Goal: Task Accomplishment & Management: Manage account settings

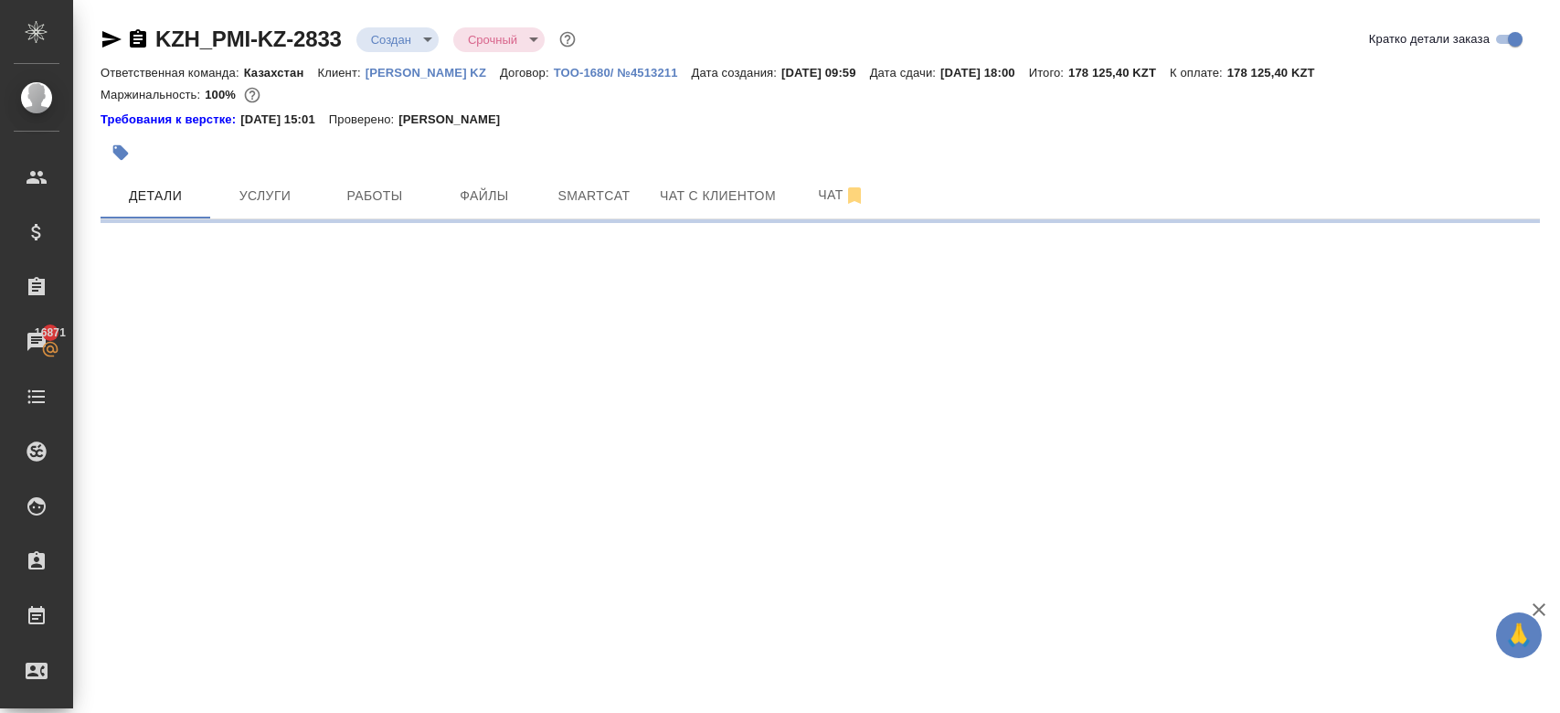
select select "RU"
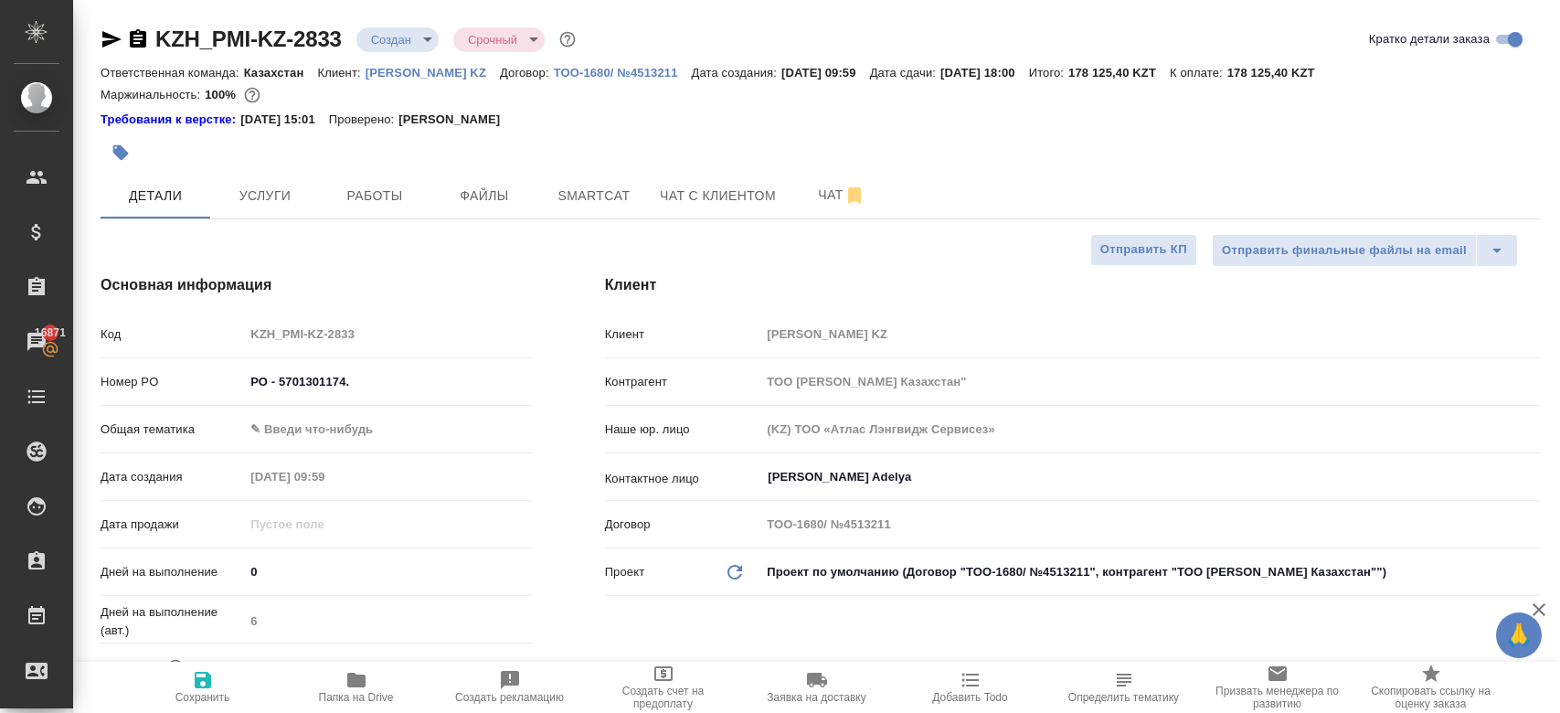
type textarea "x"
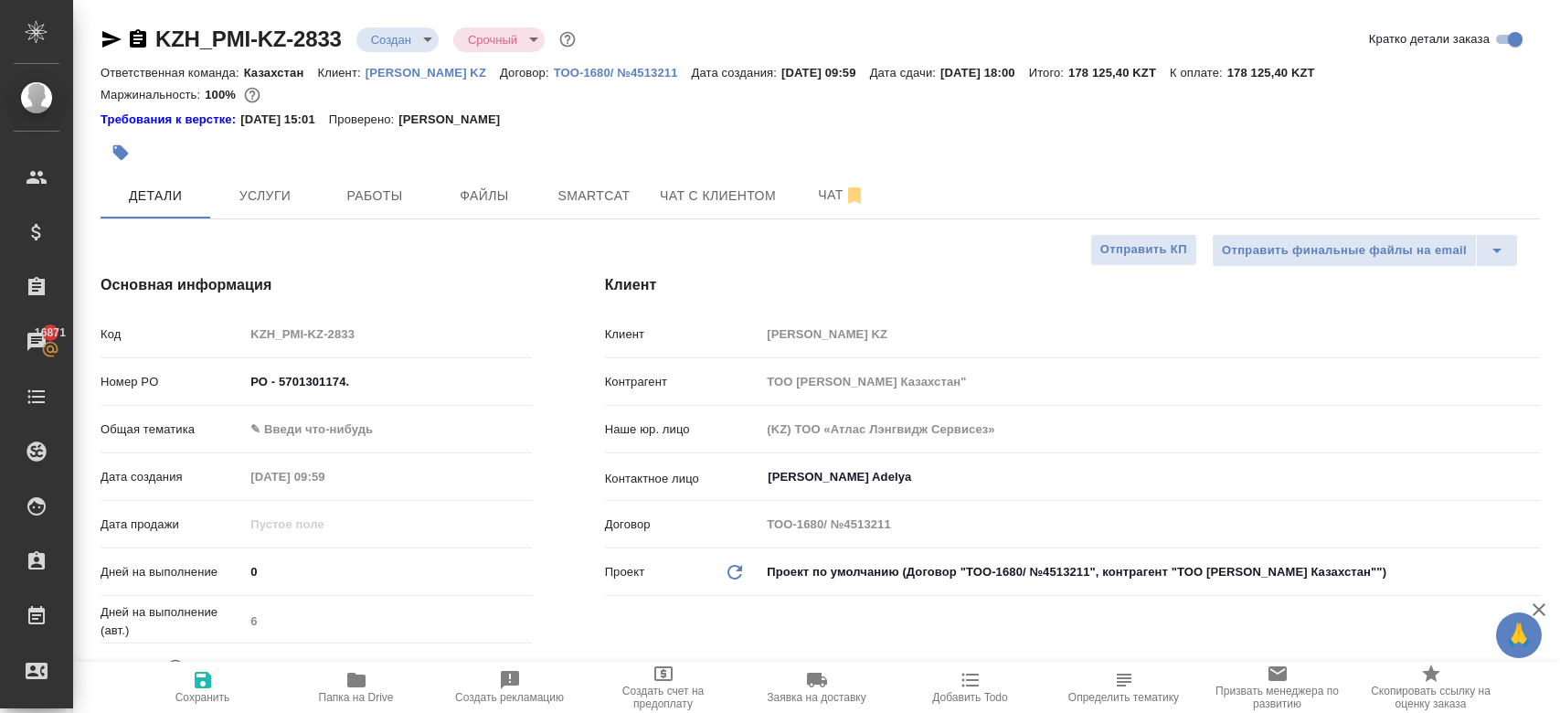
type textarea "x"
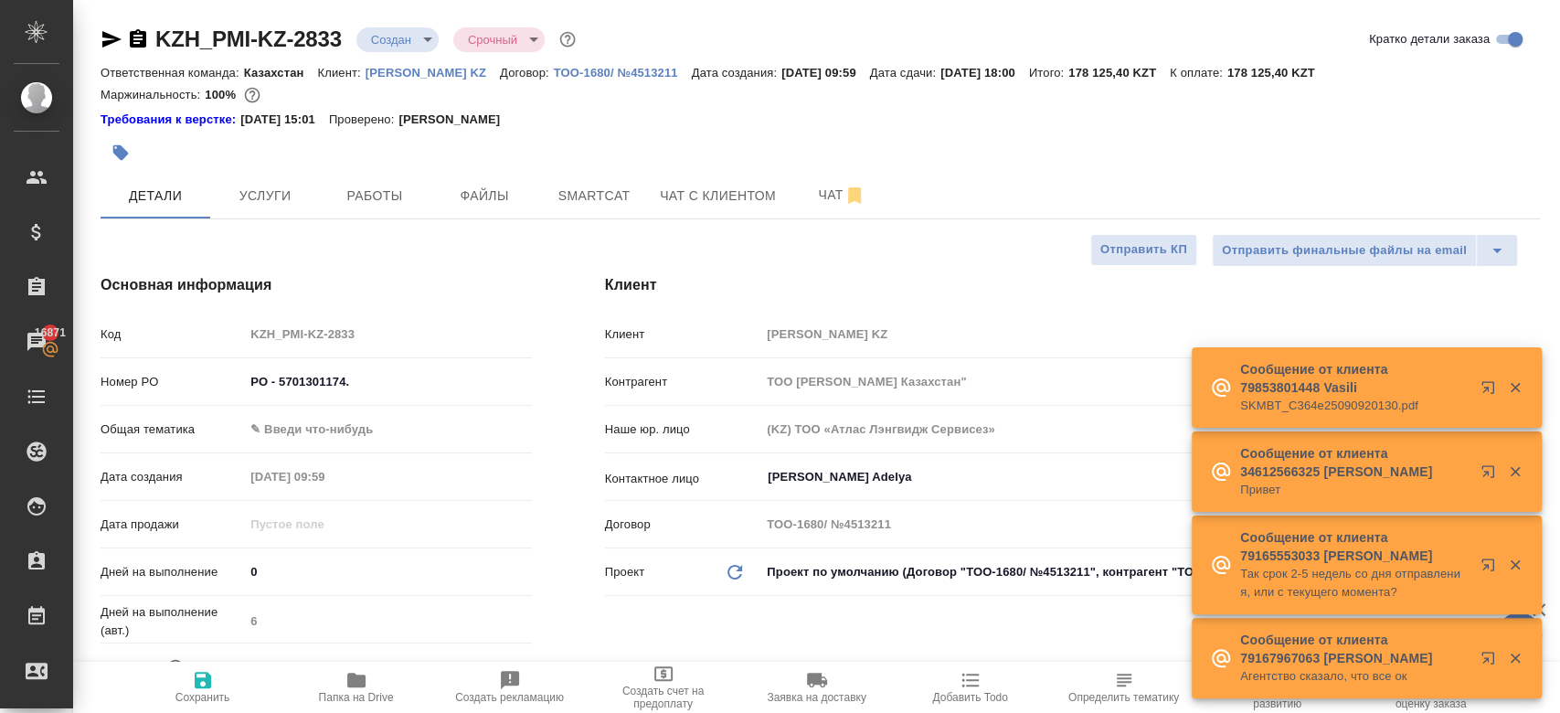
type textarea "x"
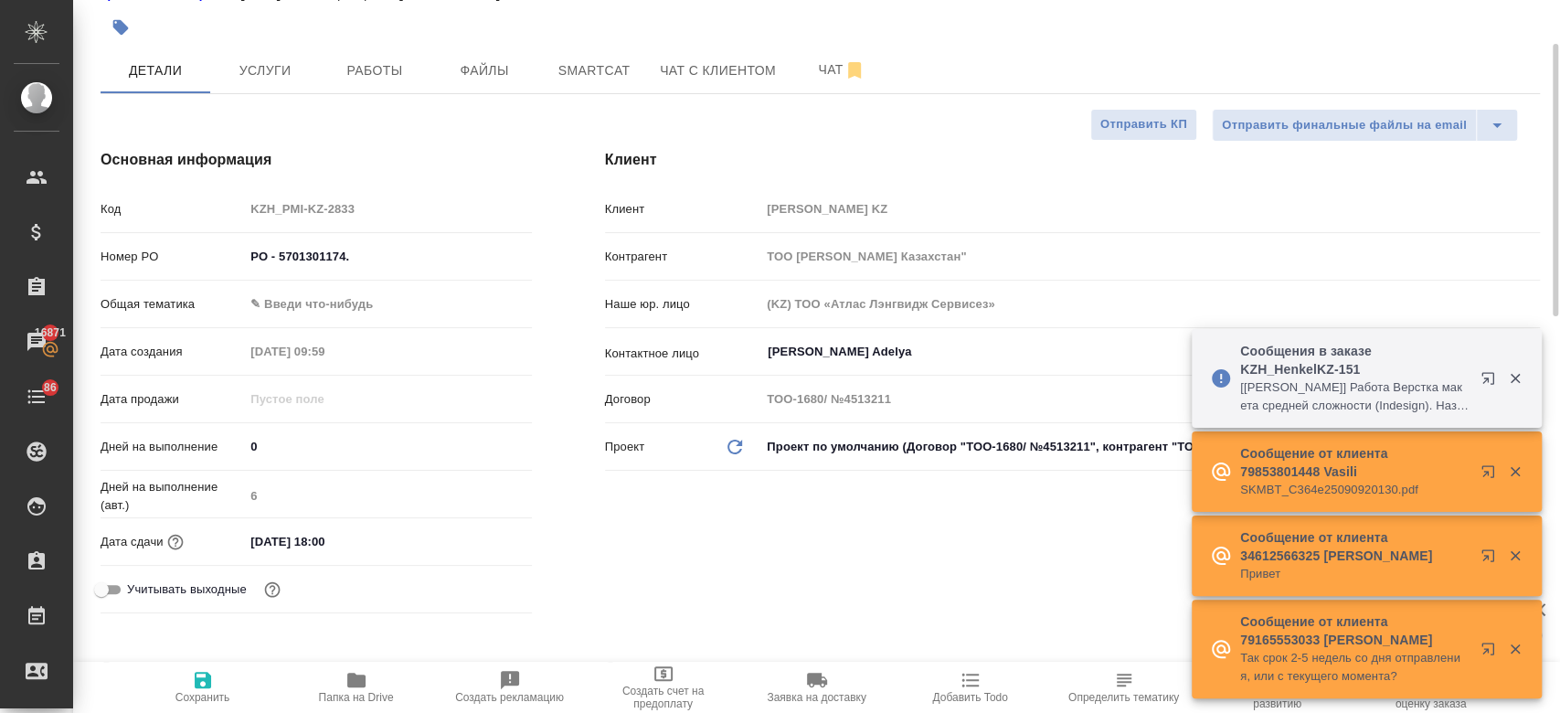
scroll to position [118, 0]
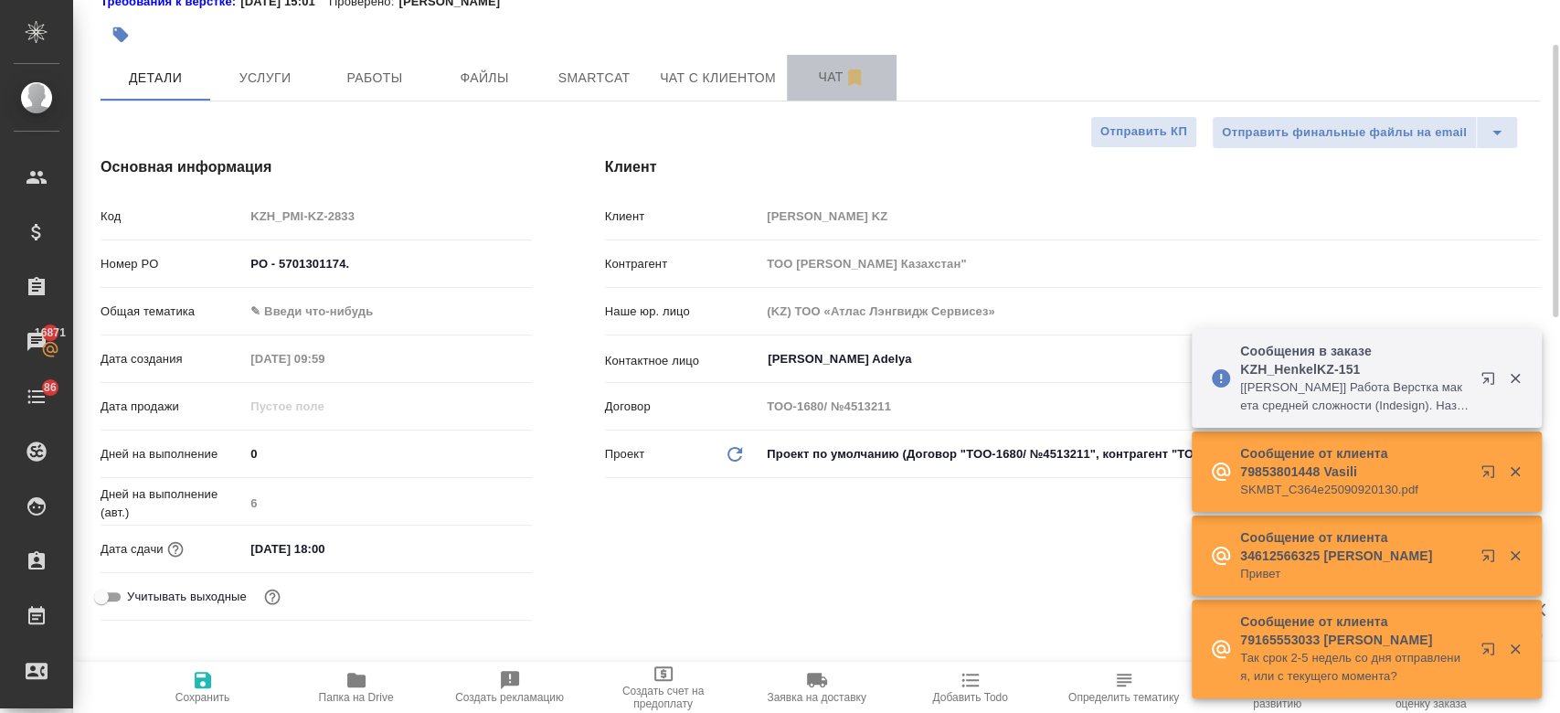
click at [826, 81] on span "Чат" at bounding box center [842, 77] width 88 height 23
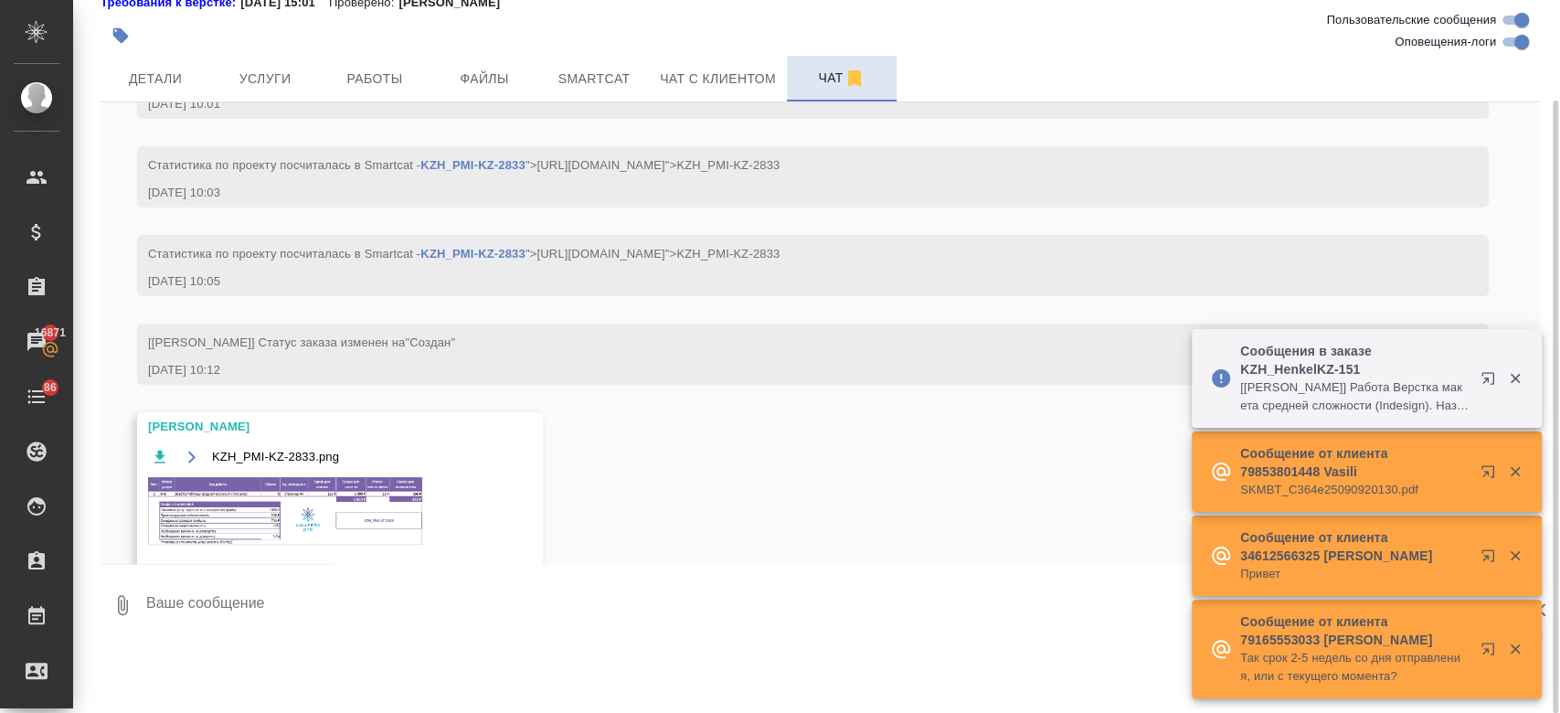
scroll to position [334, 0]
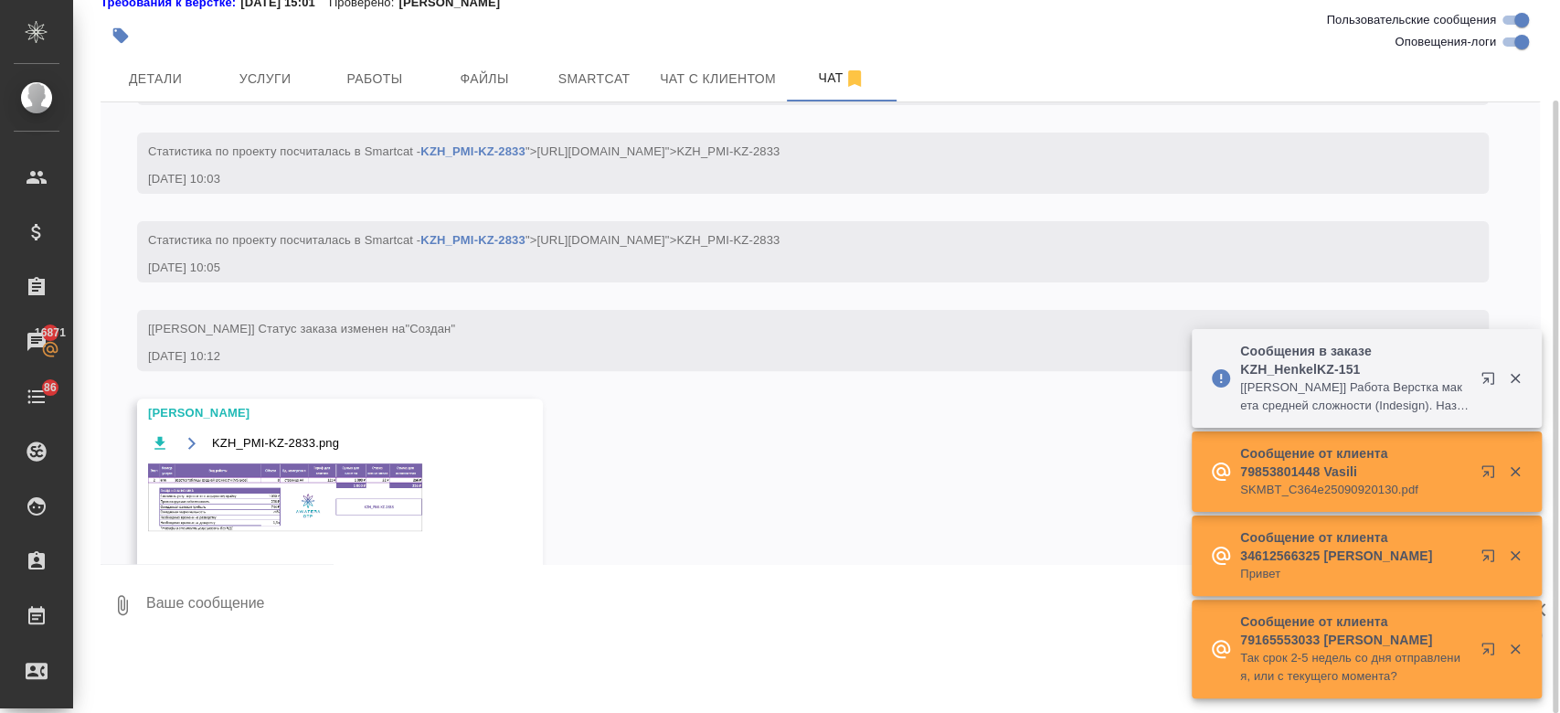
click at [329, 531] on img at bounding box center [285, 497] width 274 height 68
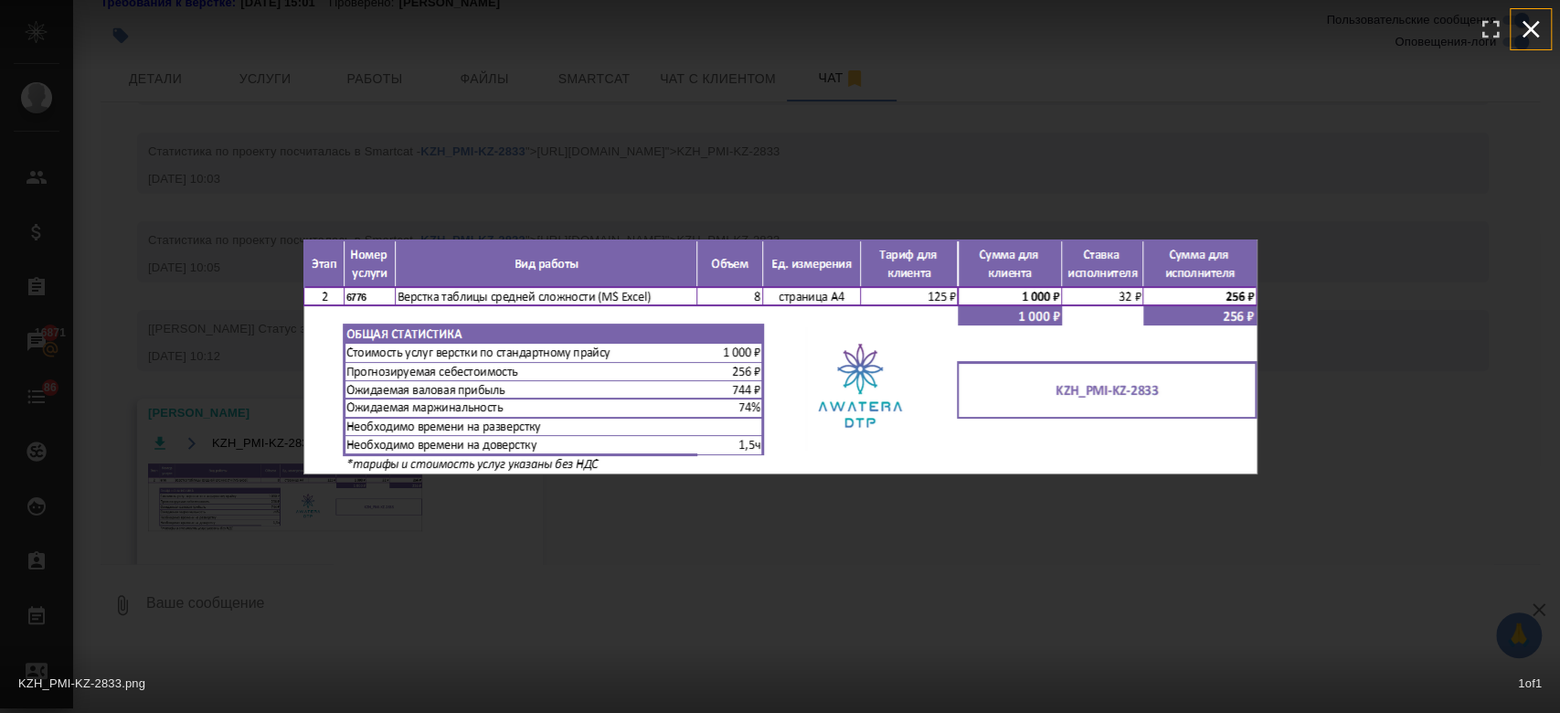
click at [1531, 18] on icon "button" at bounding box center [1530, 29] width 29 height 29
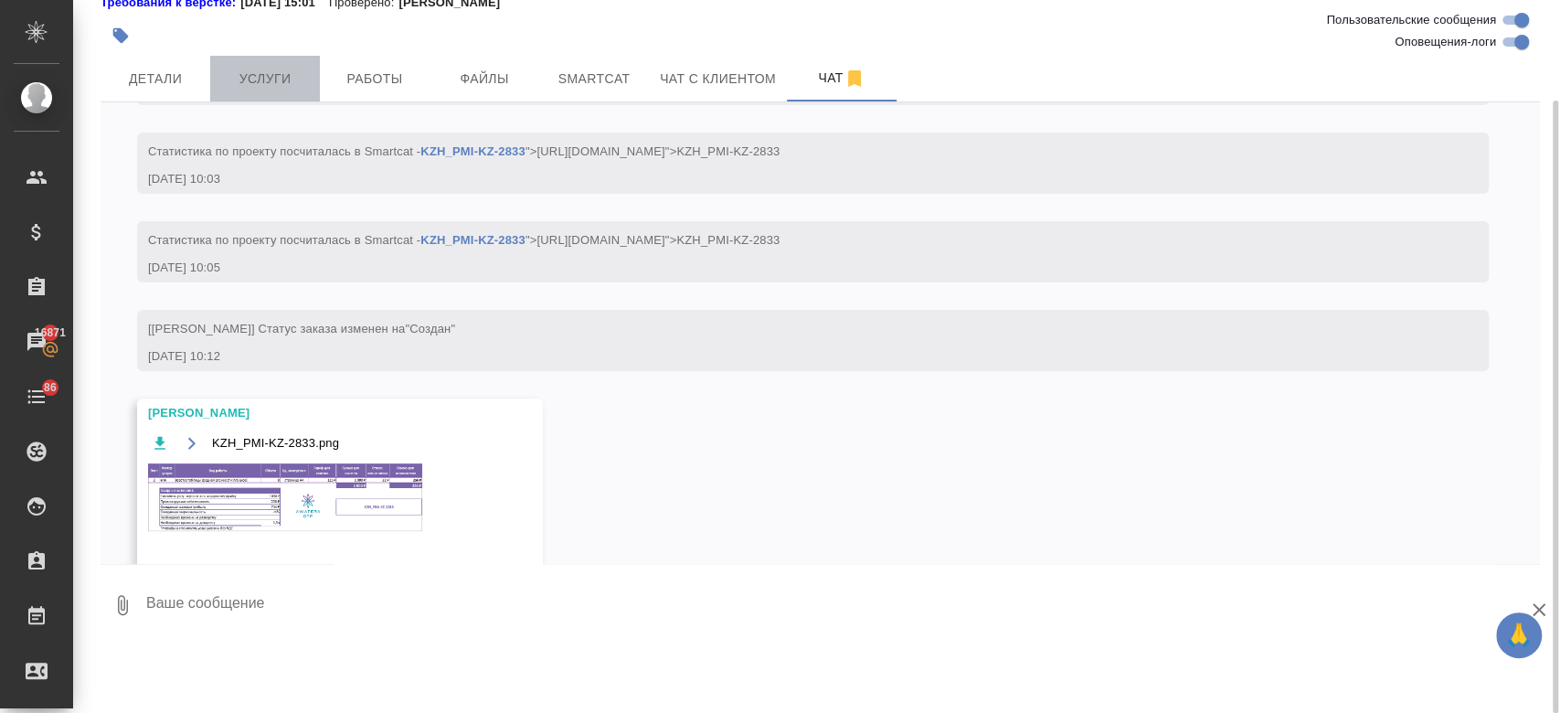
click at [281, 80] on span "Услуги" at bounding box center [265, 79] width 88 height 23
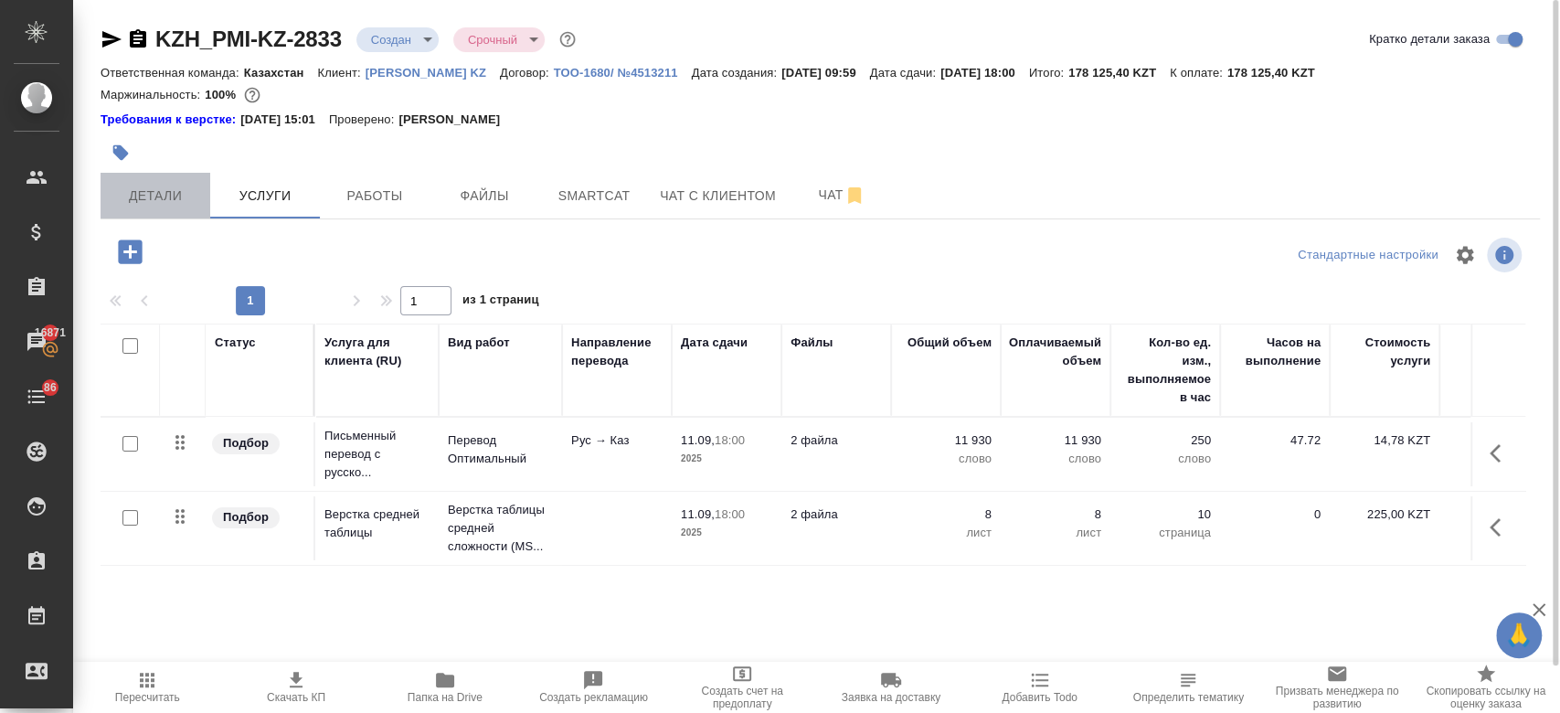
click at [181, 189] on span "Детали" at bounding box center [155, 196] width 88 height 23
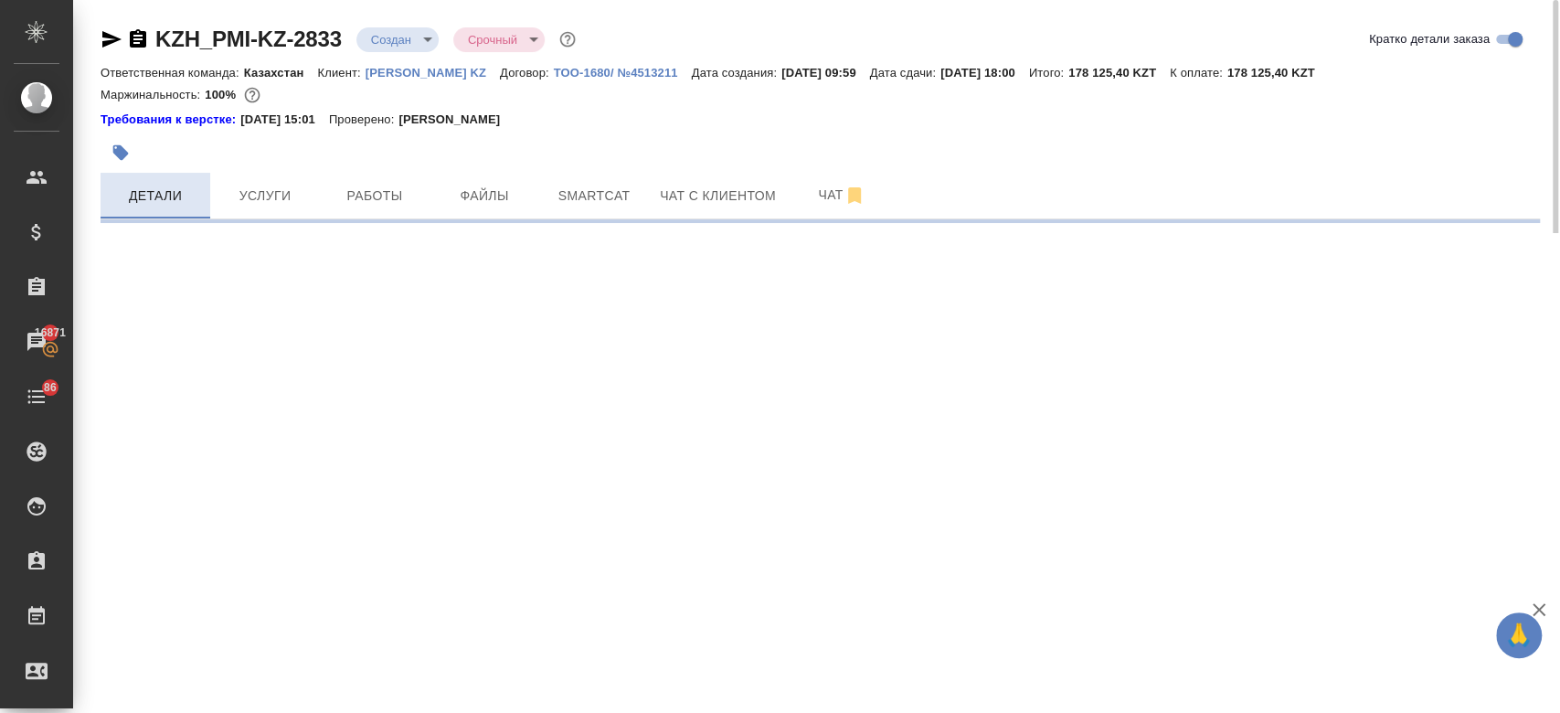
select select "RU"
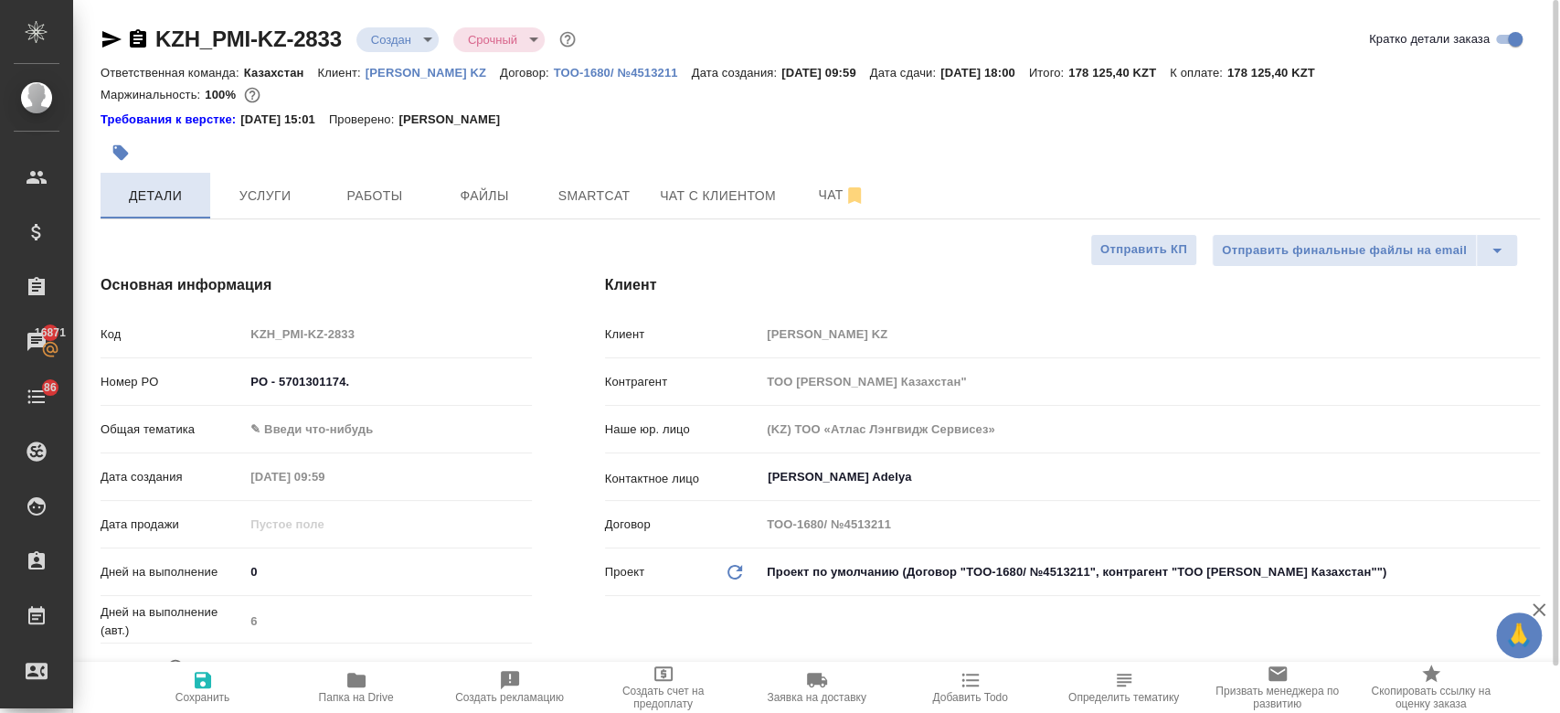
type textarea "x"
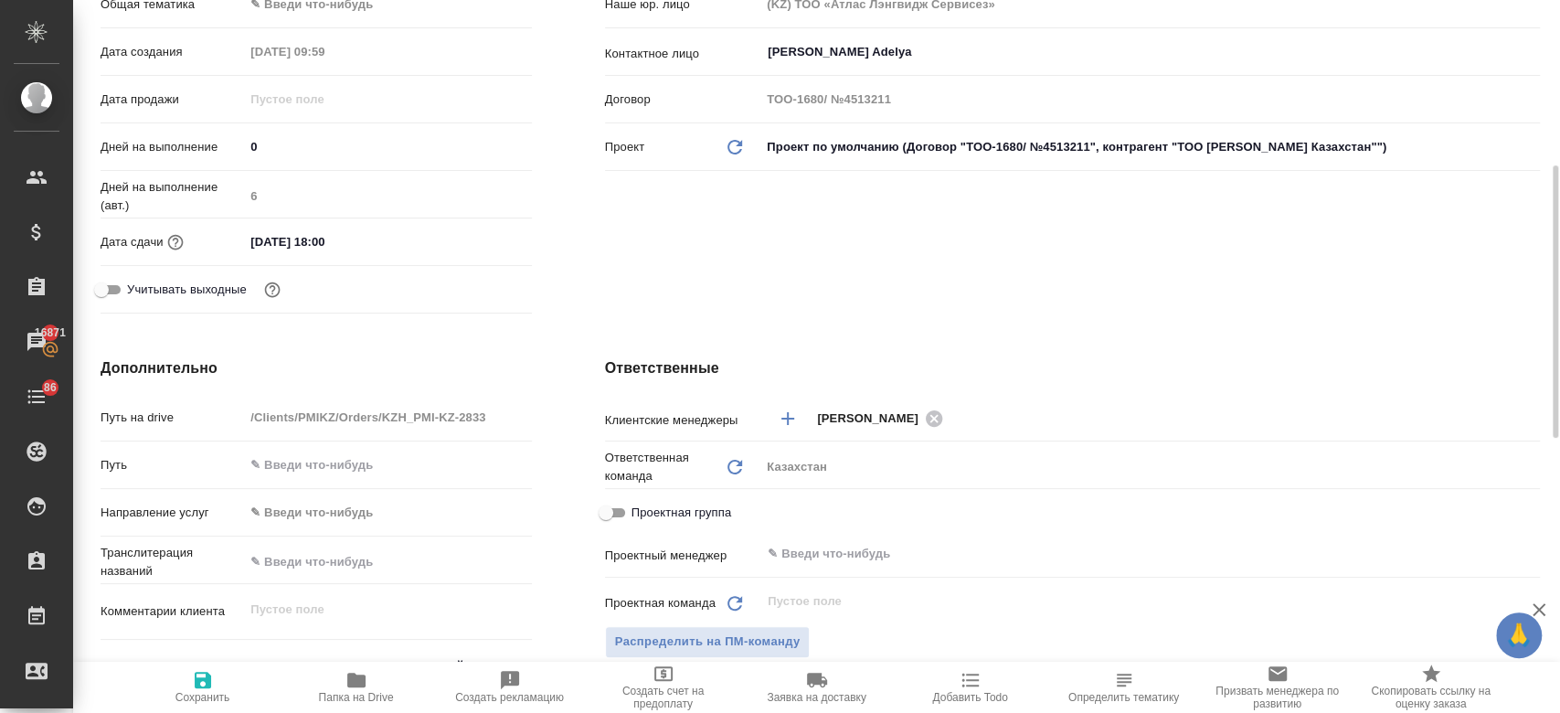
scroll to position [427, 0]
click at [322, 227] on input "11.09.2025 18:00" at bounding box center [325, 240] width 160 height 26
click at [487, 238] on icon "button" at bounding box center [479, 239] width 22 height 22
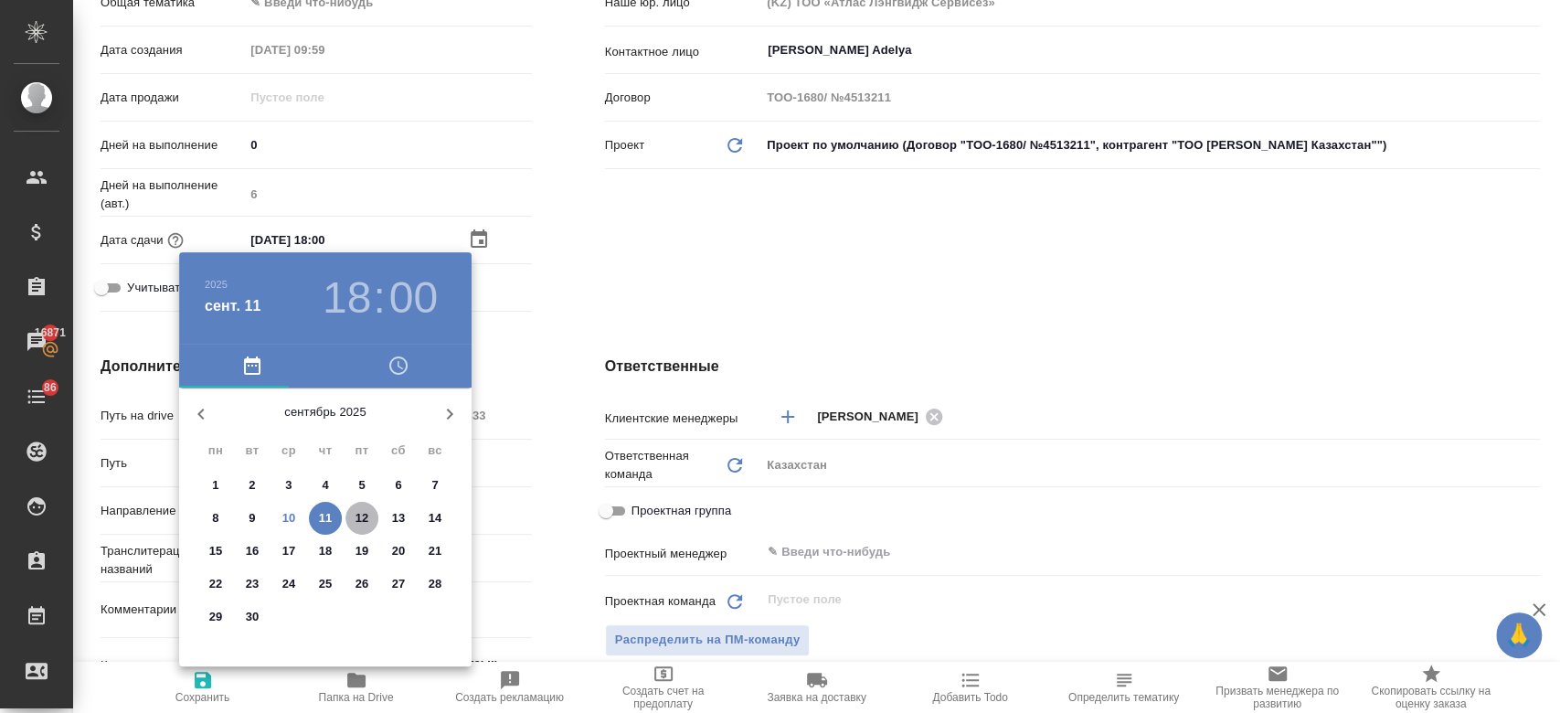
click at [365, 523] on p "12" at bounding box center [362, 518] width 14 height 18
type input "12.09.2025 18:00"
type textarea "x"
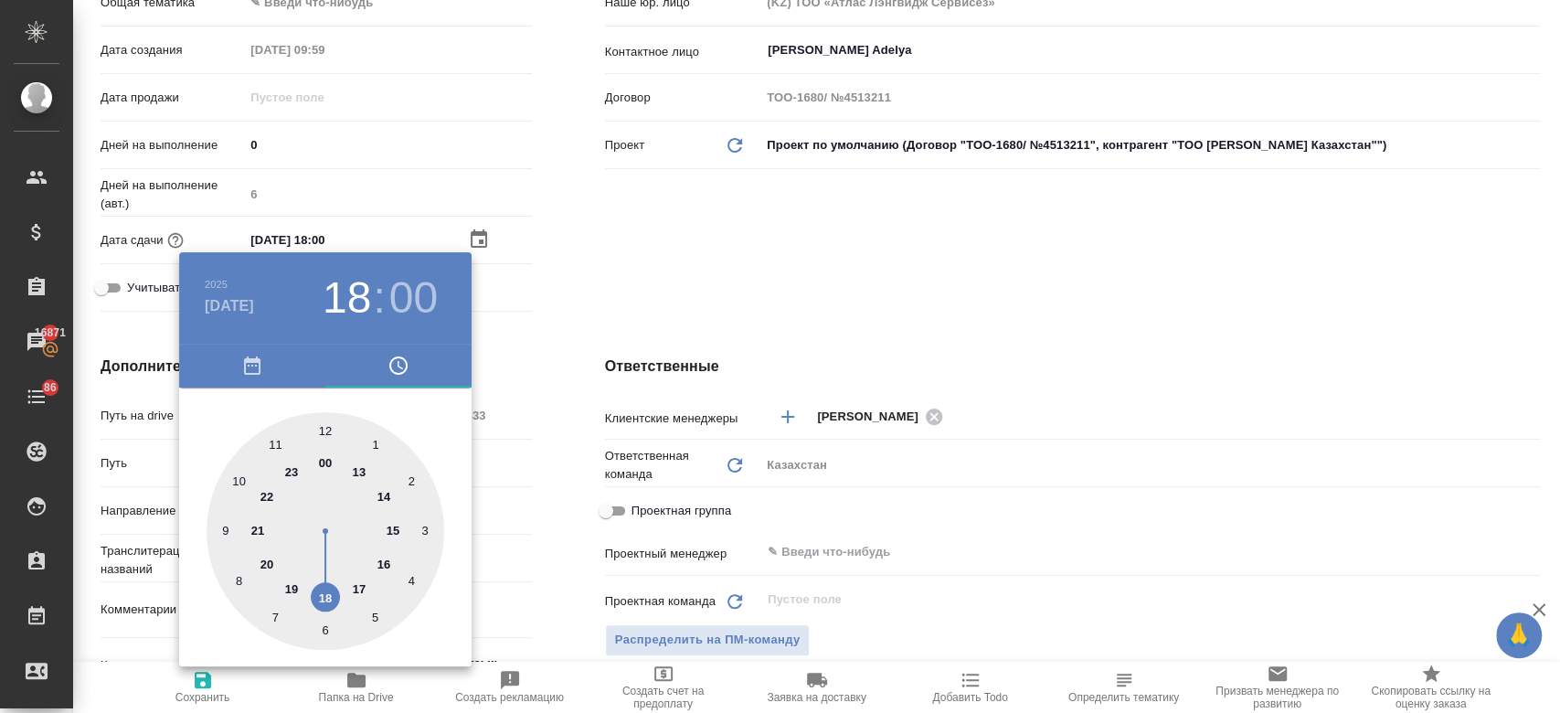
click at [654, 235] on div at bounding box center [780, 356] width 1560 height 713
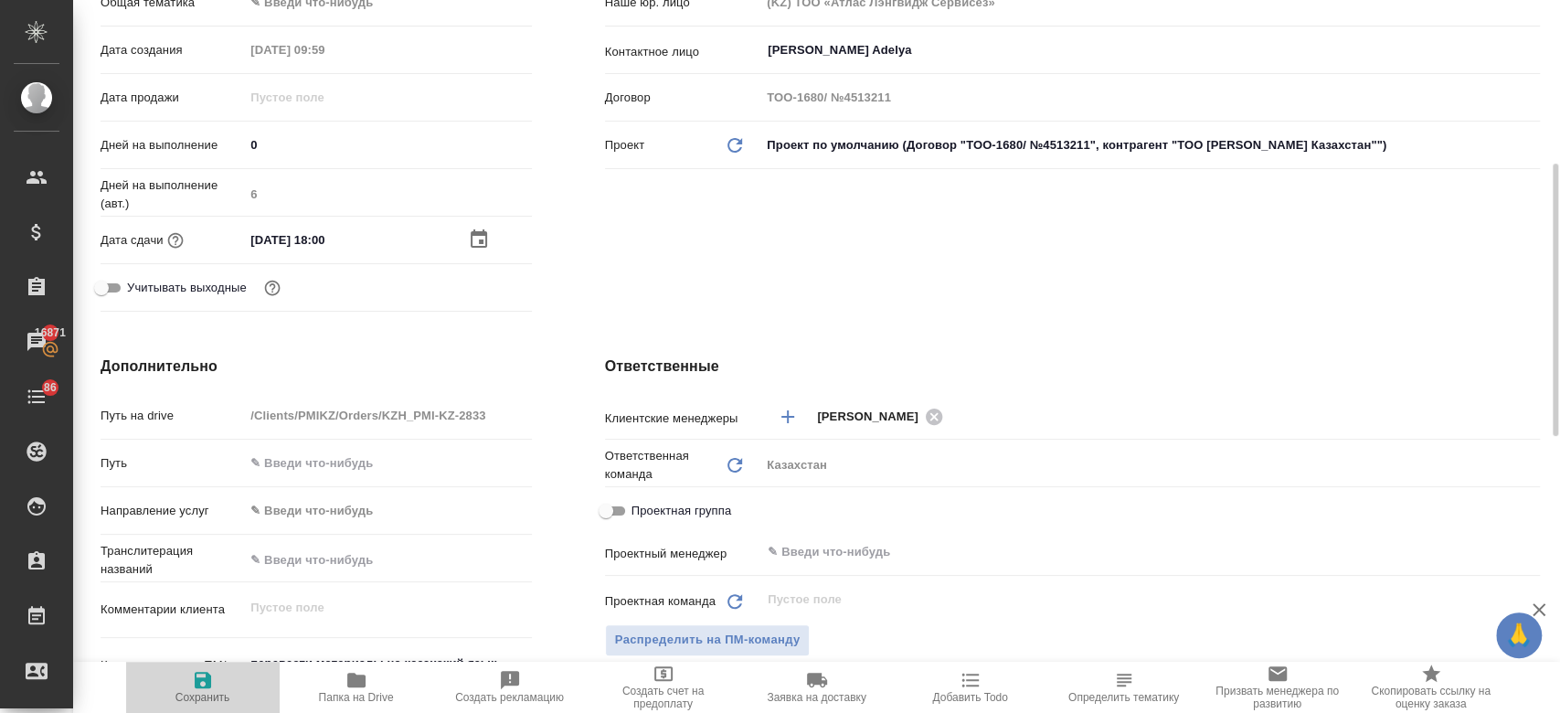
click at [196, 703] on span "Сохранить" at bounding box center [202, 697] width 55 height 13
type textarea "x"
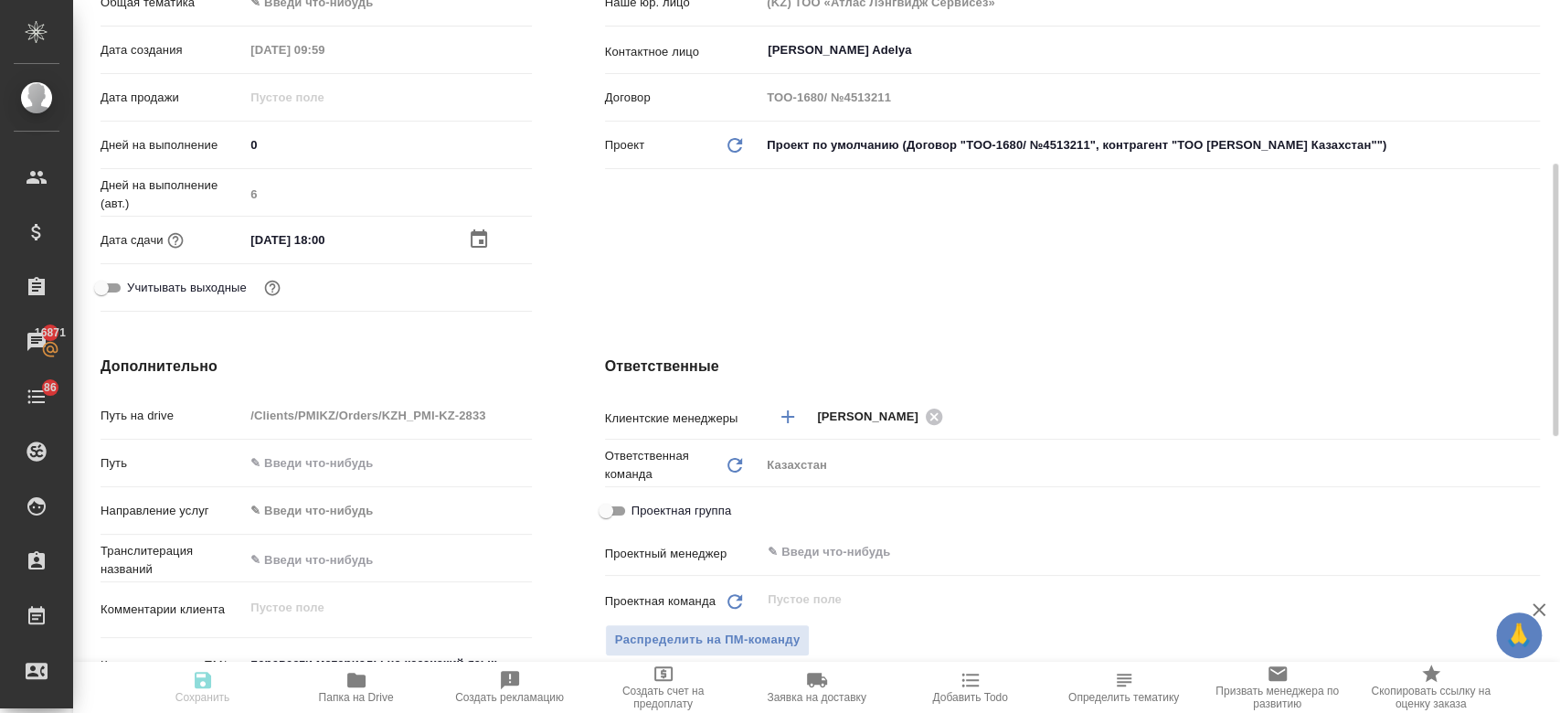
type textarea "x"
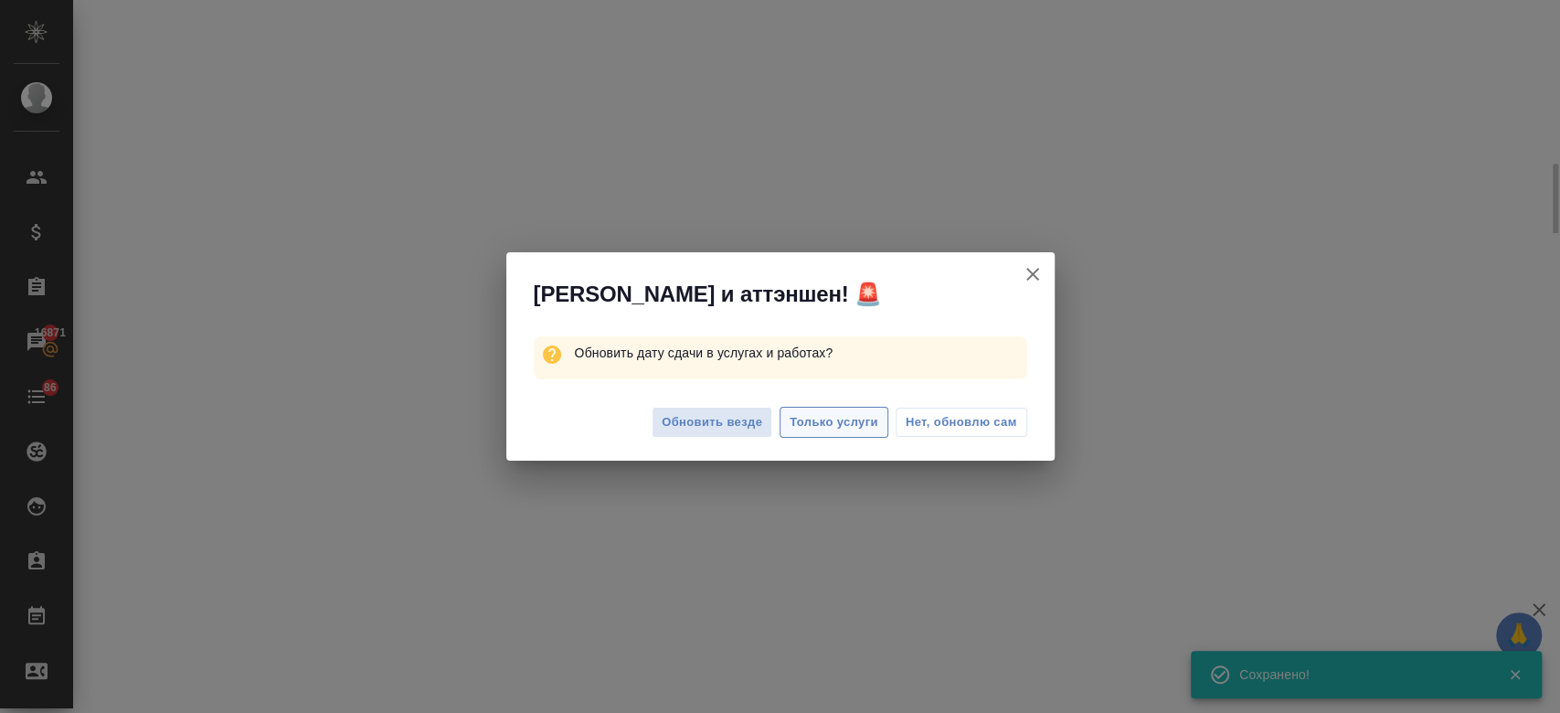
select select "RU"
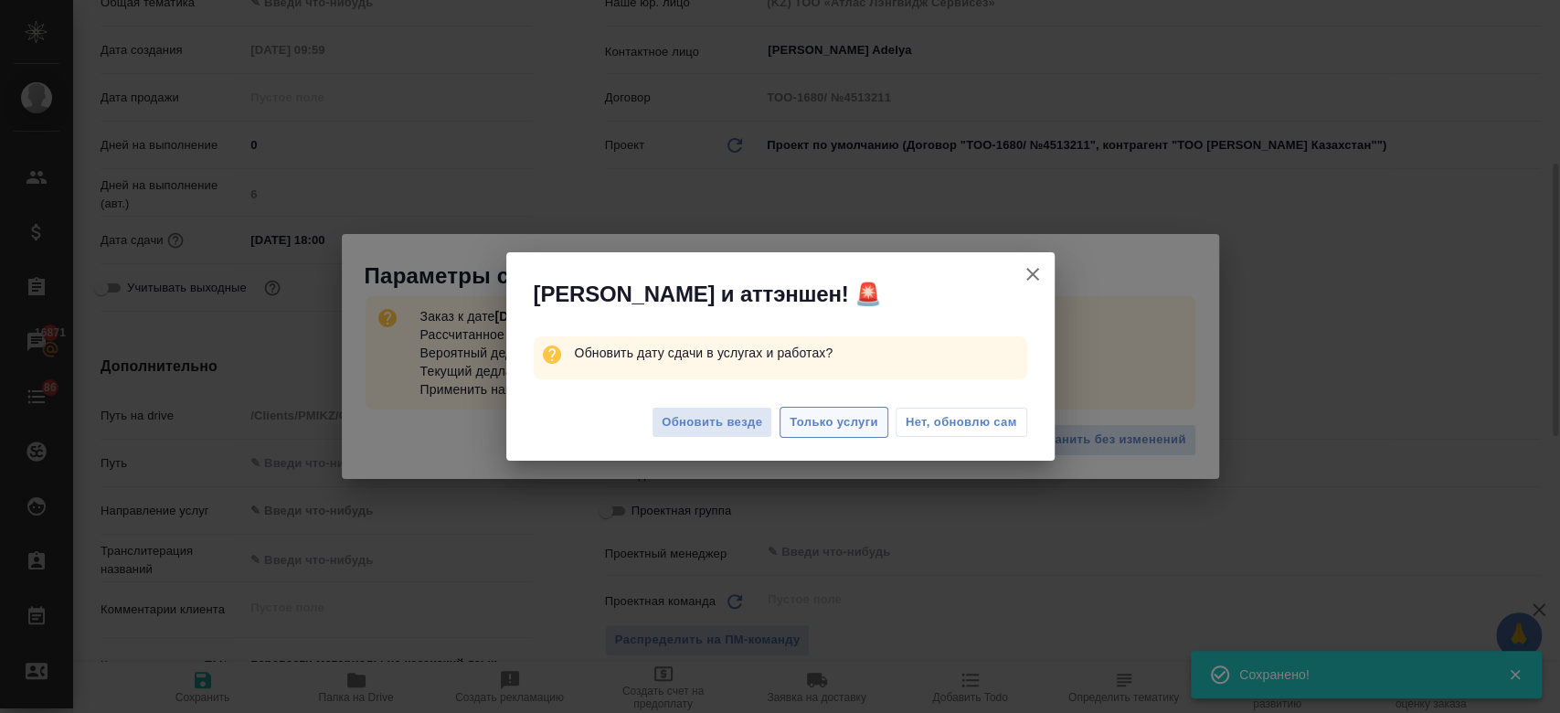
click at [811, 429] on span "Только услуги" at bounding box center [833, 422] width 89 height 21
type textarea "x"
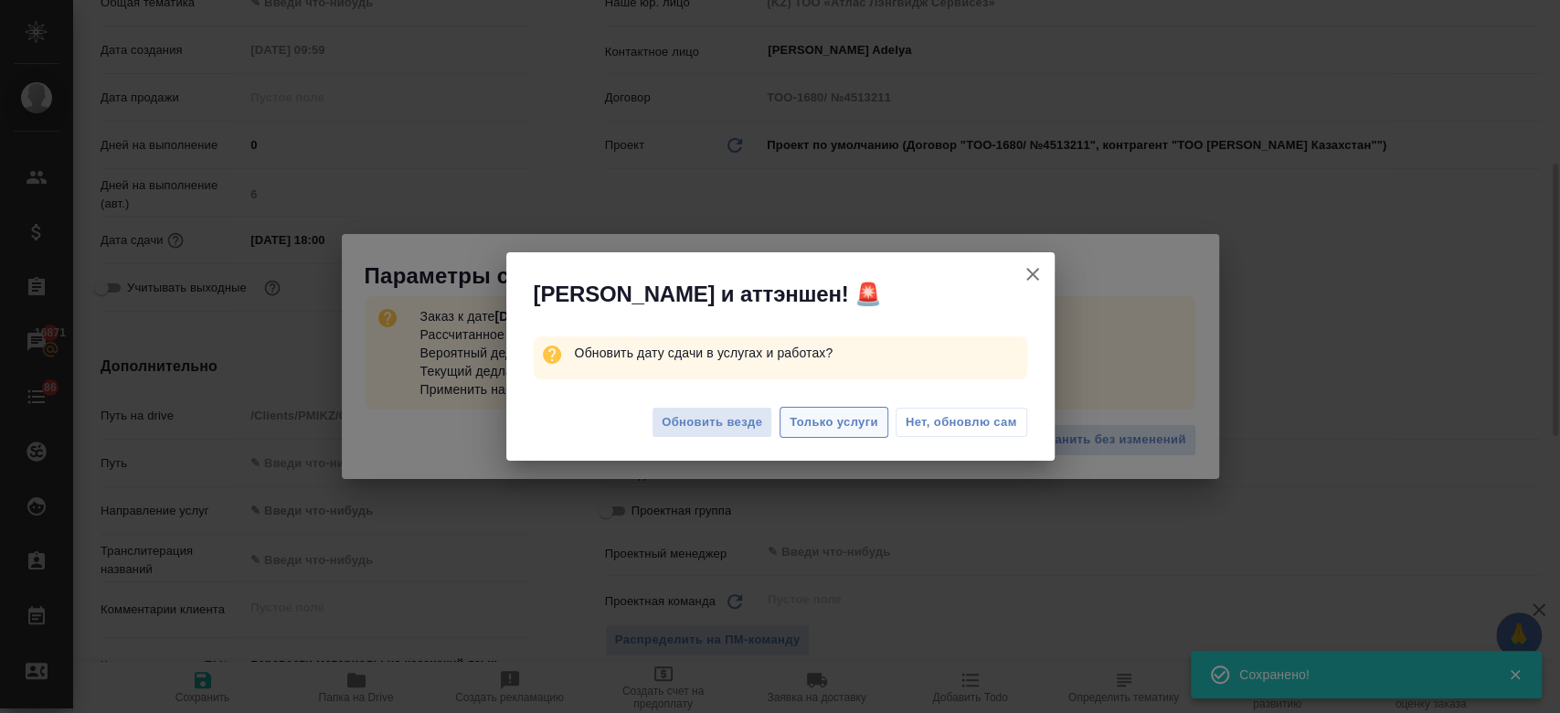
type textarea "x"
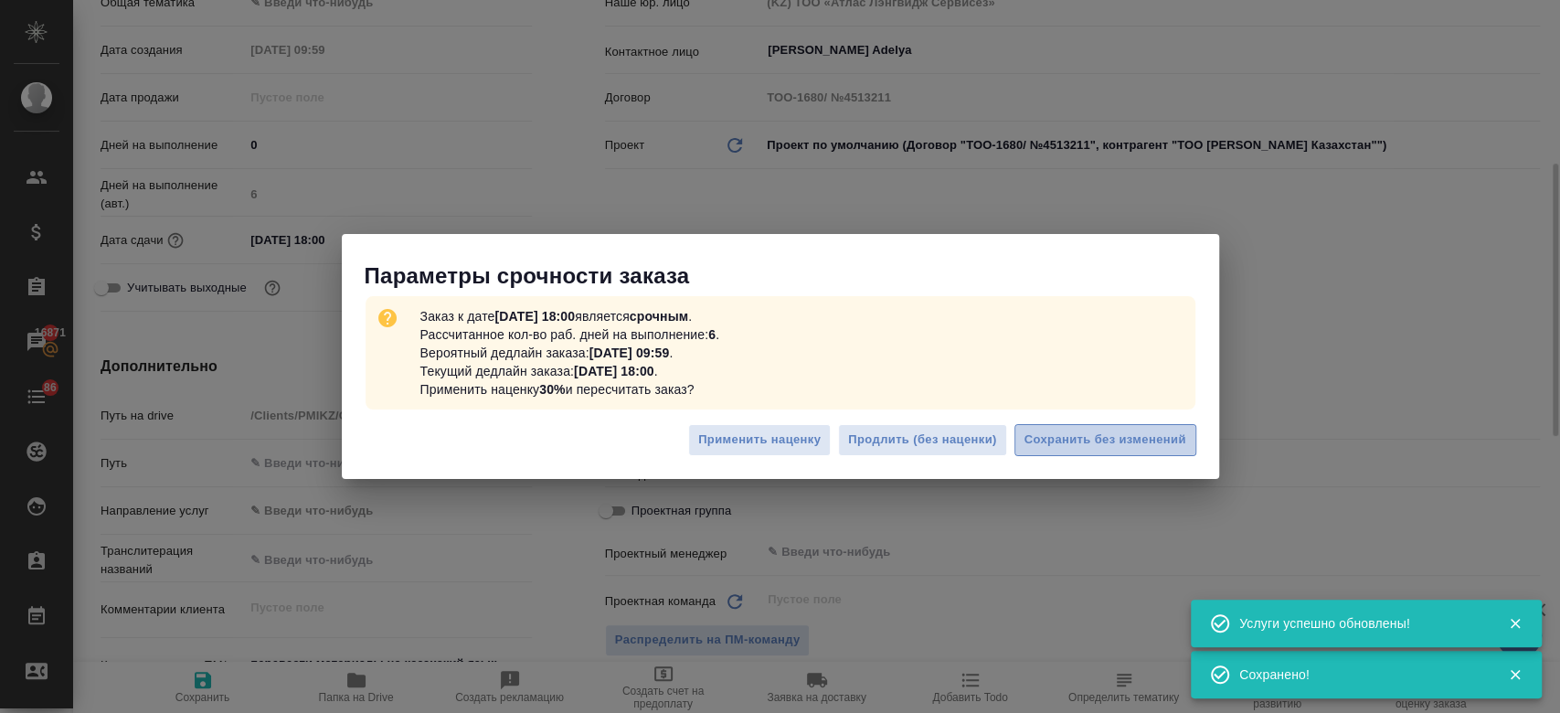
click at [1120, 448] on span "Сохранить без изменений" at bounding box center [1105, 439] width 162 height 21
type textarea "x"
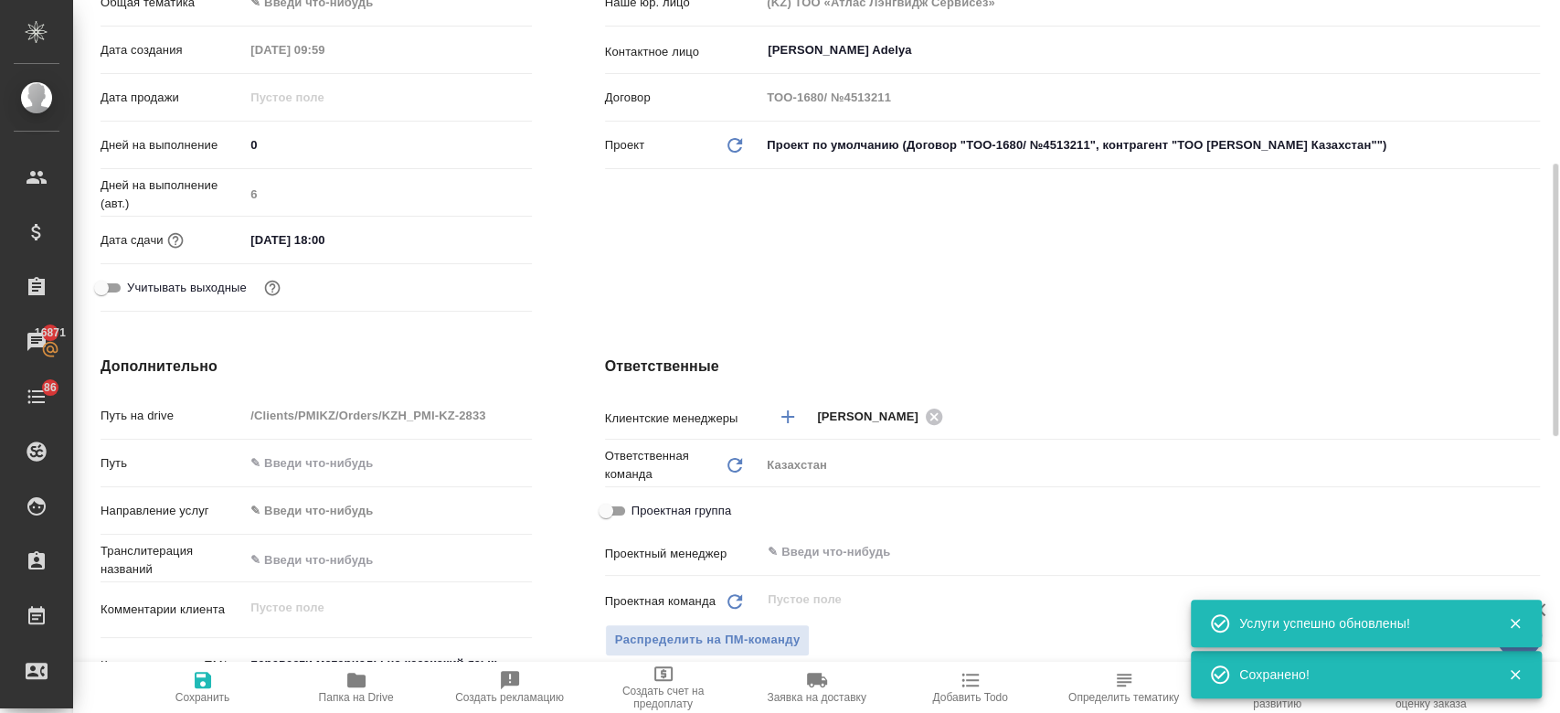
type textarea "x"
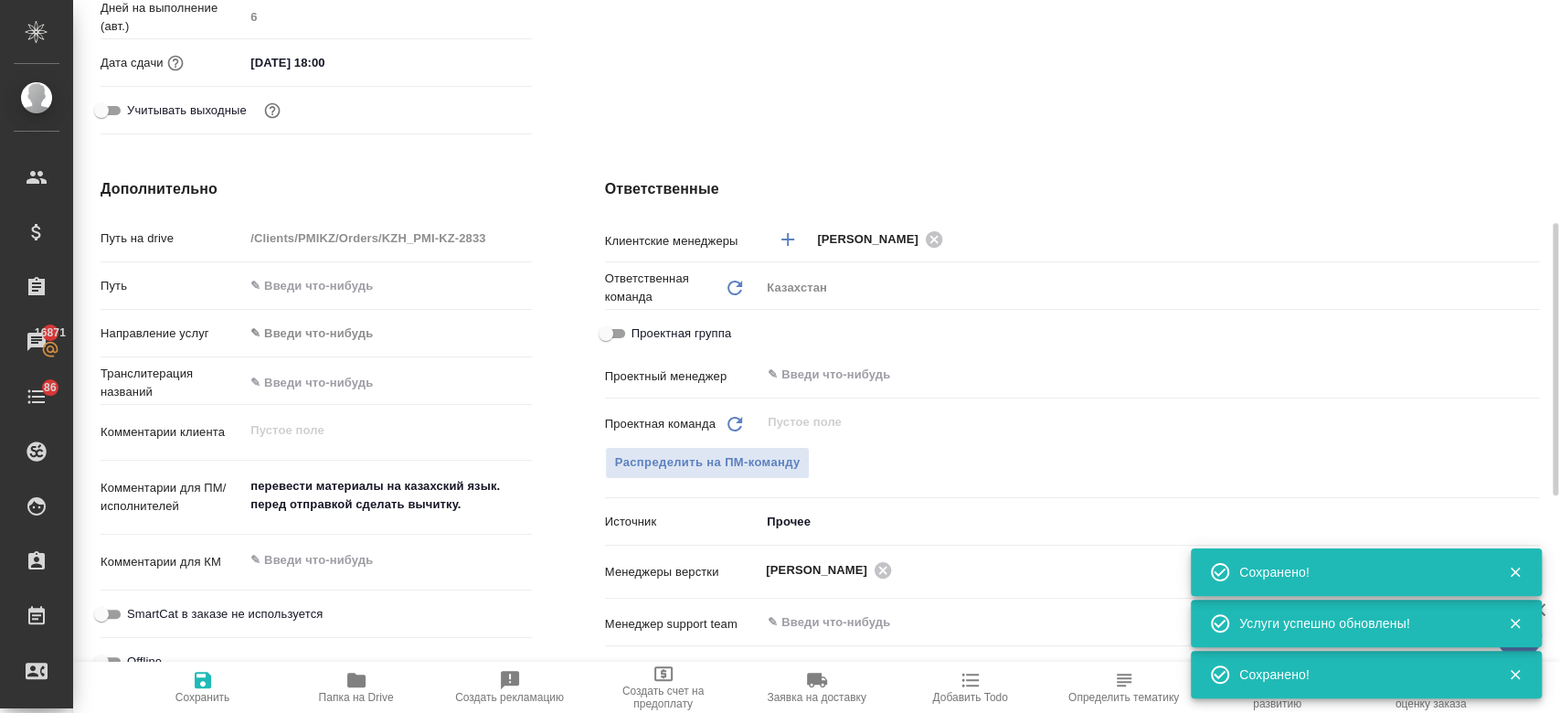
scroll to position [609, 0]
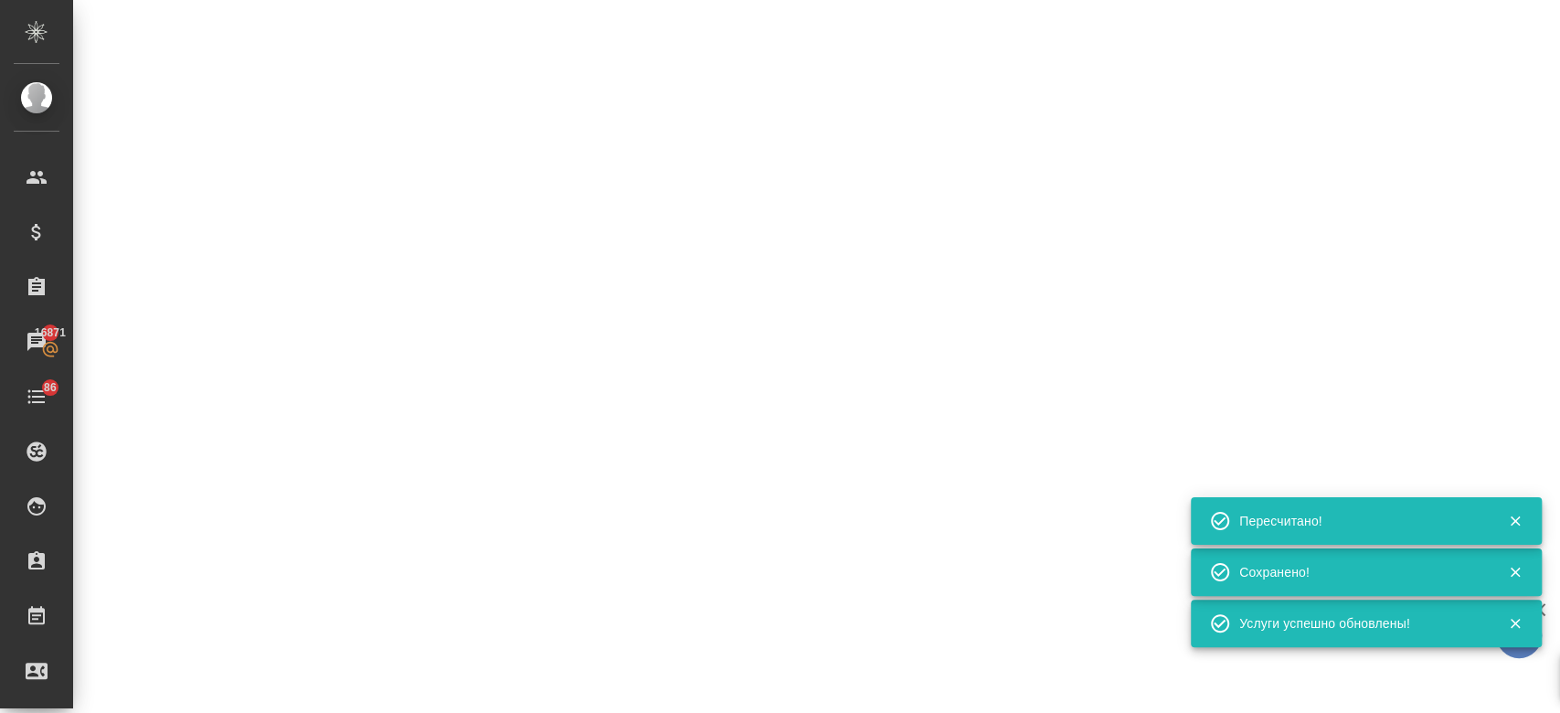
click at [786, 472] on div ".cls-1 fill:#fff; AWATERA Kosherbayeva Nazerke Клиенты Спецификации Заказы 1687…" at bounding box center [780, 356] width 1560 height 713
select select "RU"
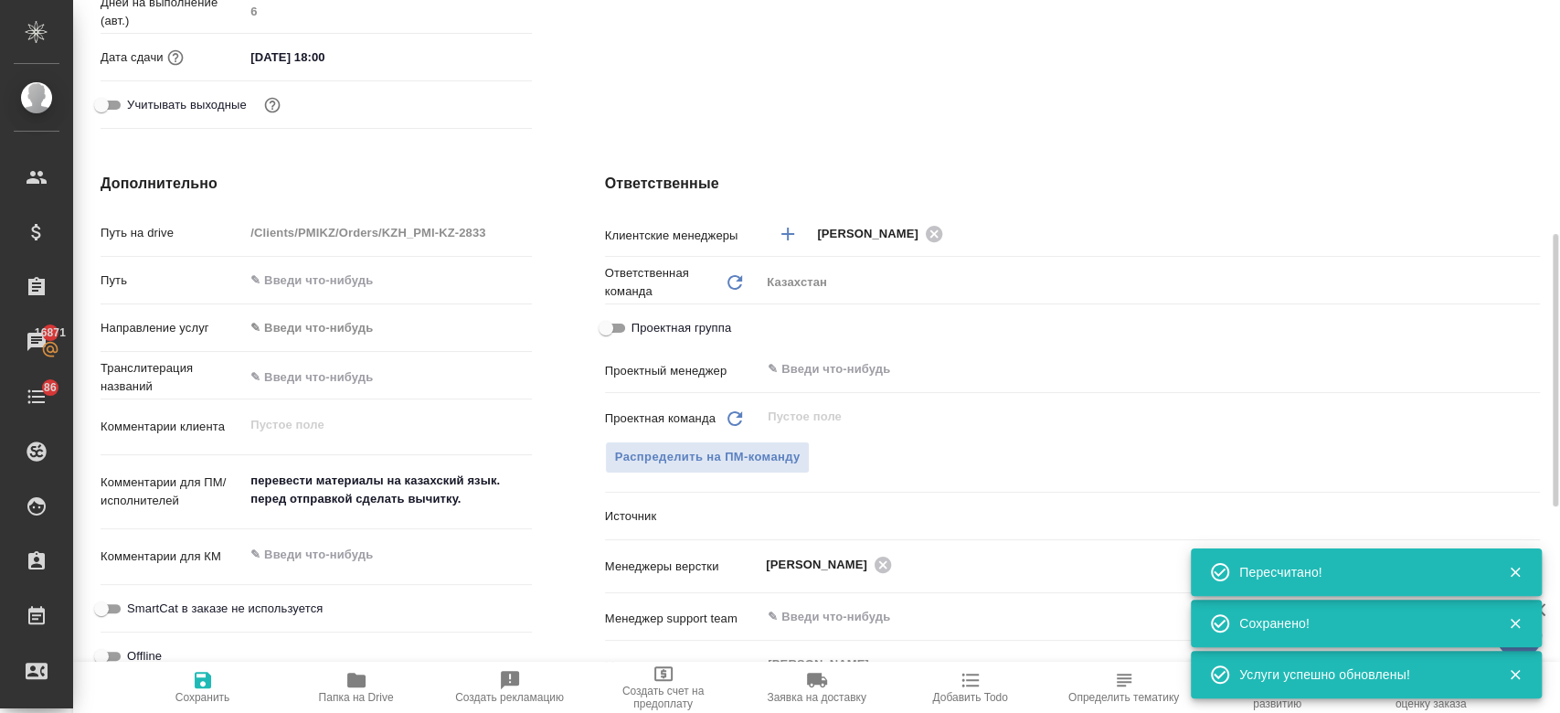
type textarea "x"
click at [768, 454] on span "Распределить на ПМ-команду" at bounding box center [707, 457] width 185 height 21
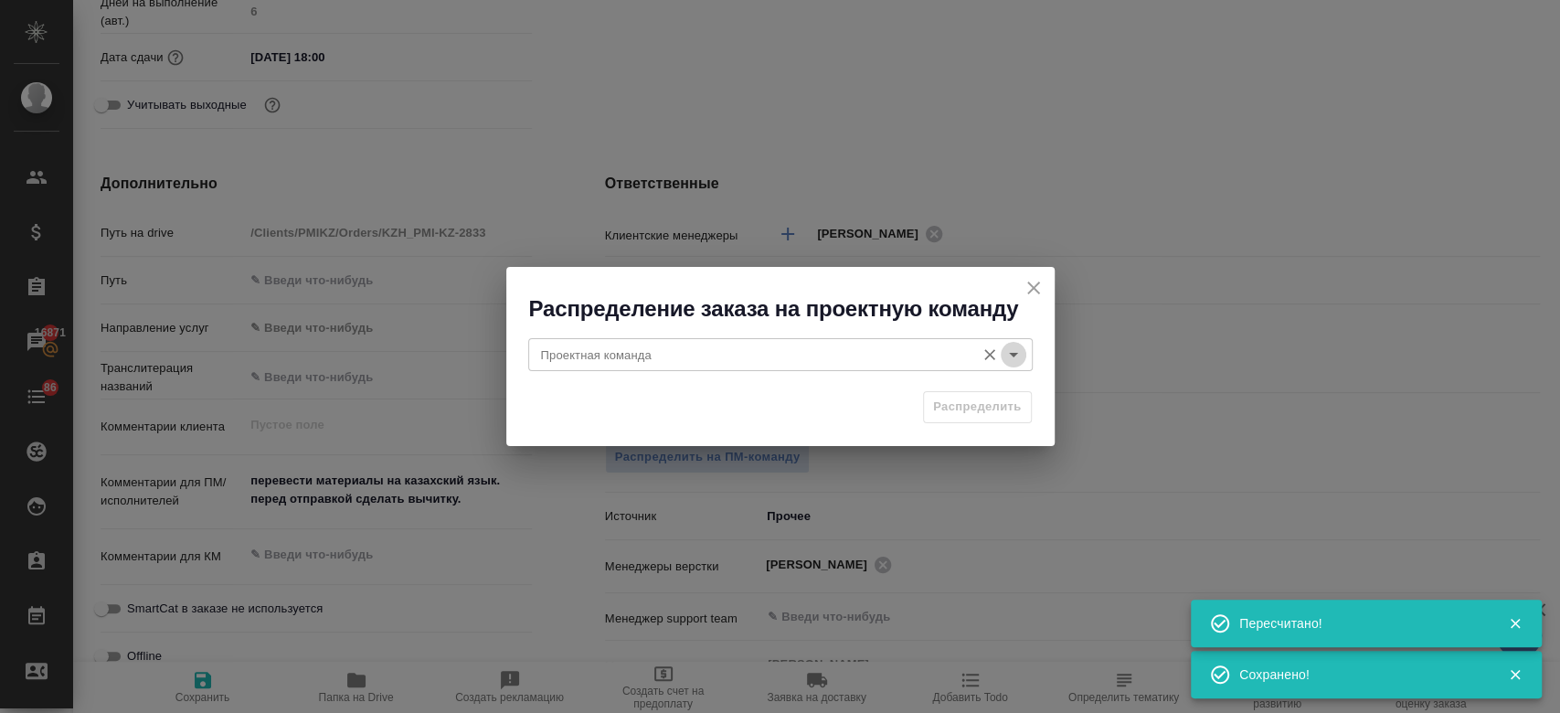
click at [1009, 357] on icon "Open" at bounding box center [1013, 355] width 22 height 22
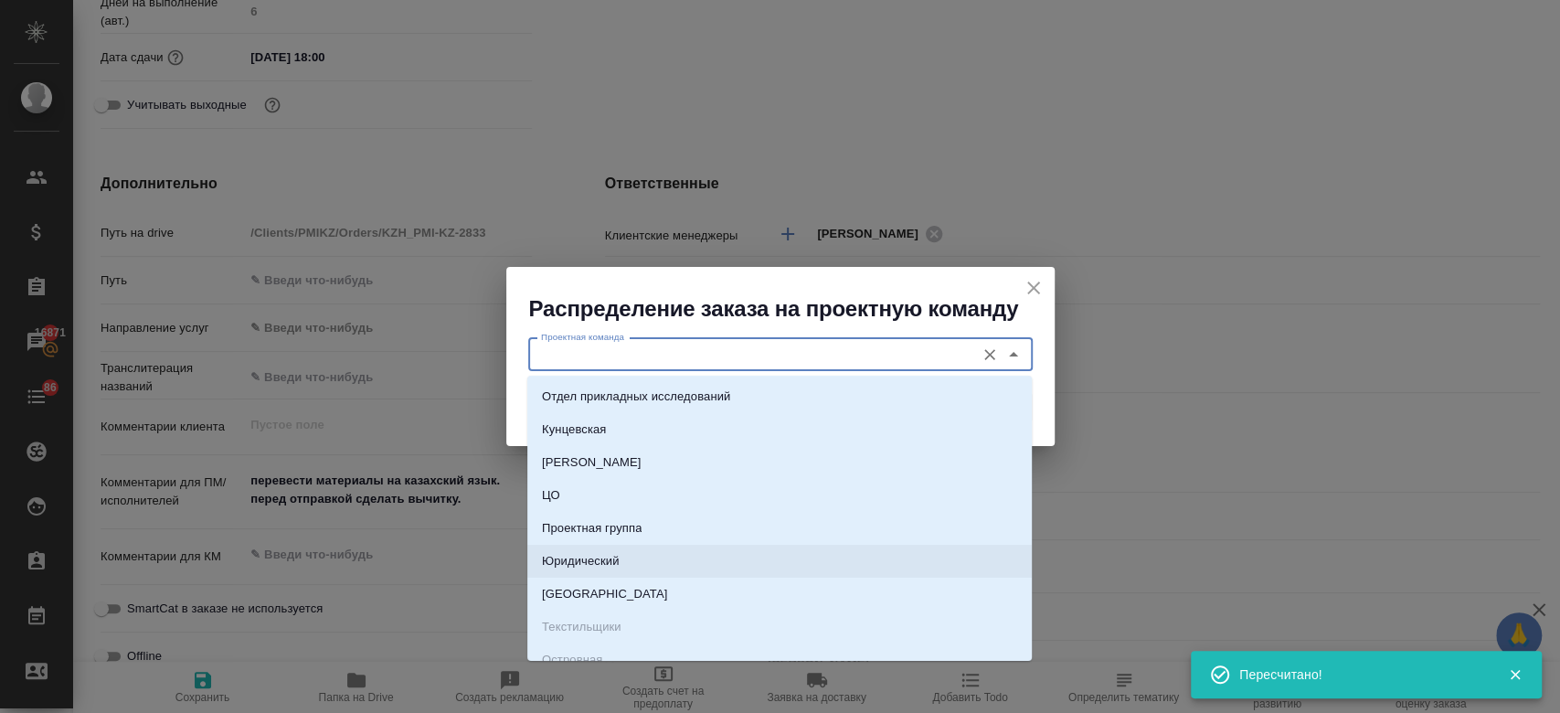
click at [713, 547] on li "Юридический" at bounding box center [779, 561] width 504 height 33
type input "Юридический"
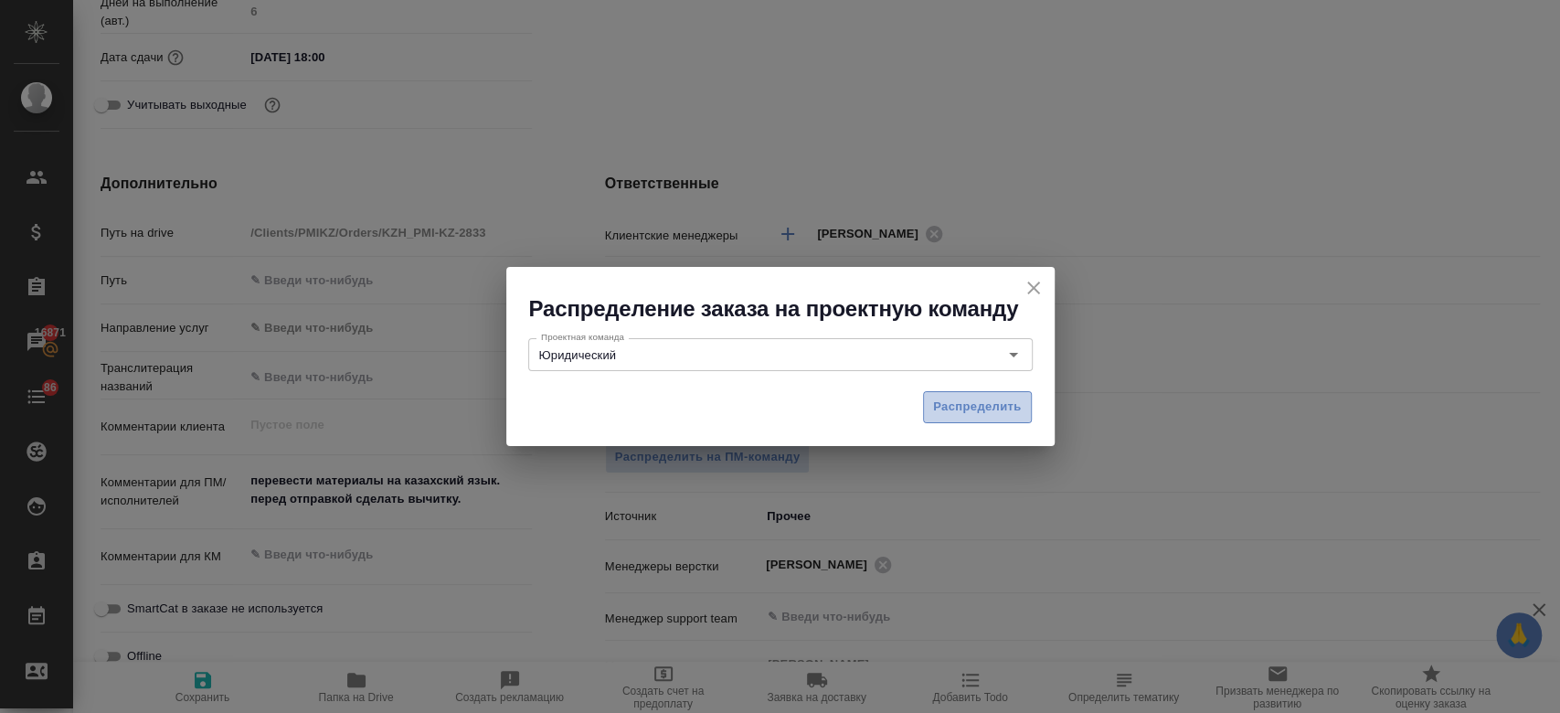
click at [969, 402] on span "Распределить" at bounding box center [977, 407] width 89 height 21
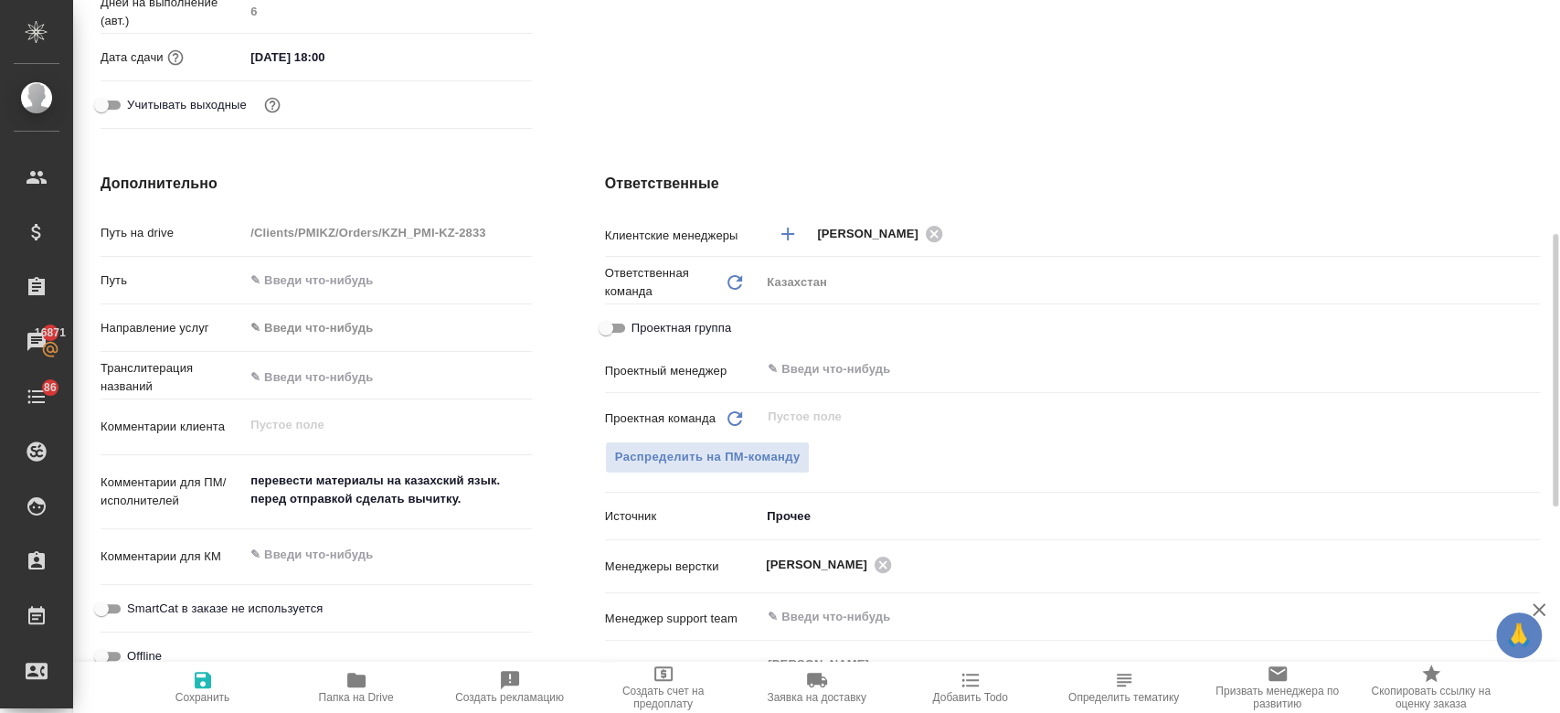
type textarea "x"
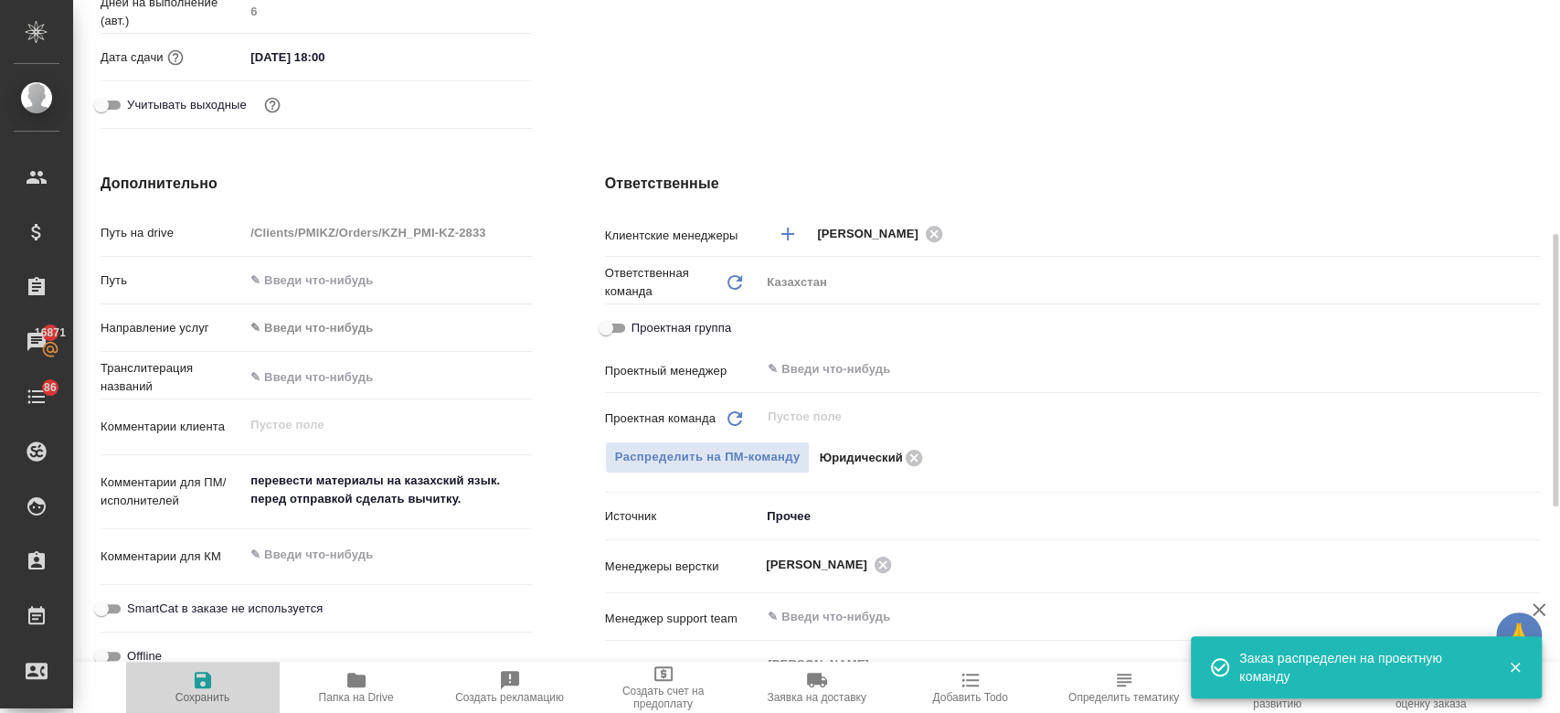
click at [192, 678] on icon "button" at bounding box center [203, 680] width 22 height 22
type textarea "x"
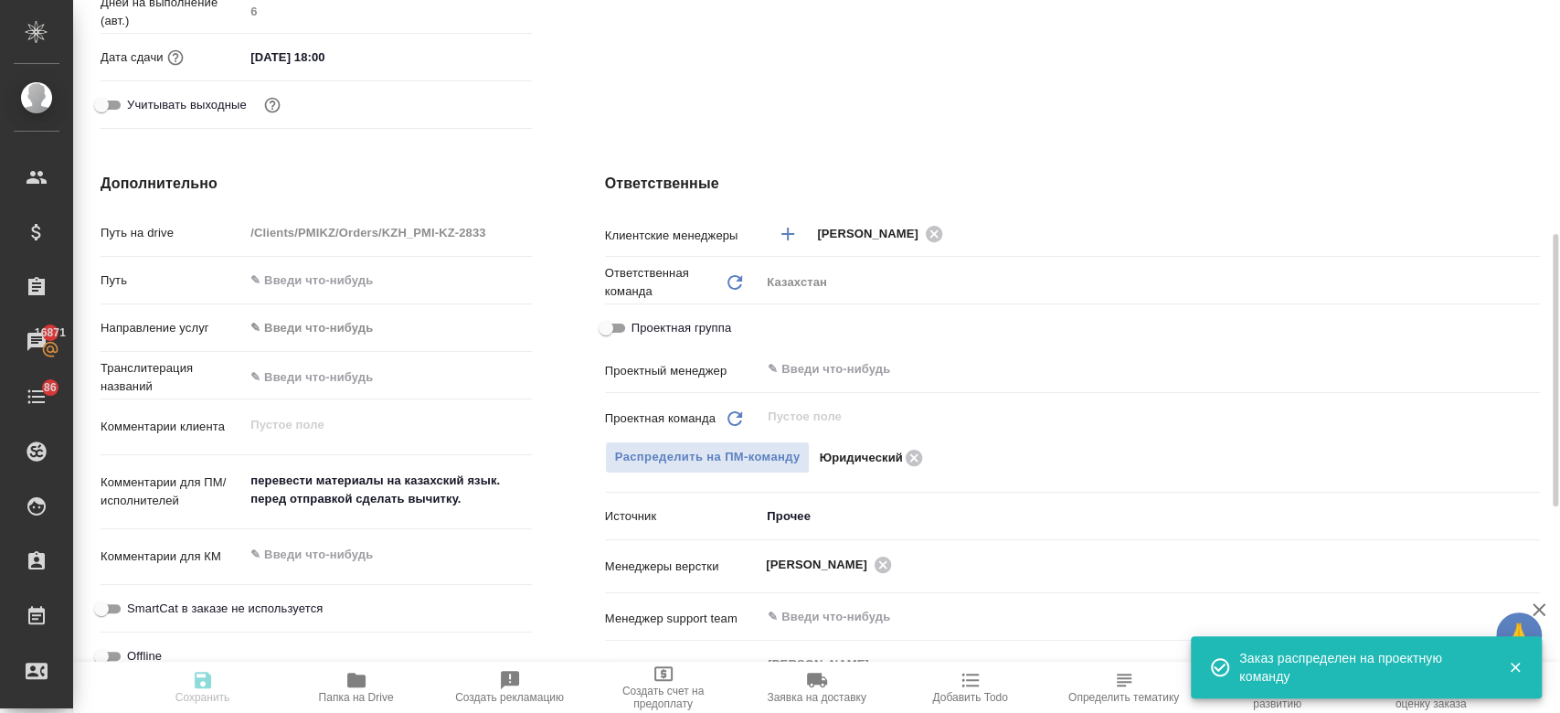
type textarea "x"
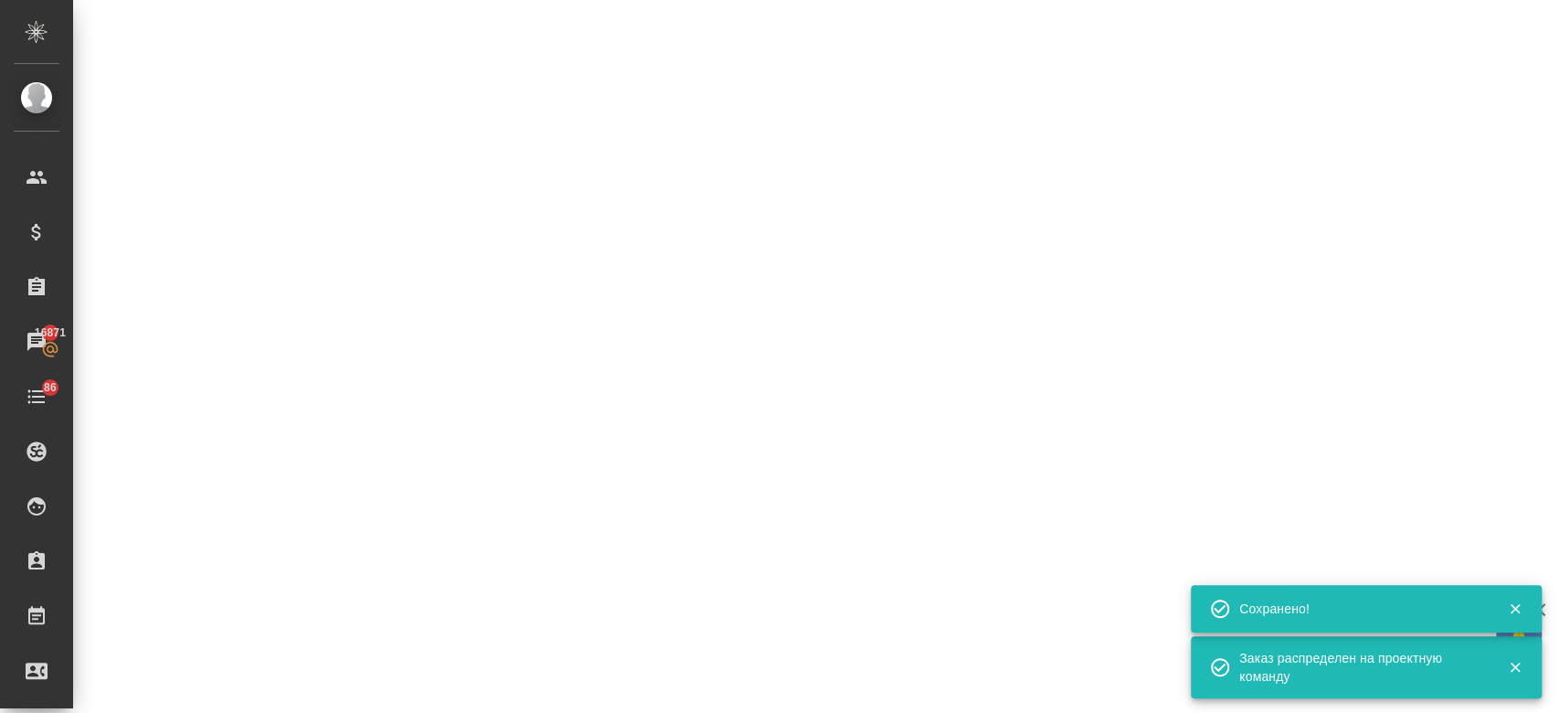
select select "RU"
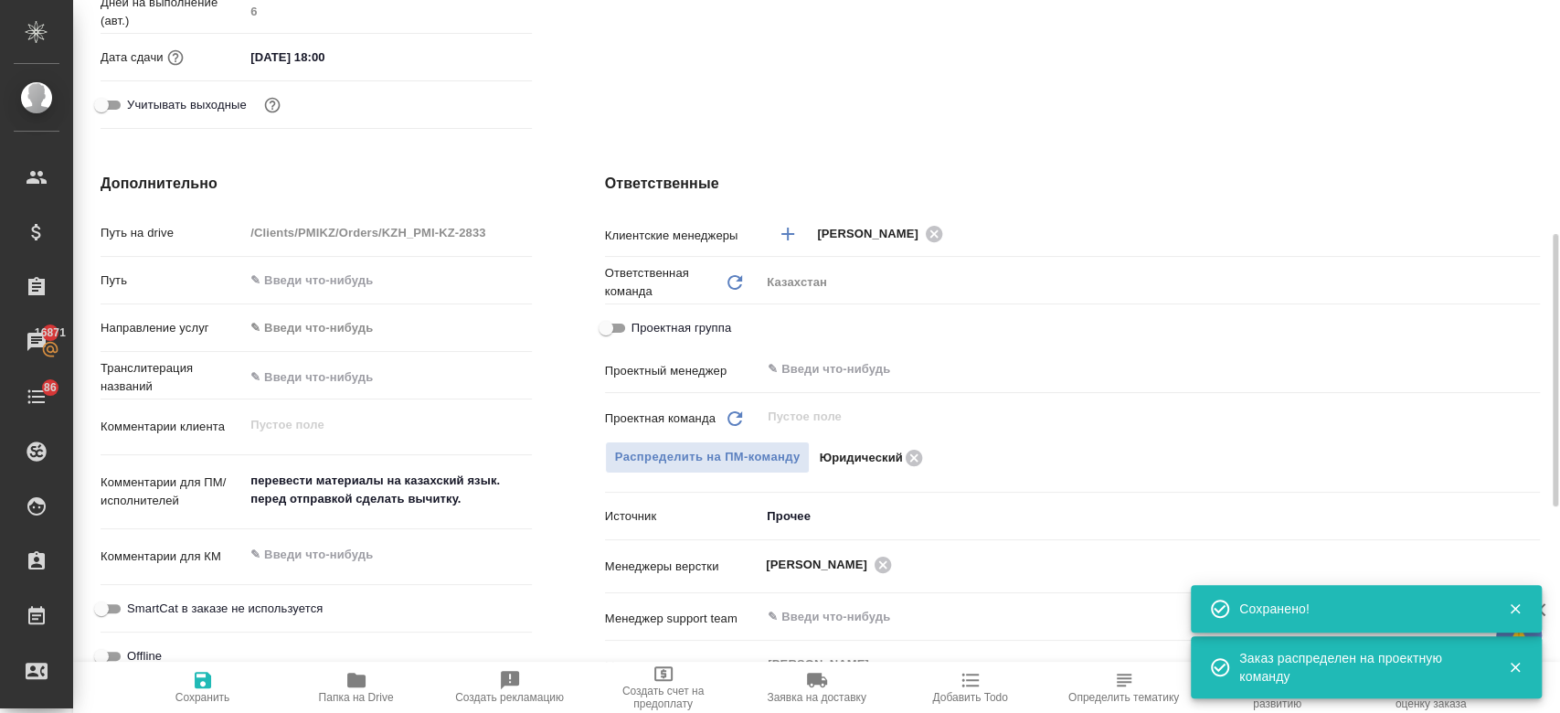
type textarea "x"
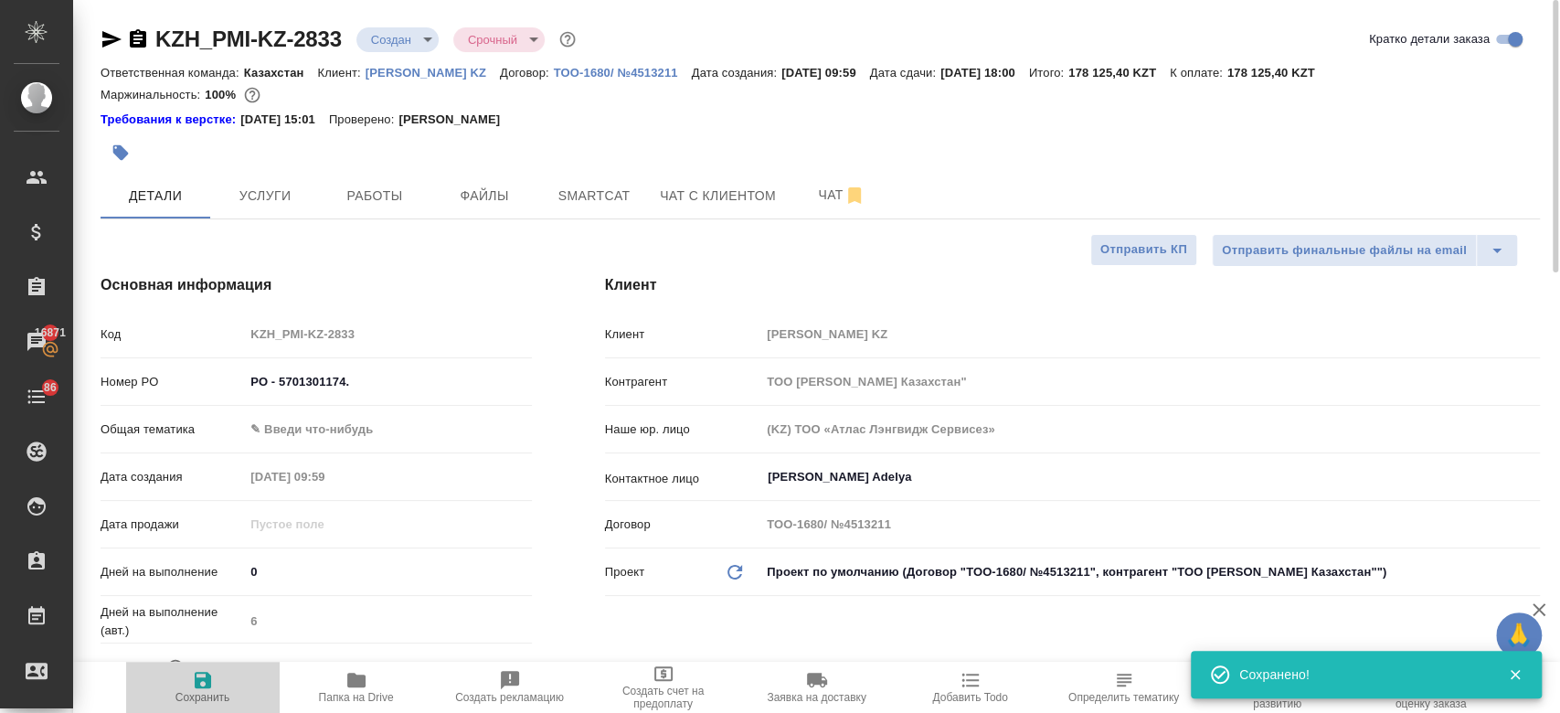
click at [204, 683] on icon "button" at bounding box center [203, 680] width 22 height 22
type textarea "x"
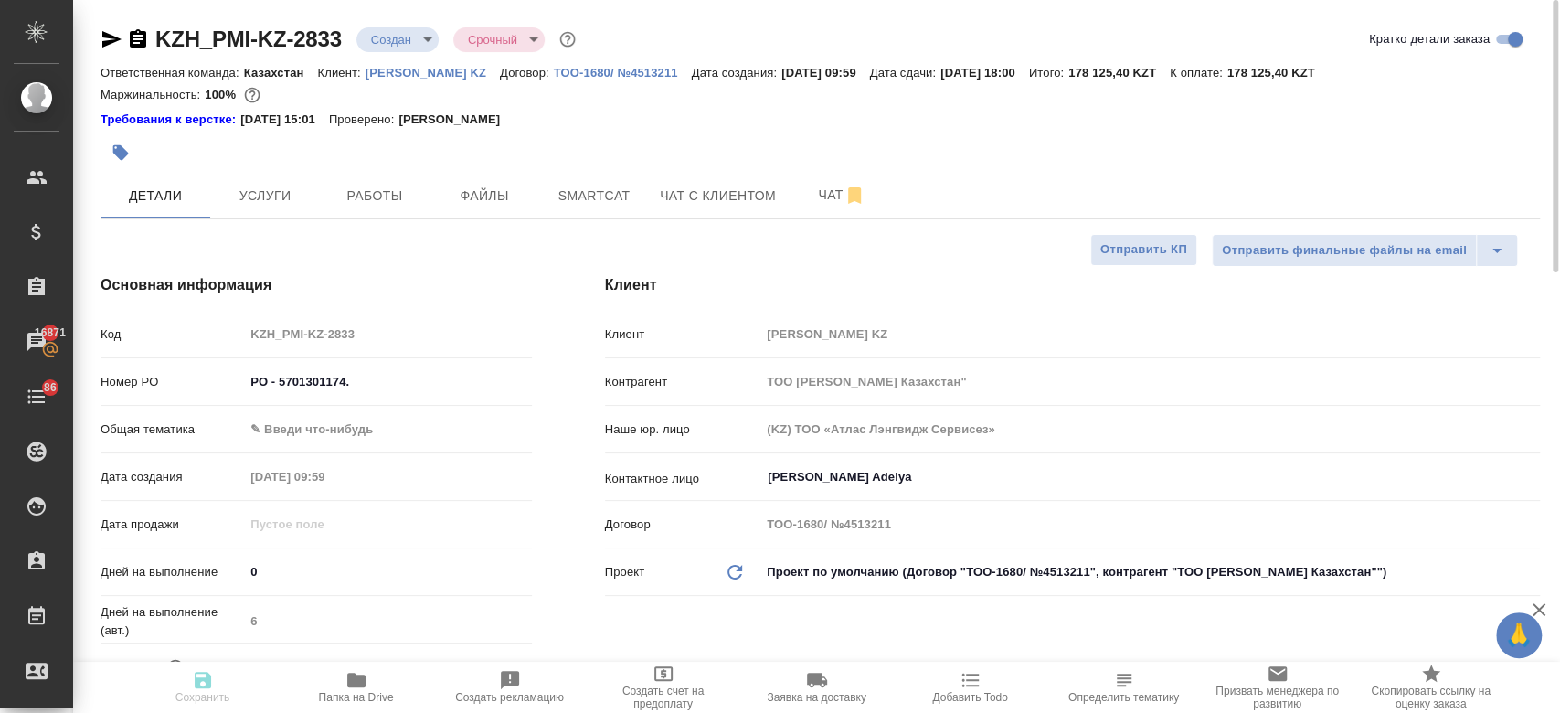
type textarea "x"
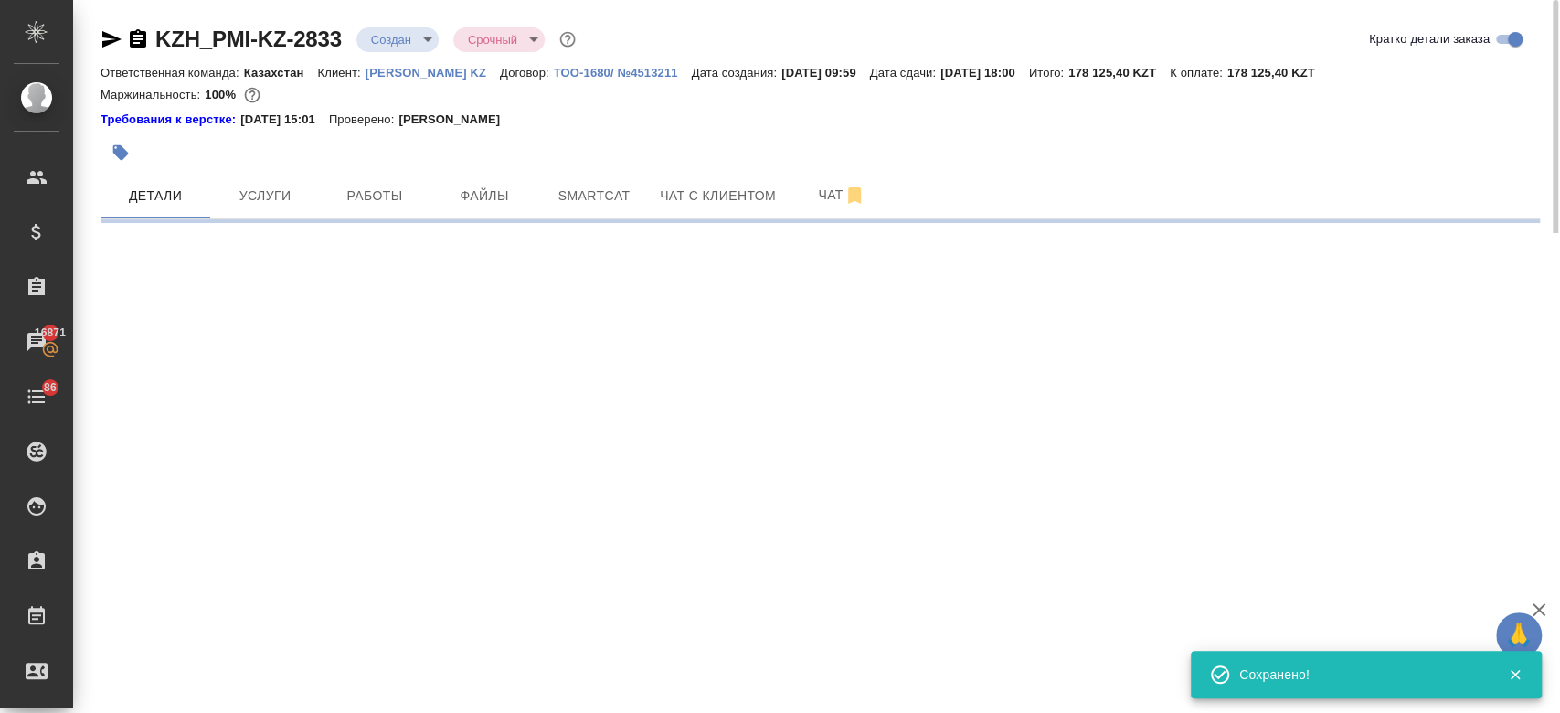
select select "RU"
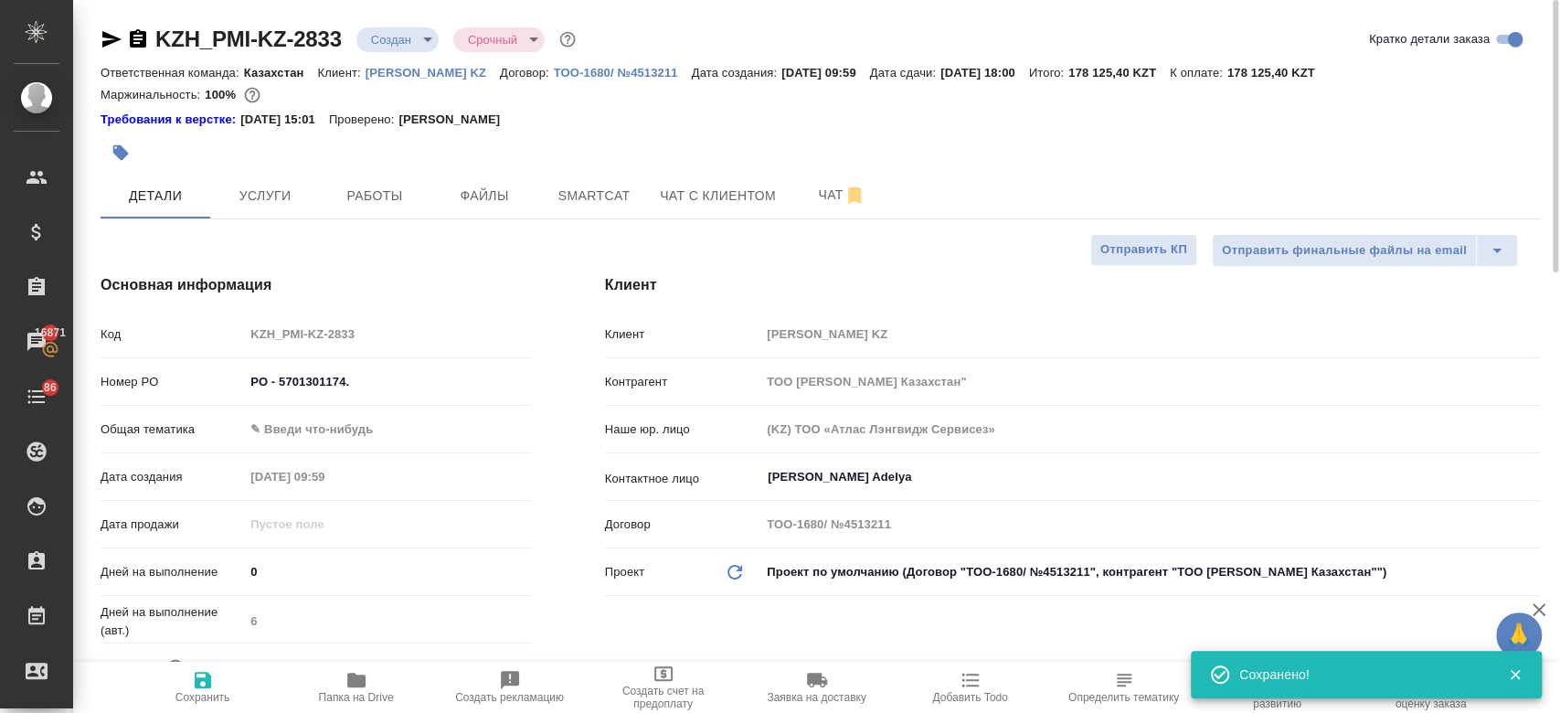
type textarea "x"
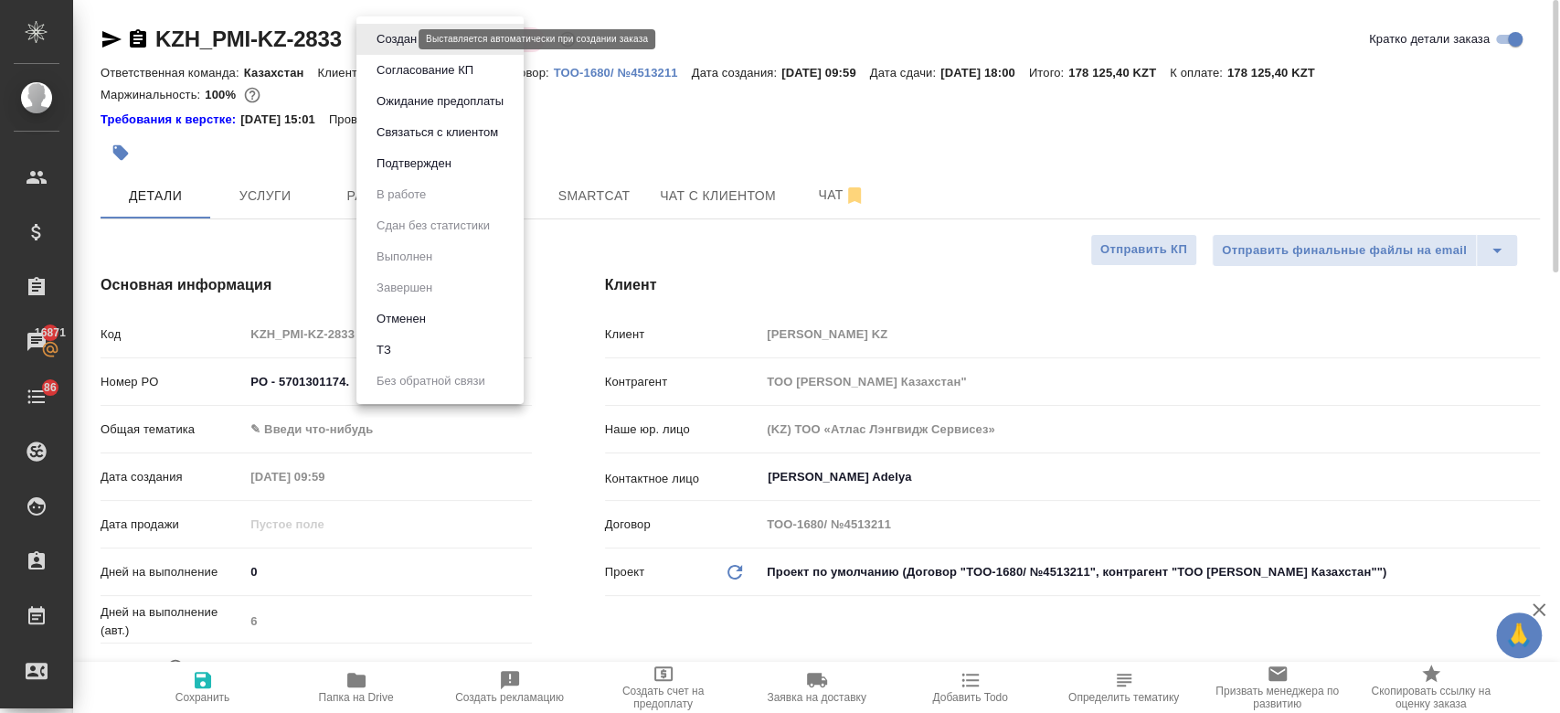
click at [394, 35] on body "🙏 .cls-1 fill:#fff; AWATERA Kosherbayeva Nazerke Клиенты Спецификации Заказы 16…" at bounding box center [780, 356] width 1560 height 713
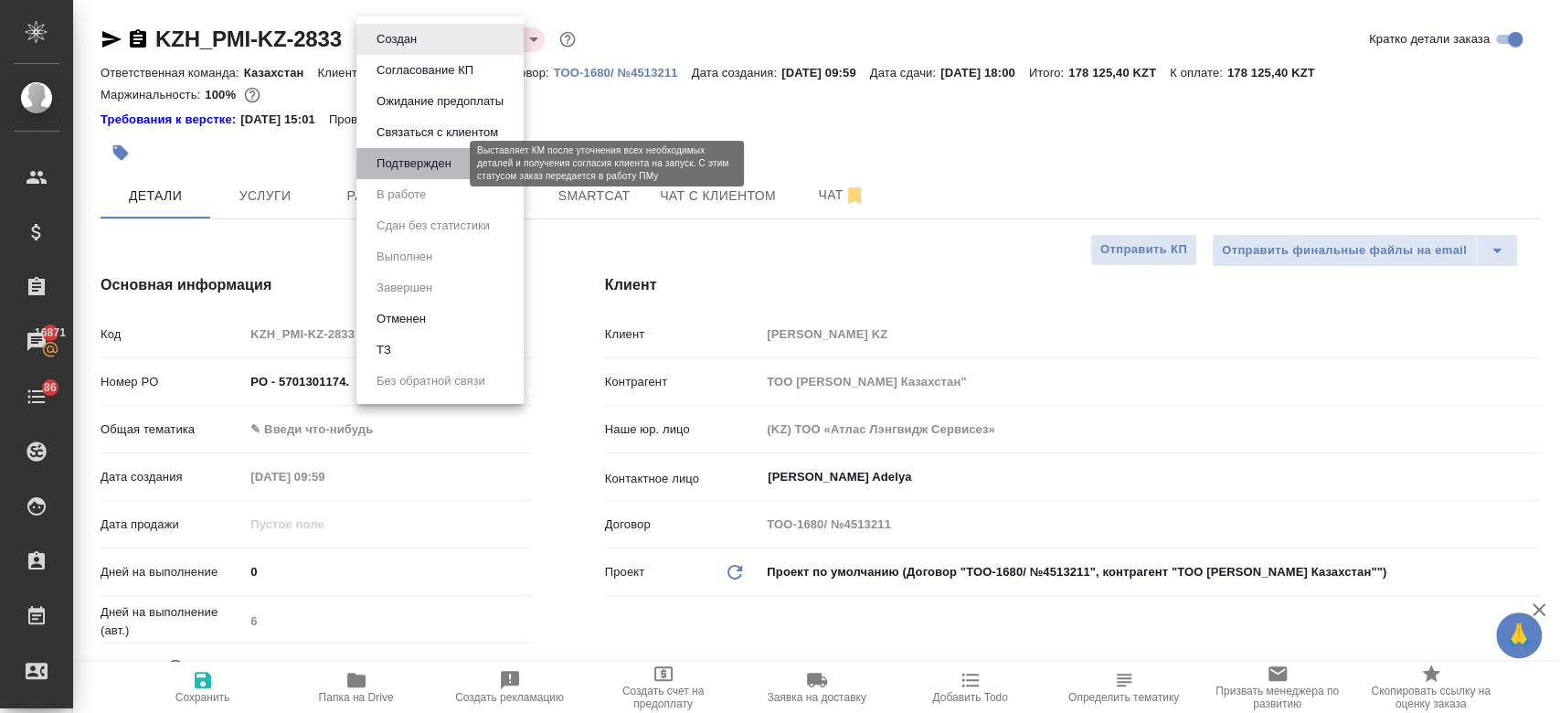
click at [418, 162] on button "Подтвержден" at bounding box center [414, 164] width 86 height 20
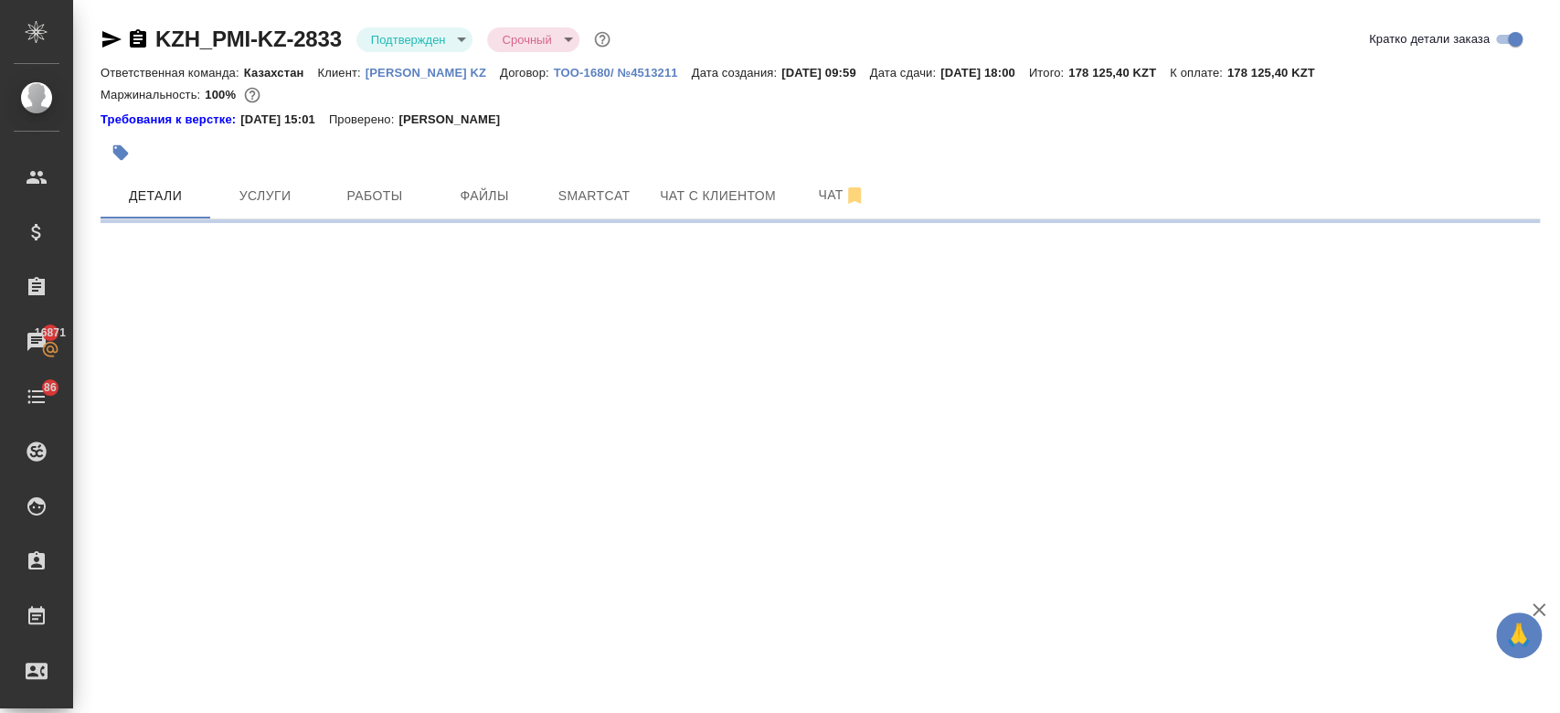
select select "RU"
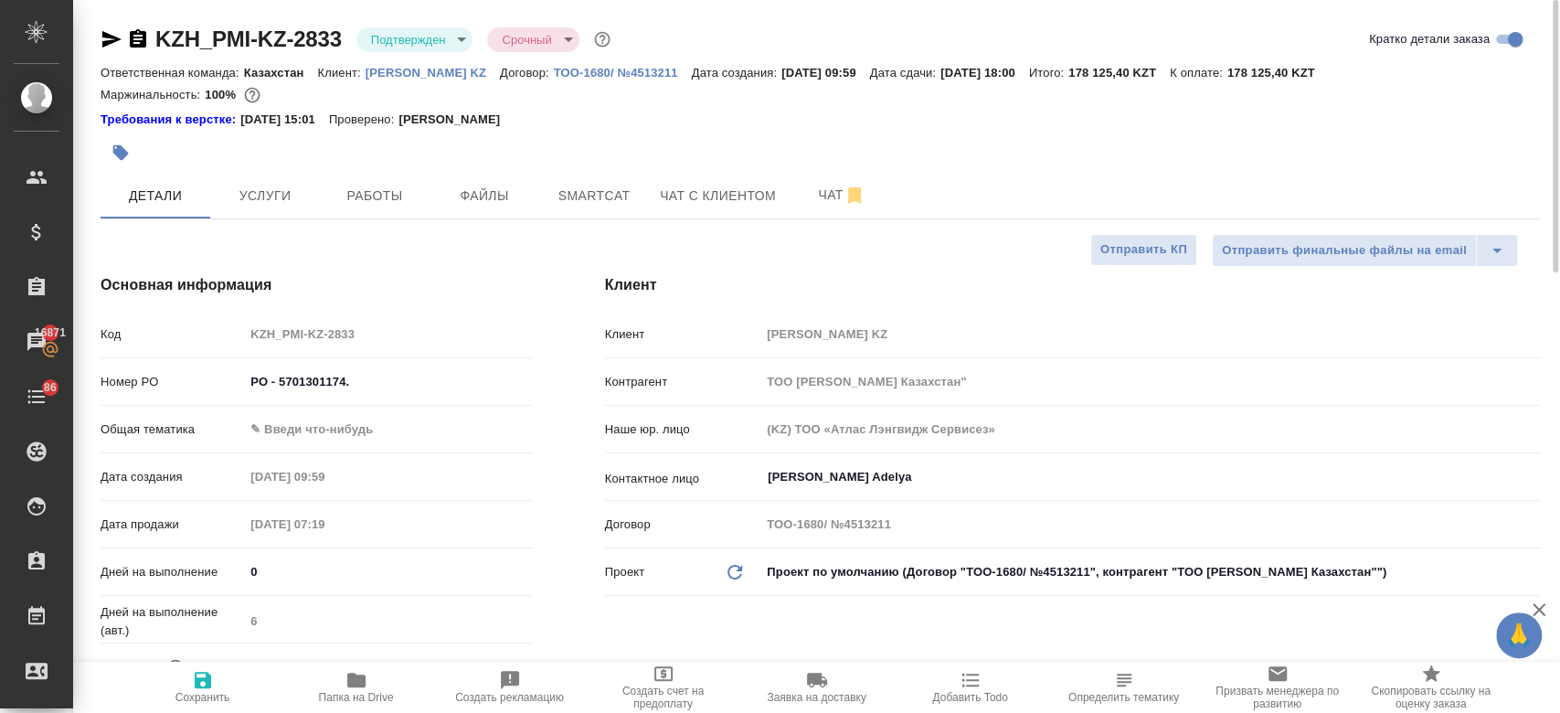
type textarea "x"
click at [102, 46] on icon "button" at bounding box center [111, 39] width 19 height 16
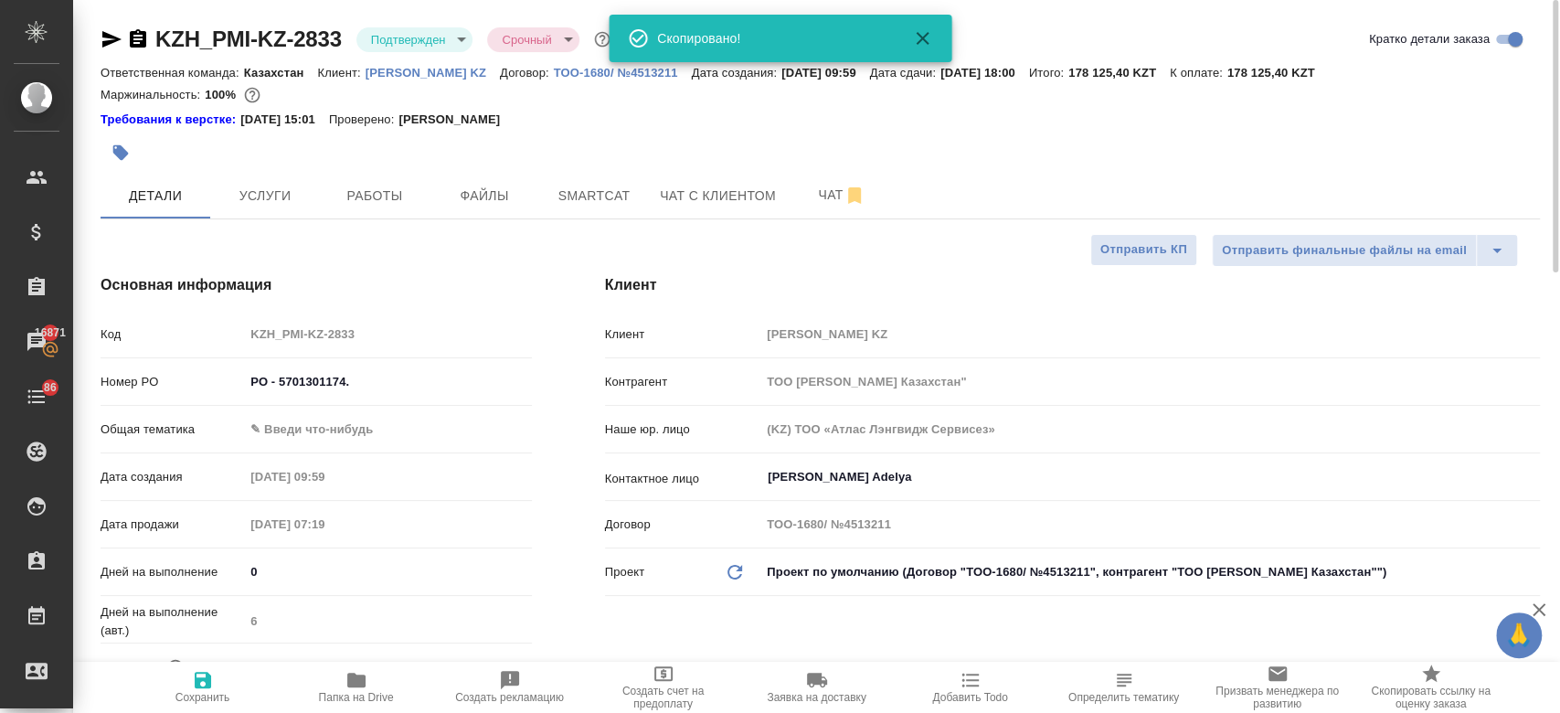
type textarea "x"
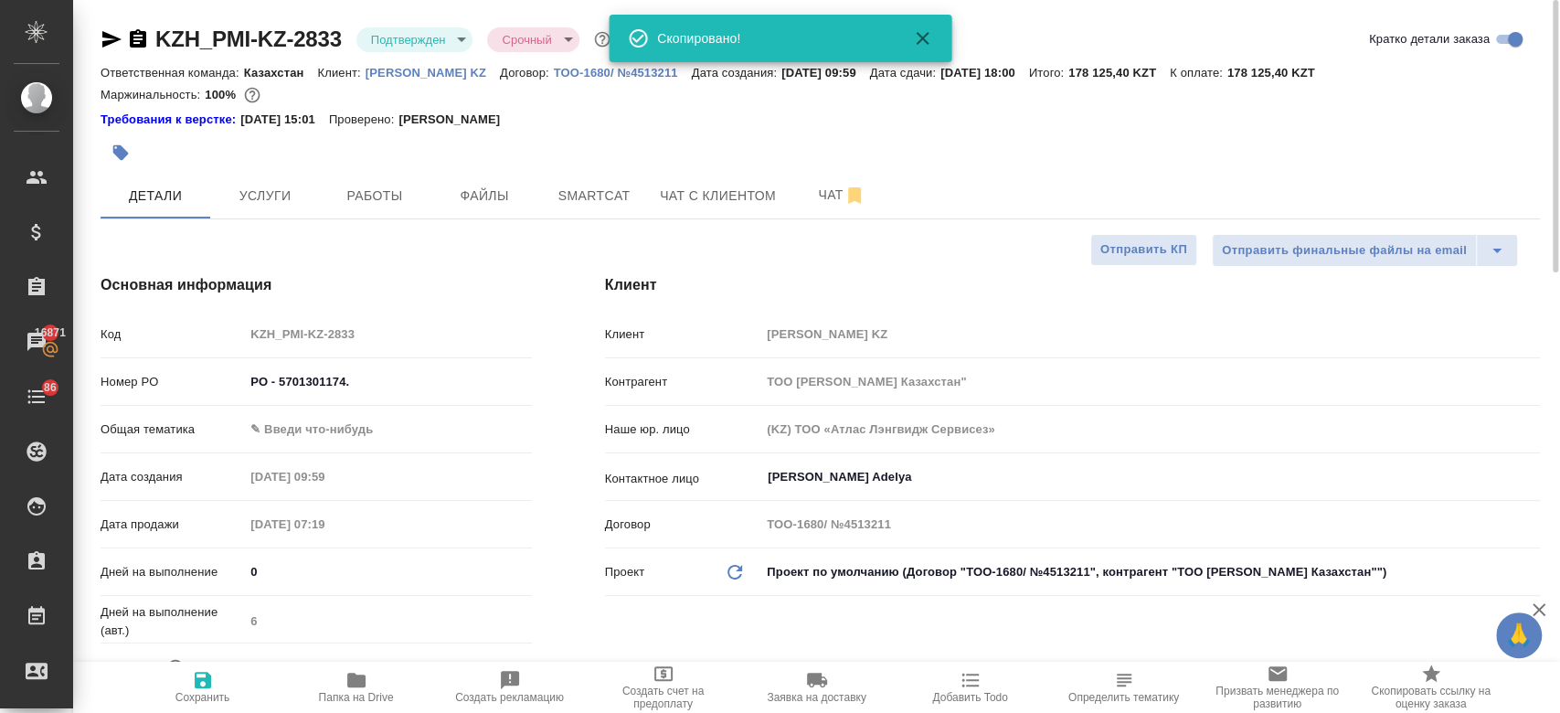
type textarea "x"
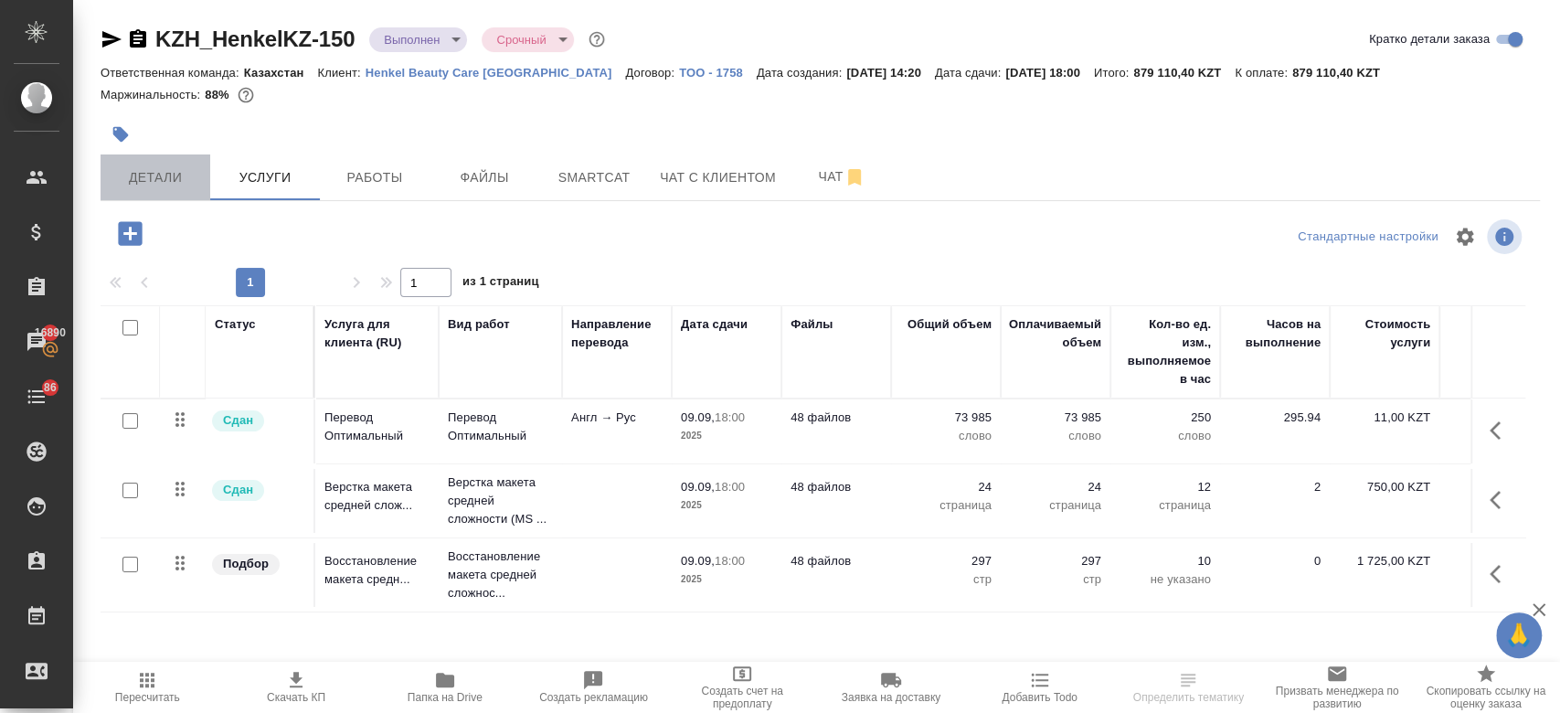
click at [154, 161] on button "Детали" at bounding box center [156, 177] width 110 height 46
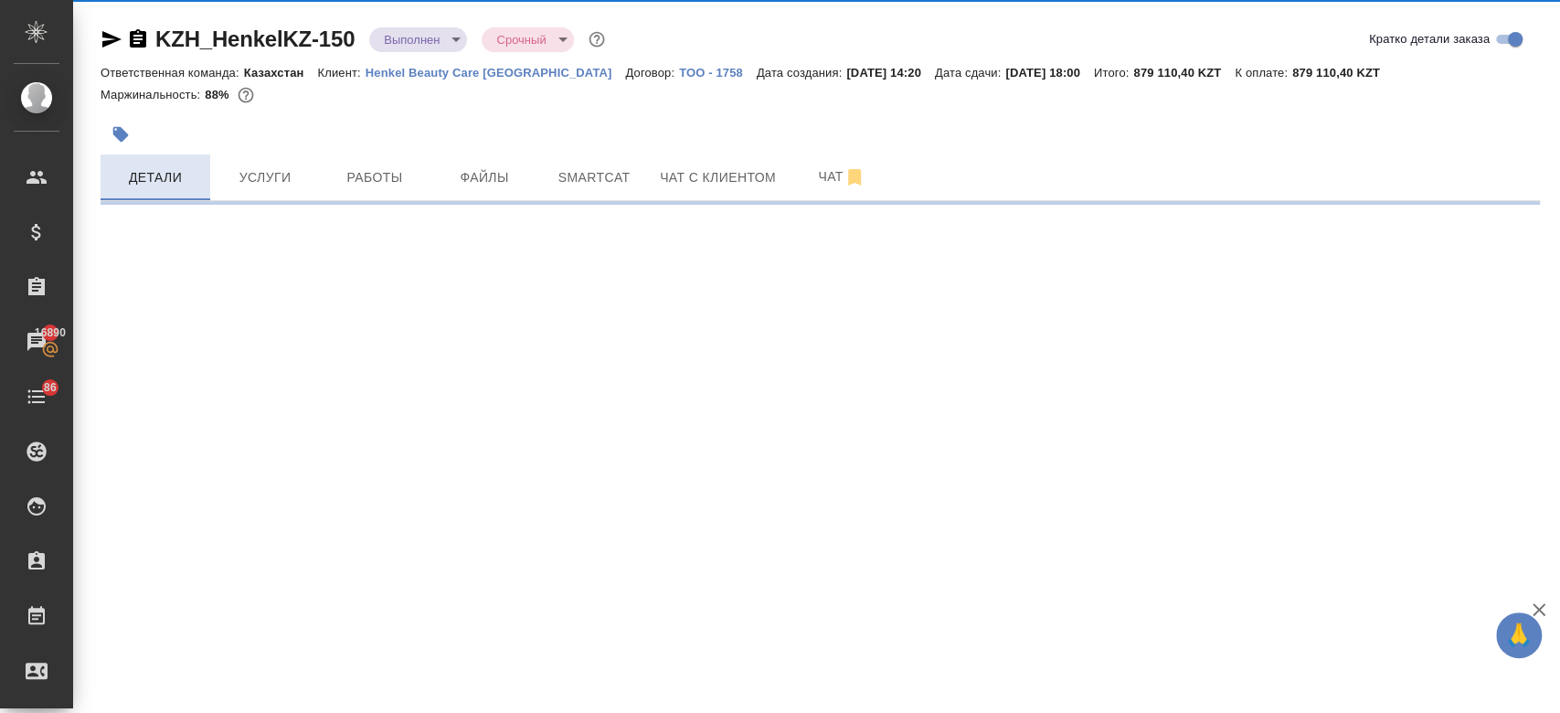
select select "RU"
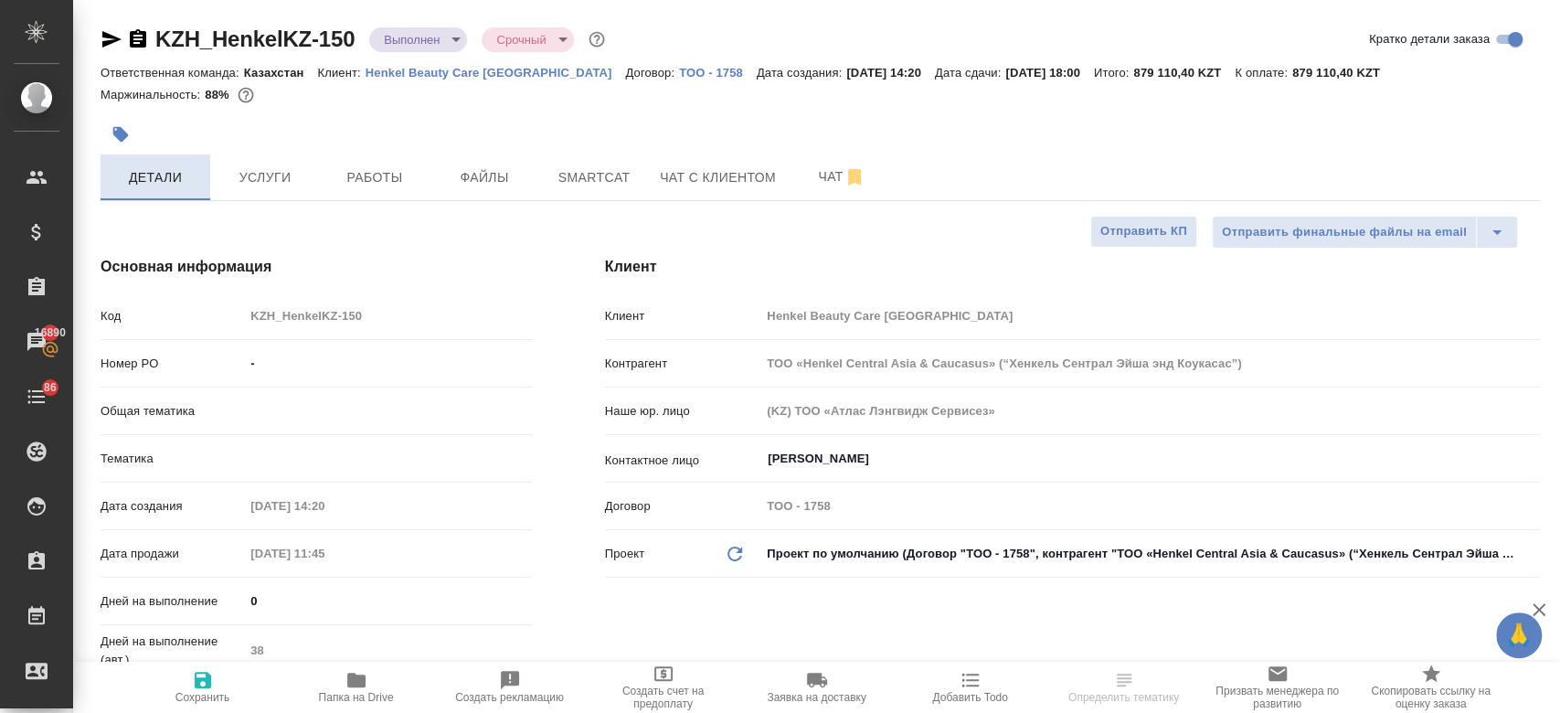
type textarea "x"
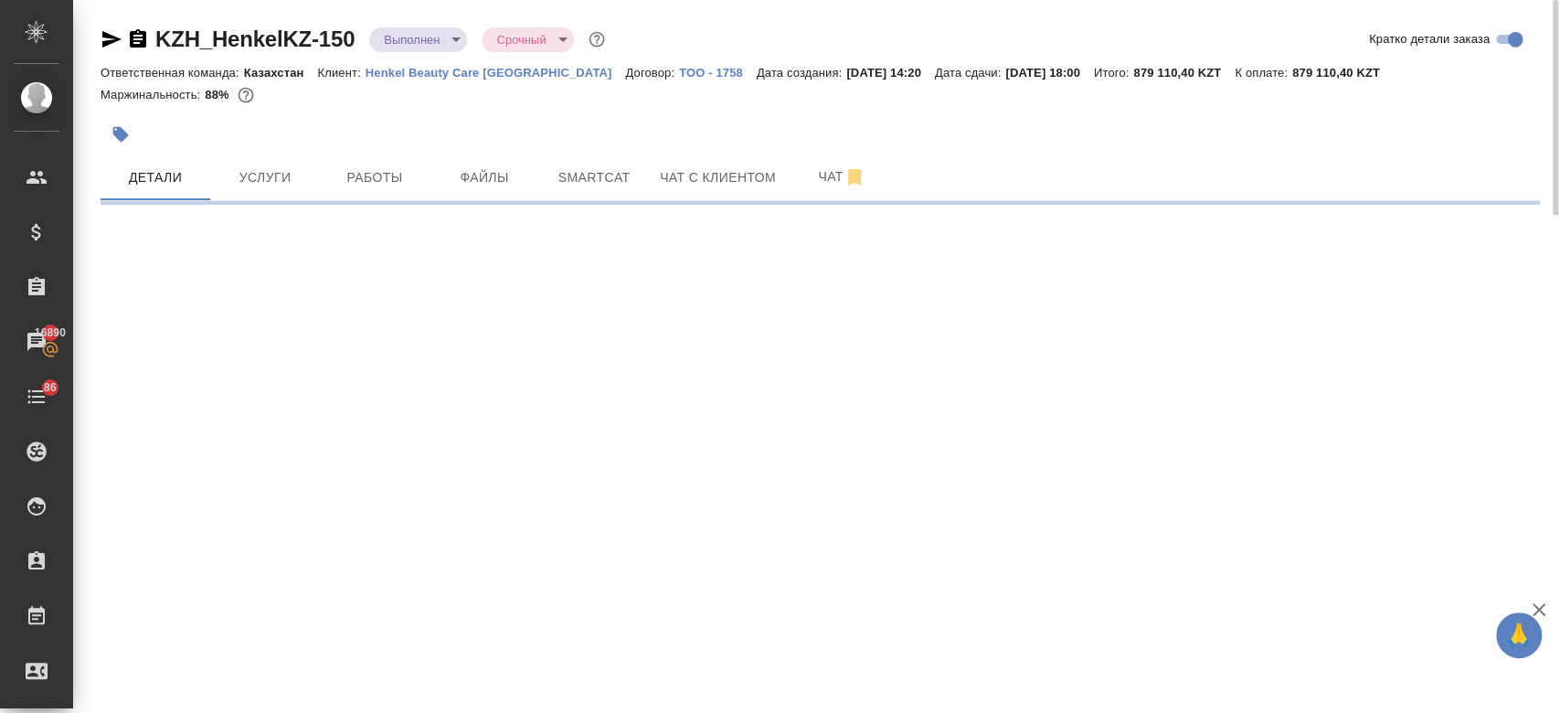
select select "RU"
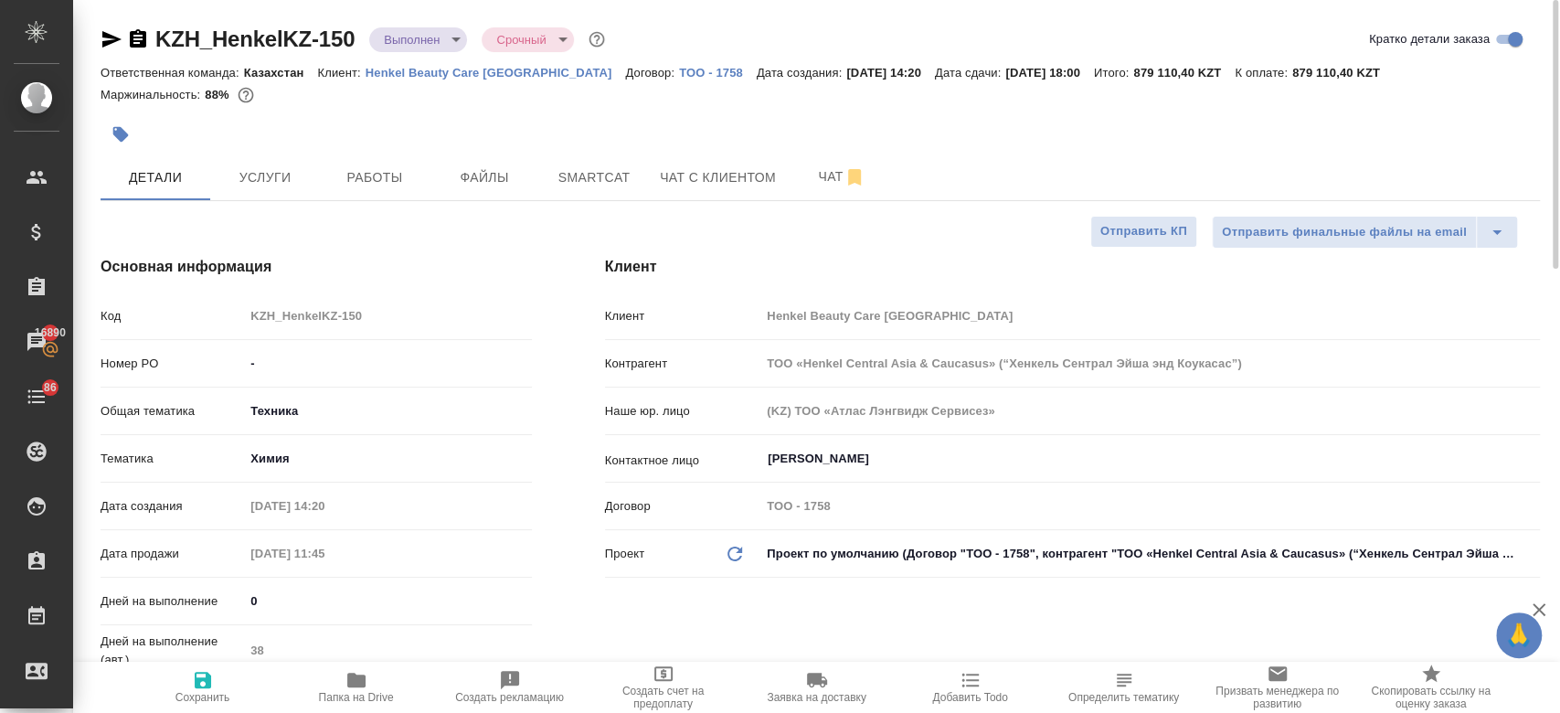
type textarea "x"
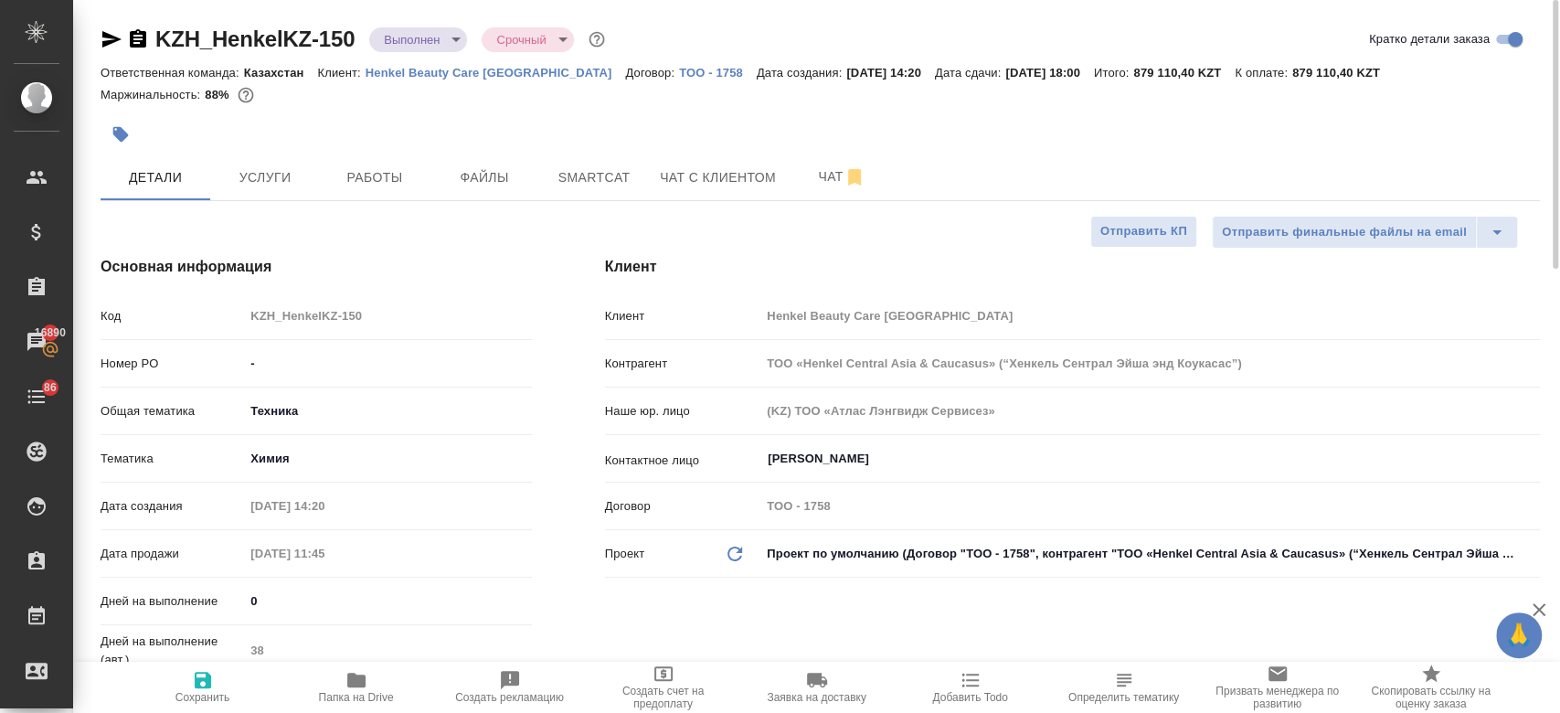
type textarea "x"
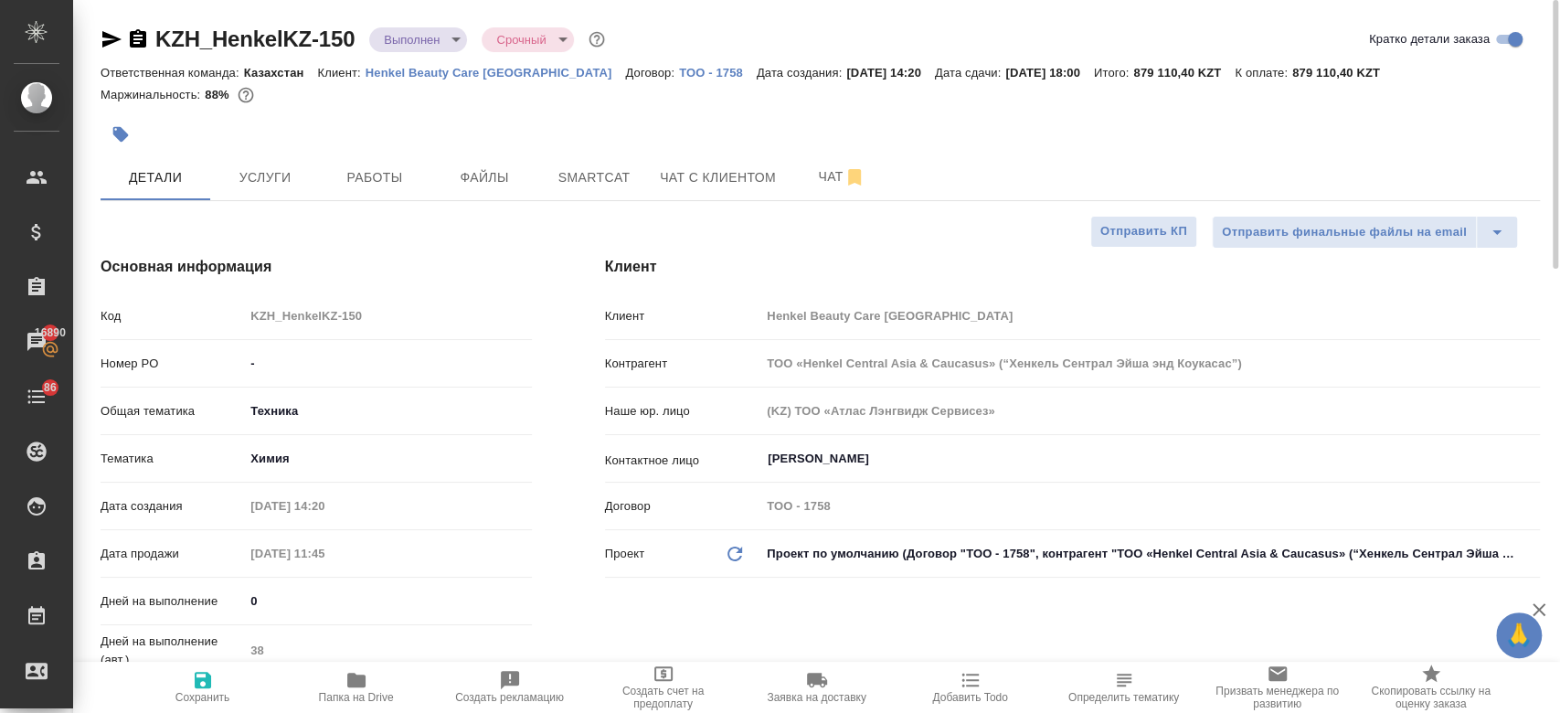
type textarea "x"
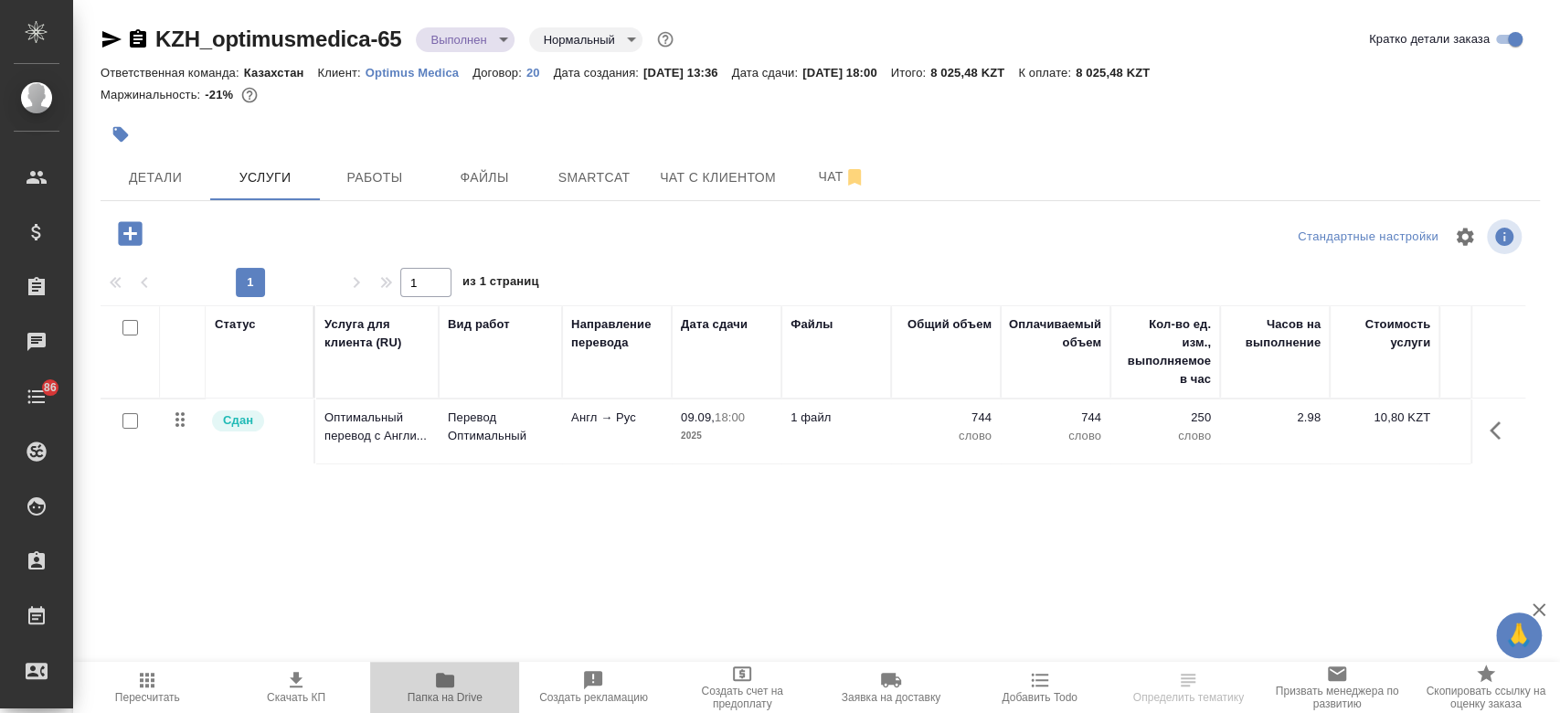
click at [456, 687] on span "Папка на Drive" at bounding box center [444, 686] width 127 height 35
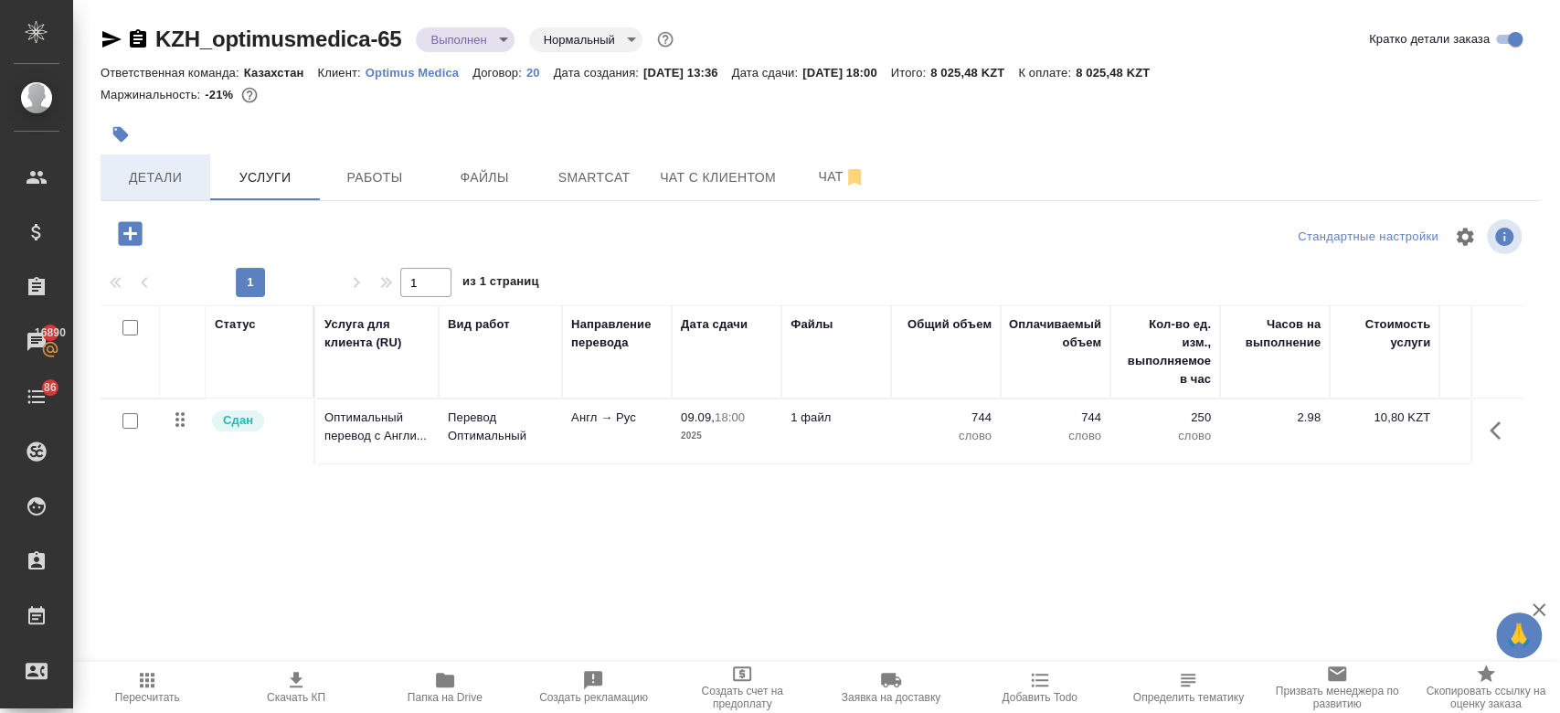
click at [201, 190] on button "Детали" at bounding box center [156, 177] width 110 height 46
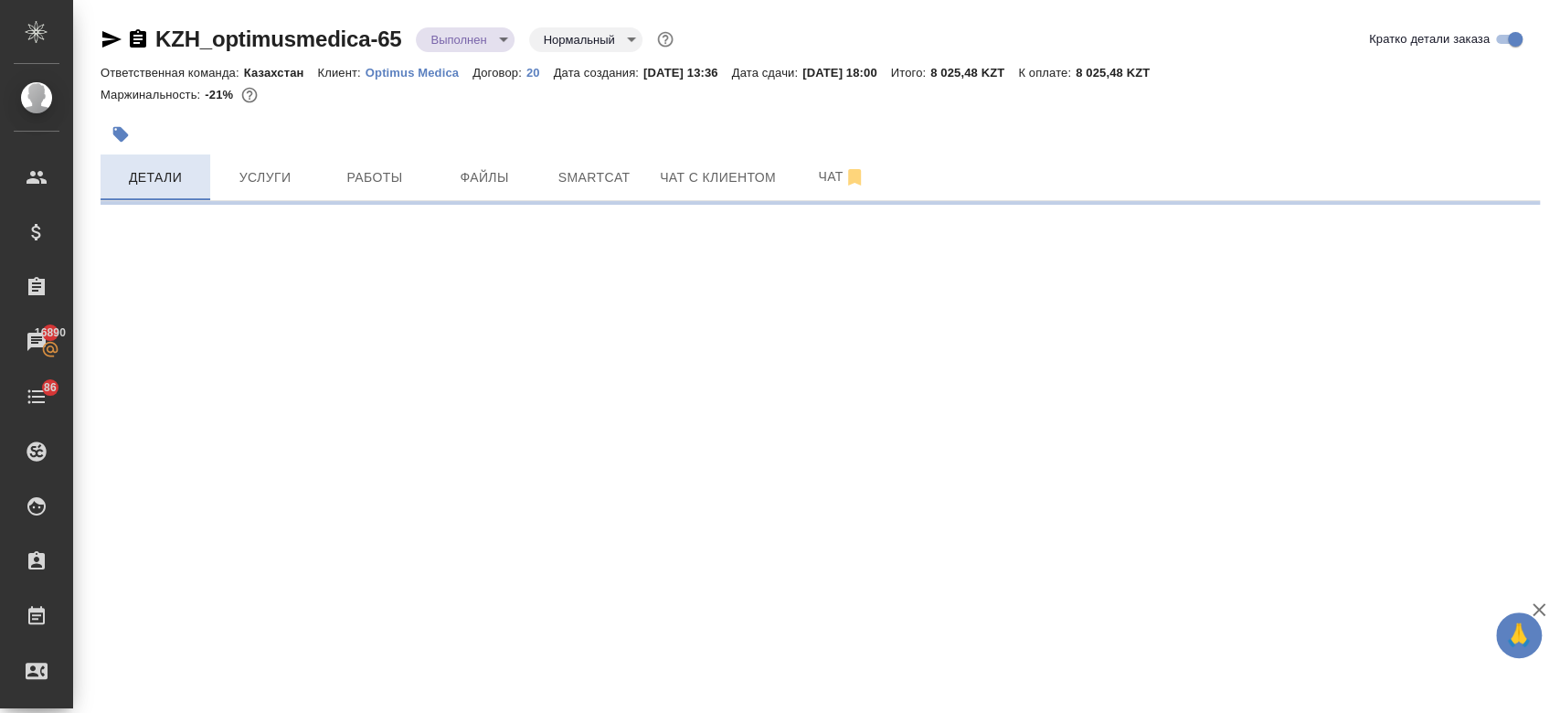
select select "RU"
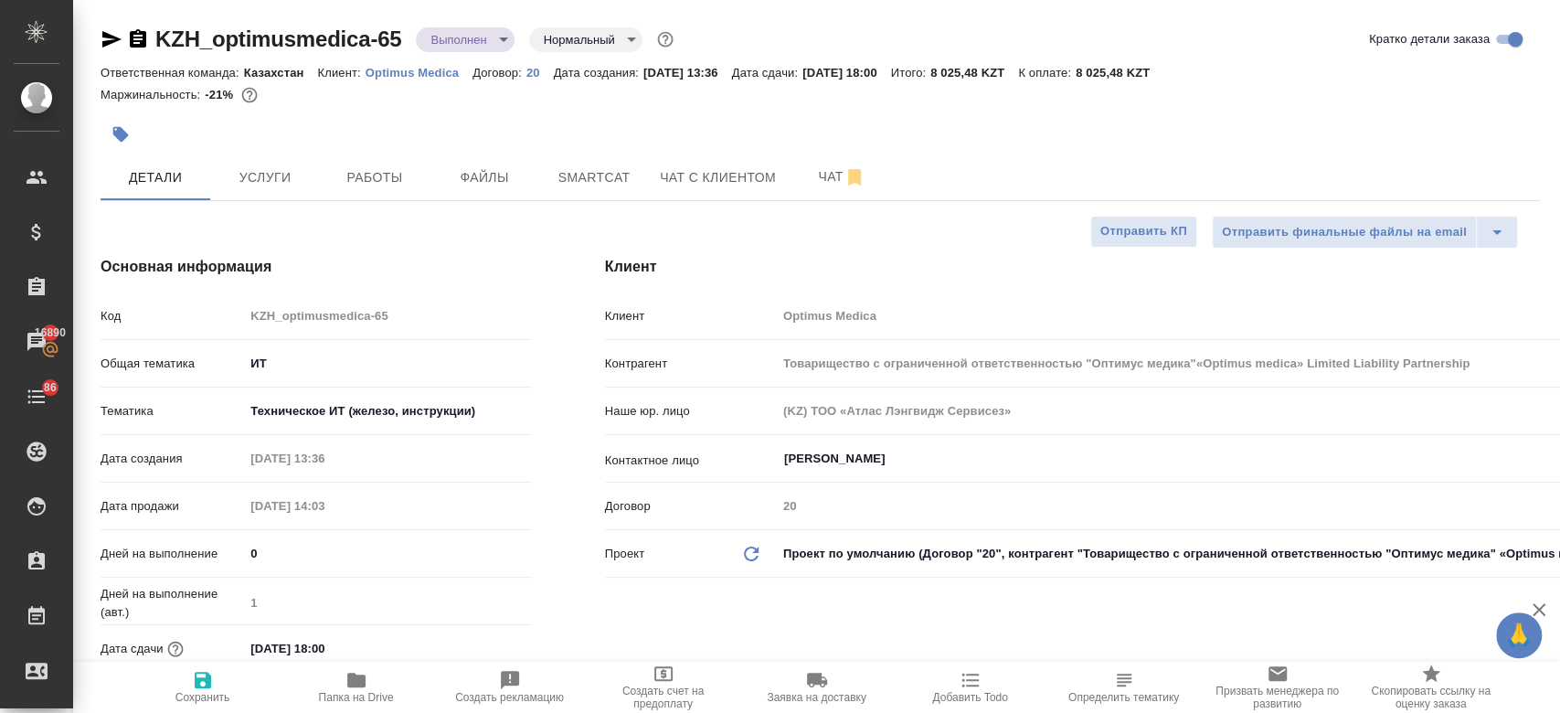
type textarea "x"
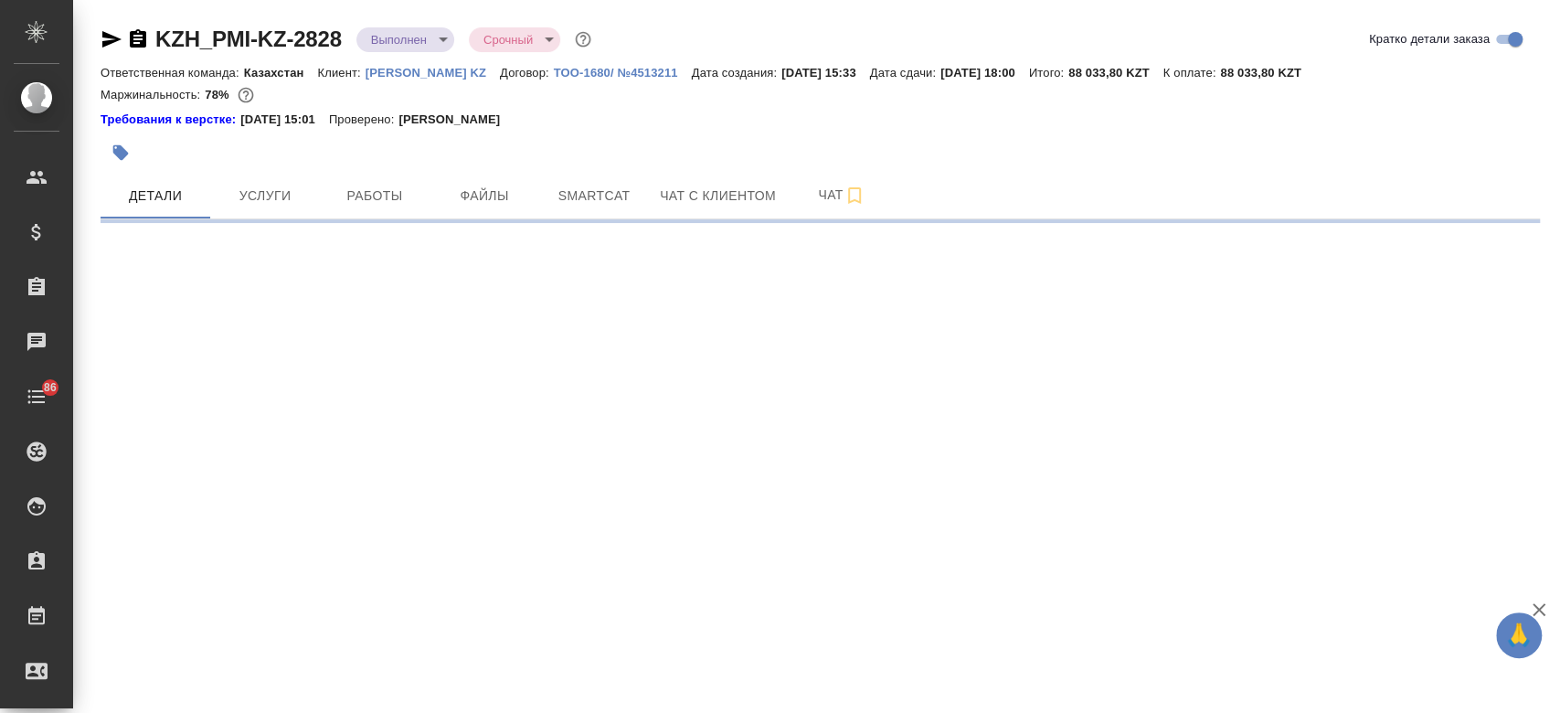
select select "RU"
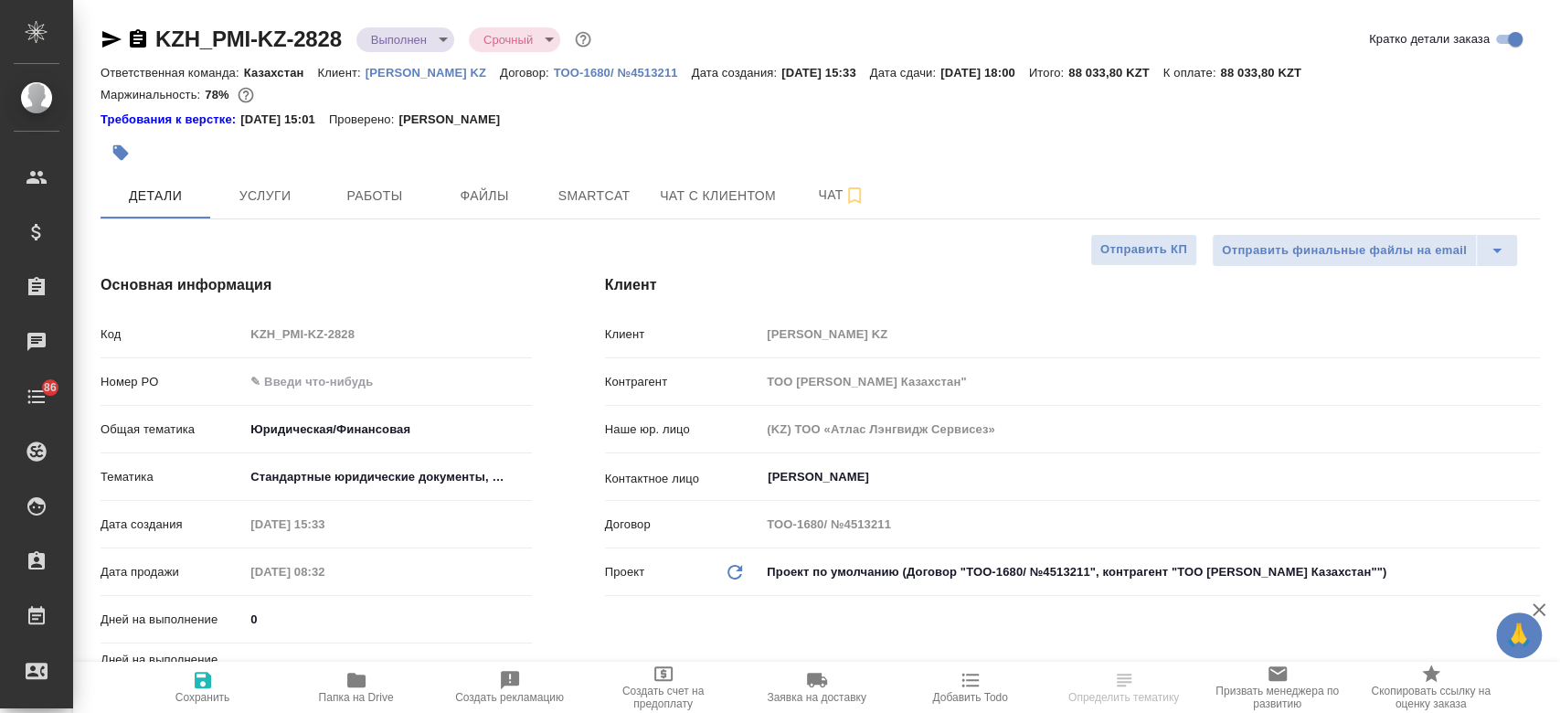
type textarea "x"
click at [359, 683] on icon "button" at bounding box center [356, 680] width 18 height 15
type textarea "x"
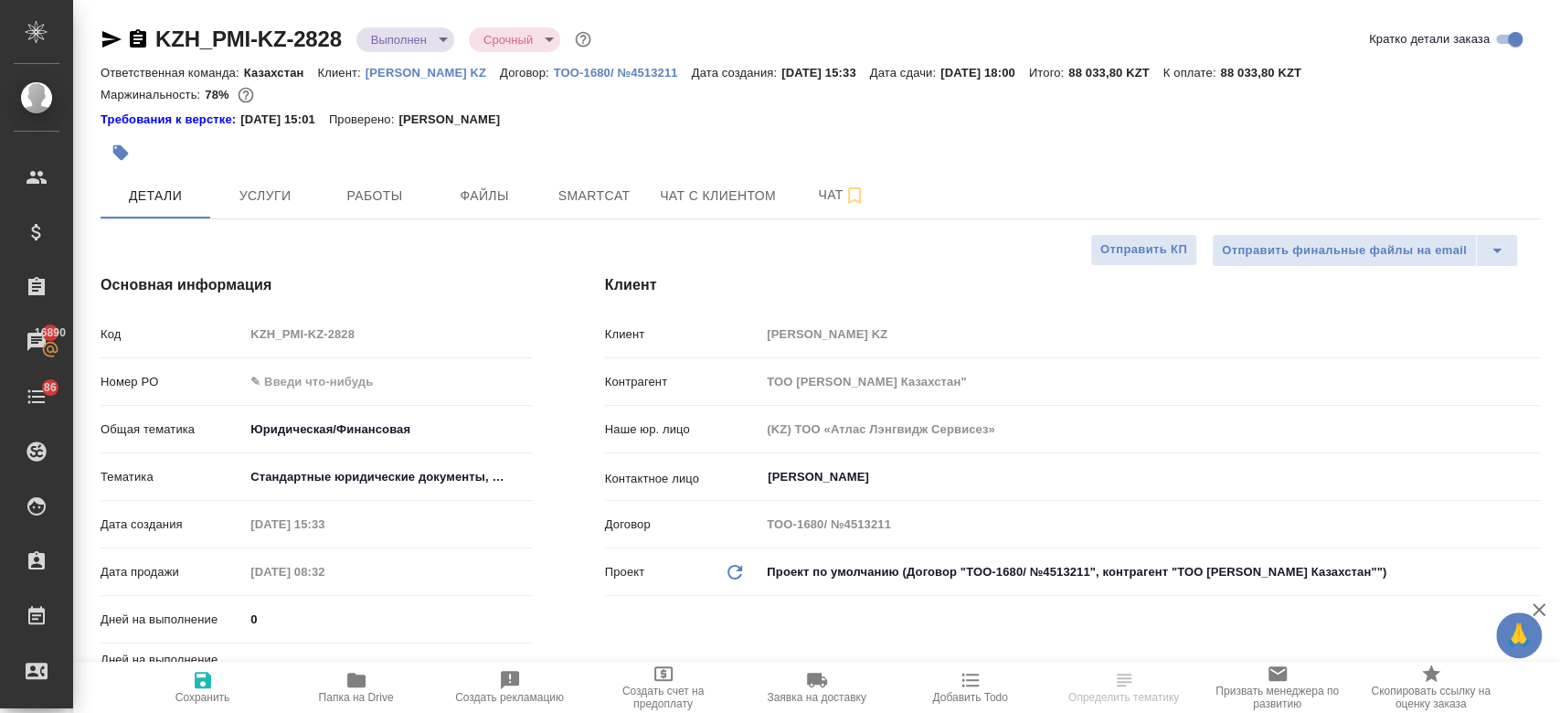
type textarea "x"
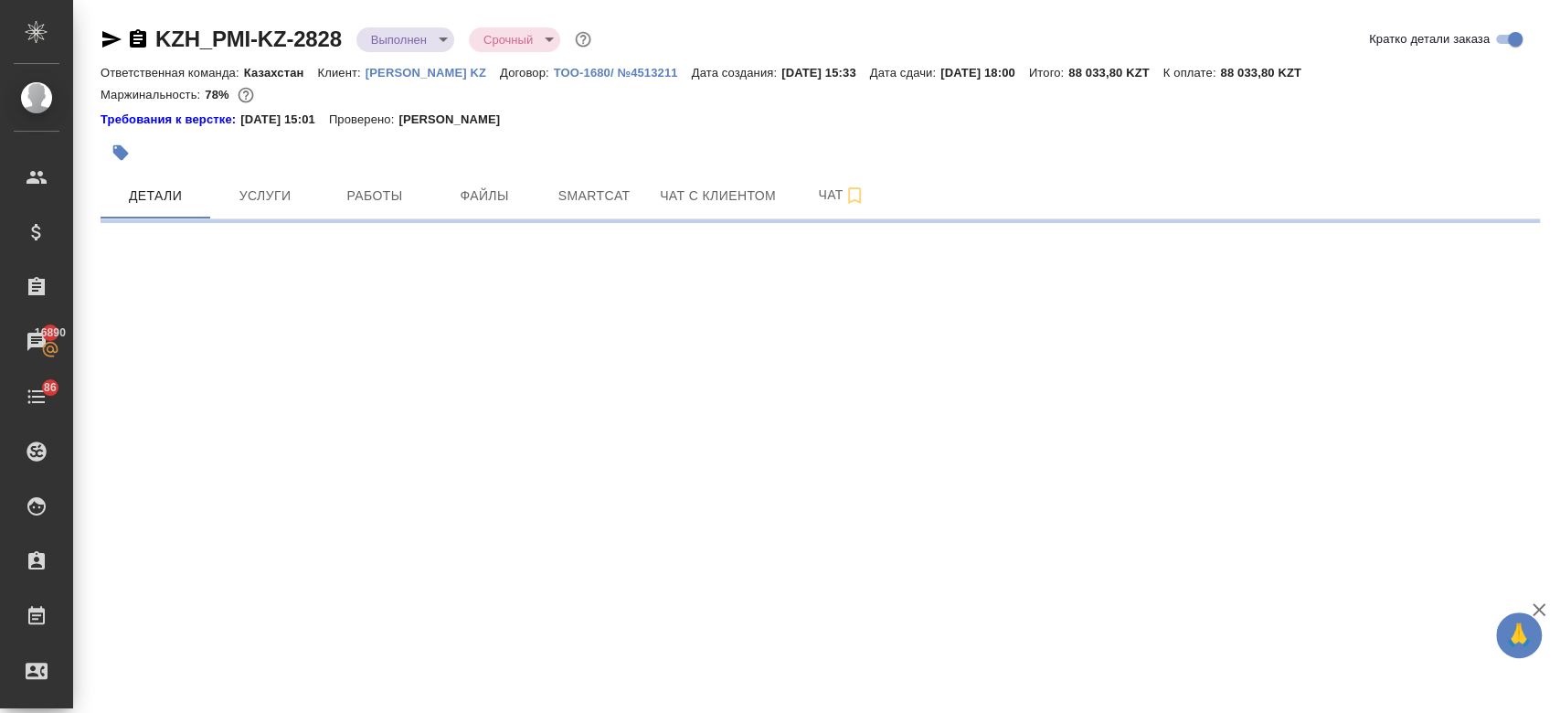
select select "RU"
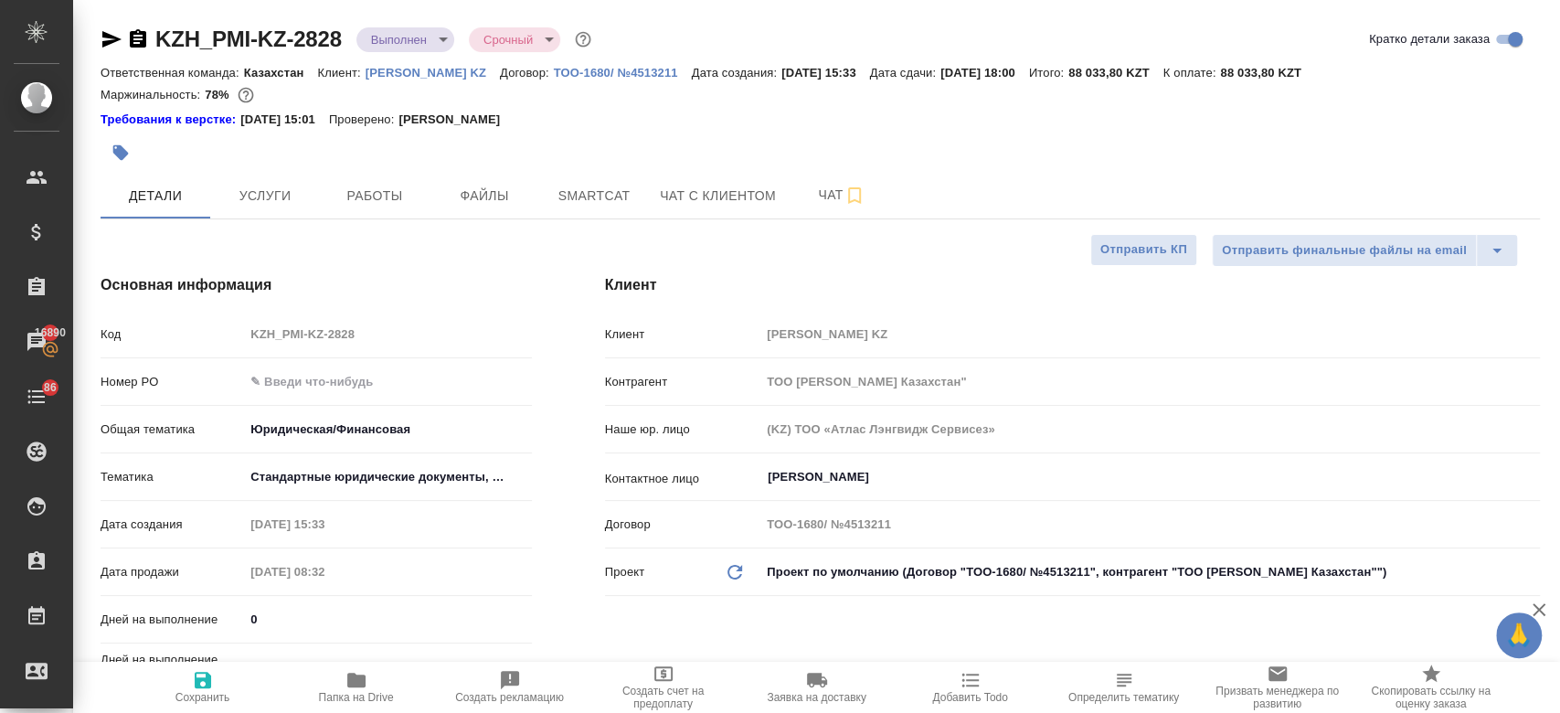
type textarea "x"
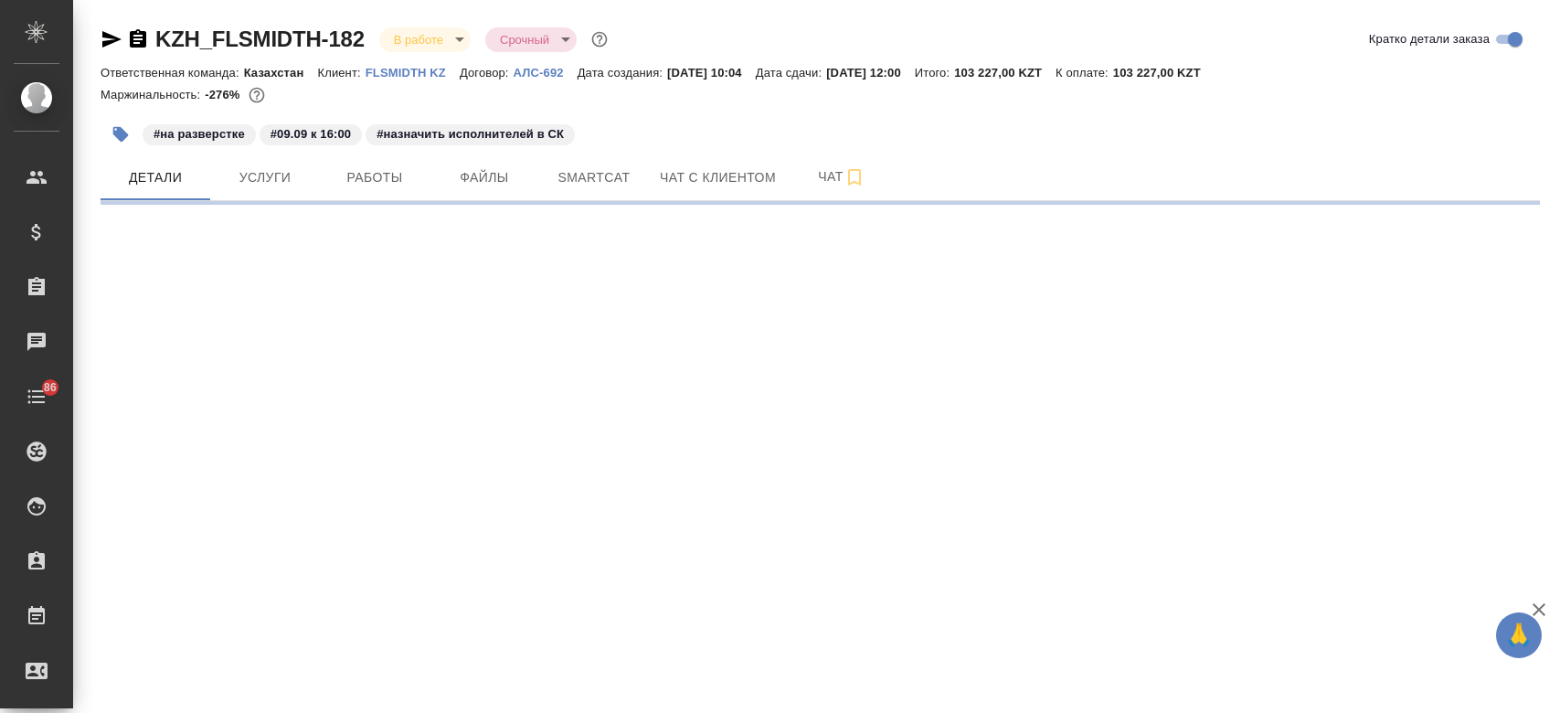
select select "RU"
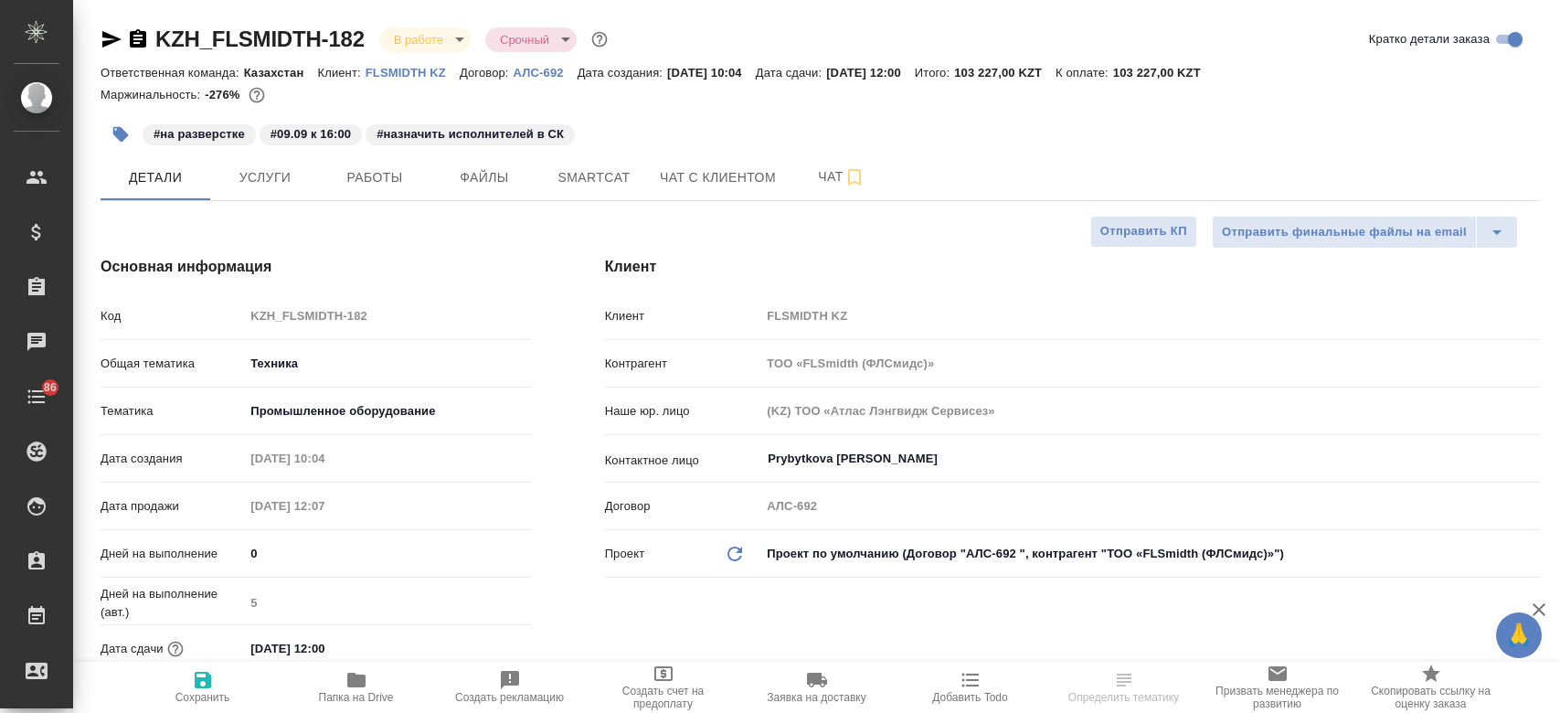
type textarea "x"
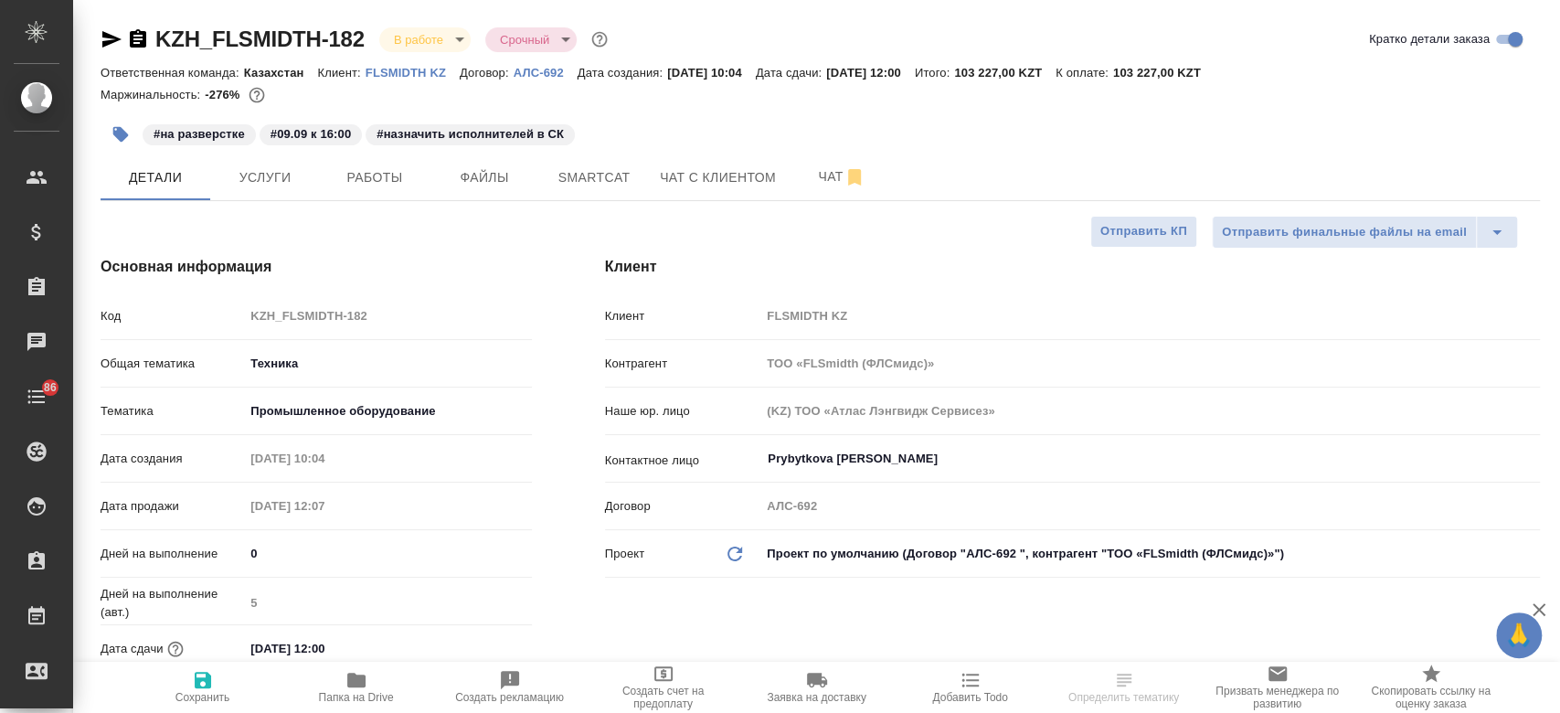
type textarea "x"
click at [395, 68] on p "FLSMIDTH KZ" at bounding box center [412, 73] width 94 height 14
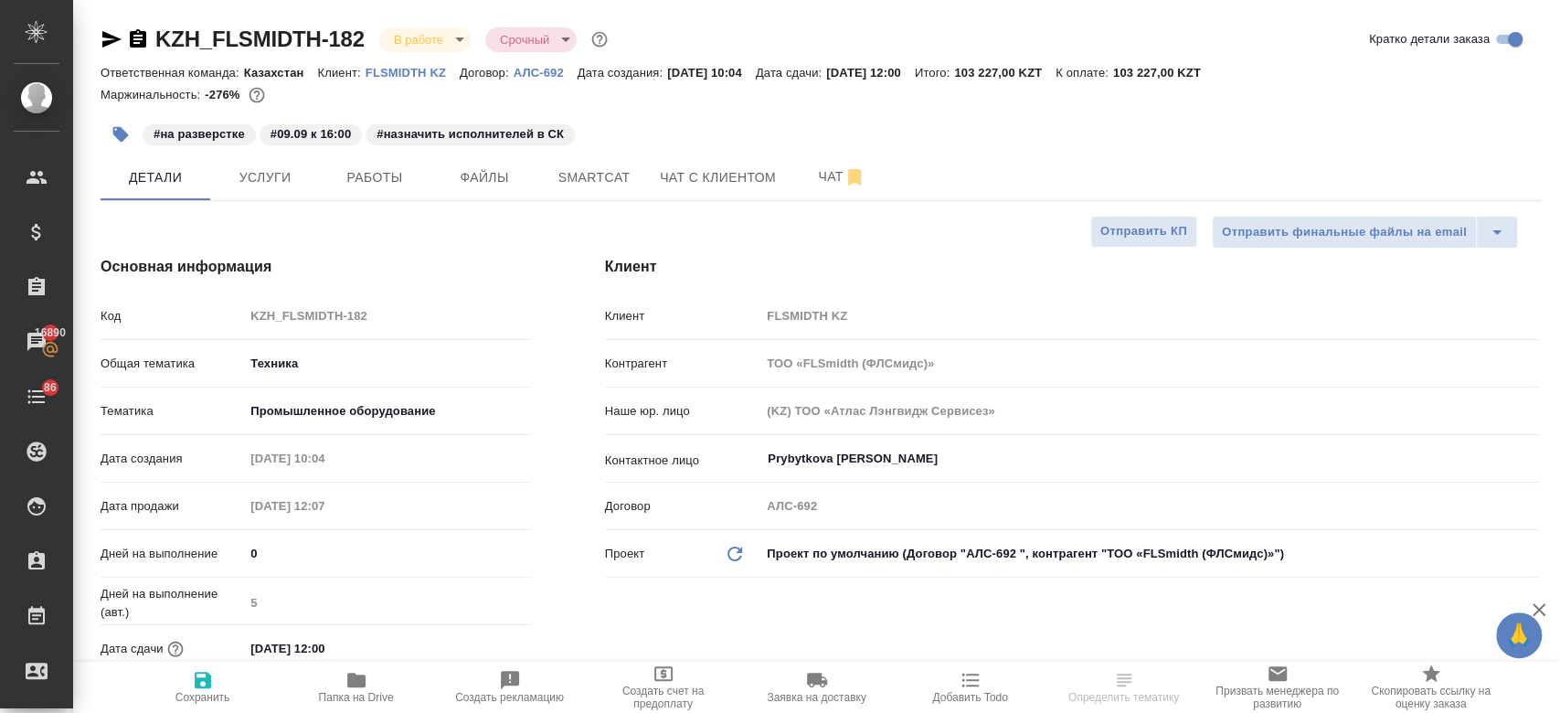
type textarea "x"
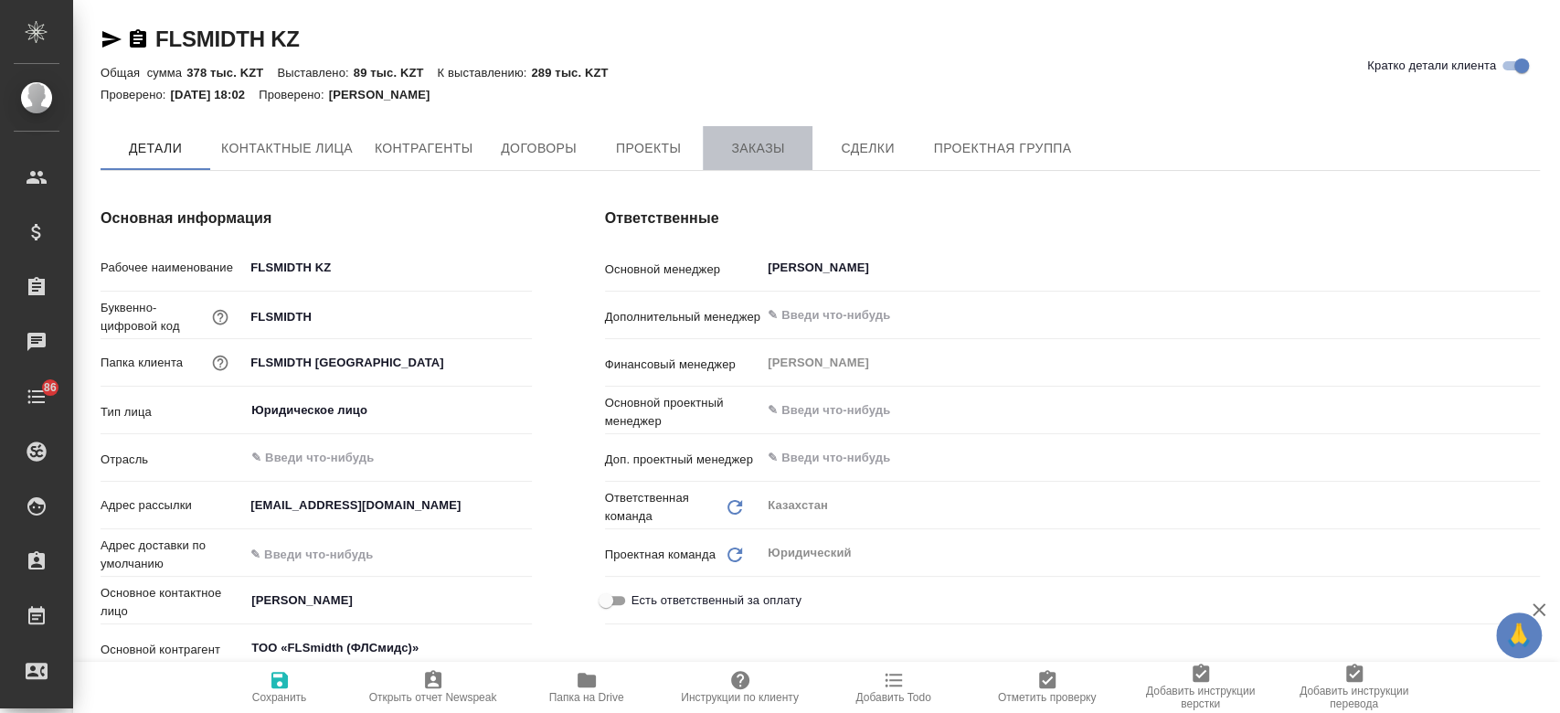
type textarea "x"
click at [763, 157] on span "Заказы" at bounding box center [758, 149] width 88 height 23
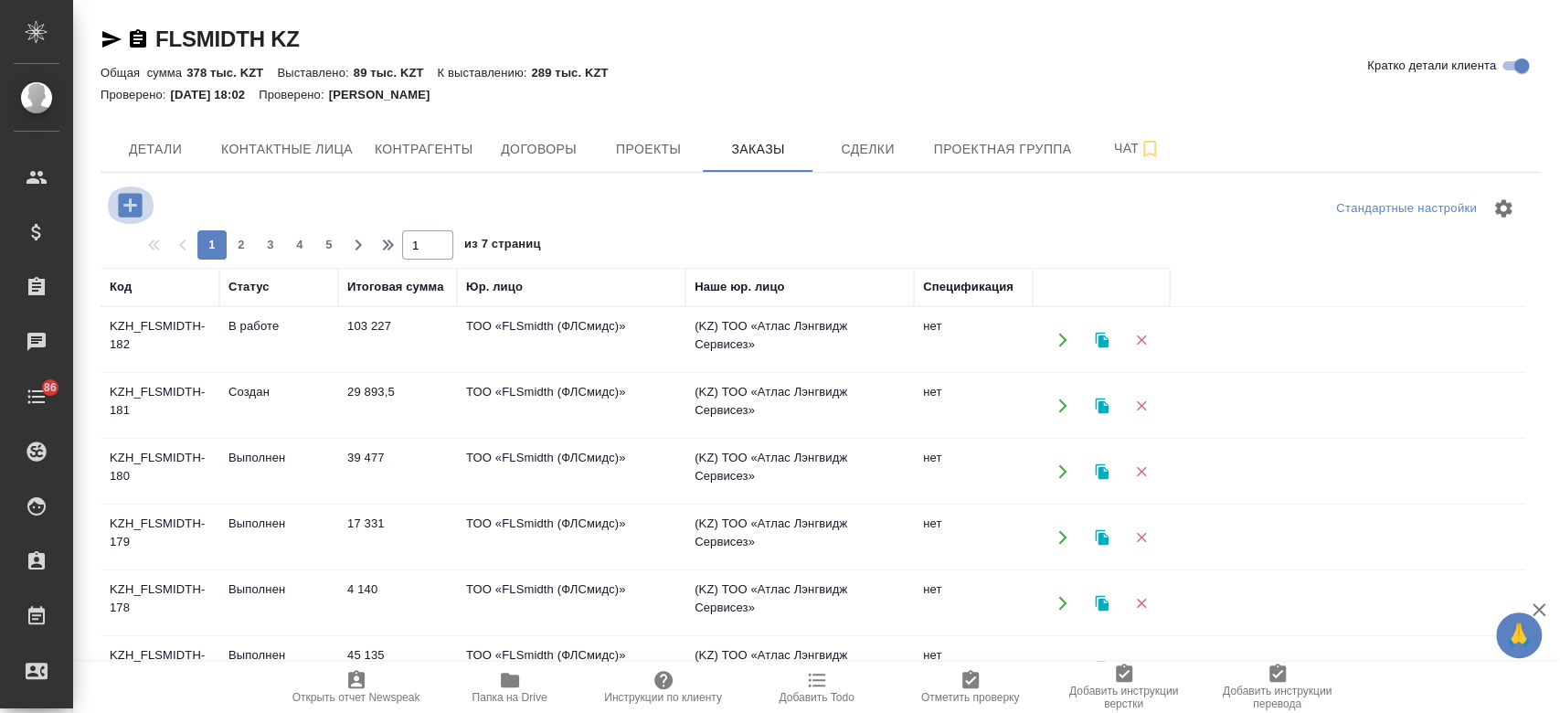
click at [130, 201] on icon "button" at bounding box center [130, 205] width 32 height 32
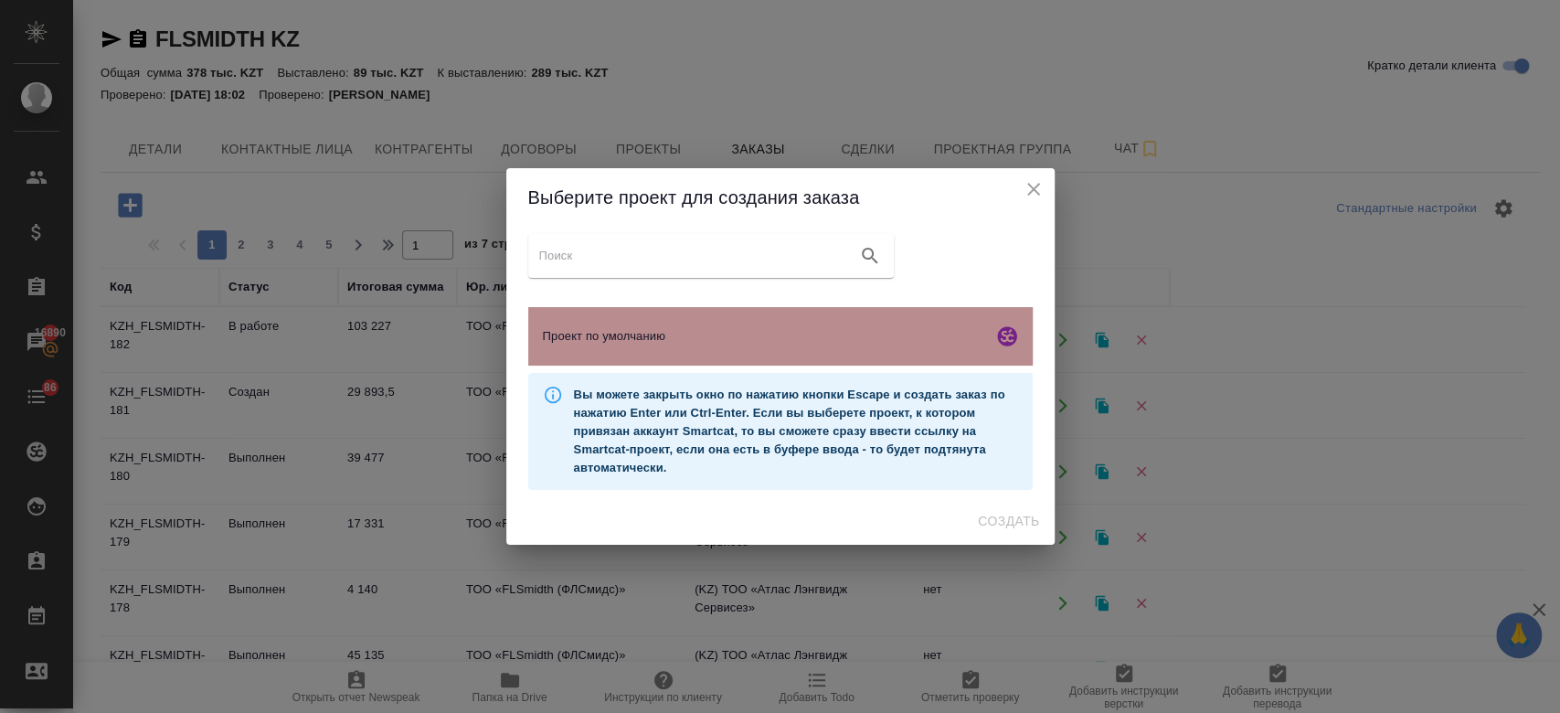
click at [640, 323] on div "Проект по умолчанию" at bounding box center [780, 336] width 504 height 58
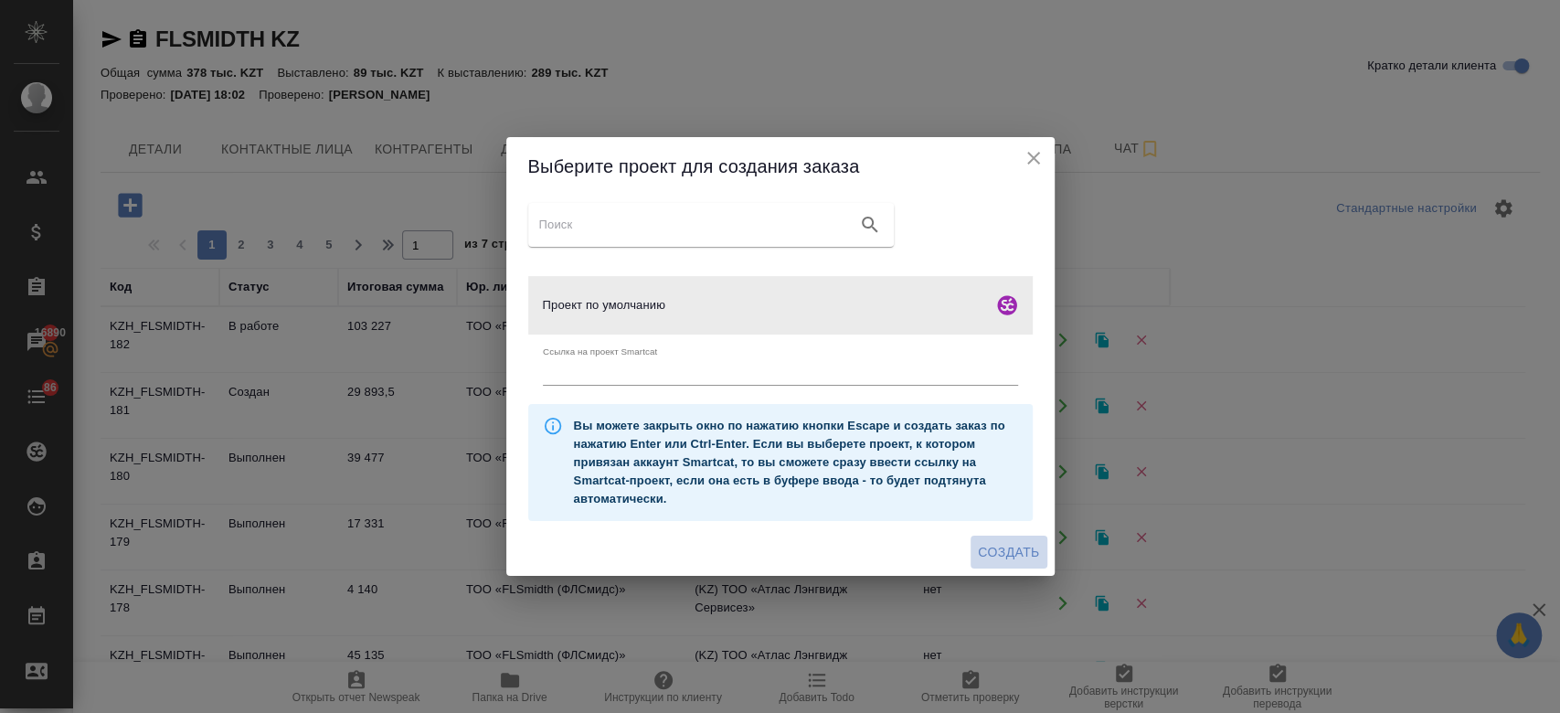
click at [1009, 553] on span "Создать" at bounding box center [1008, 552] width 61 height 23
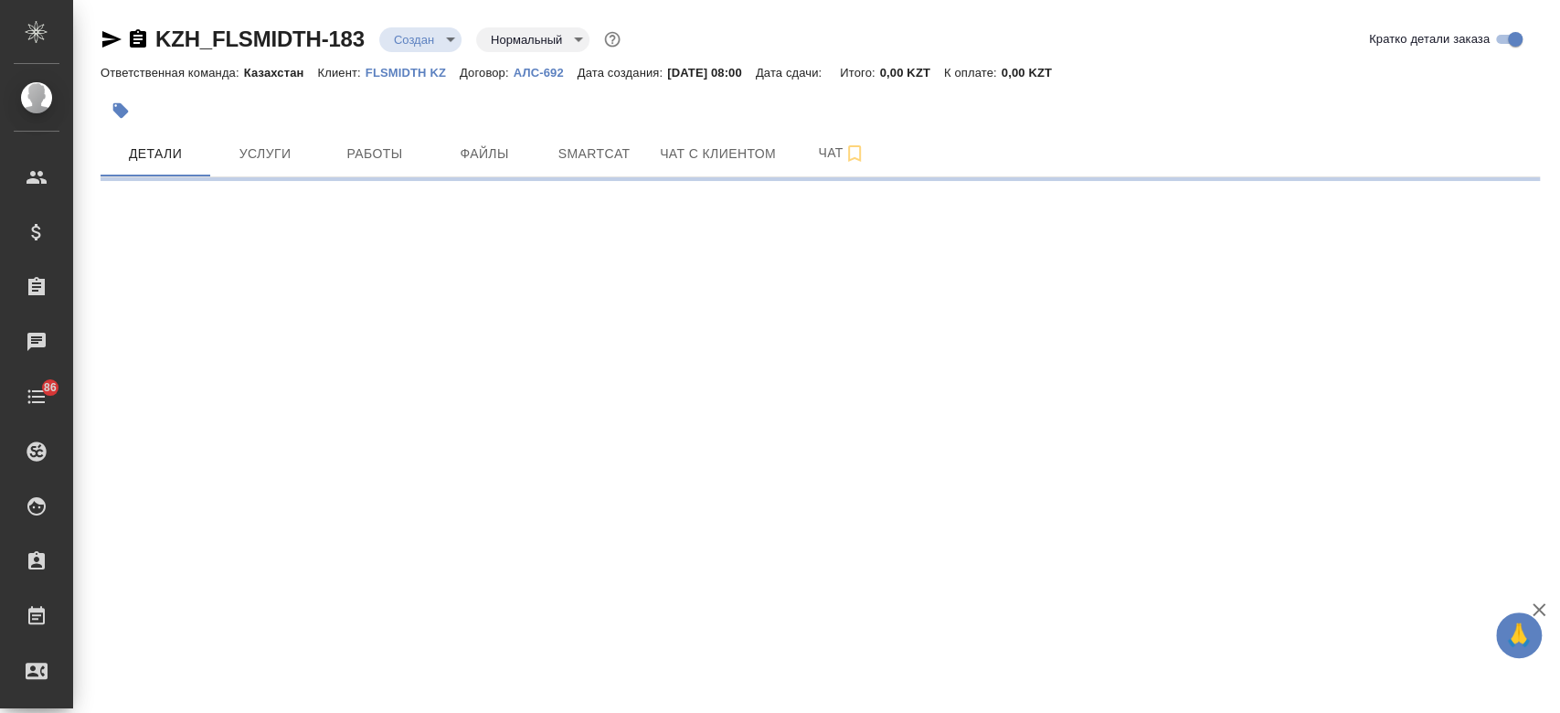
select select "RU"
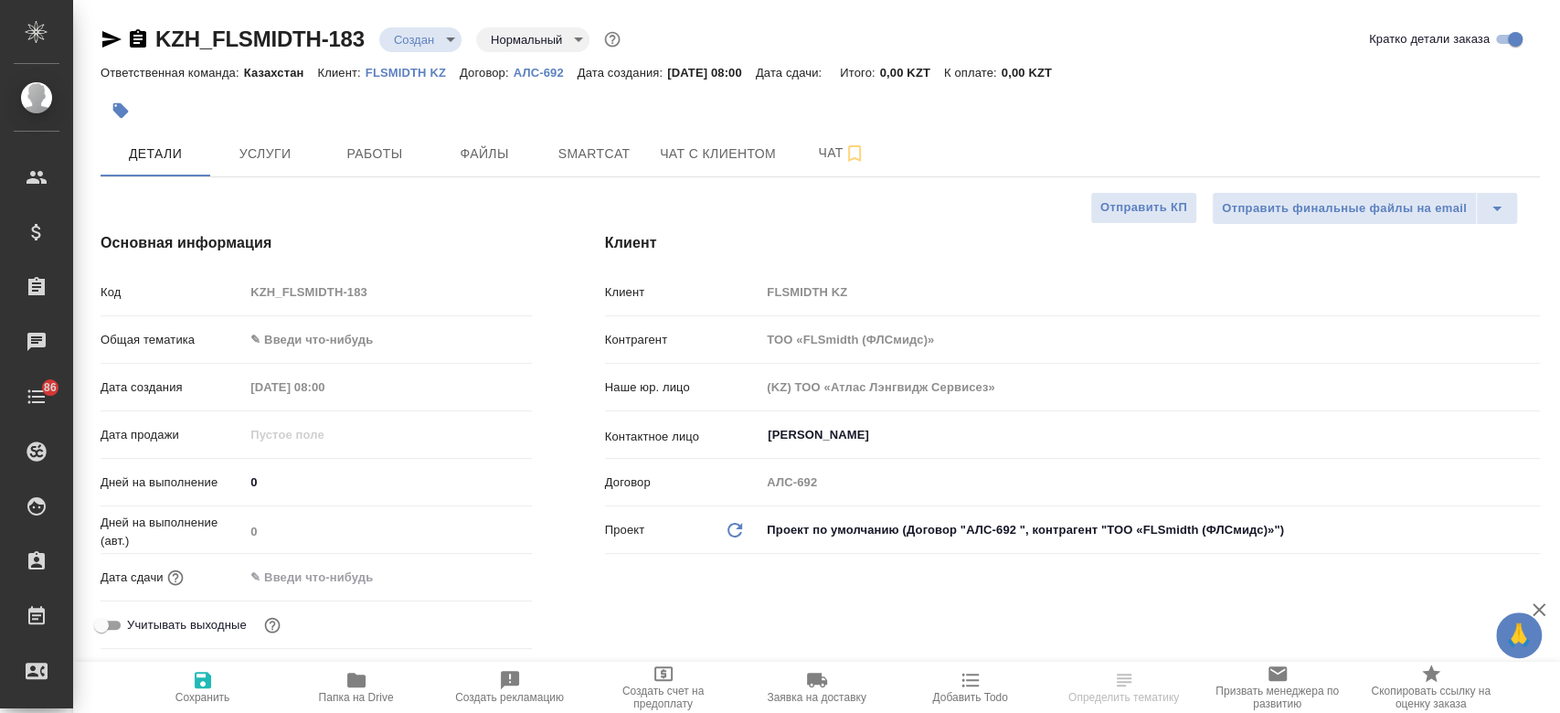
type textarea "x"
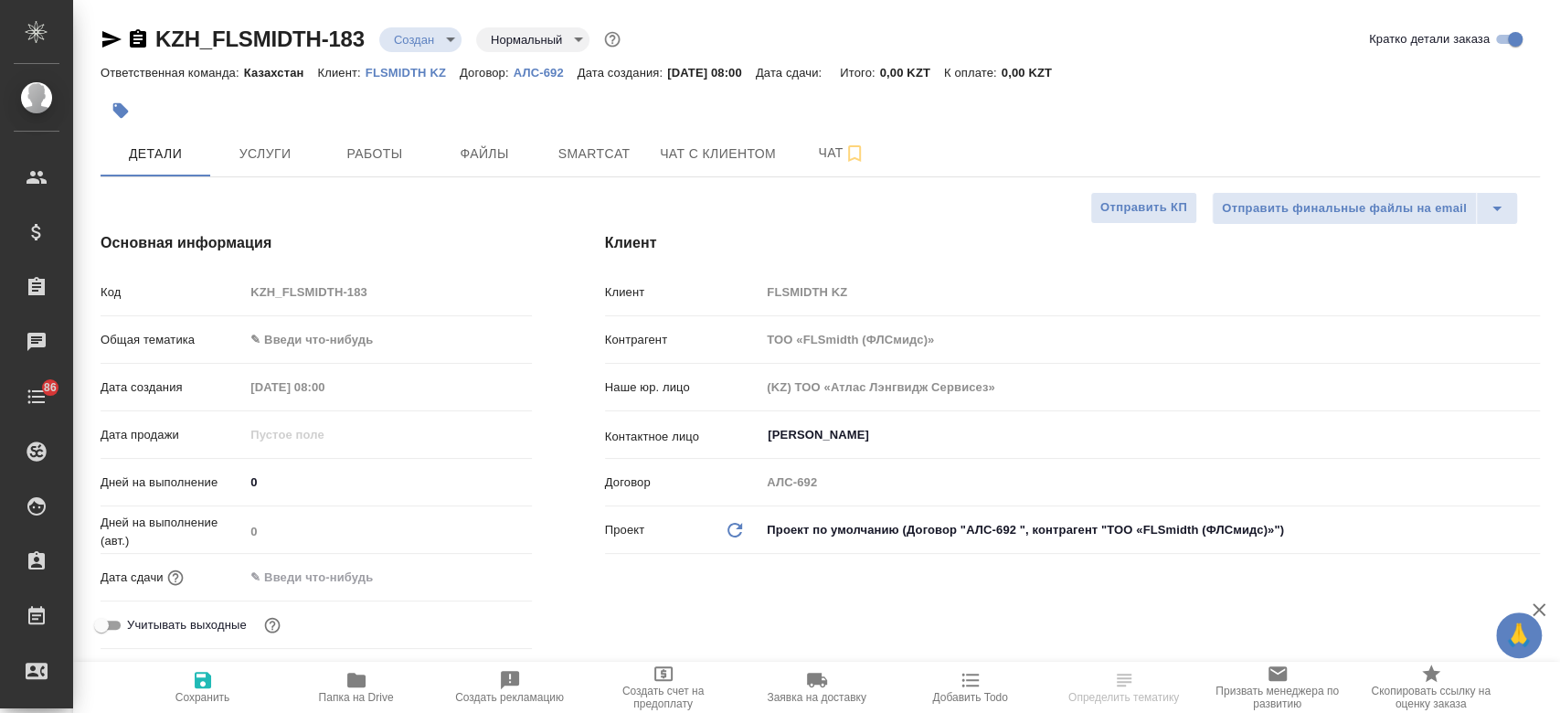
type textarea "x"
click at [496, 159] on span "Файлы" at bounding box center [484, 154] width 88 height 23
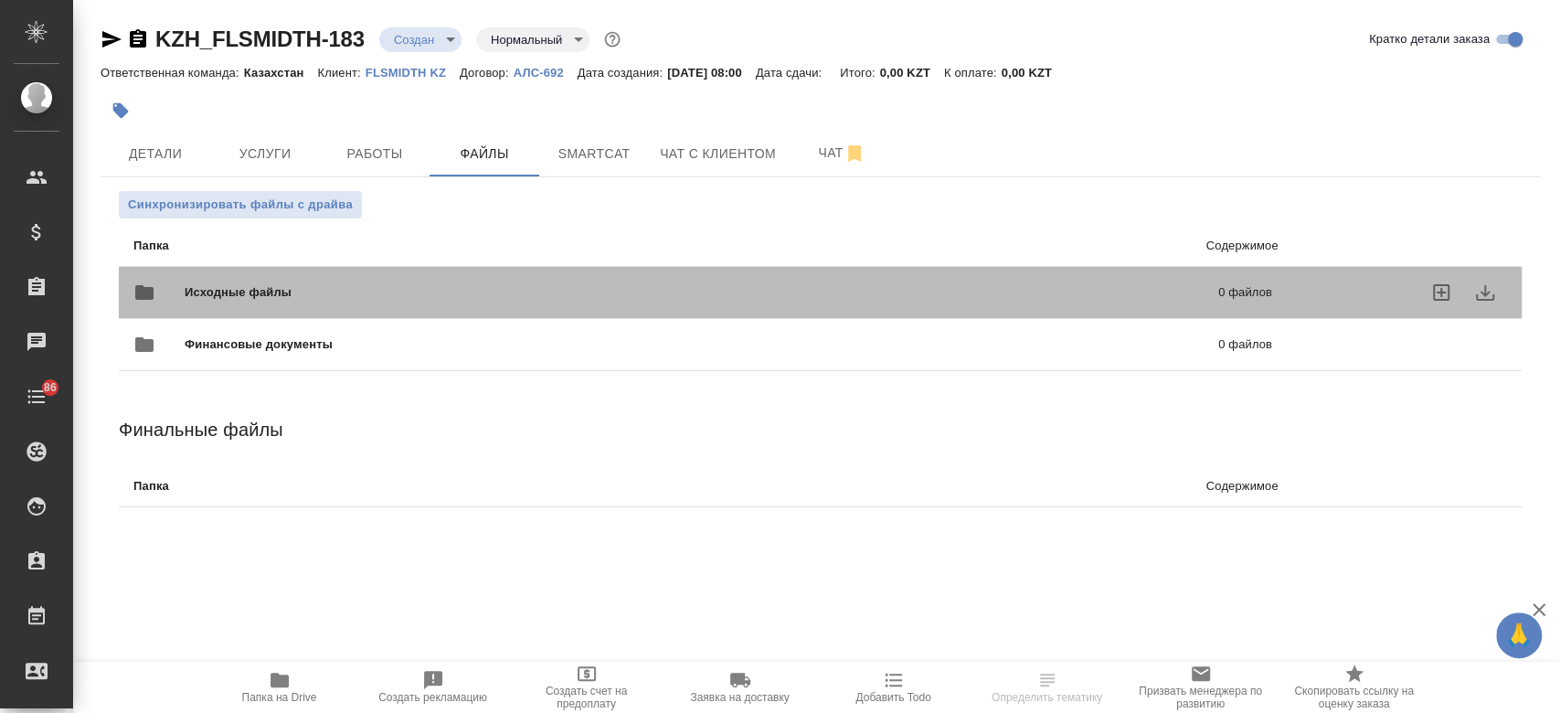
click at [355, 285] on span "Исходные файлы" at bounding box center [470, 292] width 570 height 18
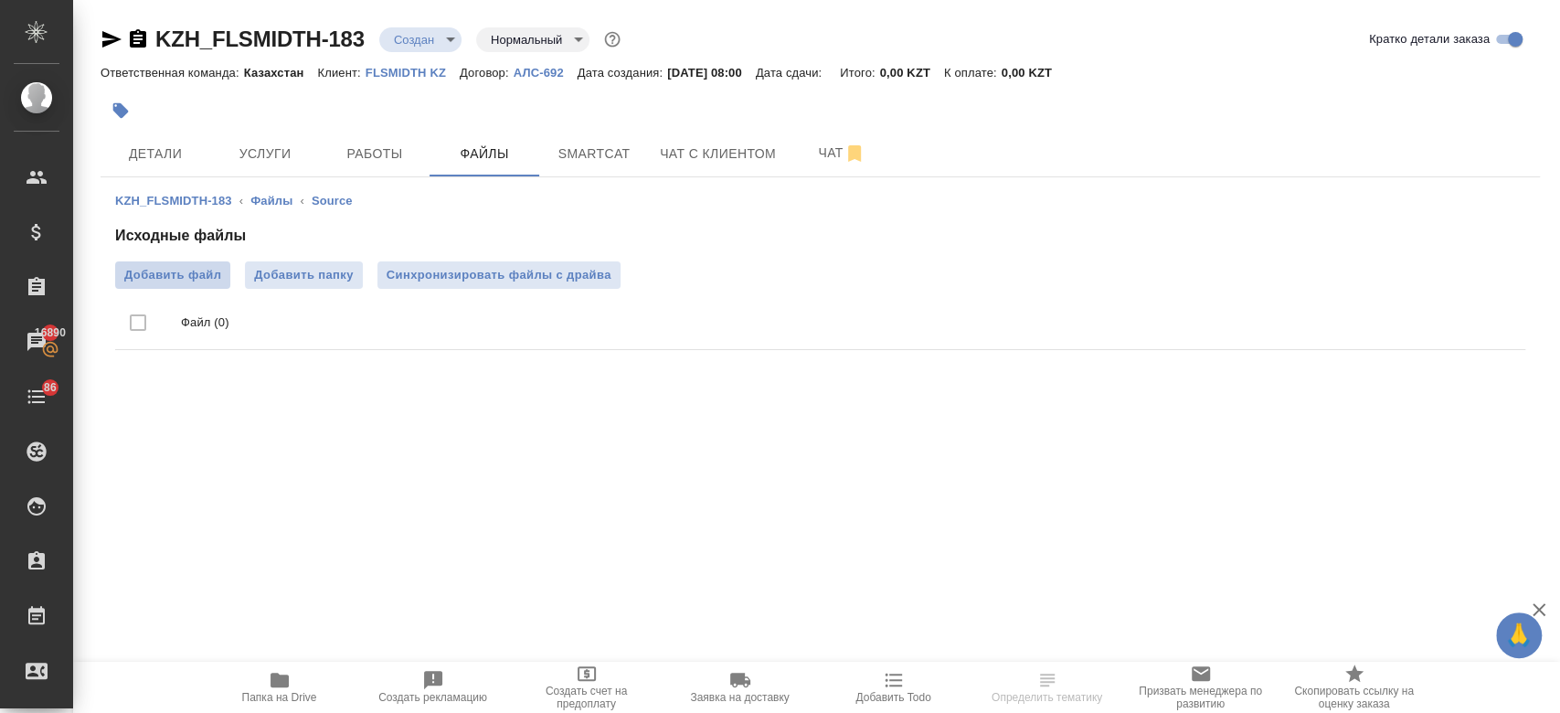
click at [183, 267] on span "Добавить файл" at bounding box center [172, 275] width 97 height 18
click at [0, 0] on input "Добавить файл" at bounding box center [0, 0] width 0 height 0
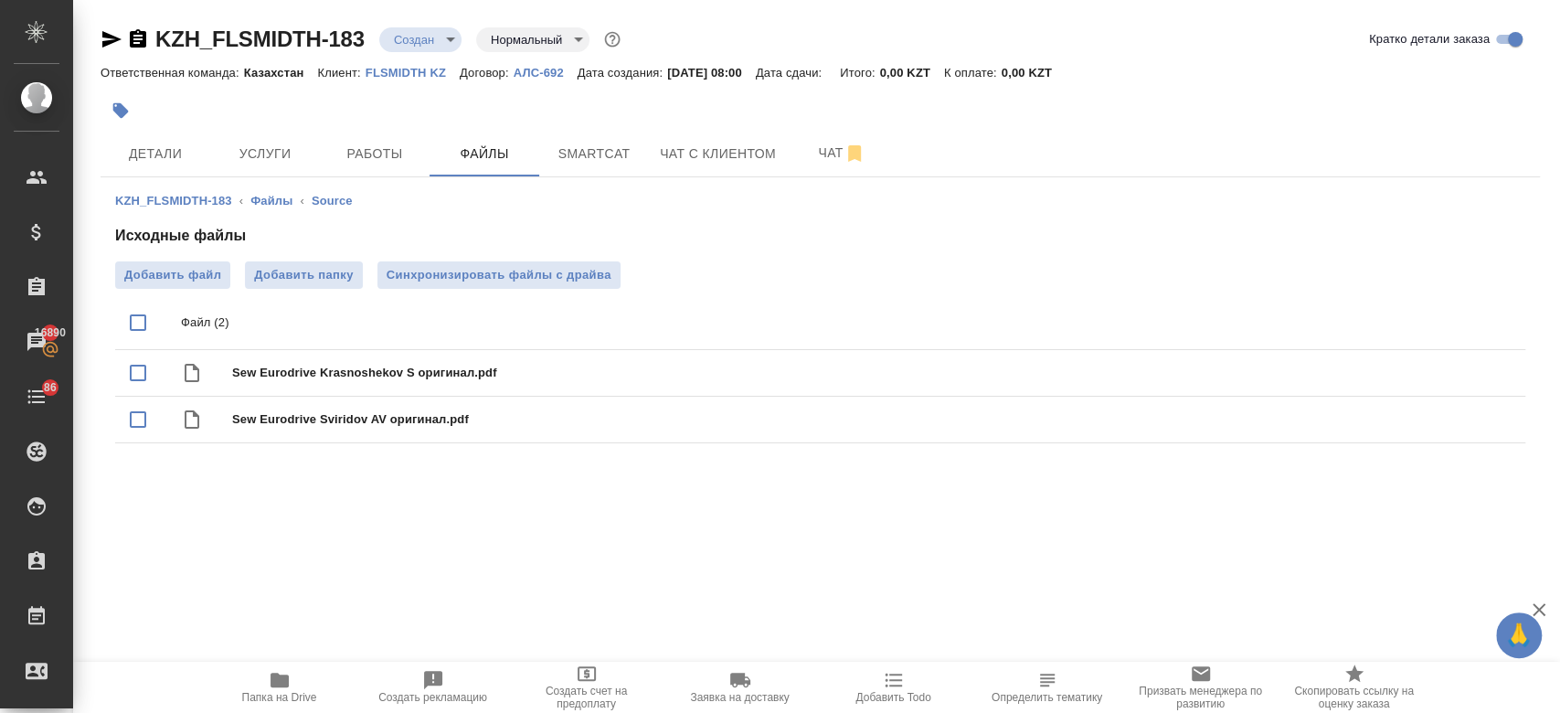
click at [131, 45] on icon "button" at bounding box center [138, 38] width 16 height 18
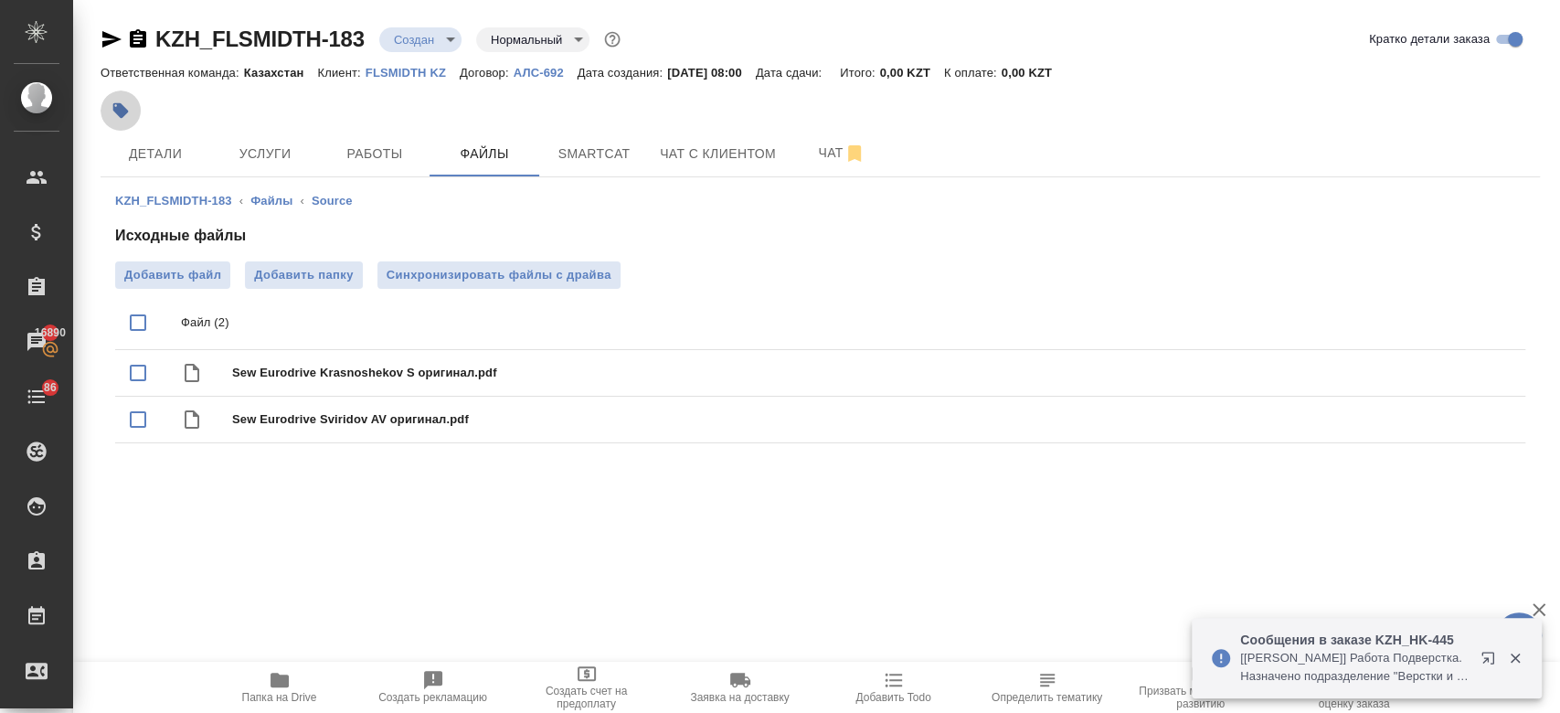
click at [122, 106] on icon "button" at bounding box center [121, 111] width 16 height 16
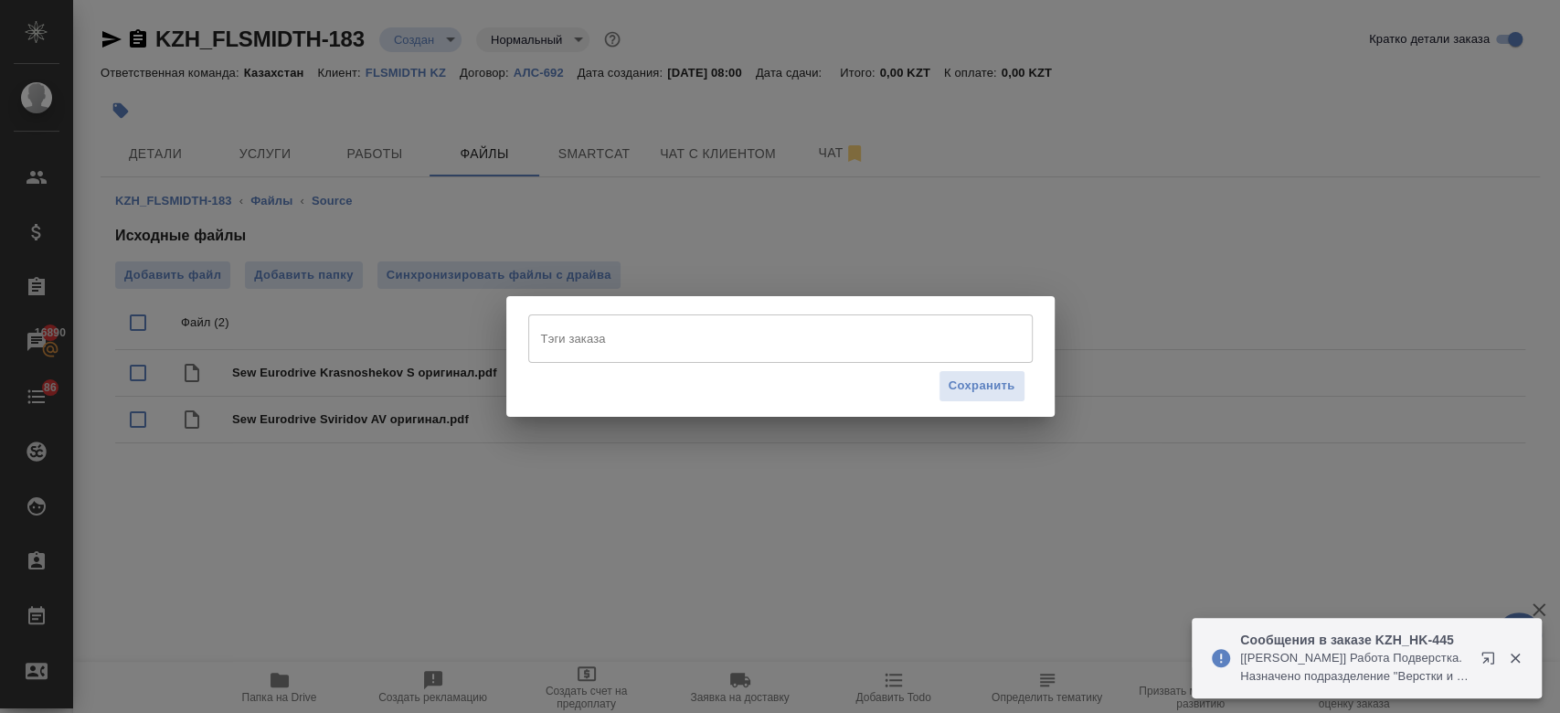
click at [574, 339] on input "Тэги заказа" at bounding box center [762, 338] width 453 height 31
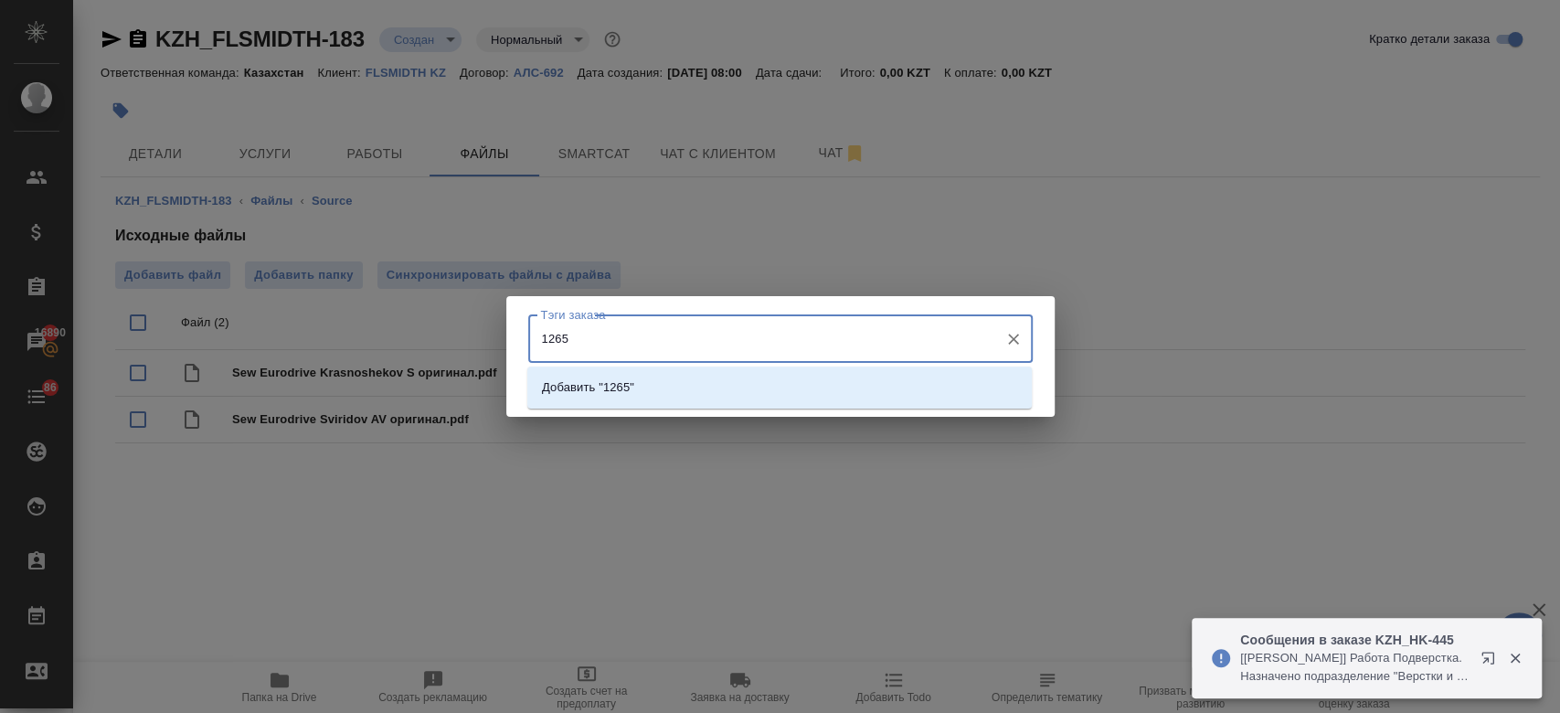
type input "12650"
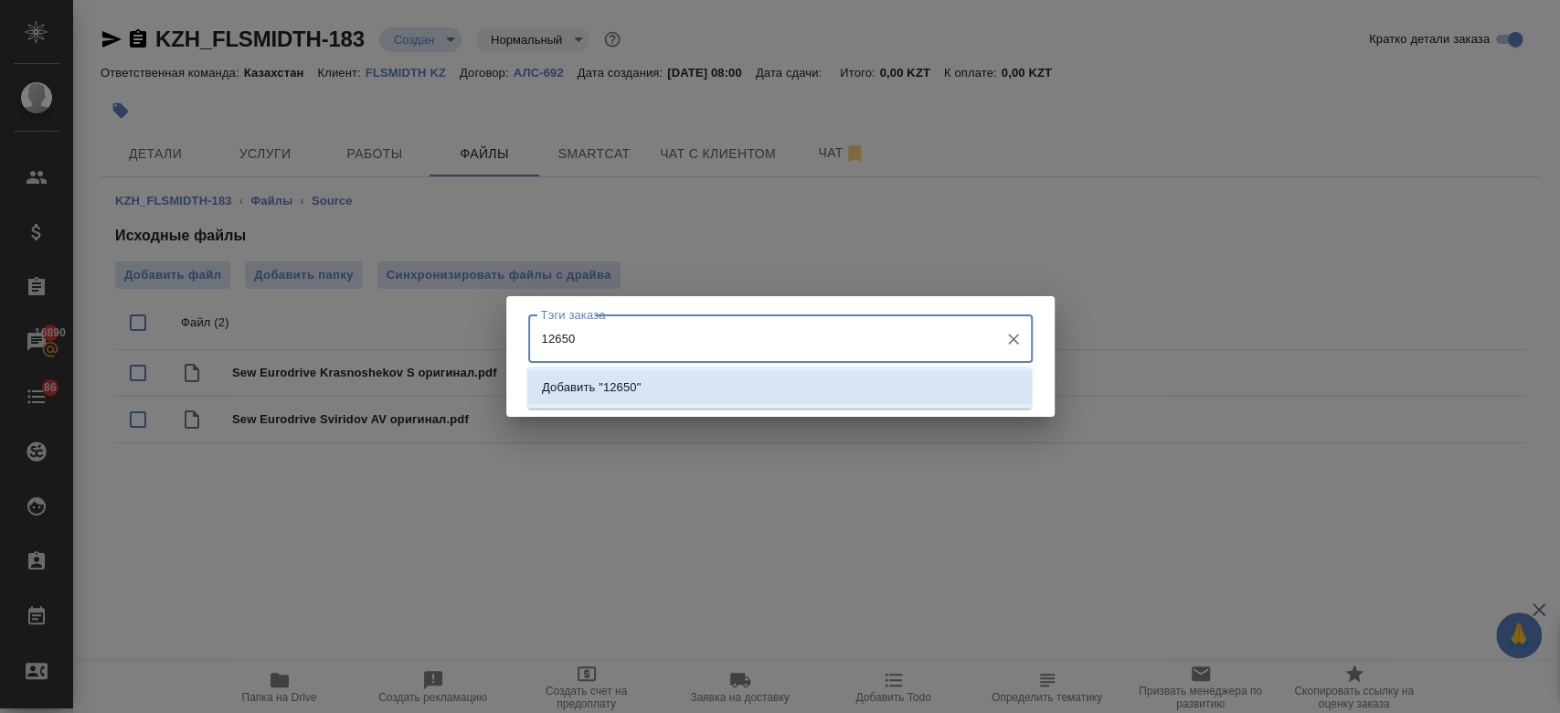
click at [610, 381] on p "Добавить "12650"" at bounding box center [591, 387] width 99 height 18
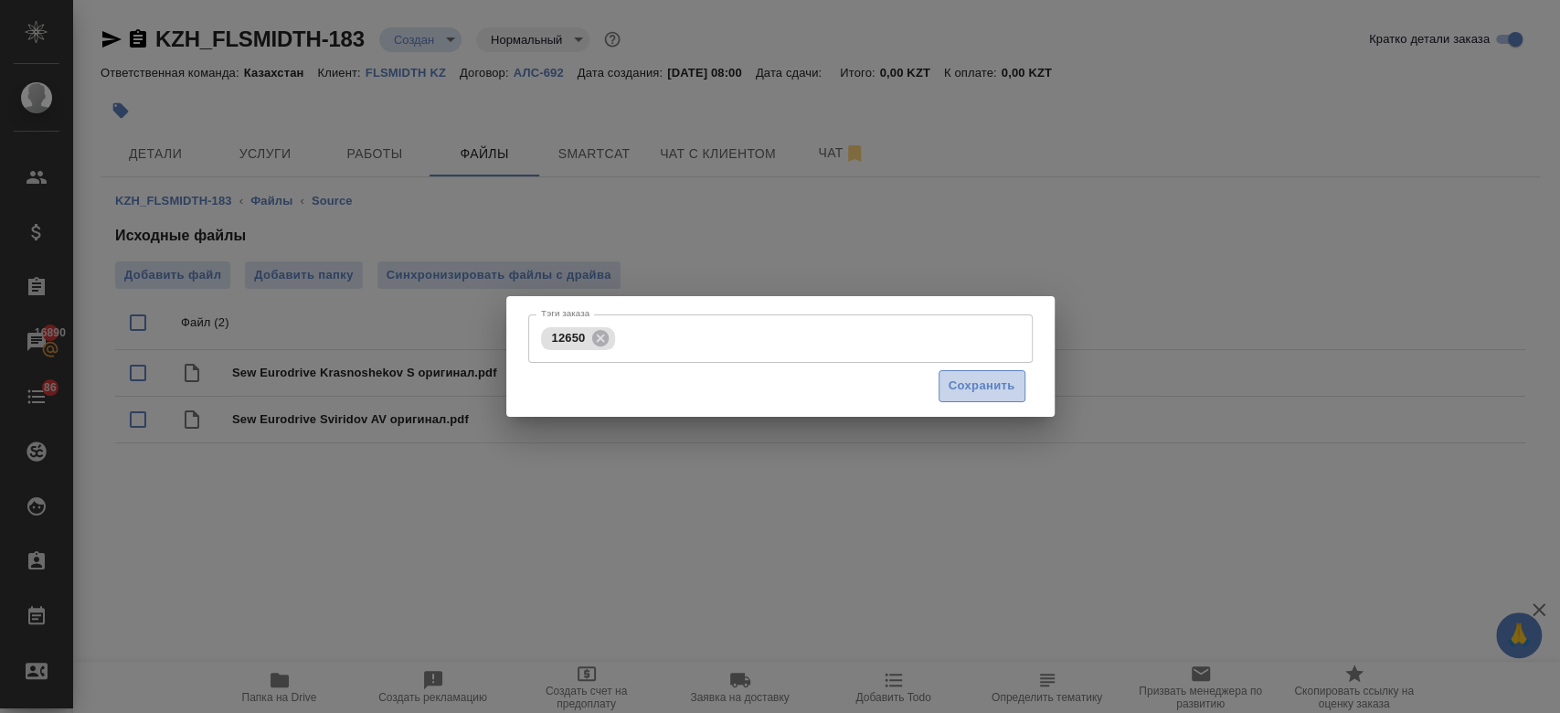
click at [969, 381] on span "Сохранить" at bounding box center [981, 386] width 67 height 21
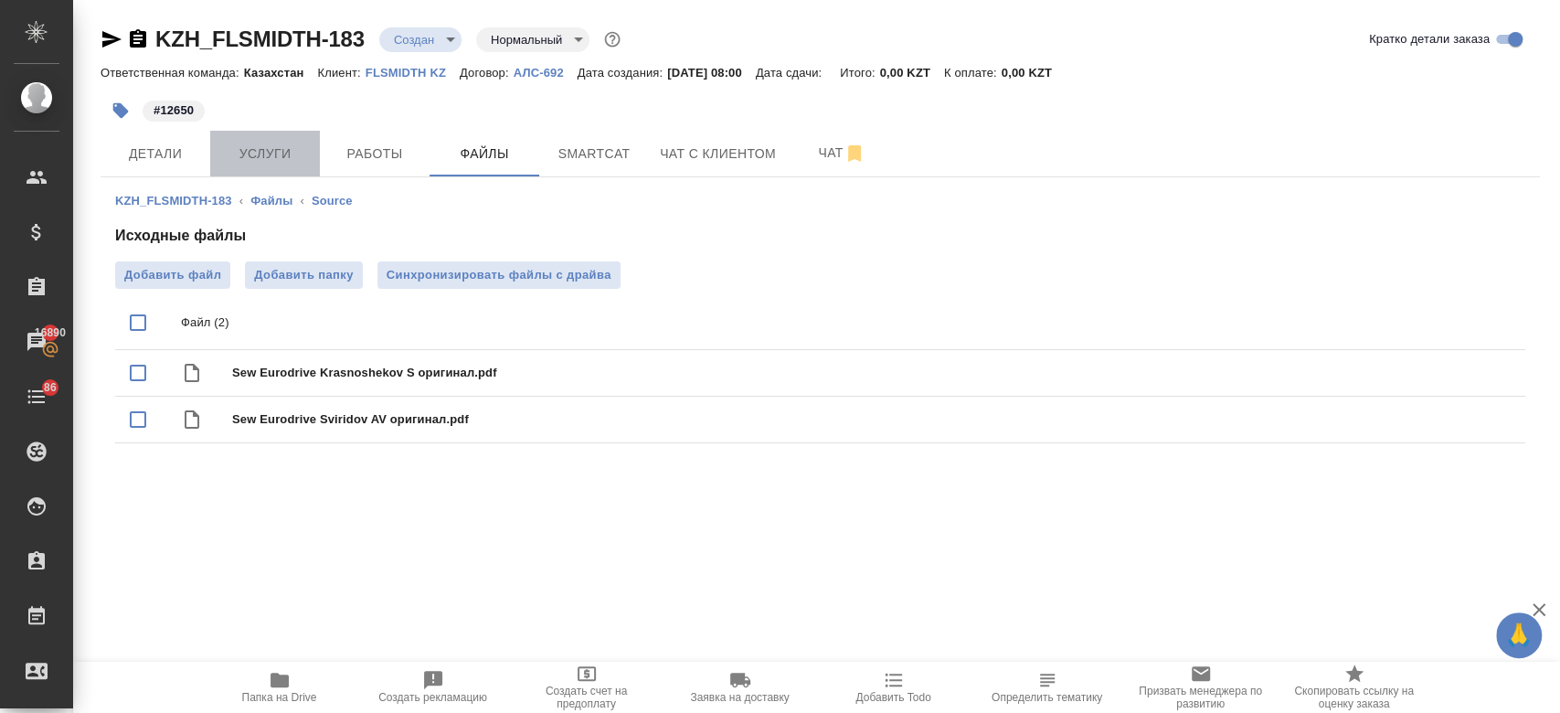
click at [248, 154] on span "Услуги" at bounding box center [265, 154] width 88 height 23
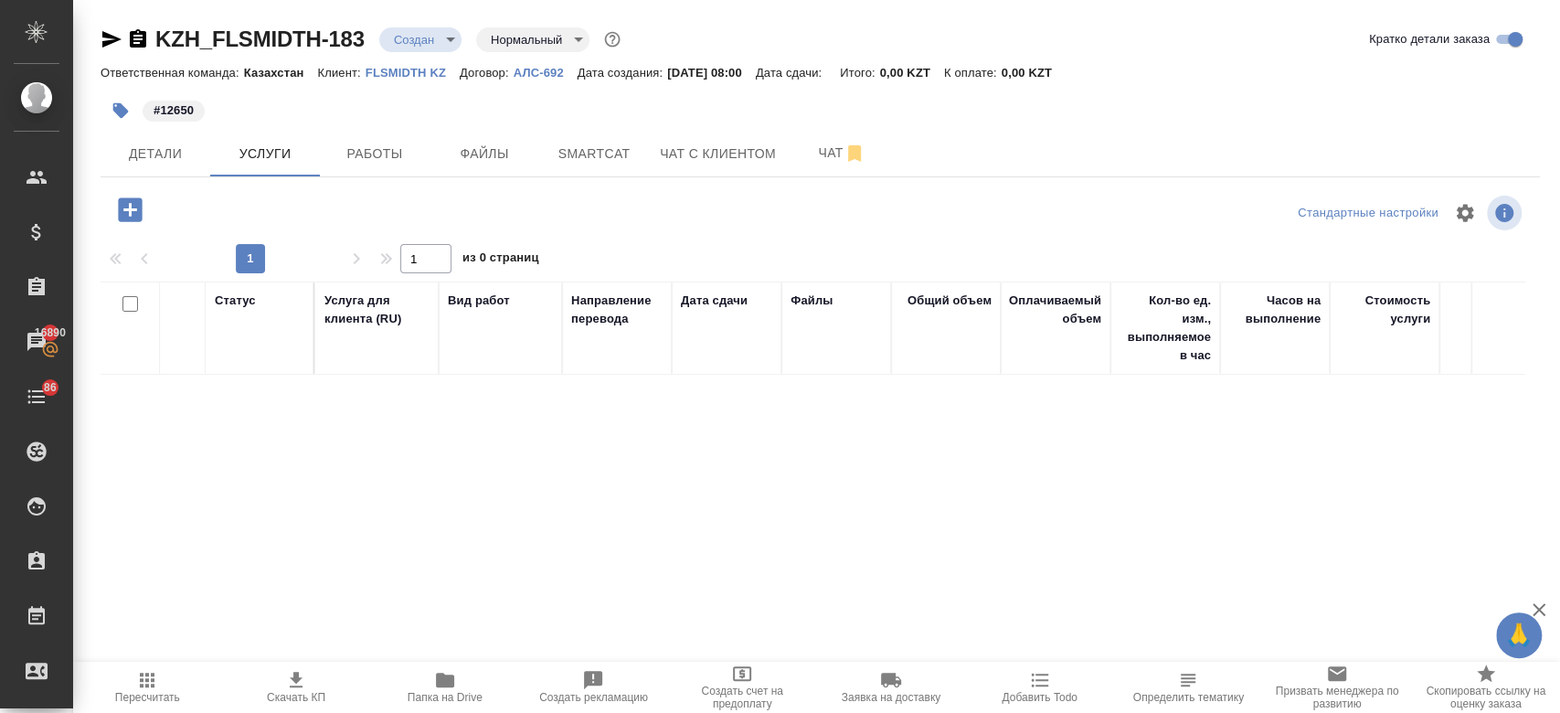
click at [127, 197] on icon "button" at bounding box center [130, 209] width 24 height 24
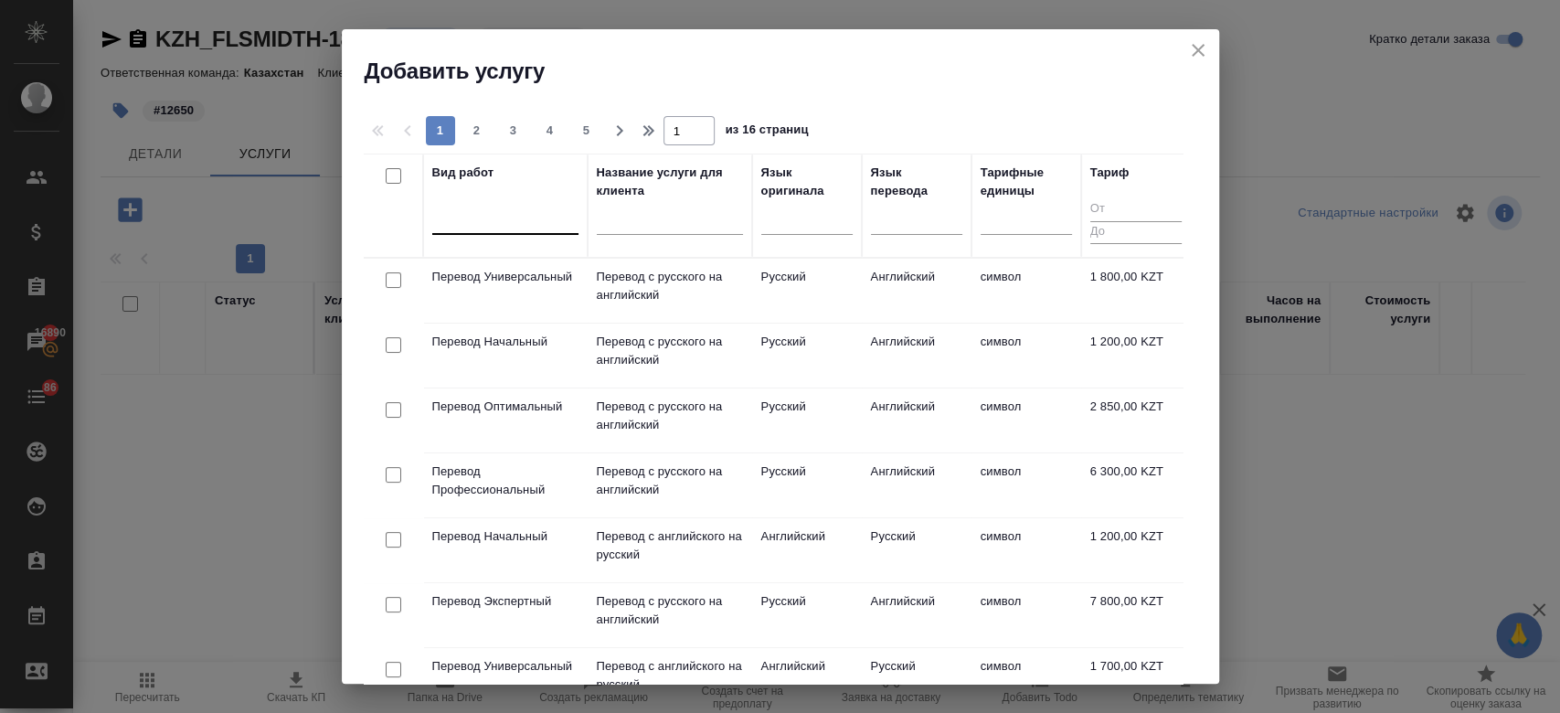
click at [515, 223] on div at bounding box center [505, 216] width 146 height 26
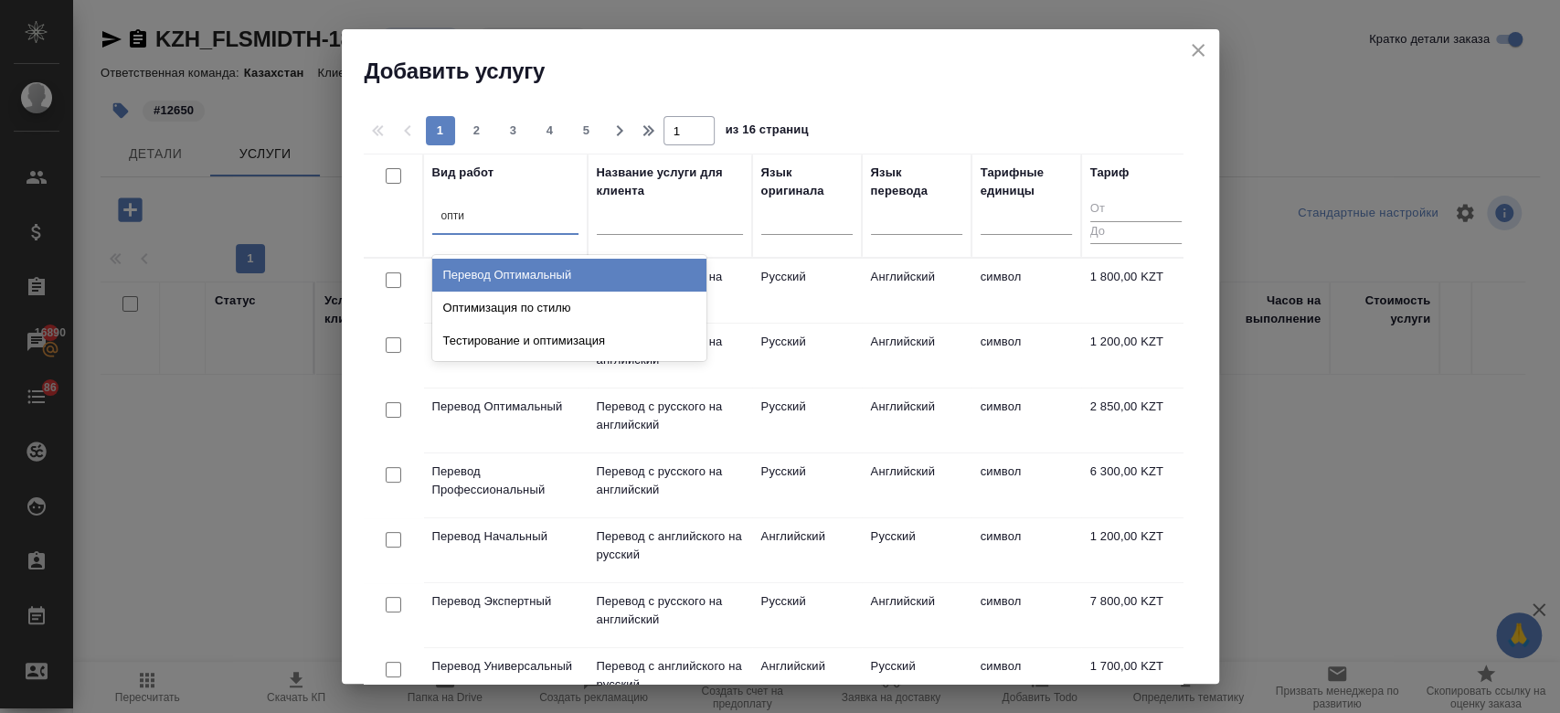
type input "оптим"
click at [548, 276] on div "Перевод Оптимальный" at bounding box center [569, 275] width 274 height 33
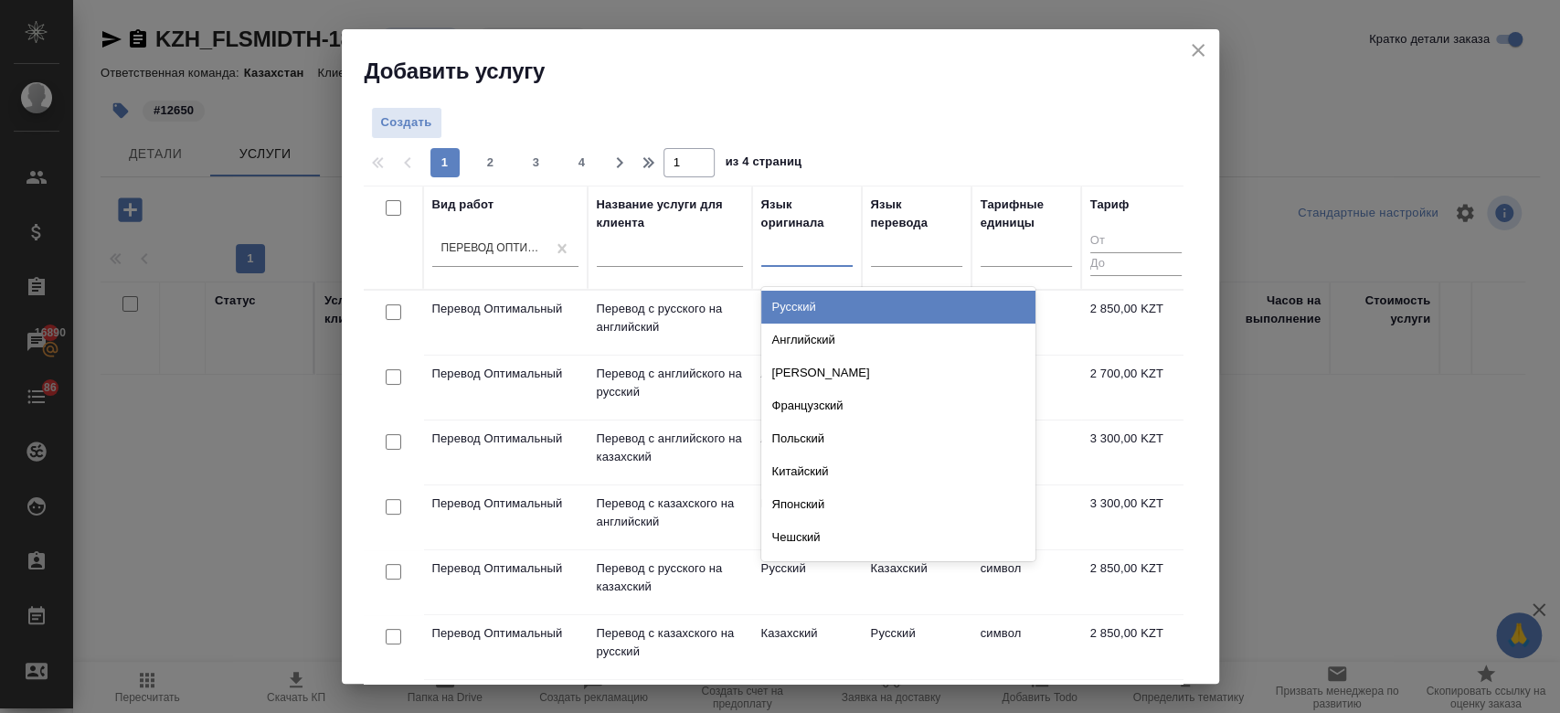
click at [800, 249] on div at bounding box center [806, 248] width 91 height 26
type input "рус"
click at [820, 292] on div "Русский" at bounding box center [898, 307] width 274 height 33
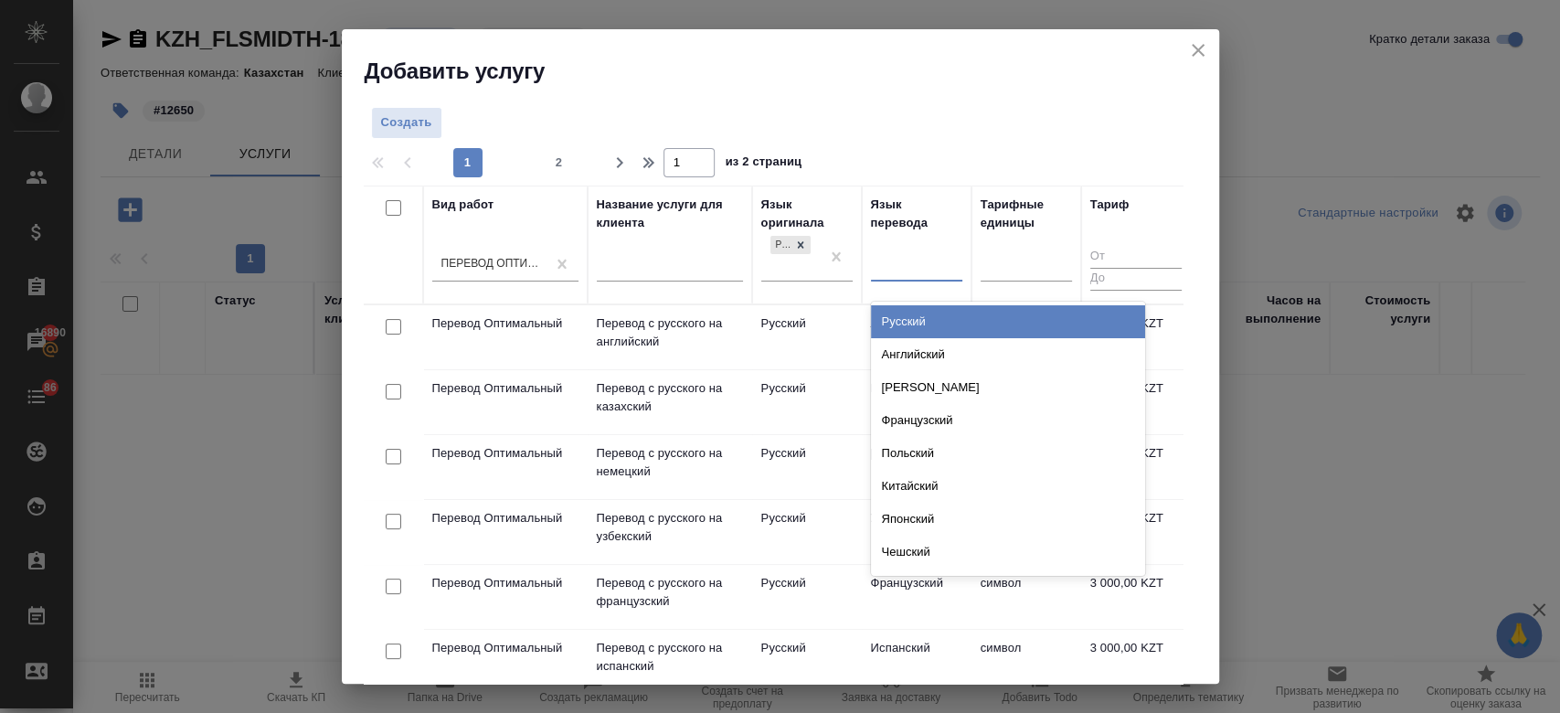
click at [910, 260] on div at bounding box center [916, 263] width 91 height 26
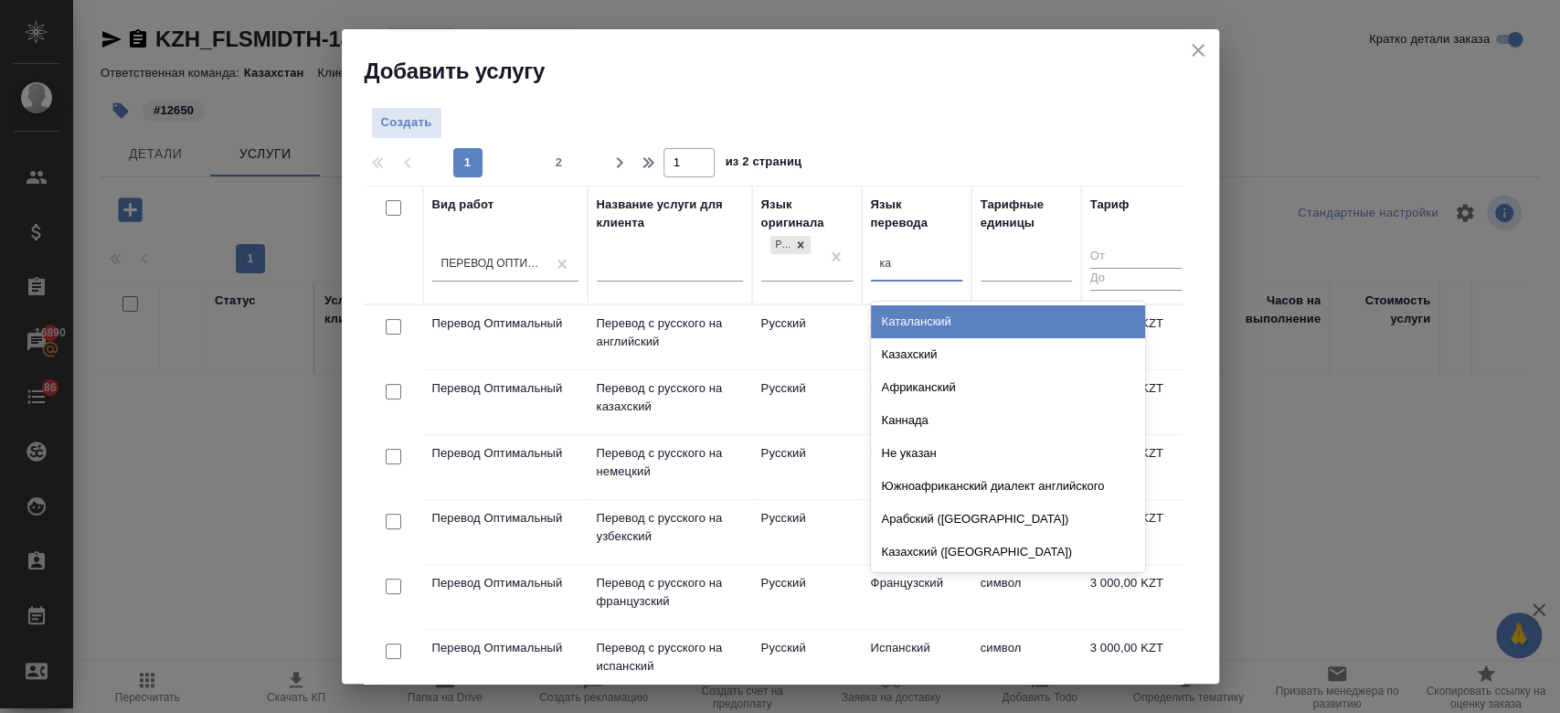
type input "каз"
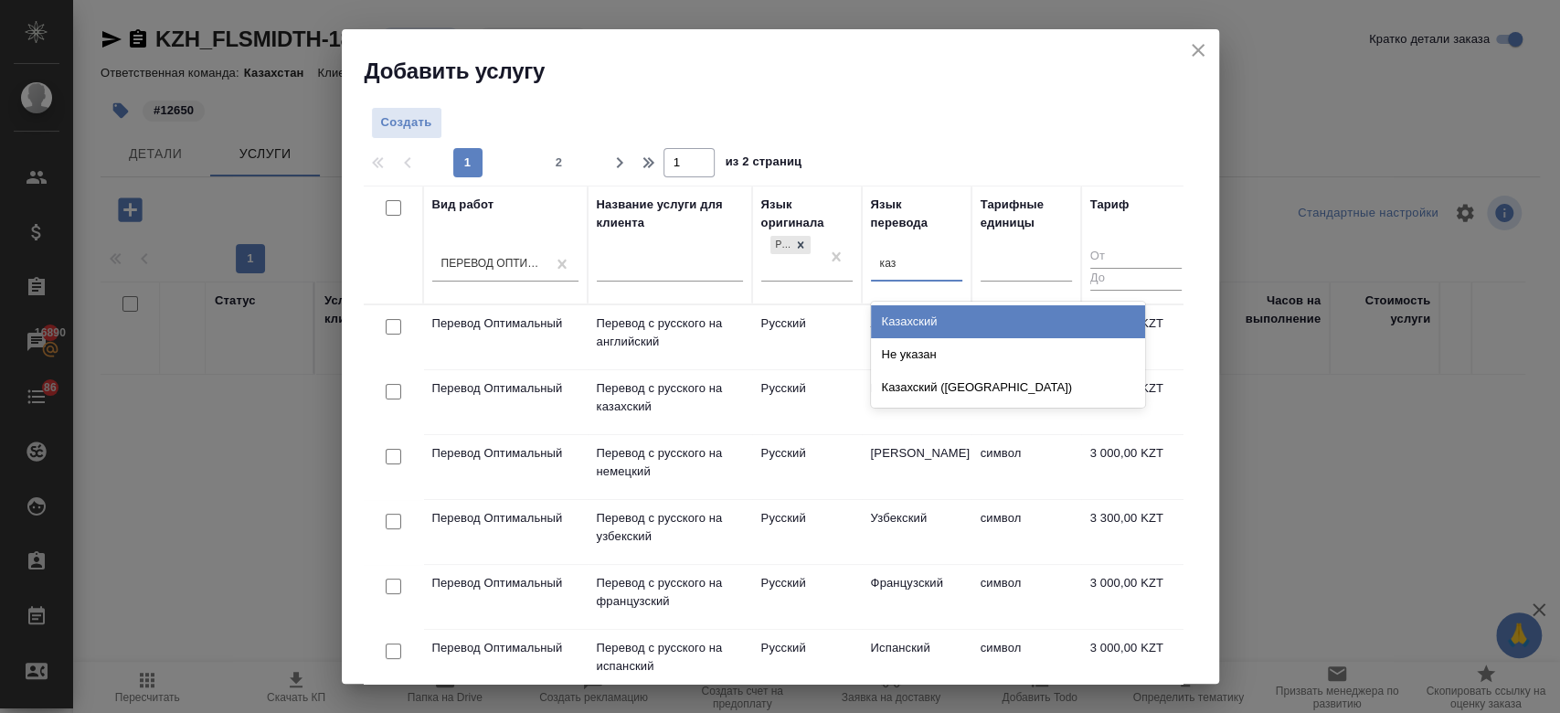
click at [910, 317] on div "Казахский" at bounding box center [1008, 321] width 274 height 33
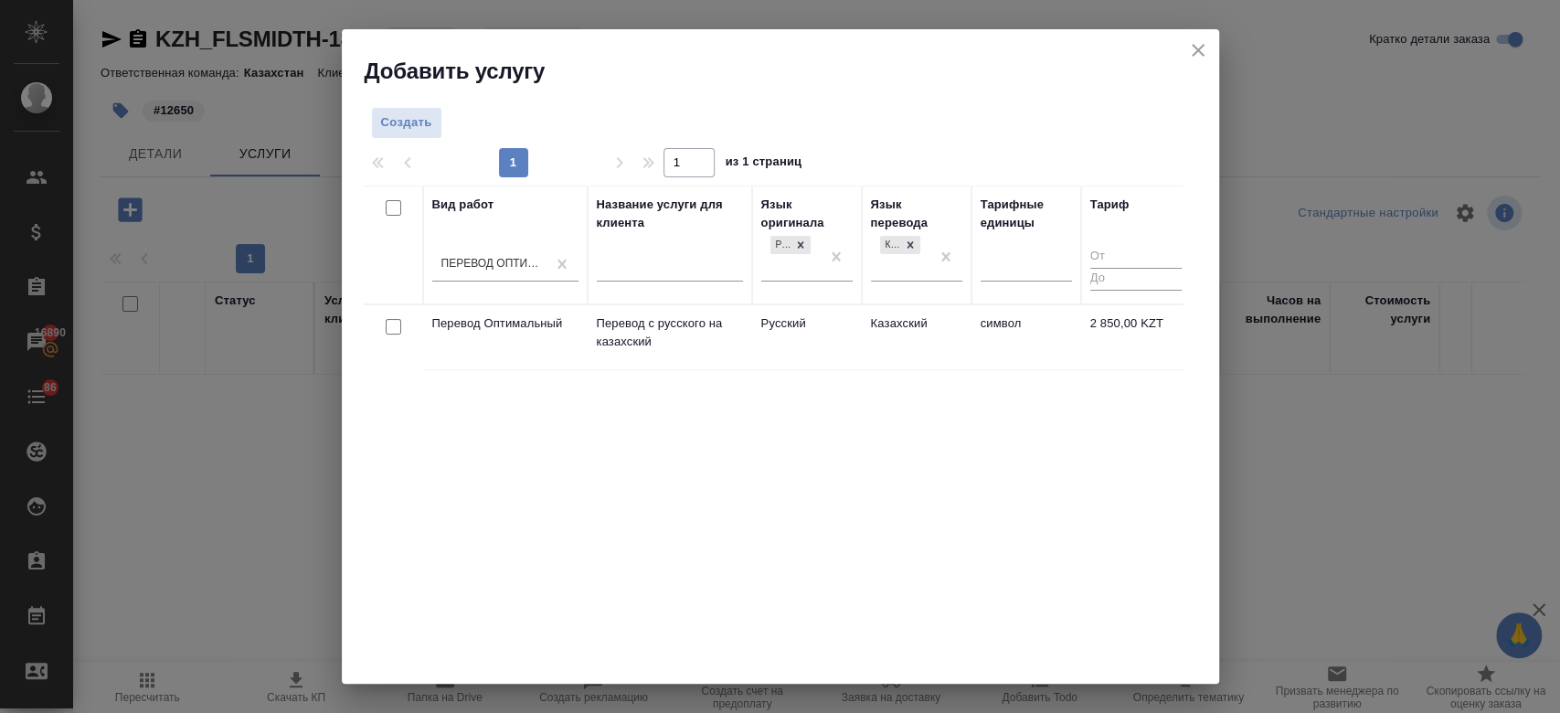
click at [788, 328] on td "Русский" at bounding box center [807, 337] width 110 height 64
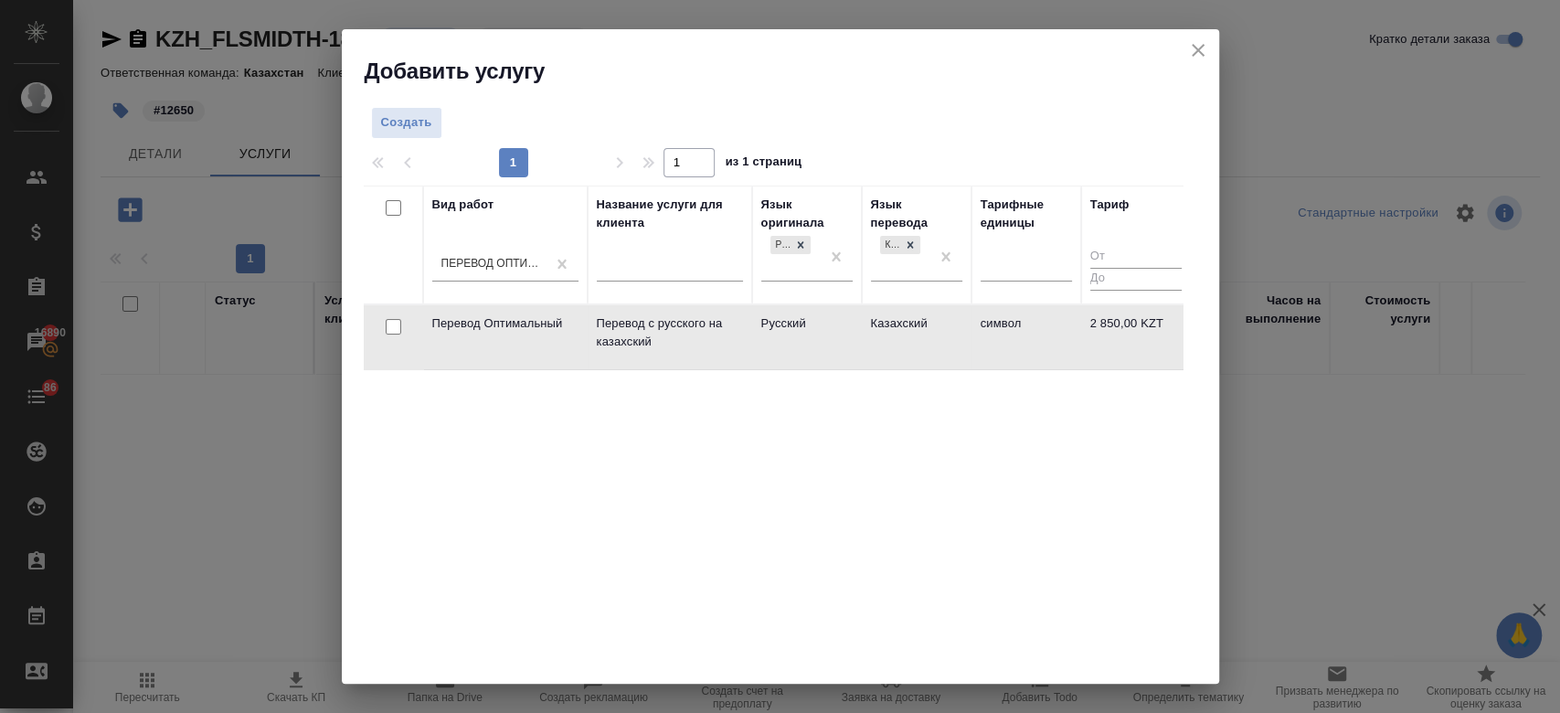
click at [788, 328] on td "Русский" at bounding box center [807, 337] width 110 height 64
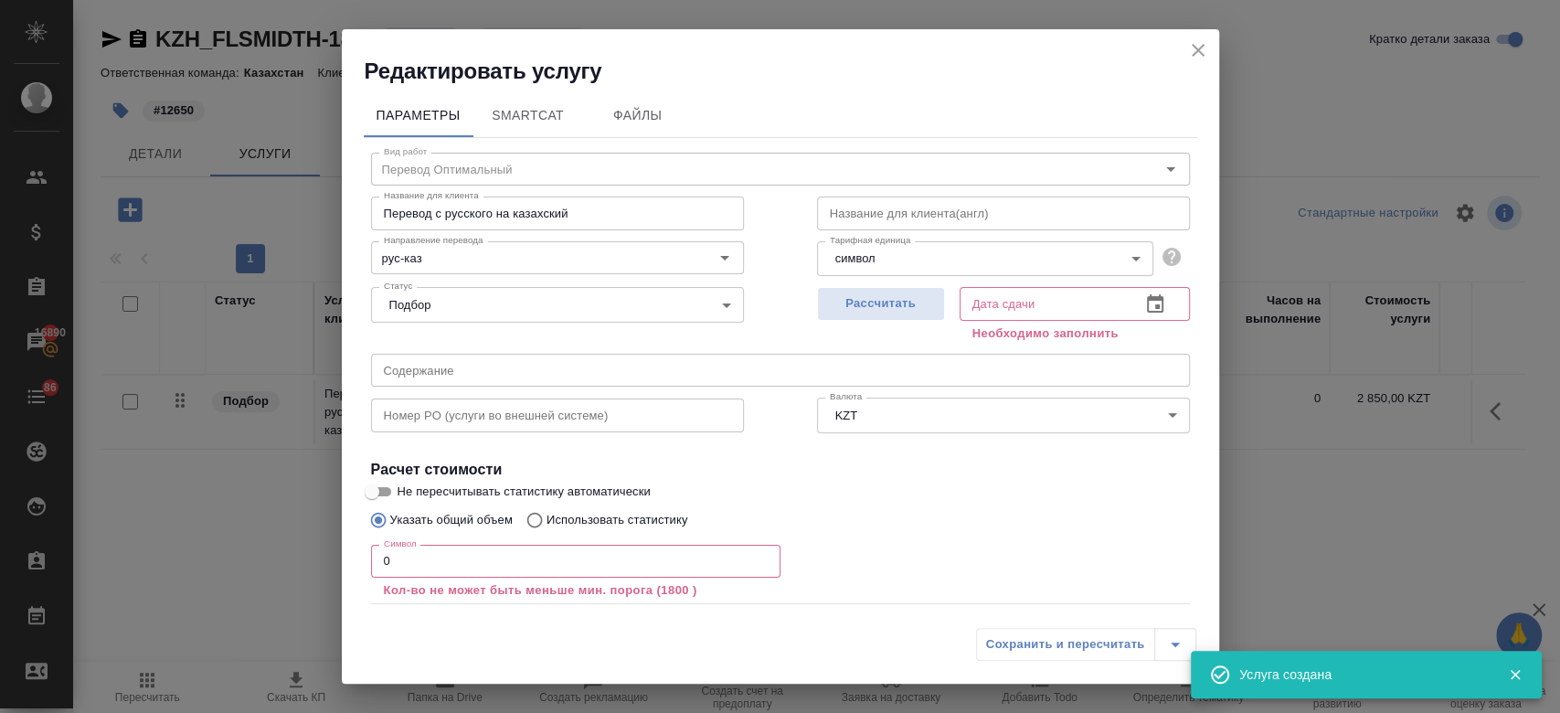
click at [1201, 49] on icon "close" at bounding box center [1198, 50] width 22 height 22
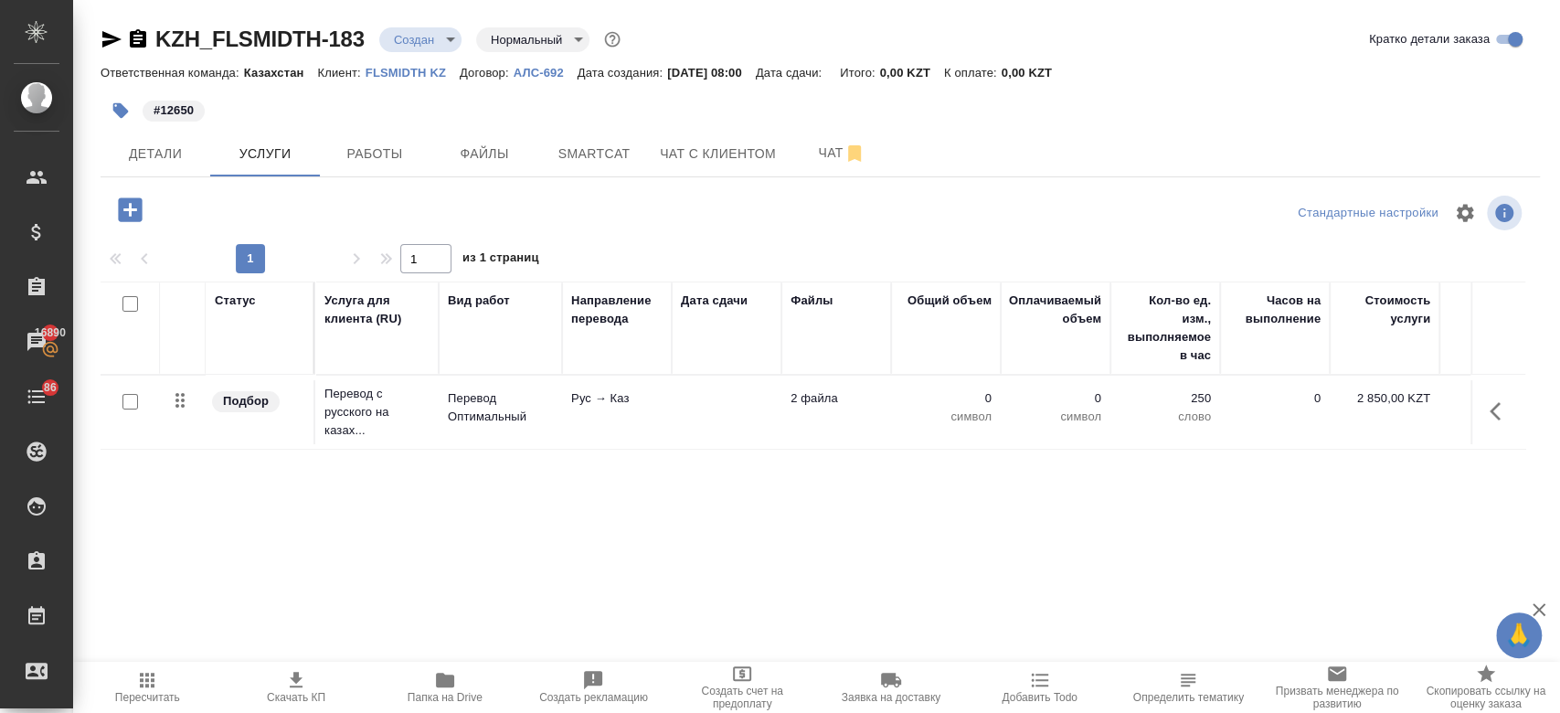
click at [128, 397] on input "checkbox" at bounding box center [130, 402] width 16 height 16
checkbox input "true"
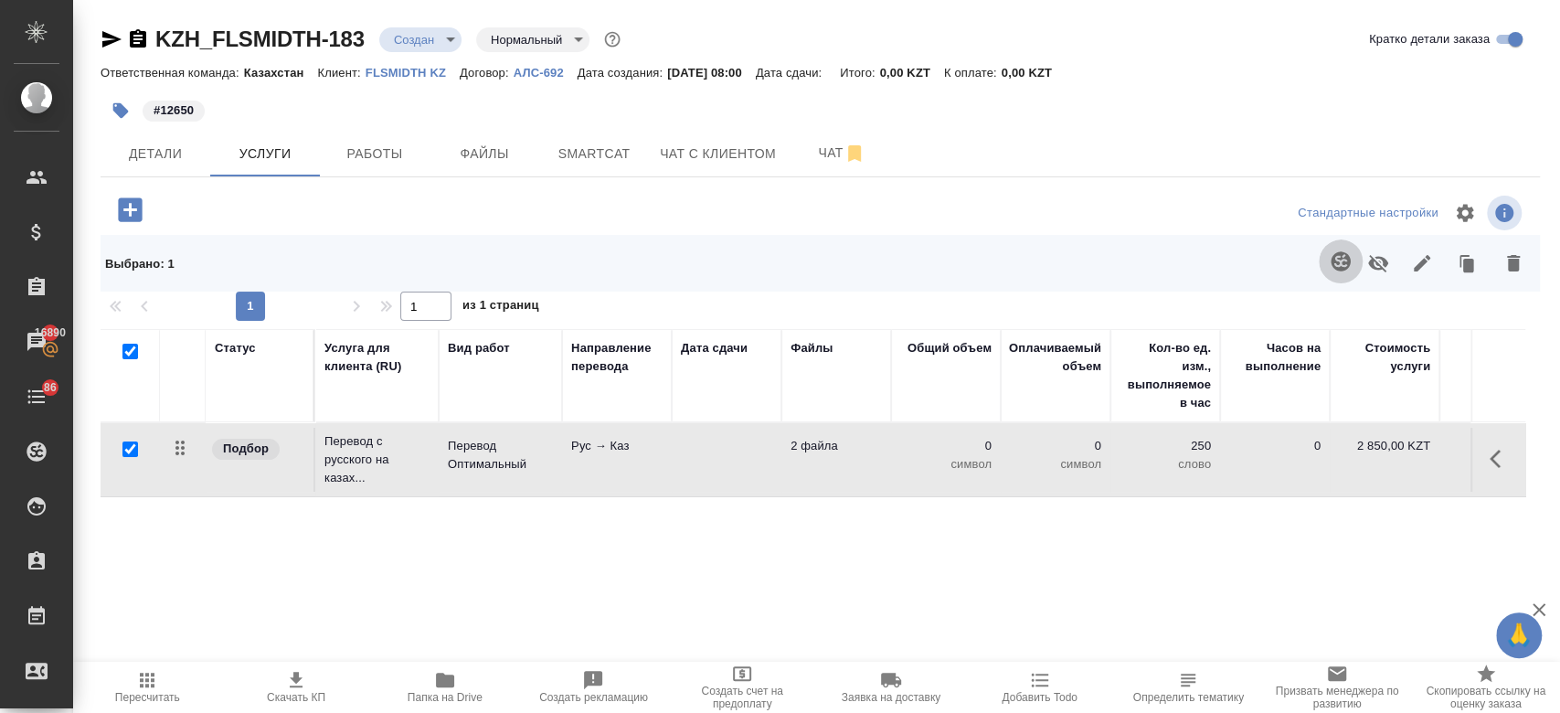
click at [1331, 252] on icon "button" at bounding box center [1340, 261] width 22 height 22
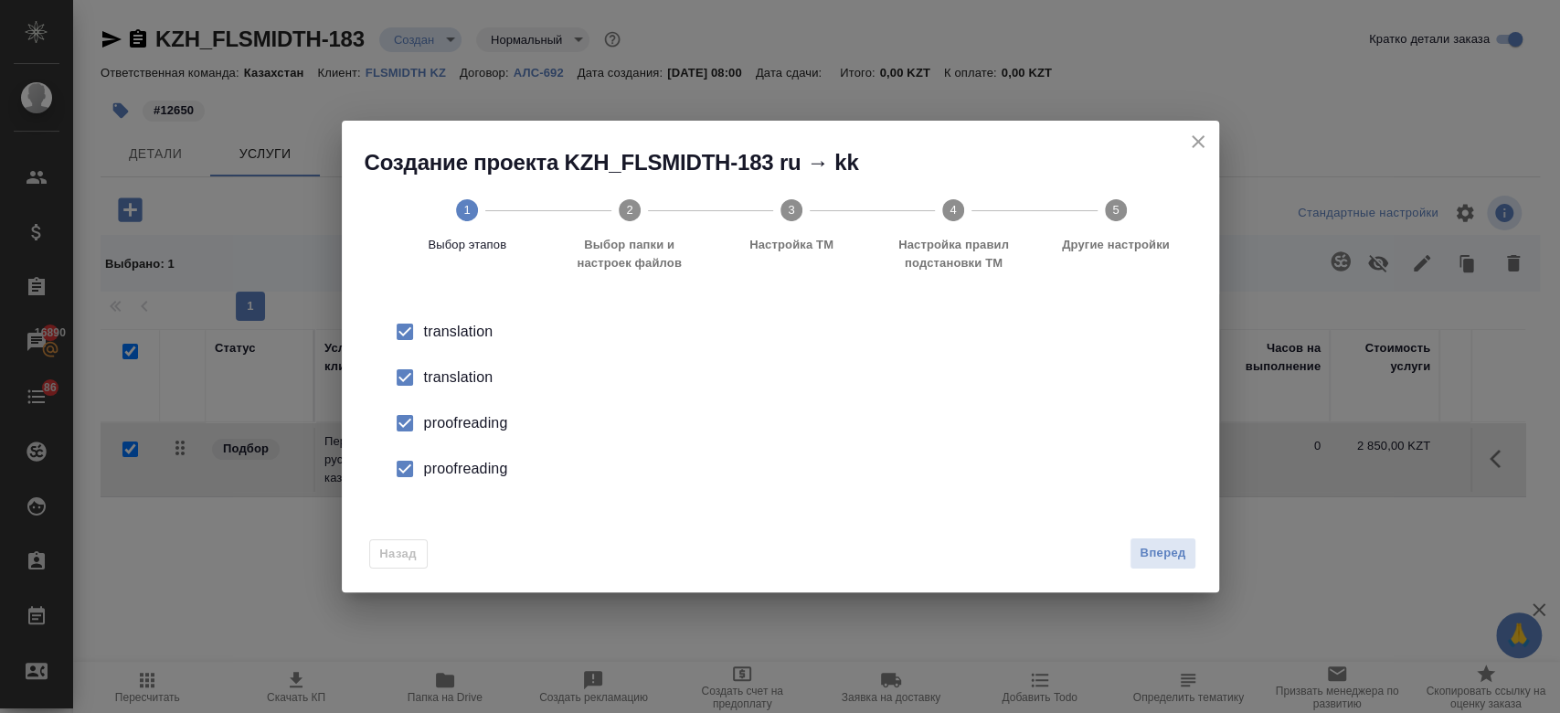
click at [482, 381] on div "translation" at bounding box center [799, 377] width 751 height 22
click at [486, 420] on div "proofreading" at bounding box center [799, 423] width 751 height 22
click at [483, 473] on div "proofreading" at bounding box center [799, 469] width 751 height 22
click at [1167, 564] on button "Вперед" at bounding box center [1162, 553] width 66 height 32
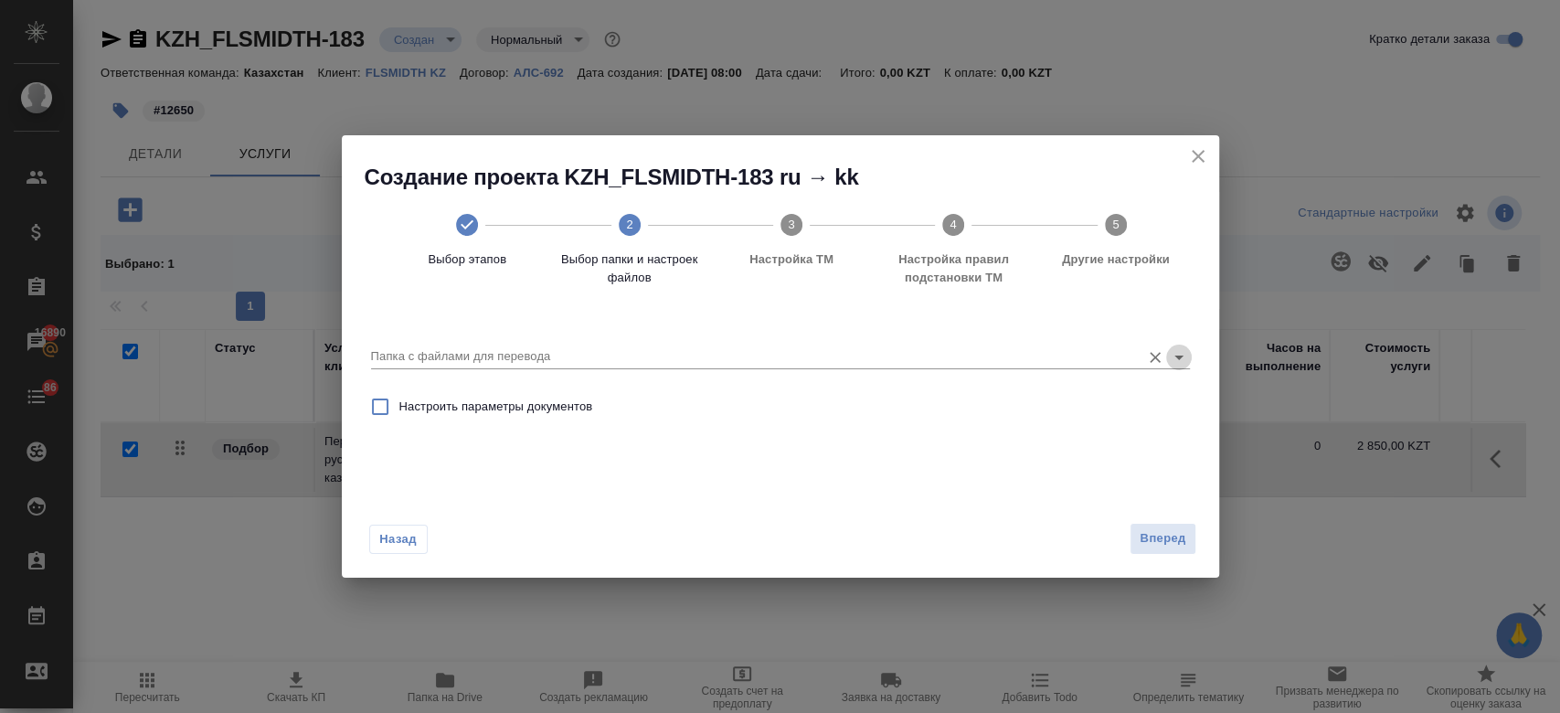
click at [1179, 348] on icon "Open" at bounding box center [1179, 357] width 22 height 22
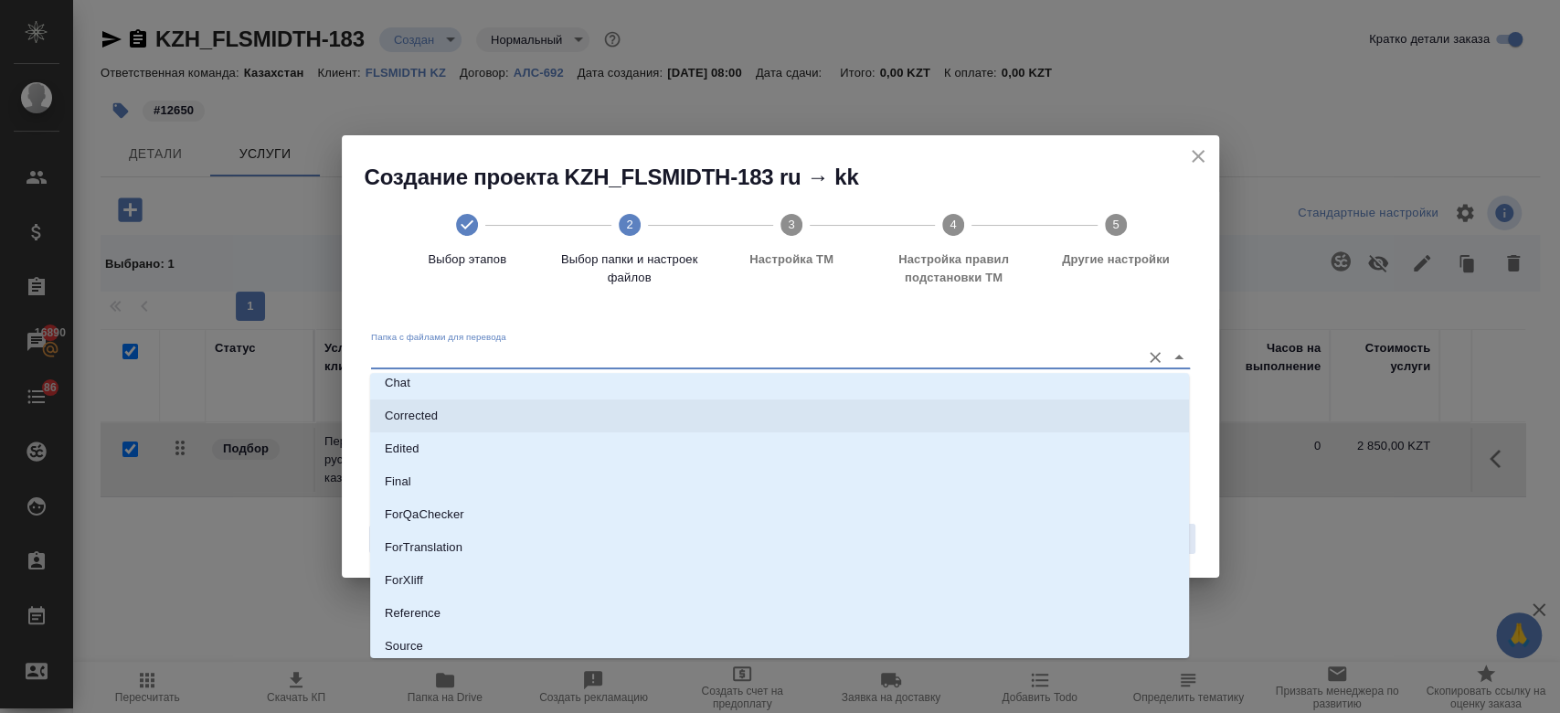
scroll to position [78, 0]
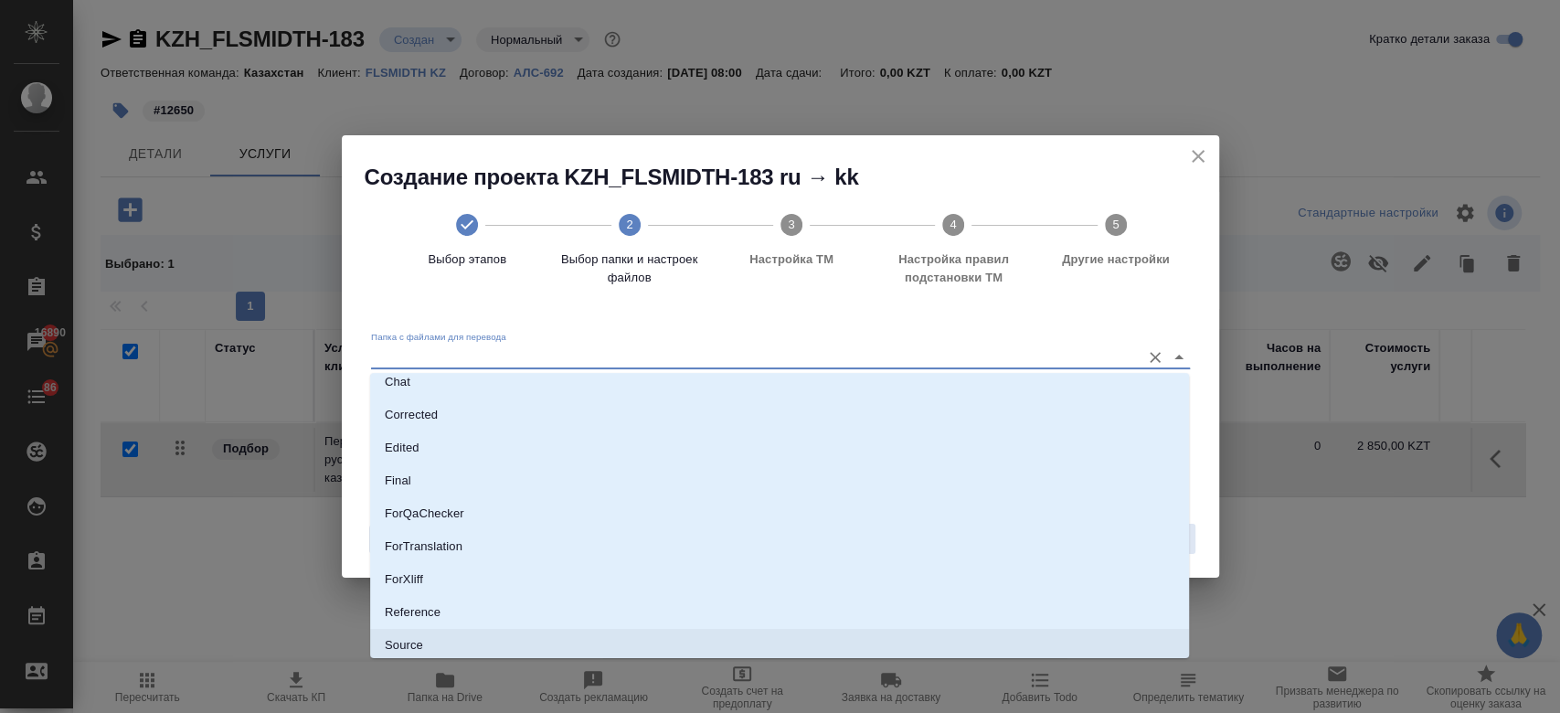
click at [732, 636] on li "Source" at bounding box center [779, 645] width 819 height 33
type input "Source"
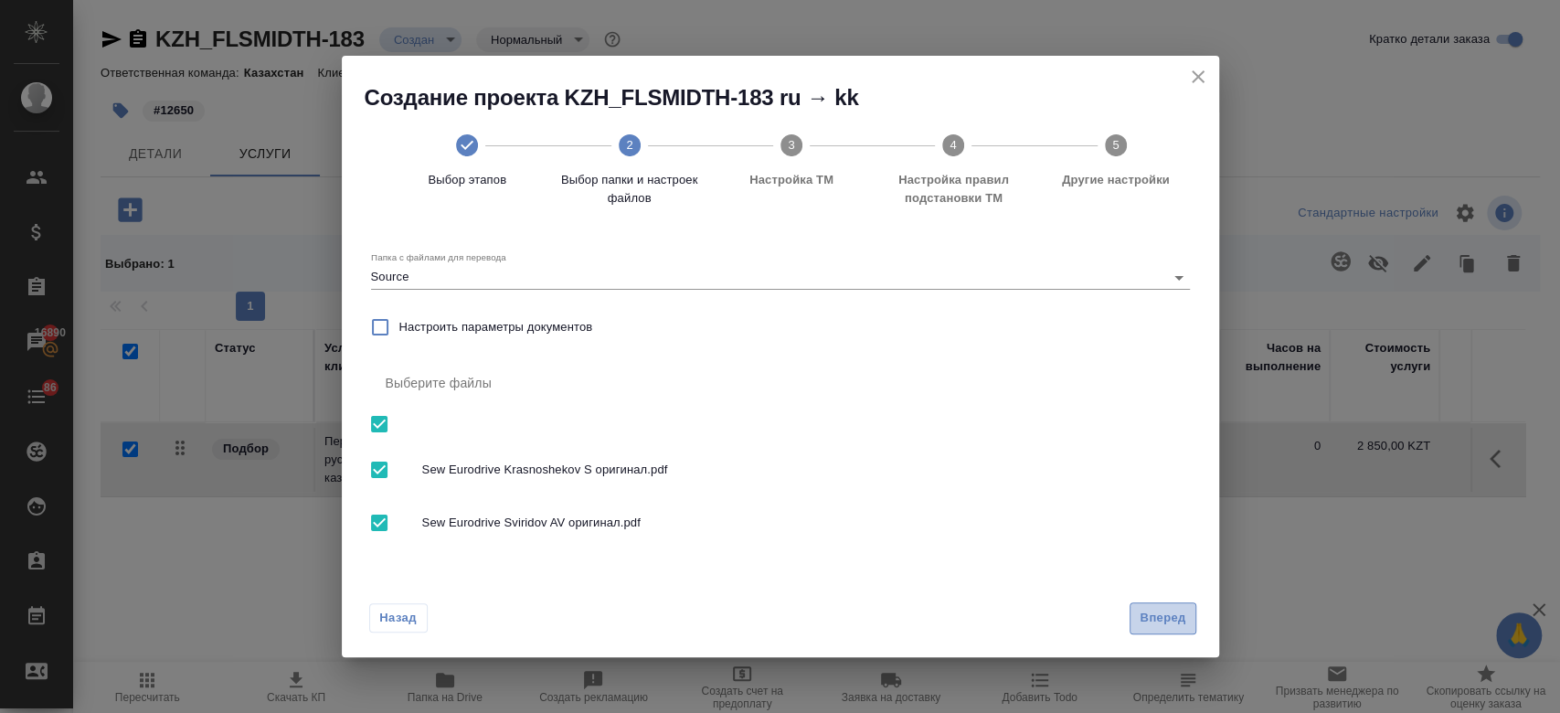
click at [1147, 615] on span "Вперед" at bounding box center [1162, 618] width 46 height 21
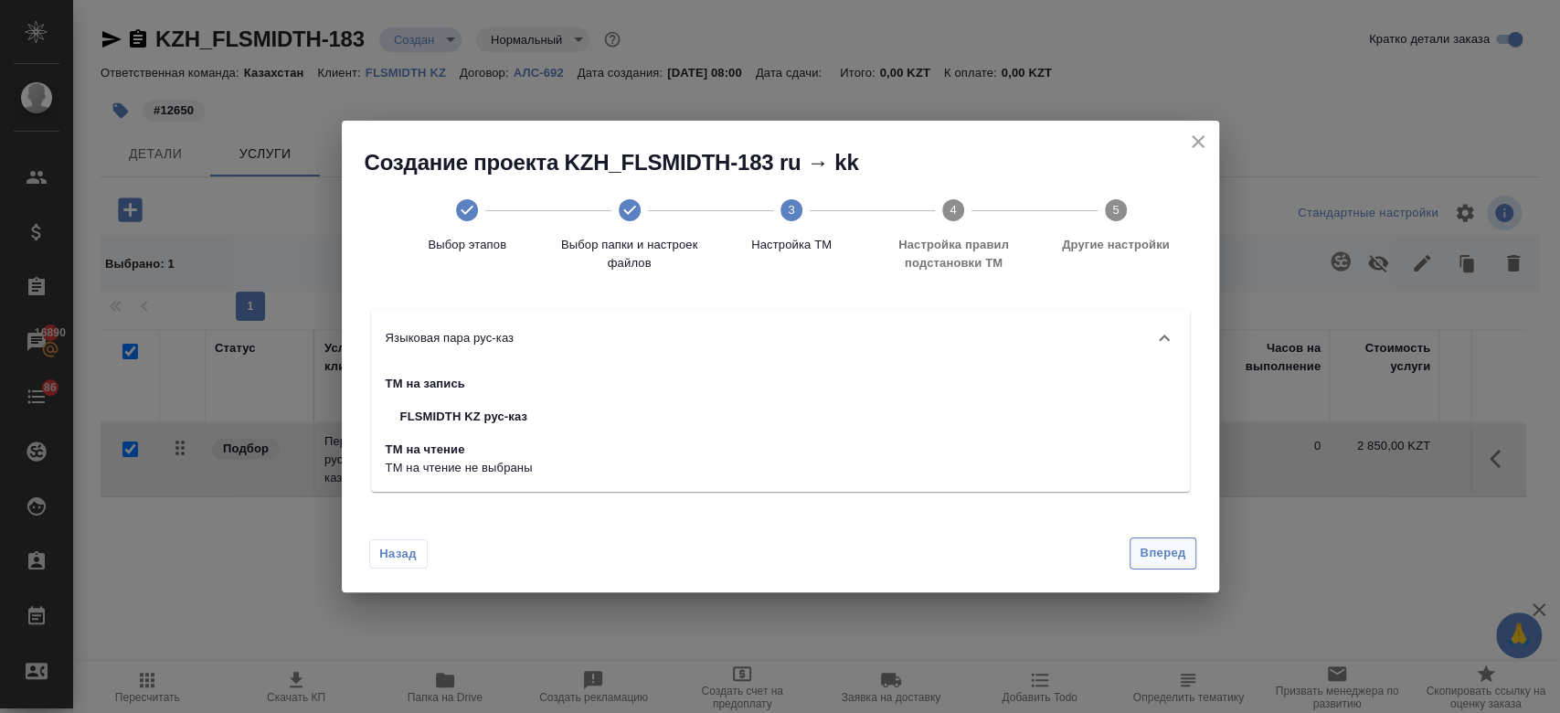
click at [1151, 546] on span "Вперед" at bounding box center [1162, 553] width 46 height 21
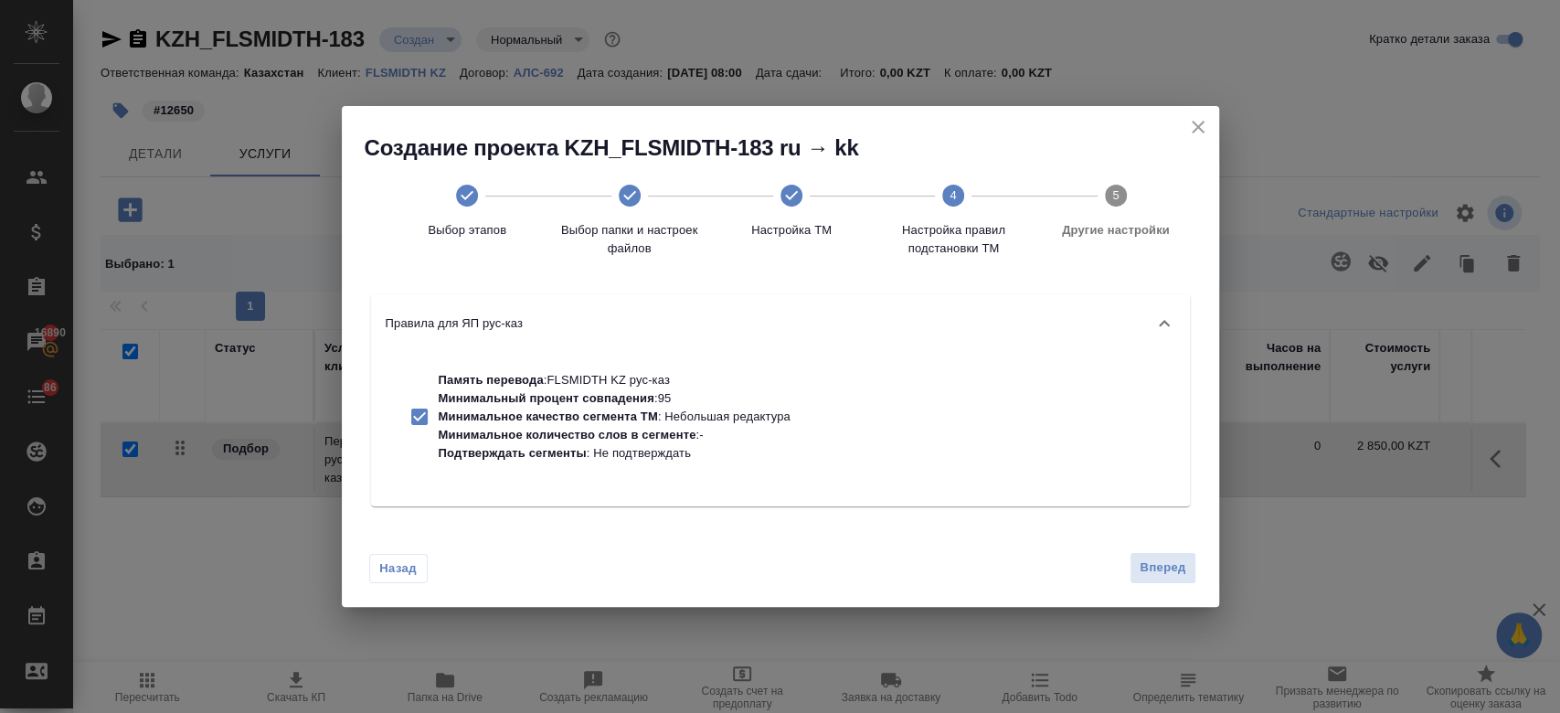
click at [642, 412] on p "Минимальное качество сегмента ТМ" at bounding box center [548, 416] width 219 height 14
checkbox input "false"
click at [1146, 570] on span "Вперед" at bounding box center [1162, 567] width 46 height 21
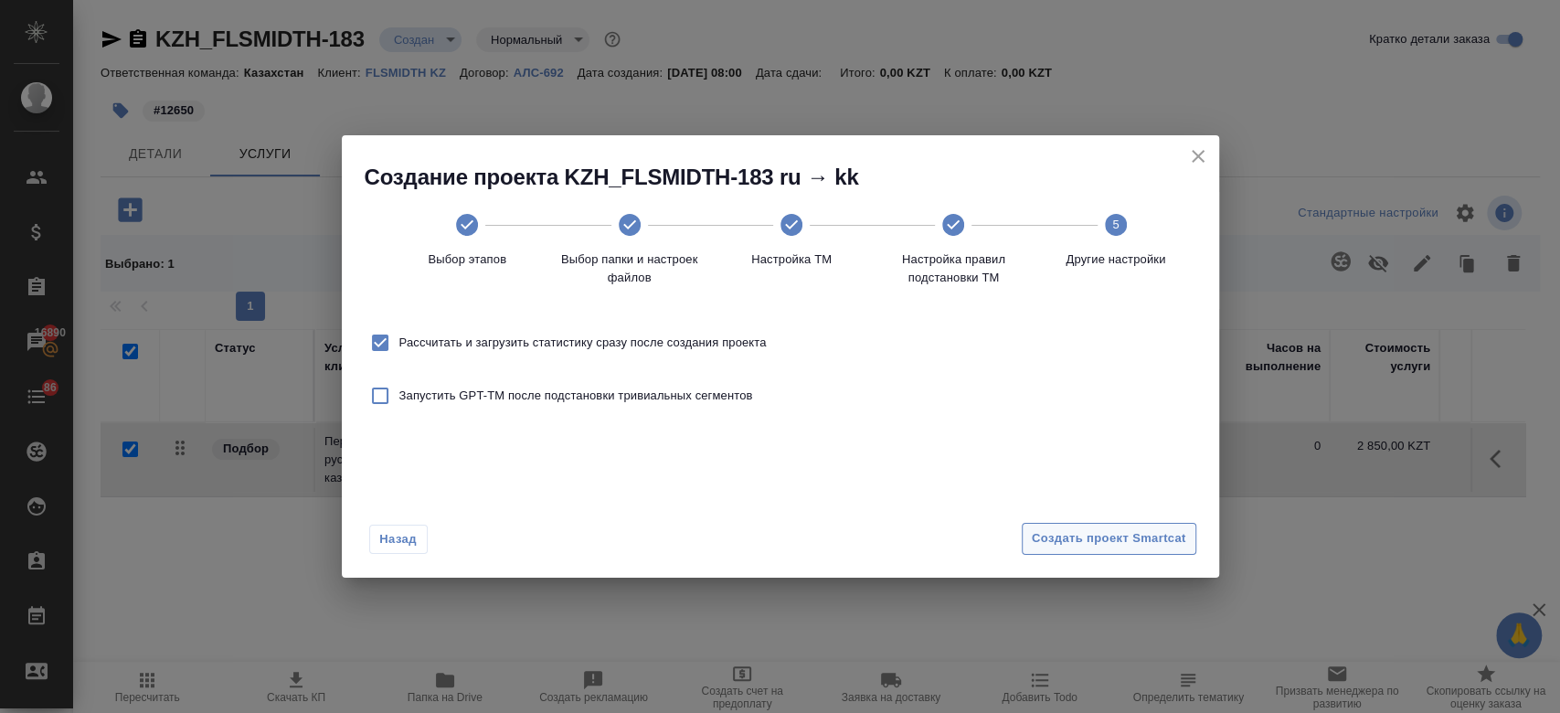
click at [1118, 545] on span "Создать проект Smartcat" at bounding box center [1109, 538] width 154 height 21
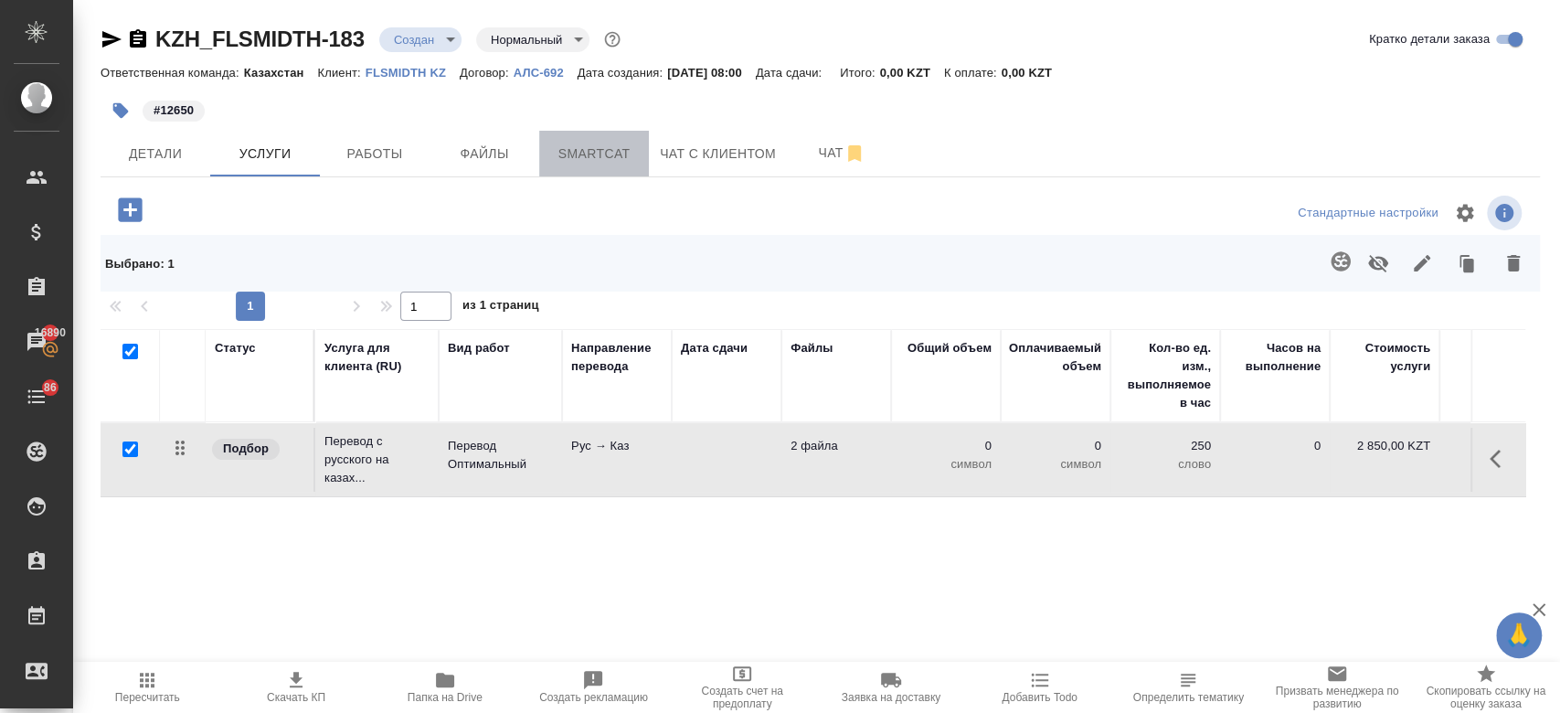
click at [556, 152] on span "Smartcat" at bounding box center [594, 154] width 88 height 23
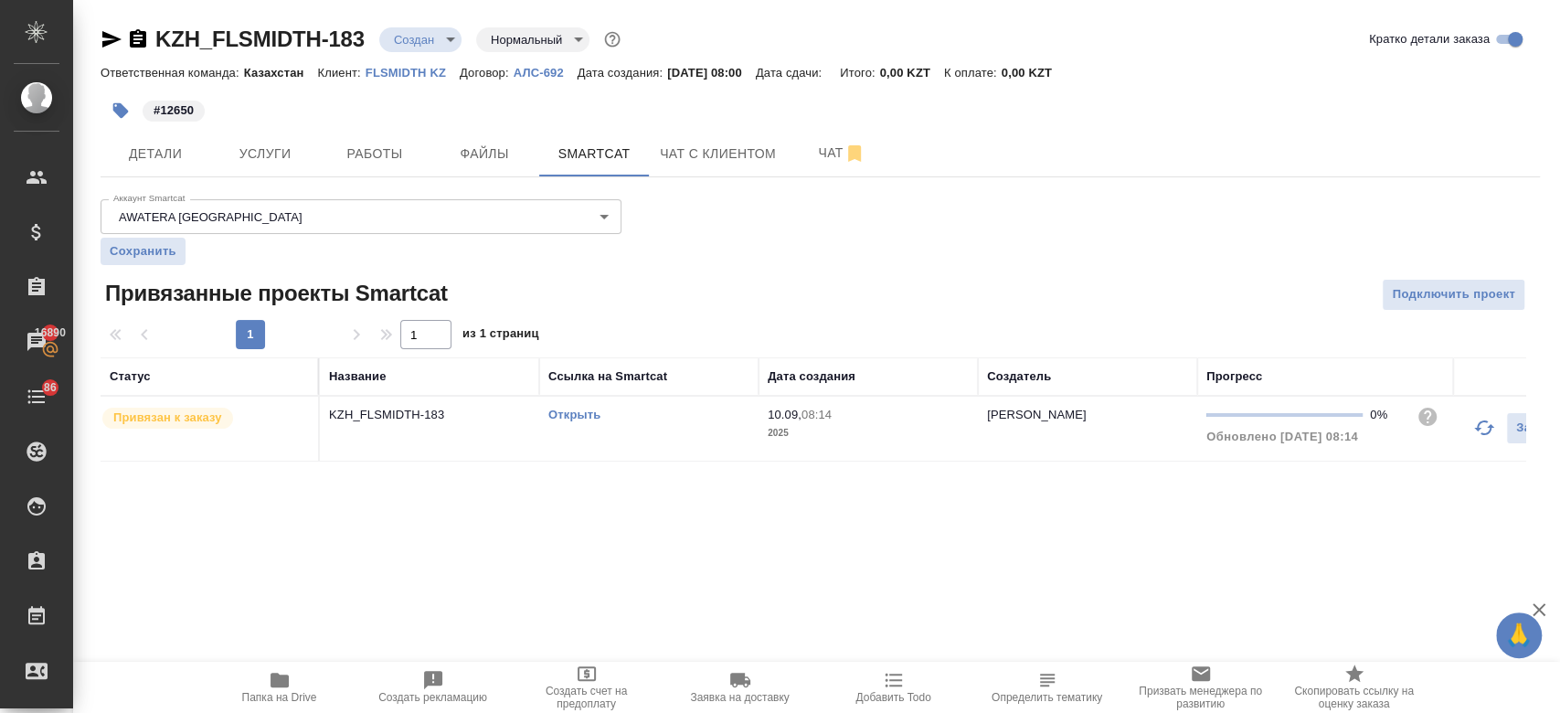
click at [579, 418] on link "Открыть" at bounding box center [574, 415] width 52 height 14
click at [285, 162] on span "Услуги" at bounding box center [265, 154] width 88 height 23
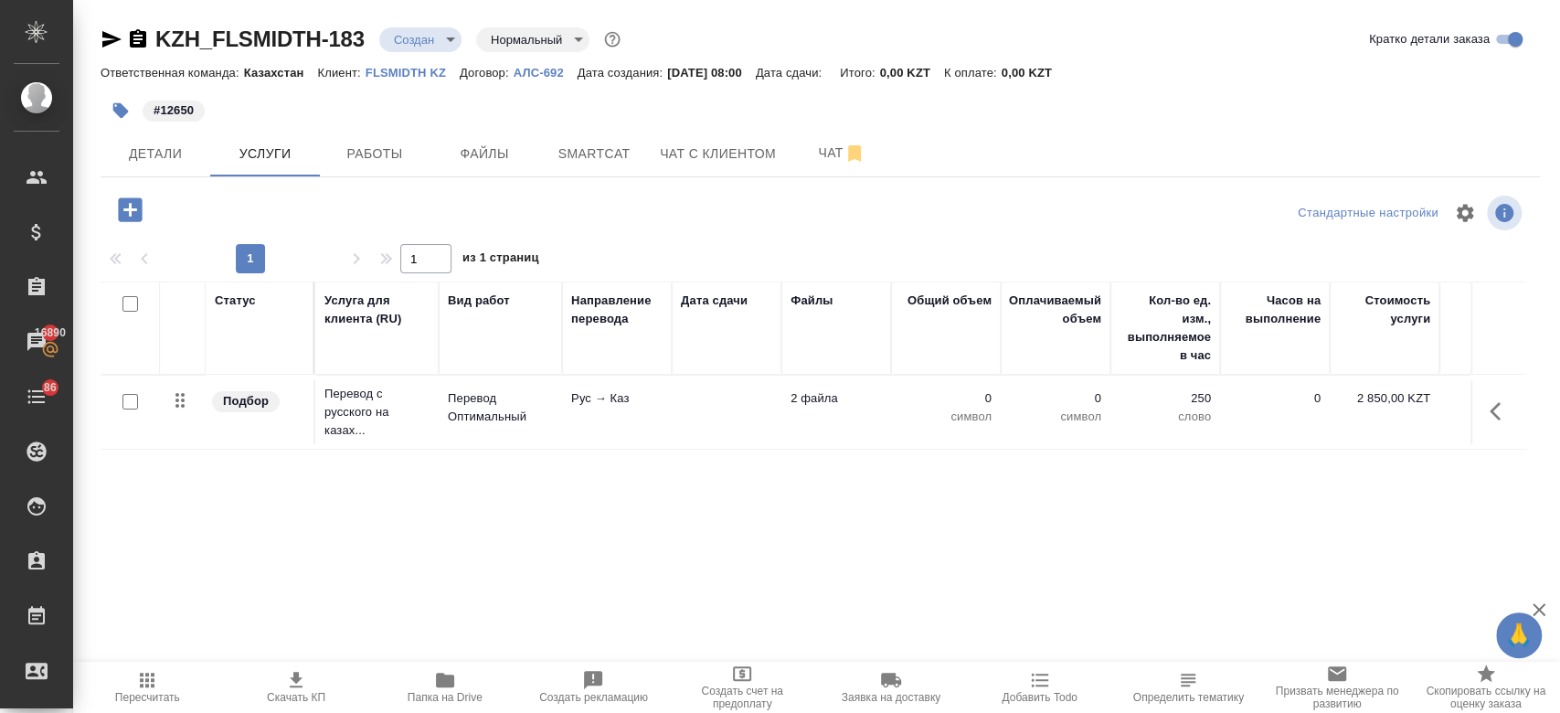
click at [523, 433] on td "Перевод Оптимальный" at bounding box center [500, 412] width 123 height 64
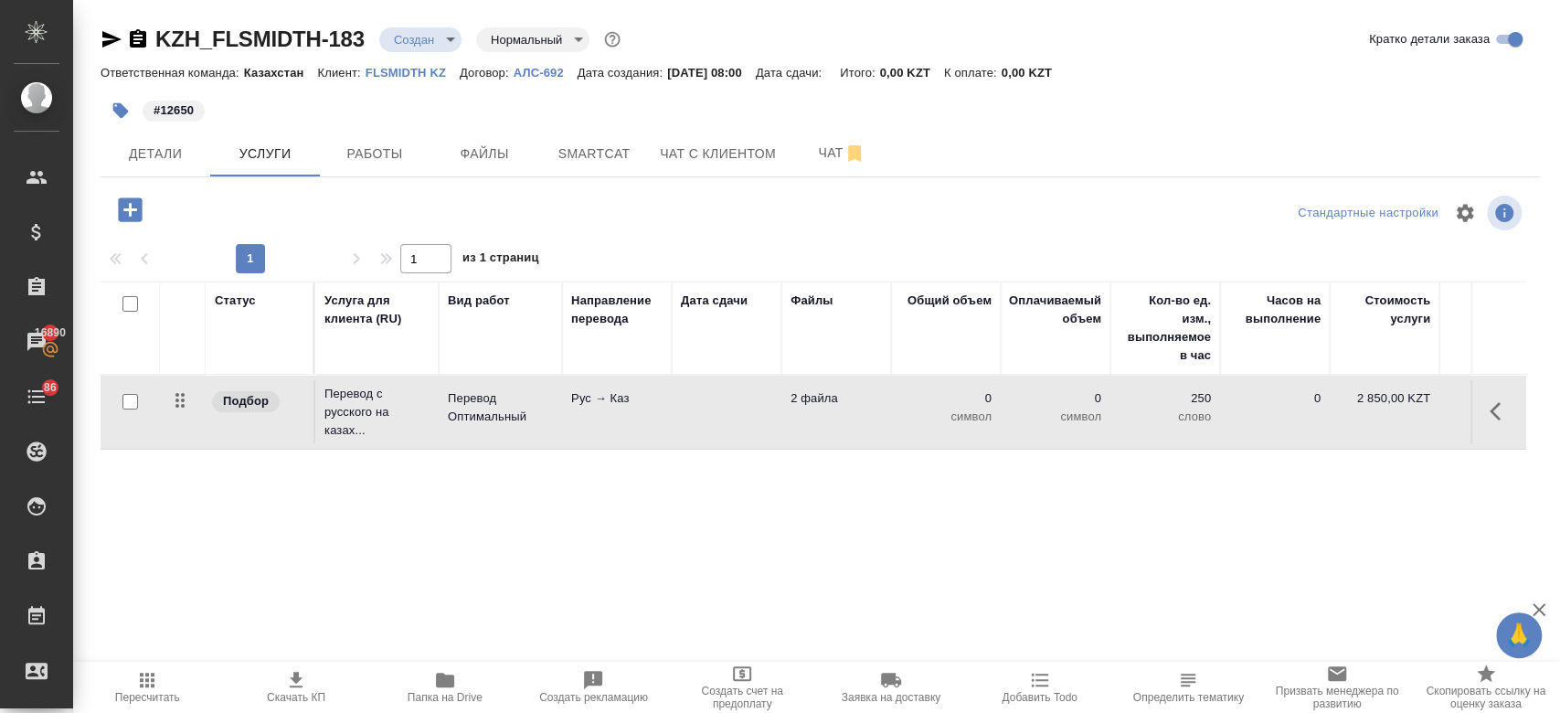
click at [523, 433] on td "Перевод Оптимальный" at bounding box center [500, 412] width 123 height 64
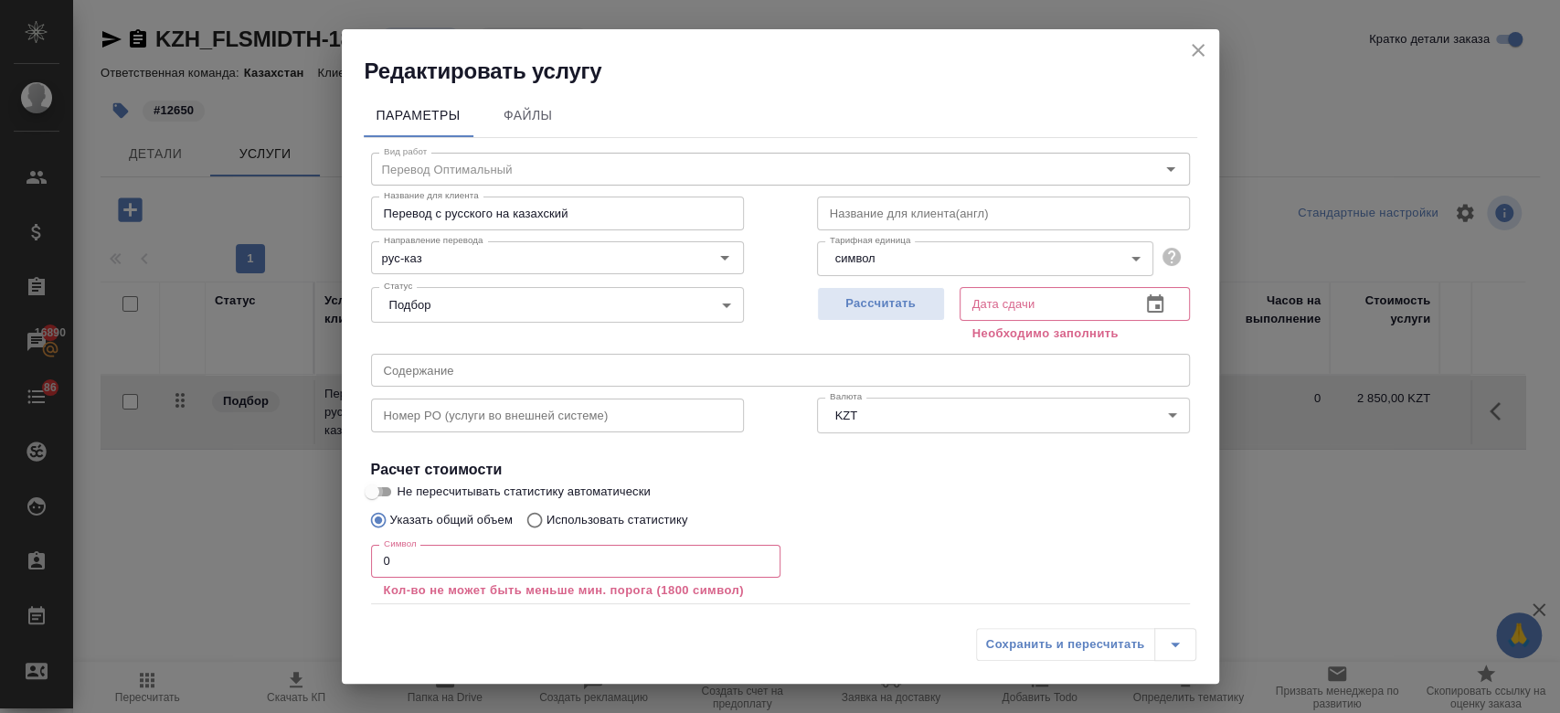
click at [384, 486] on input "Не пересчитывать статистику автоматически" at bounding box center [372, 492] width 66 height 22
checkbox input "true"
click at [424, 556] on input "0" at bounding box center [575, 561] width 409 height 33
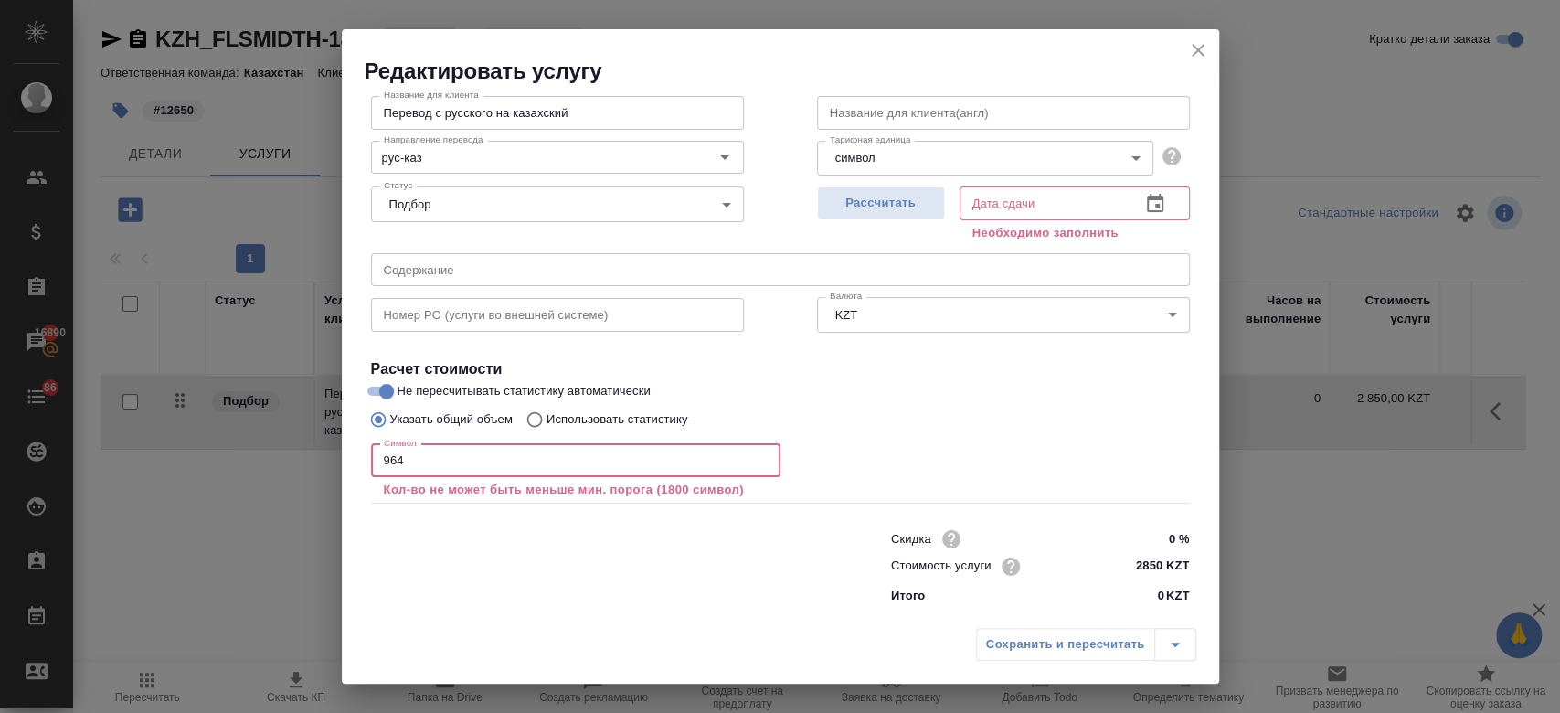
click at [467, 457] on input "964" at bounding box center [575, 460] width 409 height 33
type input "9"
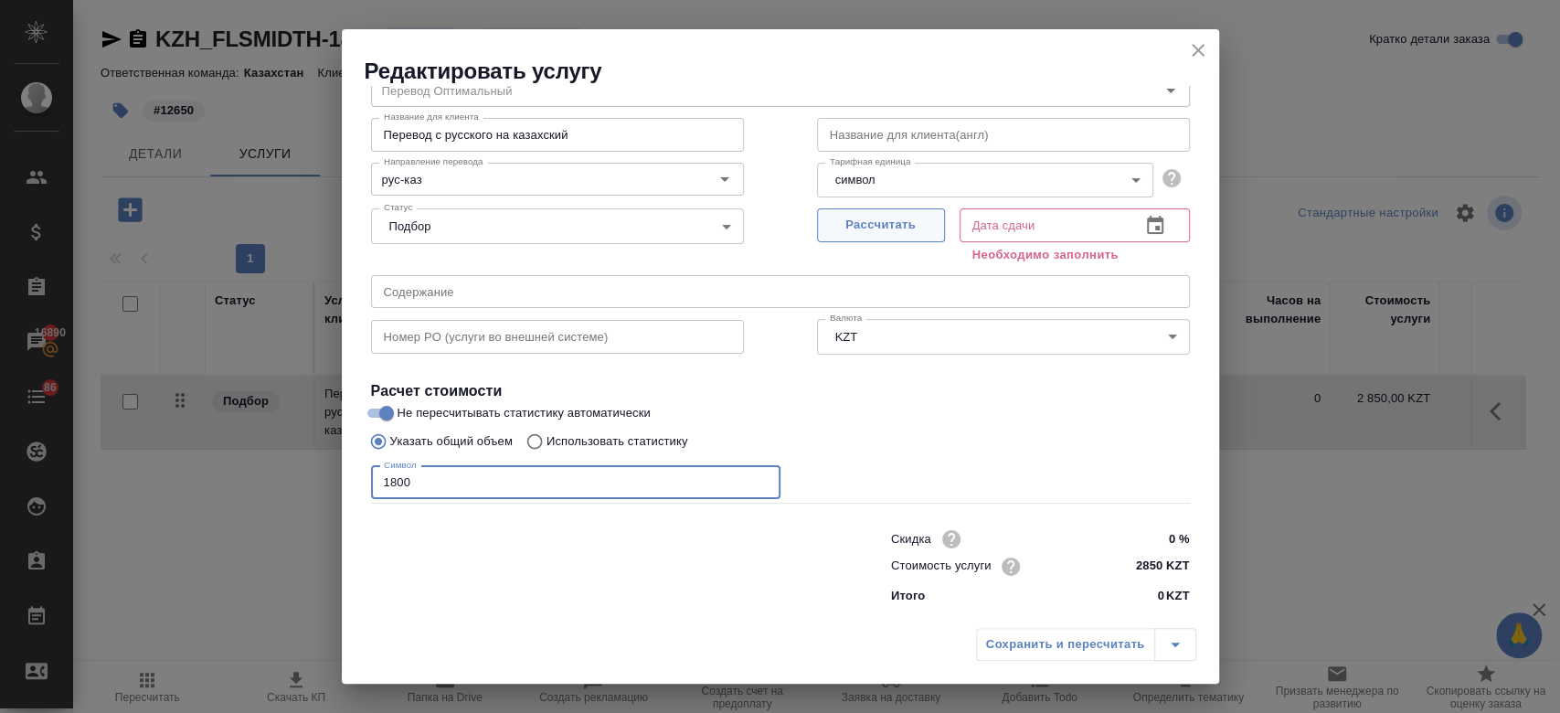
type input "1800"
click at [892, 234] on span "Рассчитать" at bounding box center [881, 225] width 108 height 21
type input "10.09.2025 11:00"
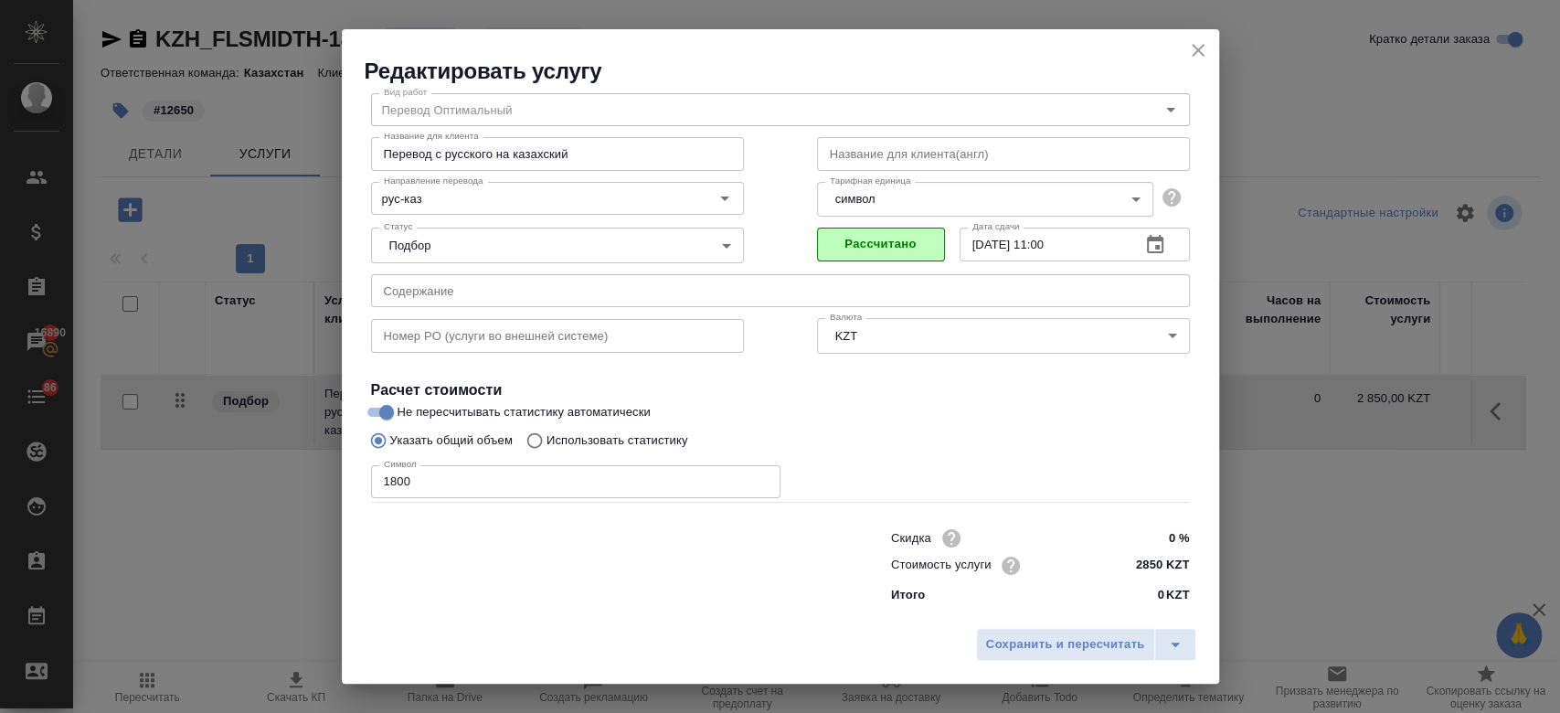
scroll to position [58, 0]
click at [1001, 656] on button "Сохранить и пересчитать" at bounding box center [1065, 644] width 179 height 33
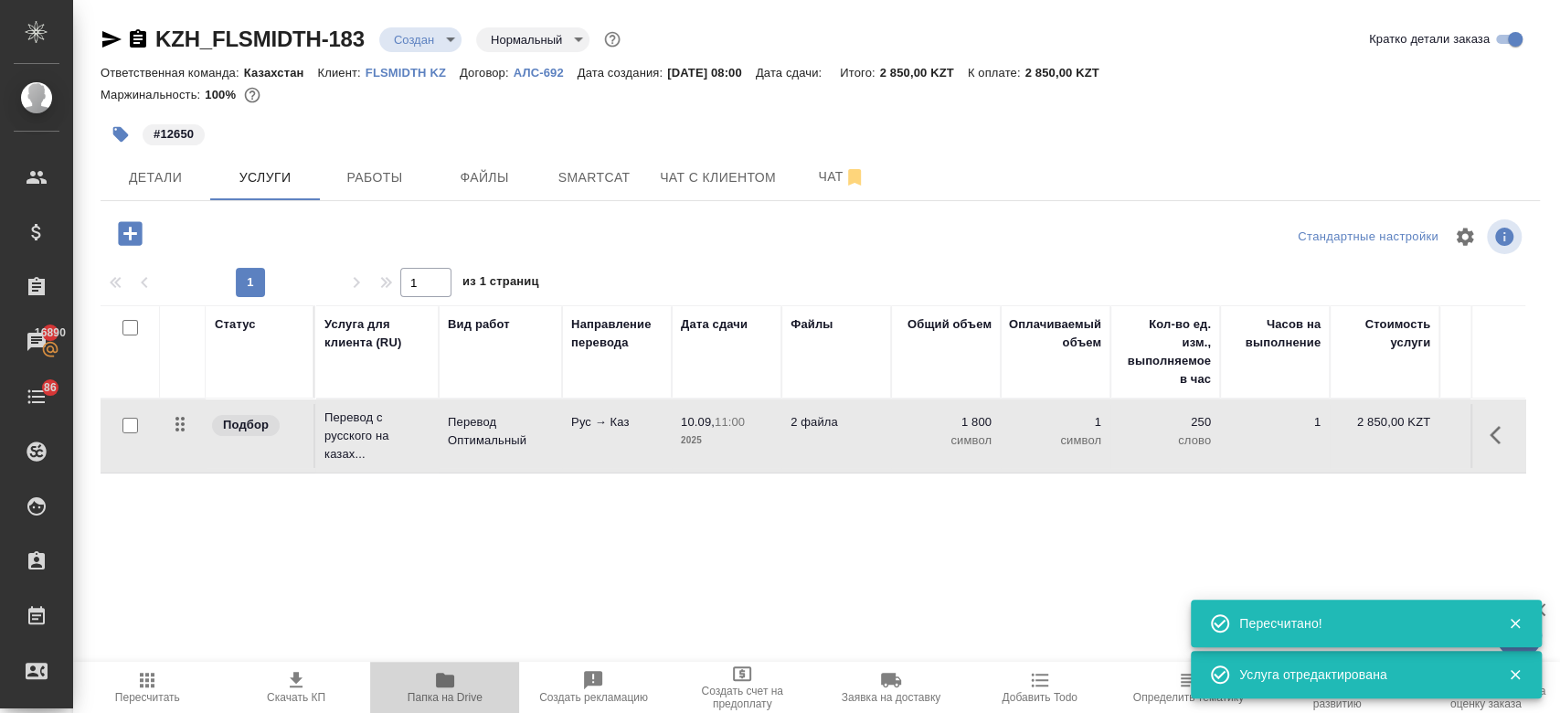
click at [449, 688] on icon "button" at bounding box center [445, 680] width 22 height 22
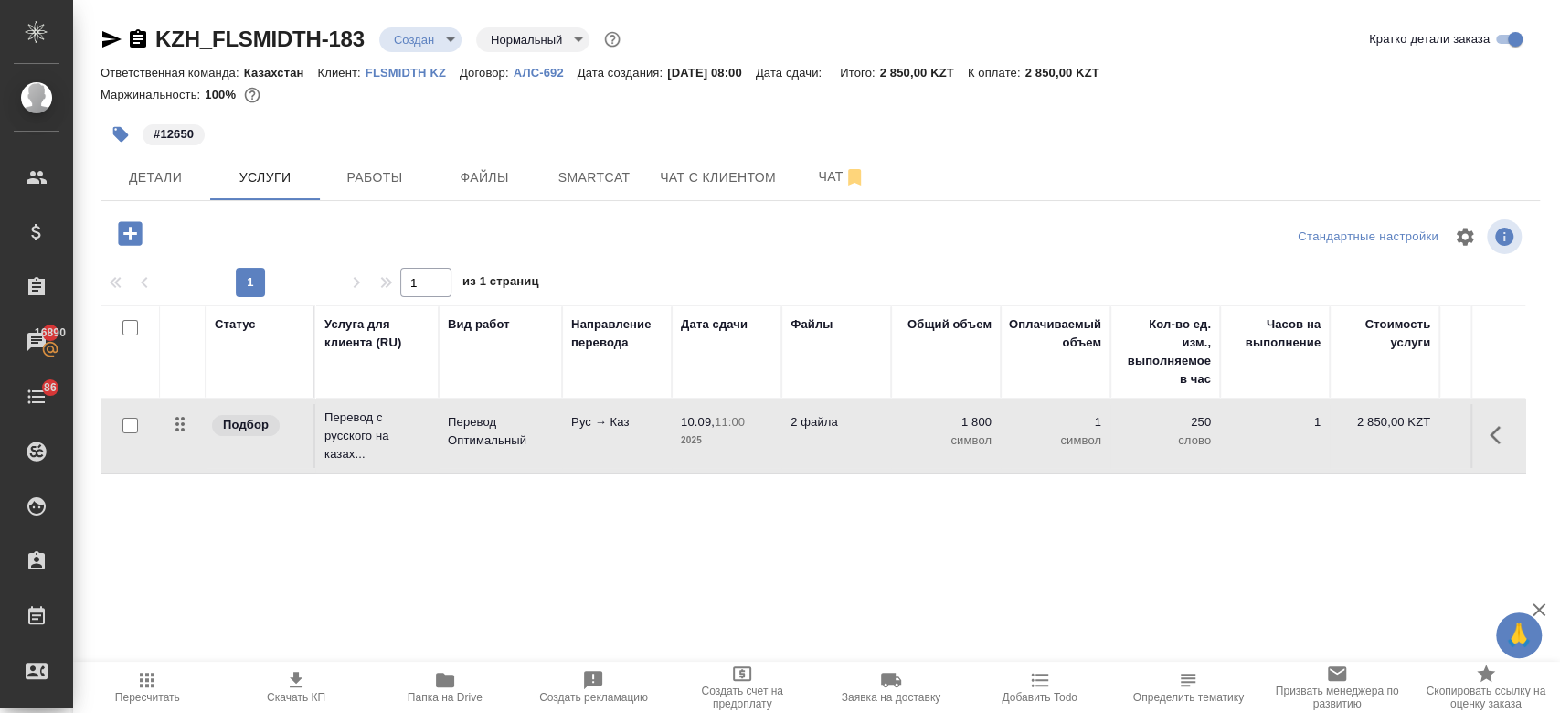
click at [132, 219] on icon "button" at bounding box center [130, 233] width 32 height 32
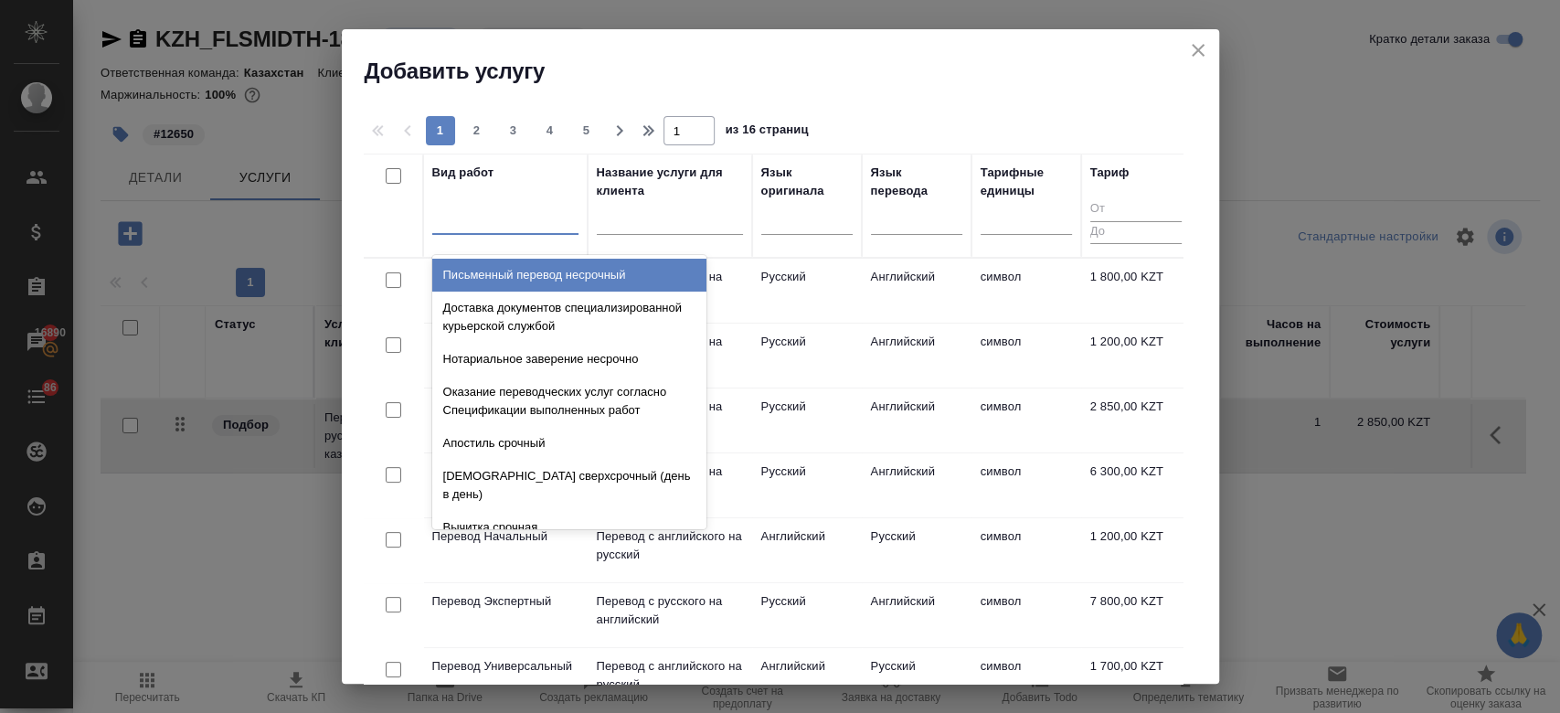
click at [488, 222] on div at bounding box center [505, 216] width 146 height 26
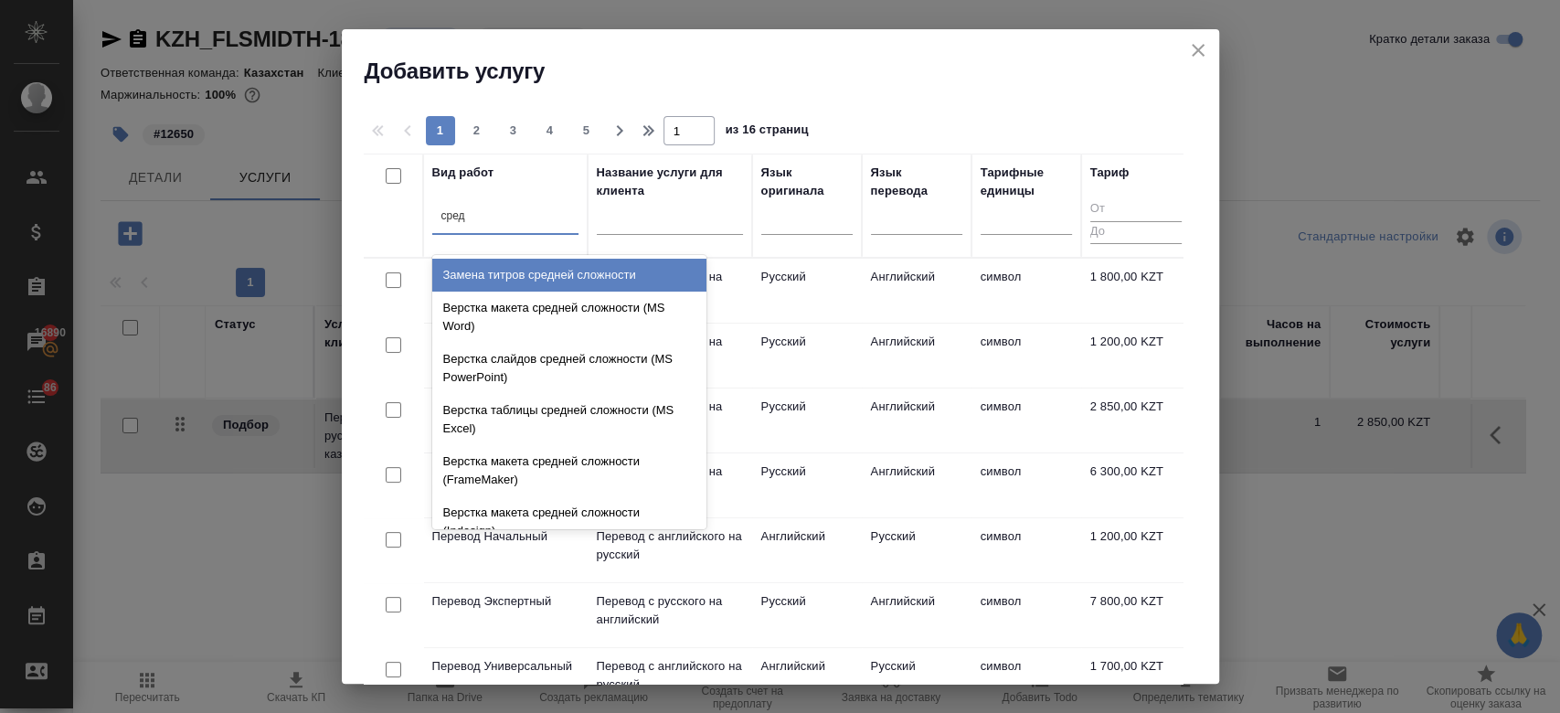
type input "средн"
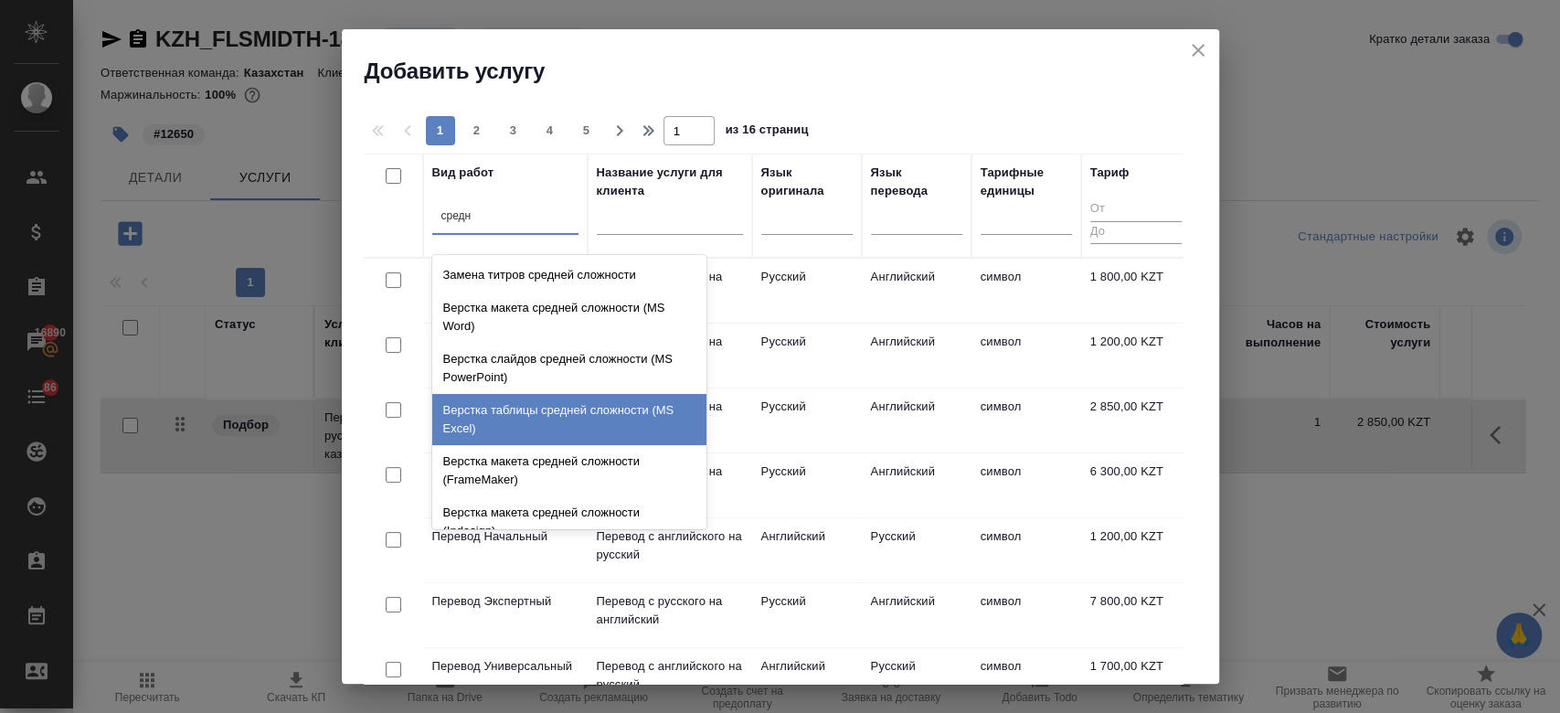
scroll to position [193, 0]
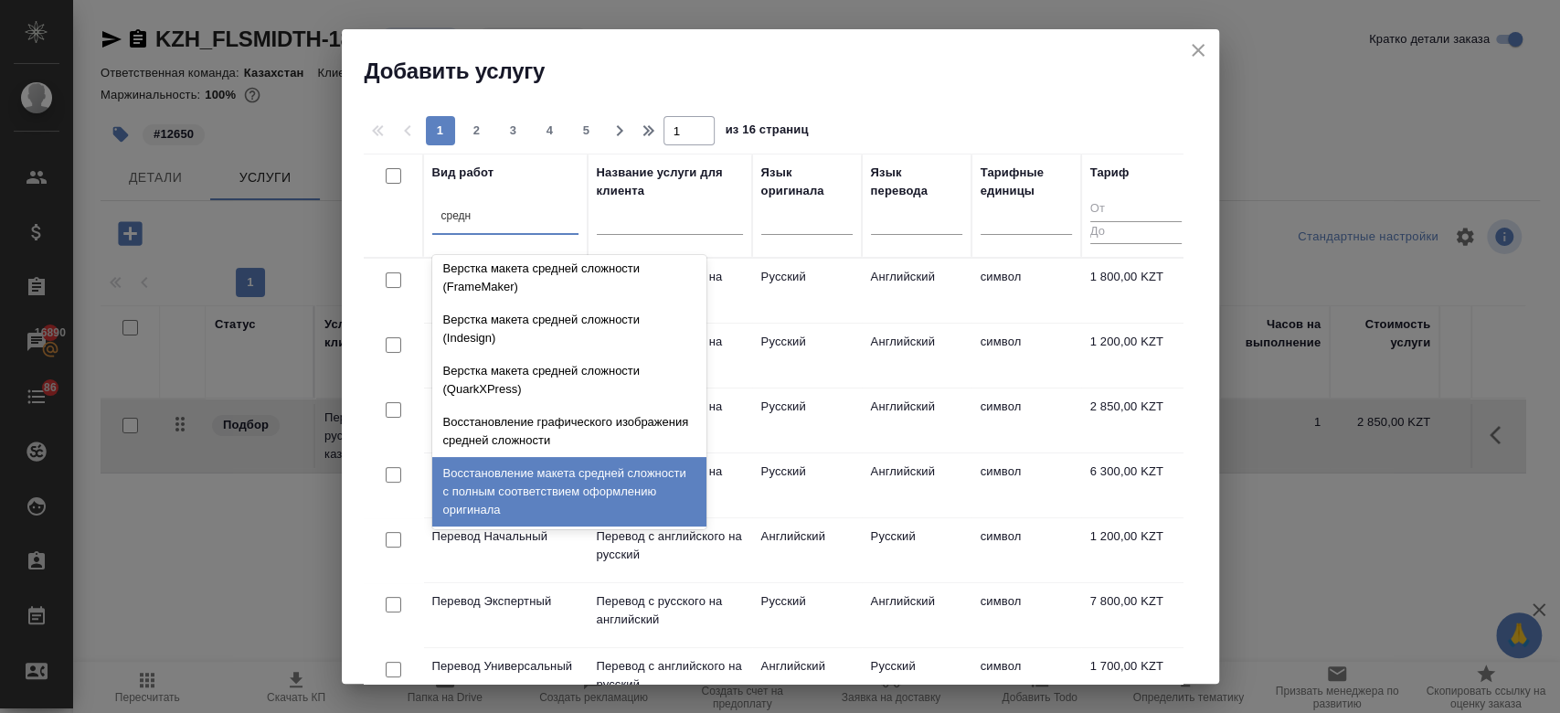
click at [586, 473] on div "Восстановление макета средней сложности с полным соответствием оформлению ориги…" at bounding box center [569, 491] width 274 height 69
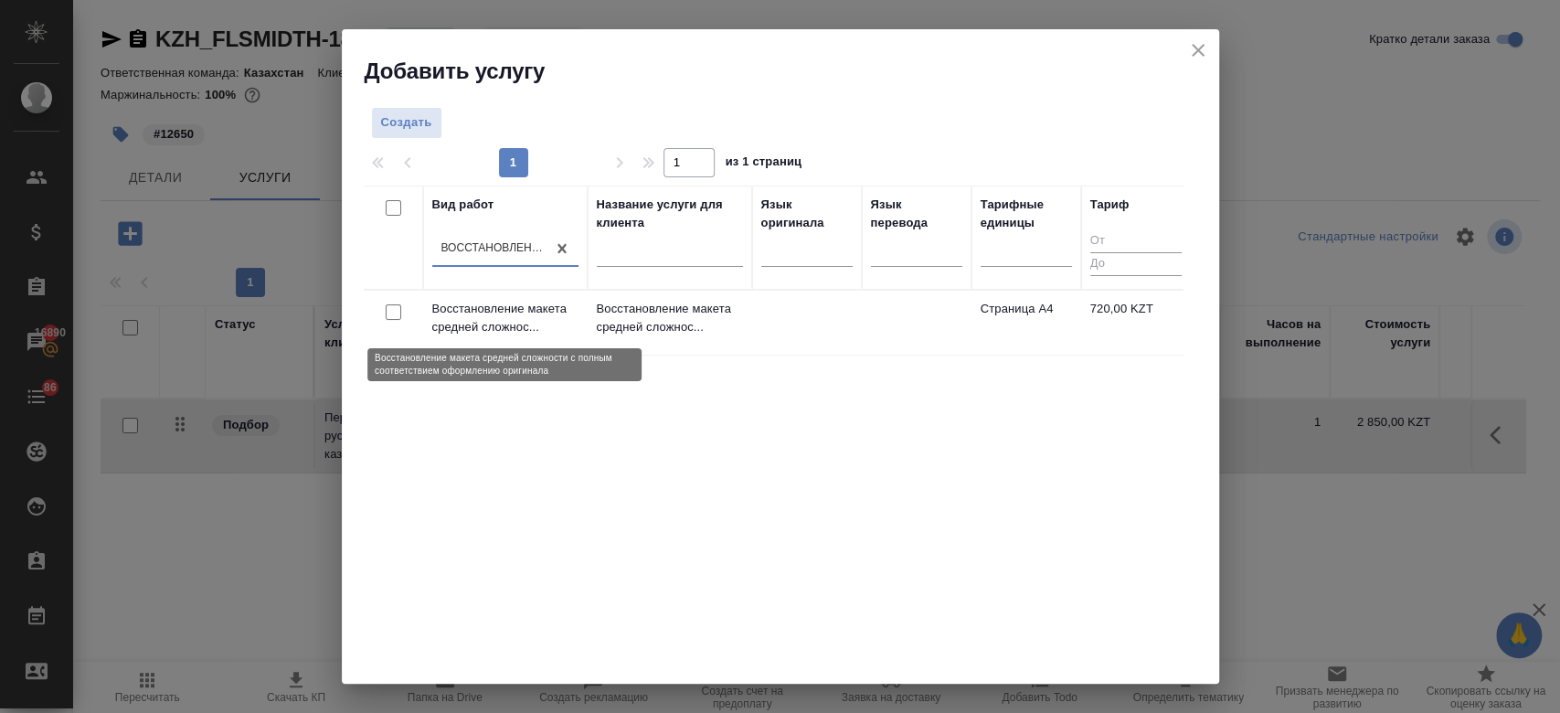
click at [541, 333] on p "Восстановление макета средней сложнос..." at bounding box center [505, 318] width 146 height 37
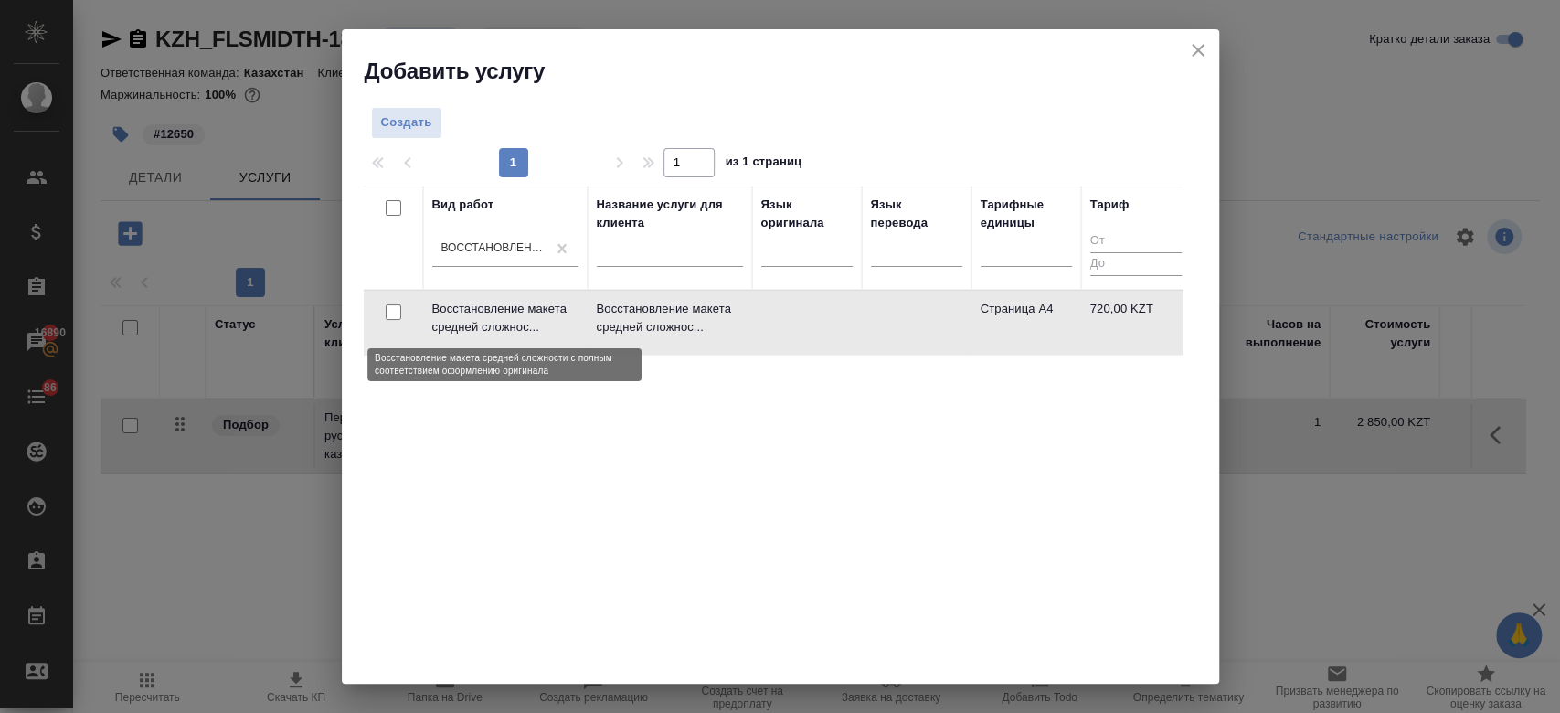
click at [541, 333] on p "Восстановление макета средней сложнос..." at bounding box center [505, 318] width 146 height 37
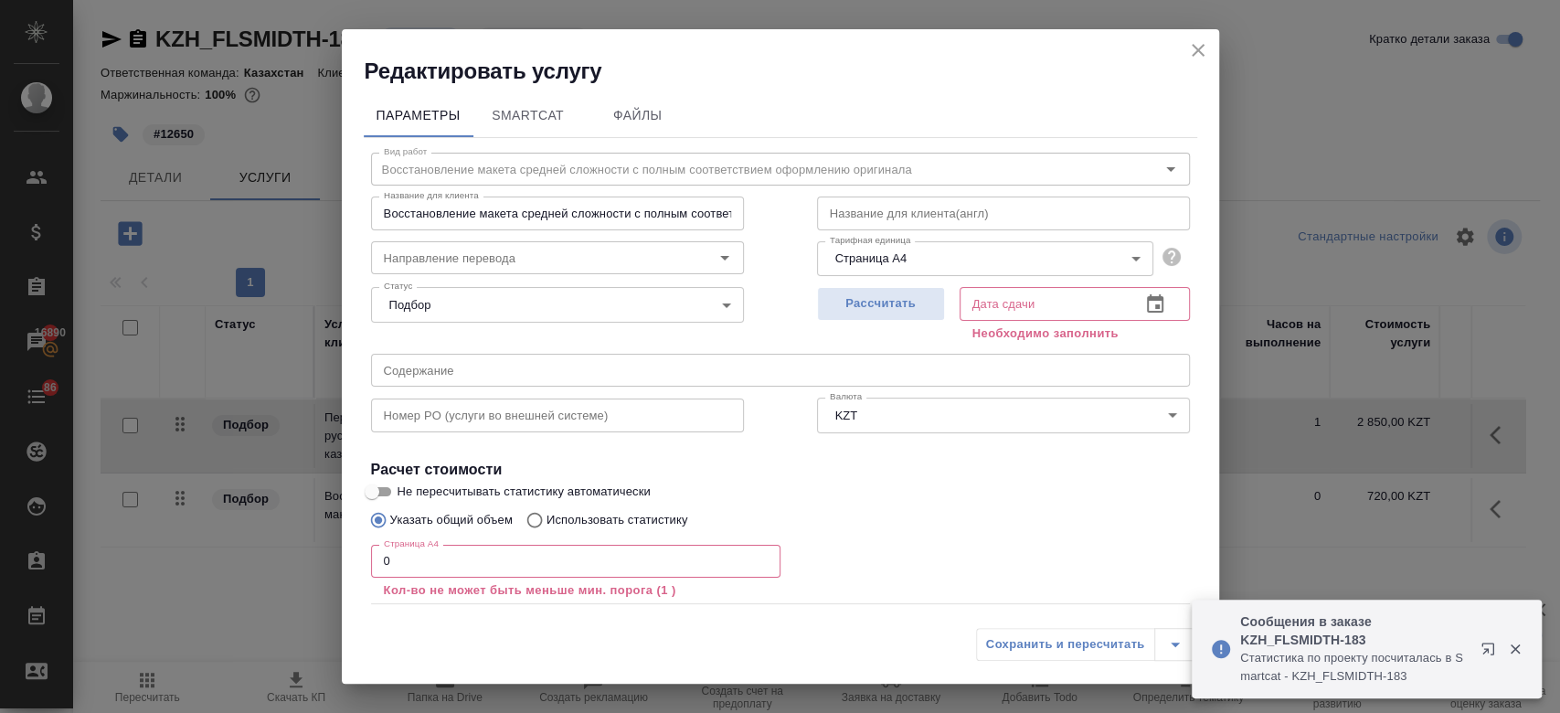
scroll to position [101, 0]
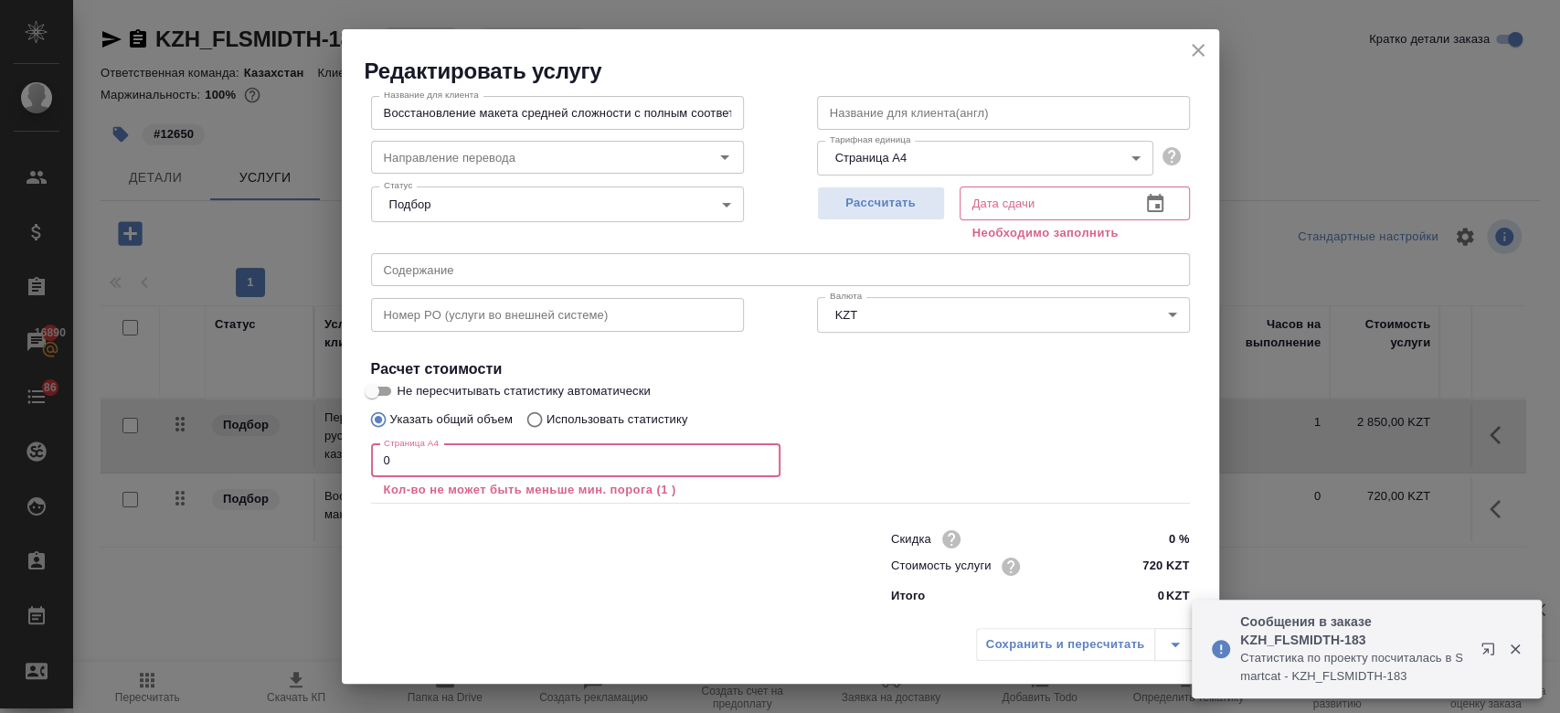
click at [518, 457] on input "0" at bounding box center [575, 460] width 409 height 33
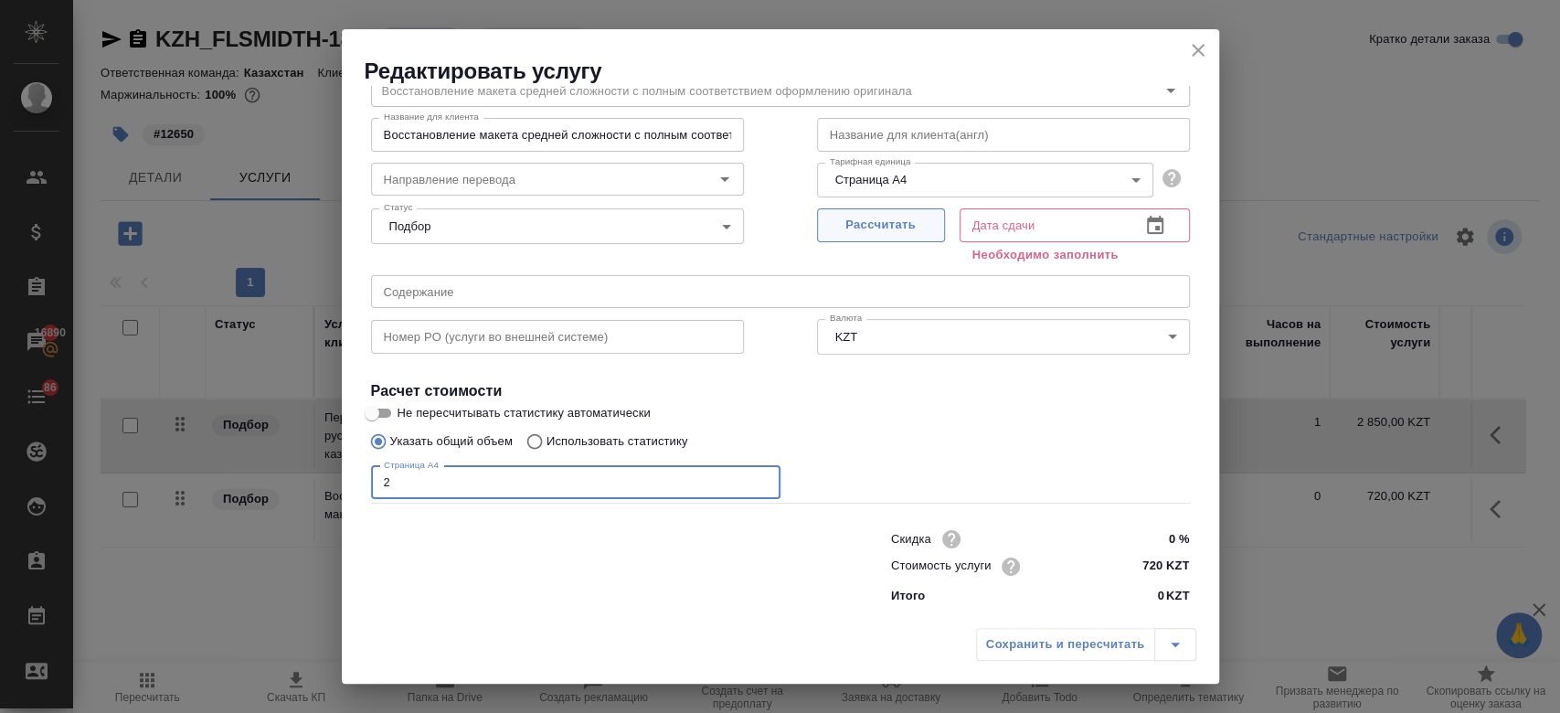
type input "2"
click at [866, 235] on span "Рассчитать" at bounding box center [881, 225] width 108 height 21
type input "10.09.2025 10:12"
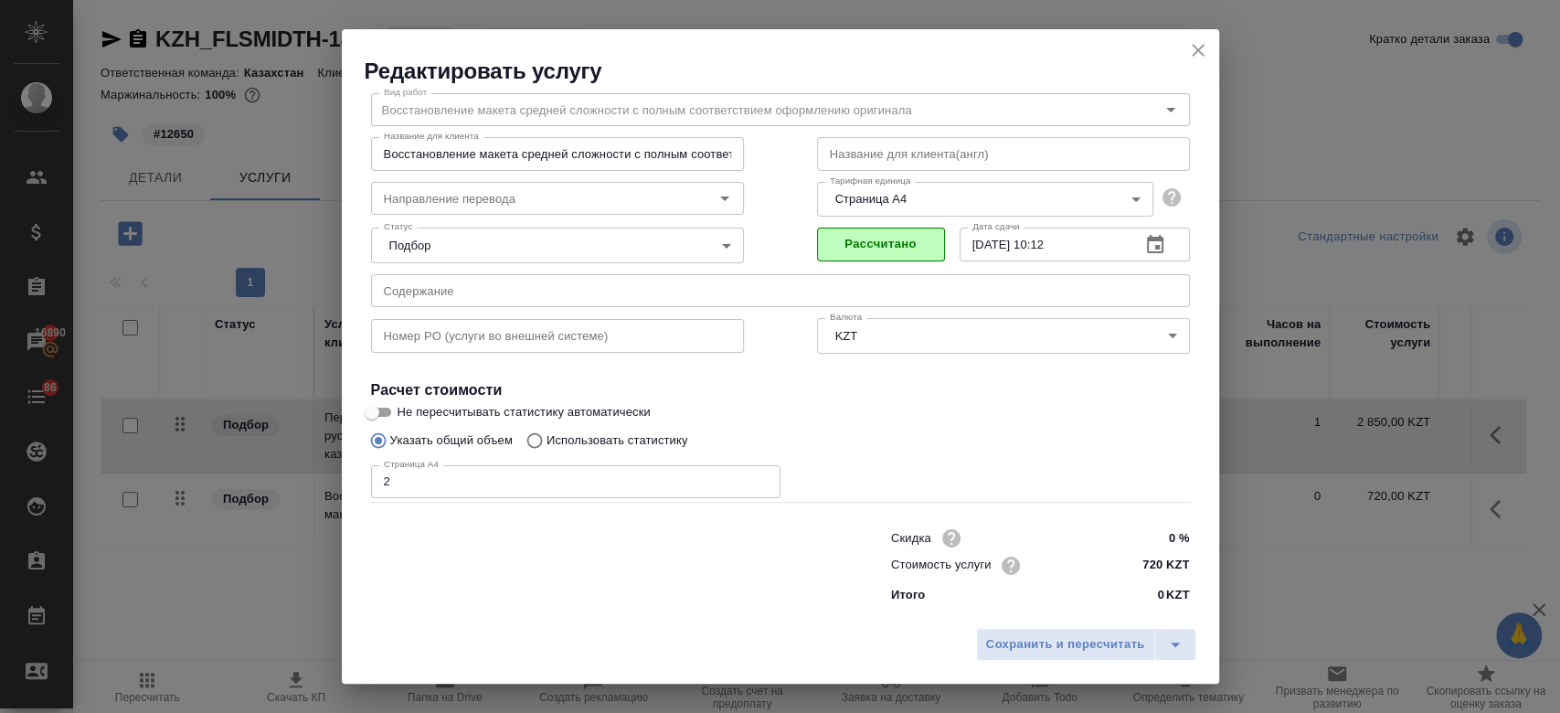
scroll to position [58, 0]
click at [990, 641] on span "Сохранить и пересчитать" at bounding box center [1065, 644] width 159 height 21
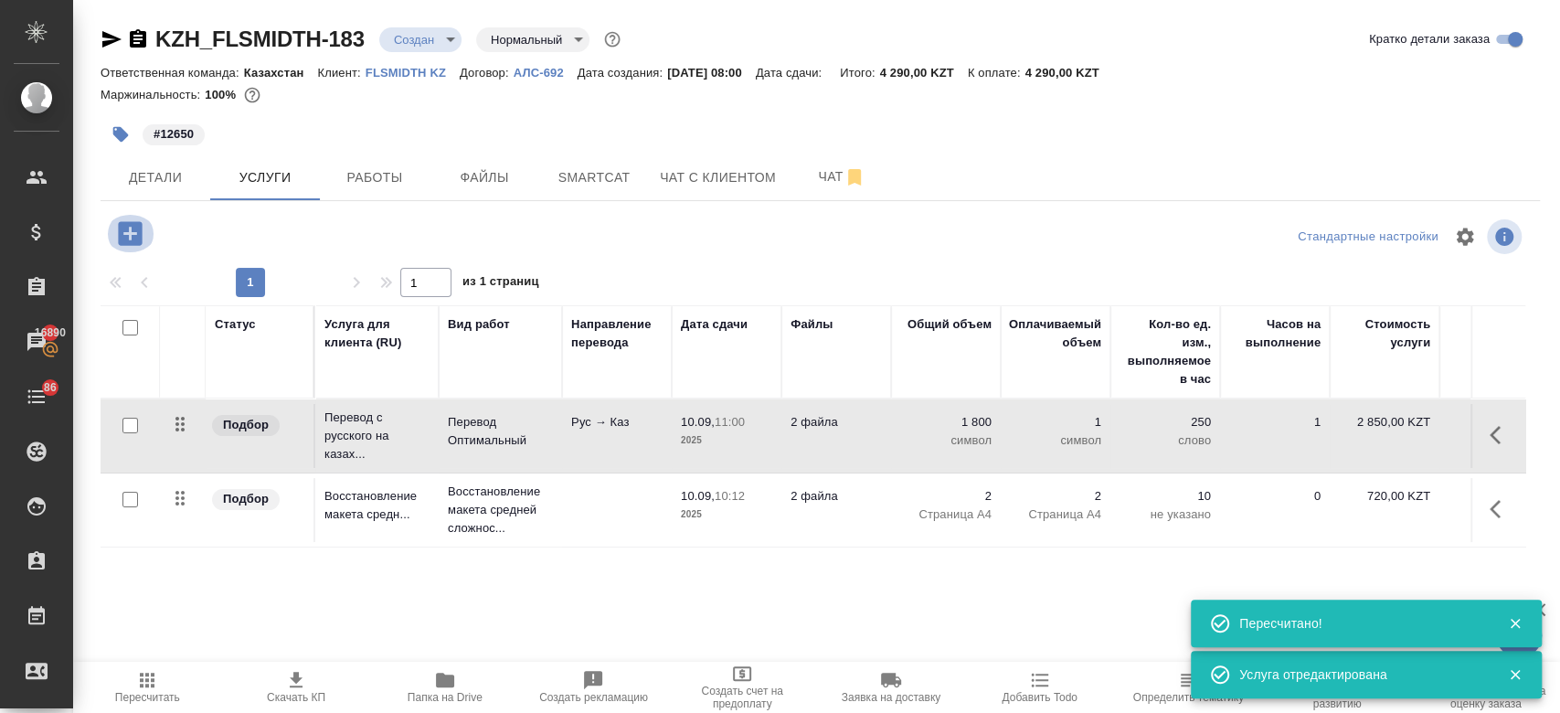
click at [133, 227] on icon "button" at bounding box center [130, 233] width 24 height 24
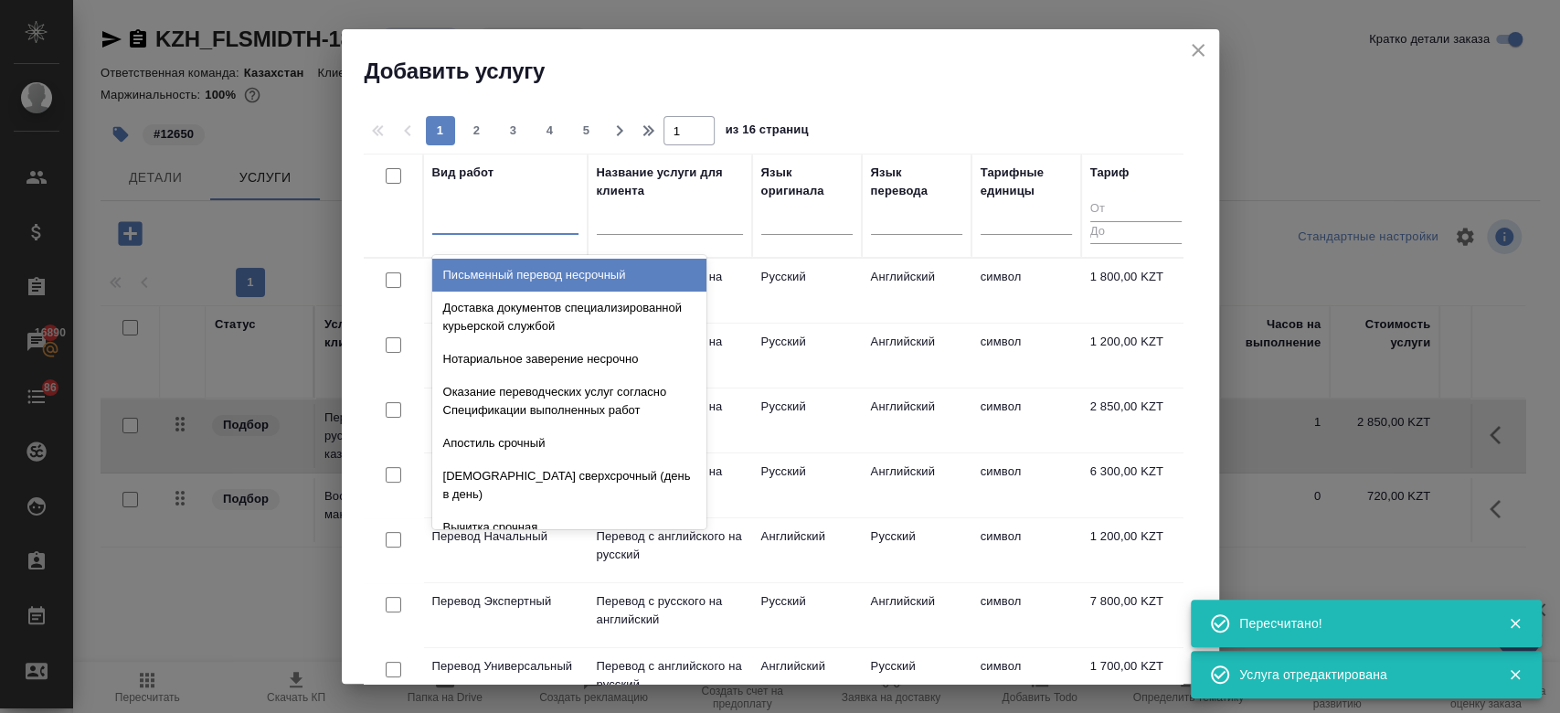
click at [485, 223] on div at bounding box center [505, 216] width 146 height 26
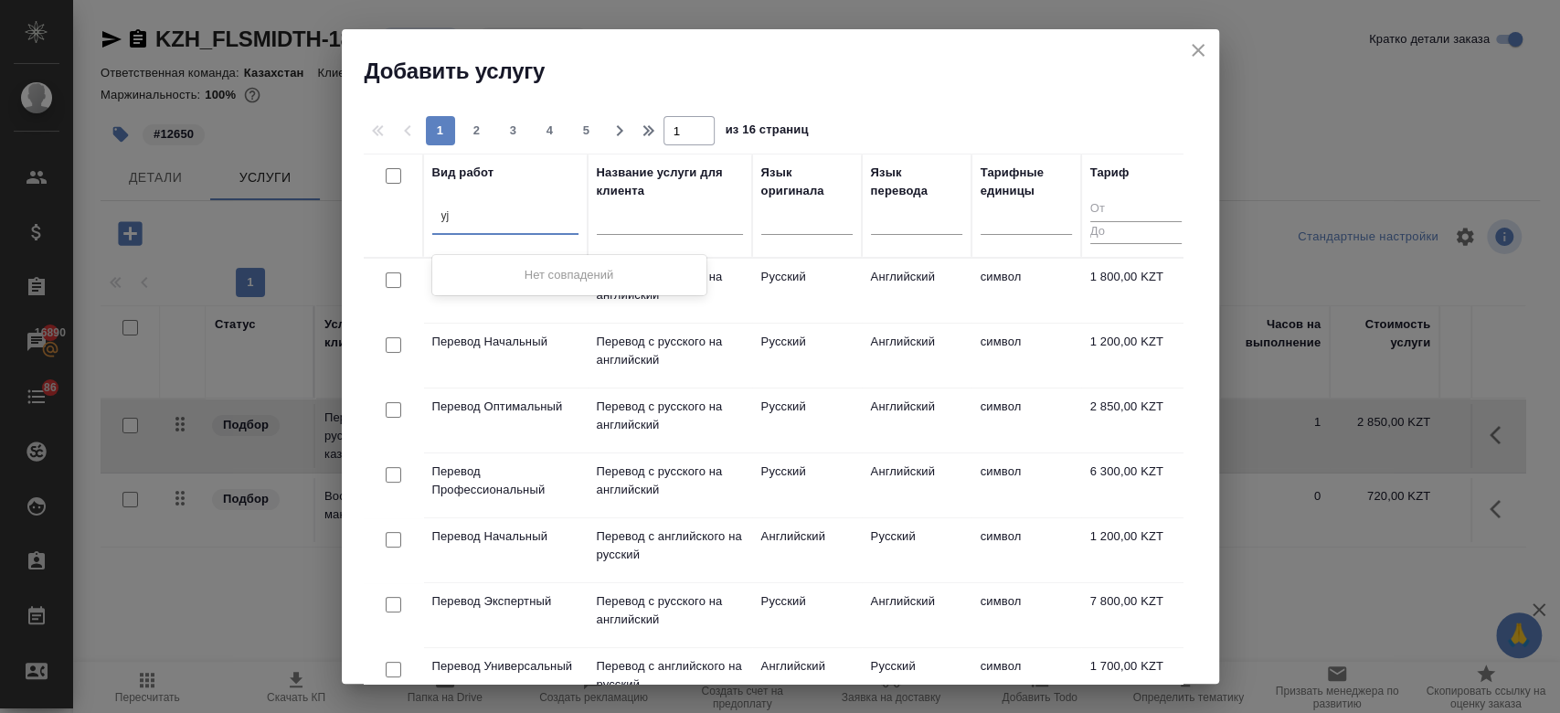
type input "y"
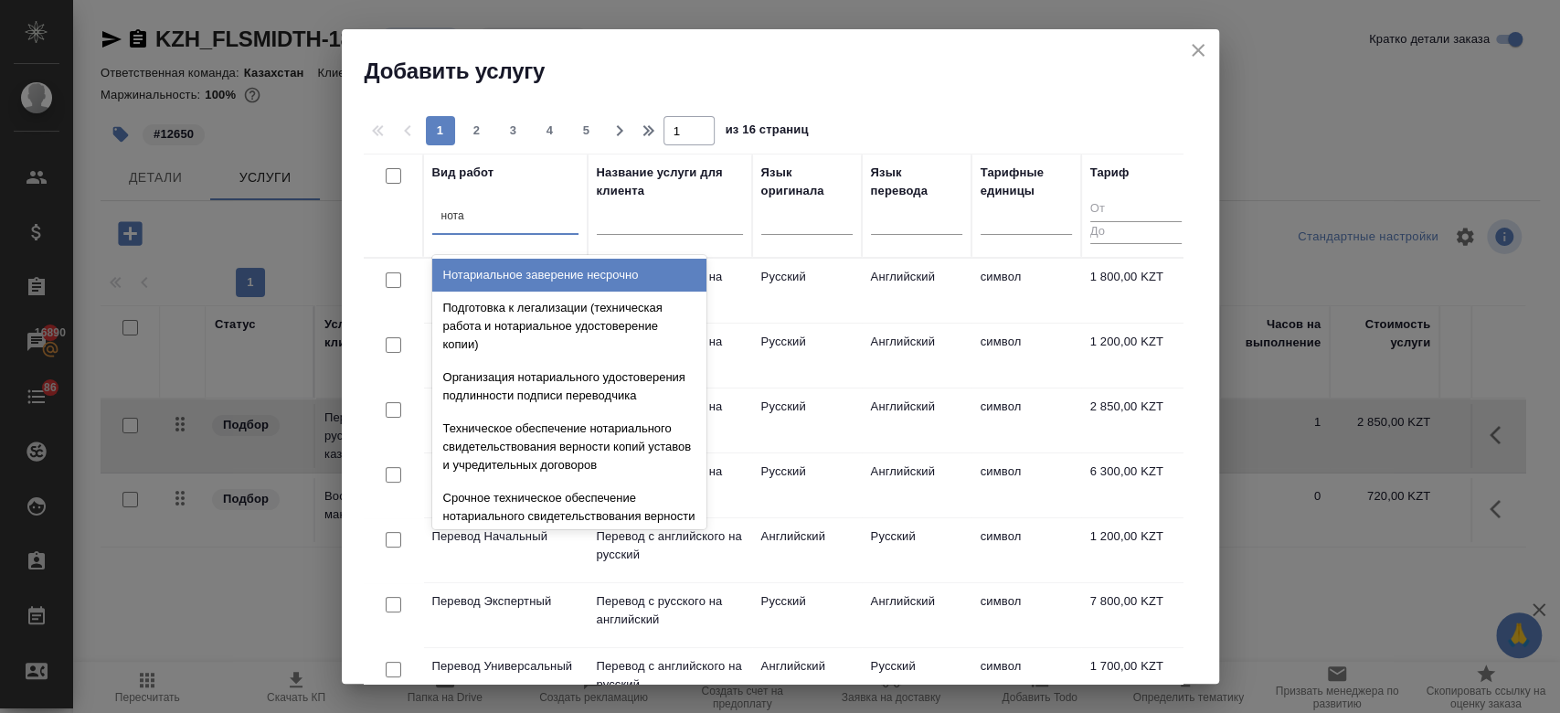
type input "нотар"
click at [503, 273] on div "Нотариальное заверение несрочно" at bounding box center [569, 275] width 274 height 33
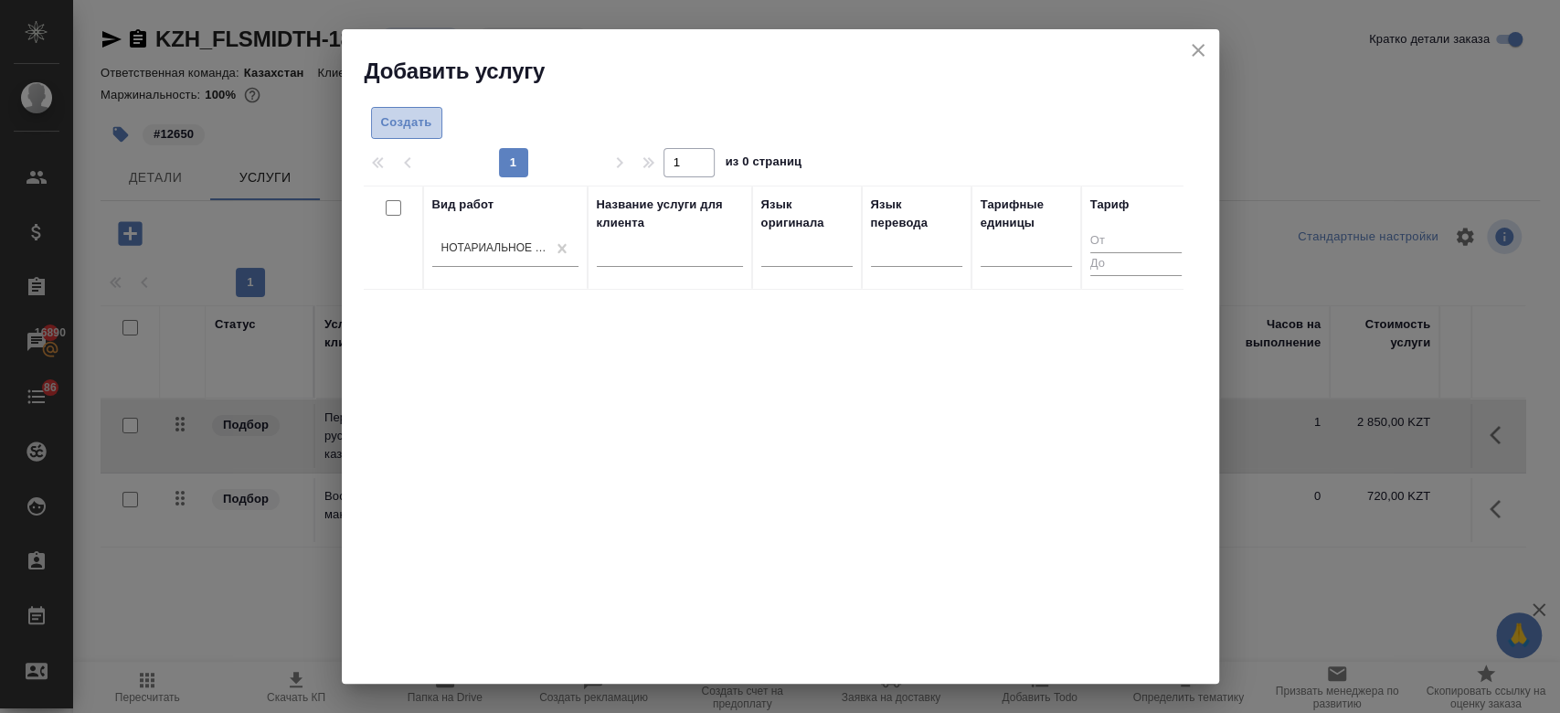
click at [391, 131] on span "Создать" at bounding box center [406, 122] width 51 height 21
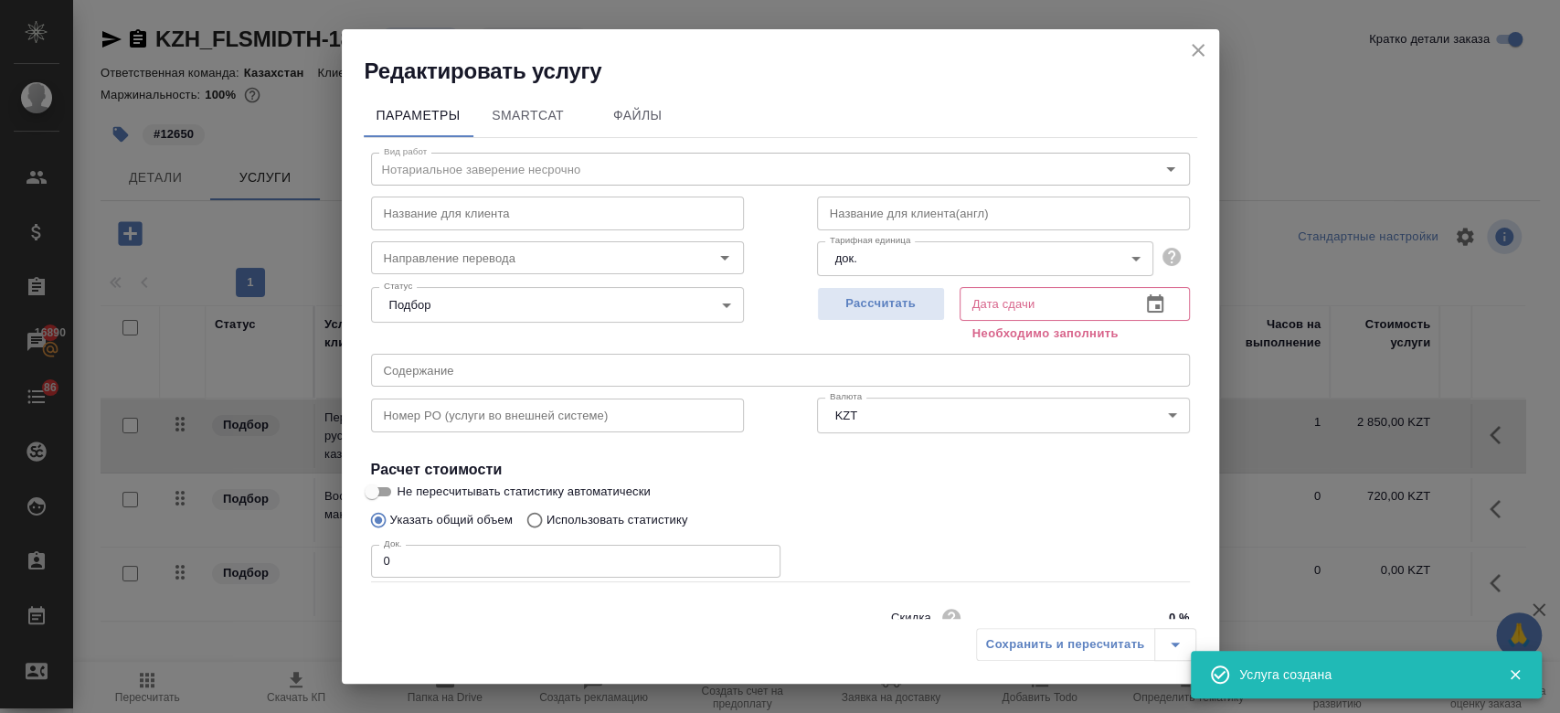
scroll to position [79, 0]
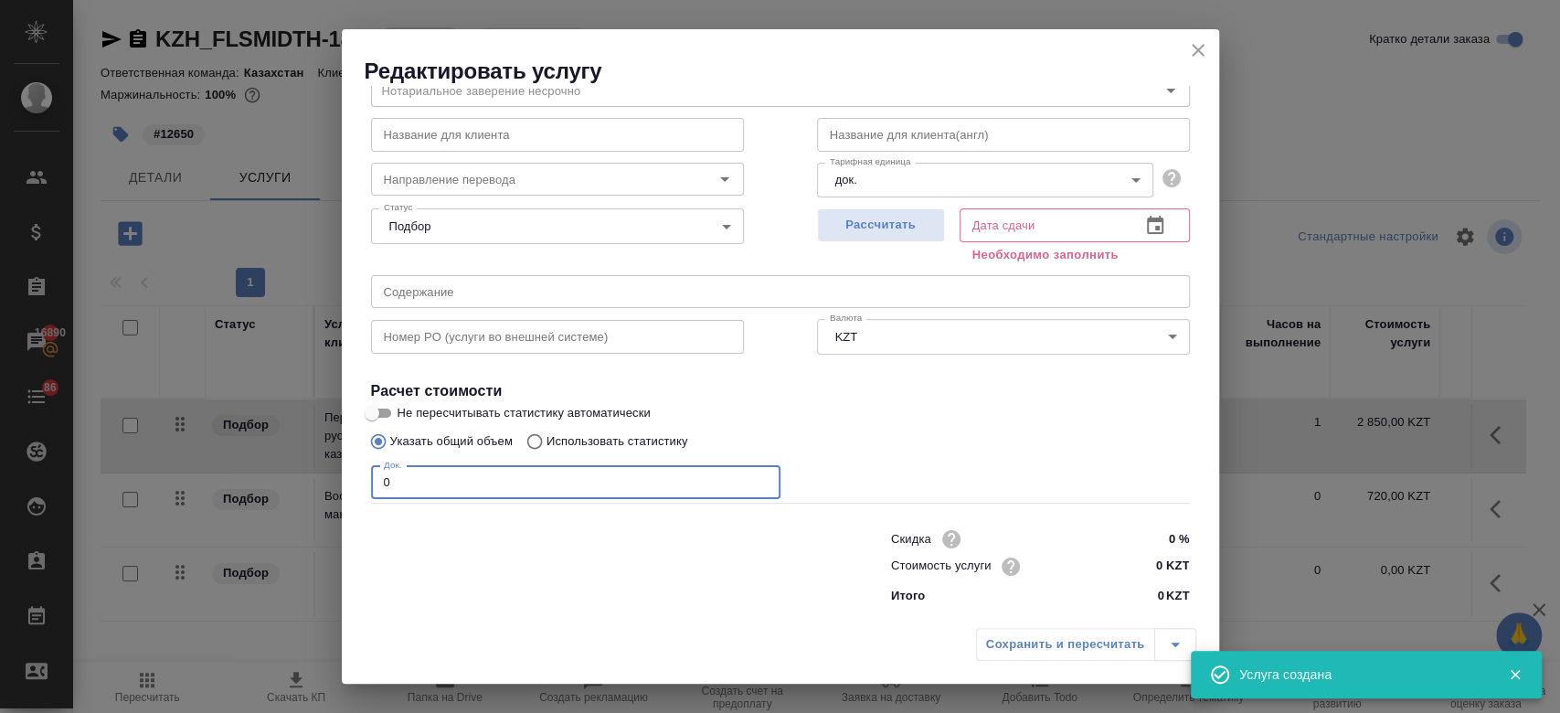
click at [450, 491] on input "0" at bounding box center [575, 482] width 409 height 33
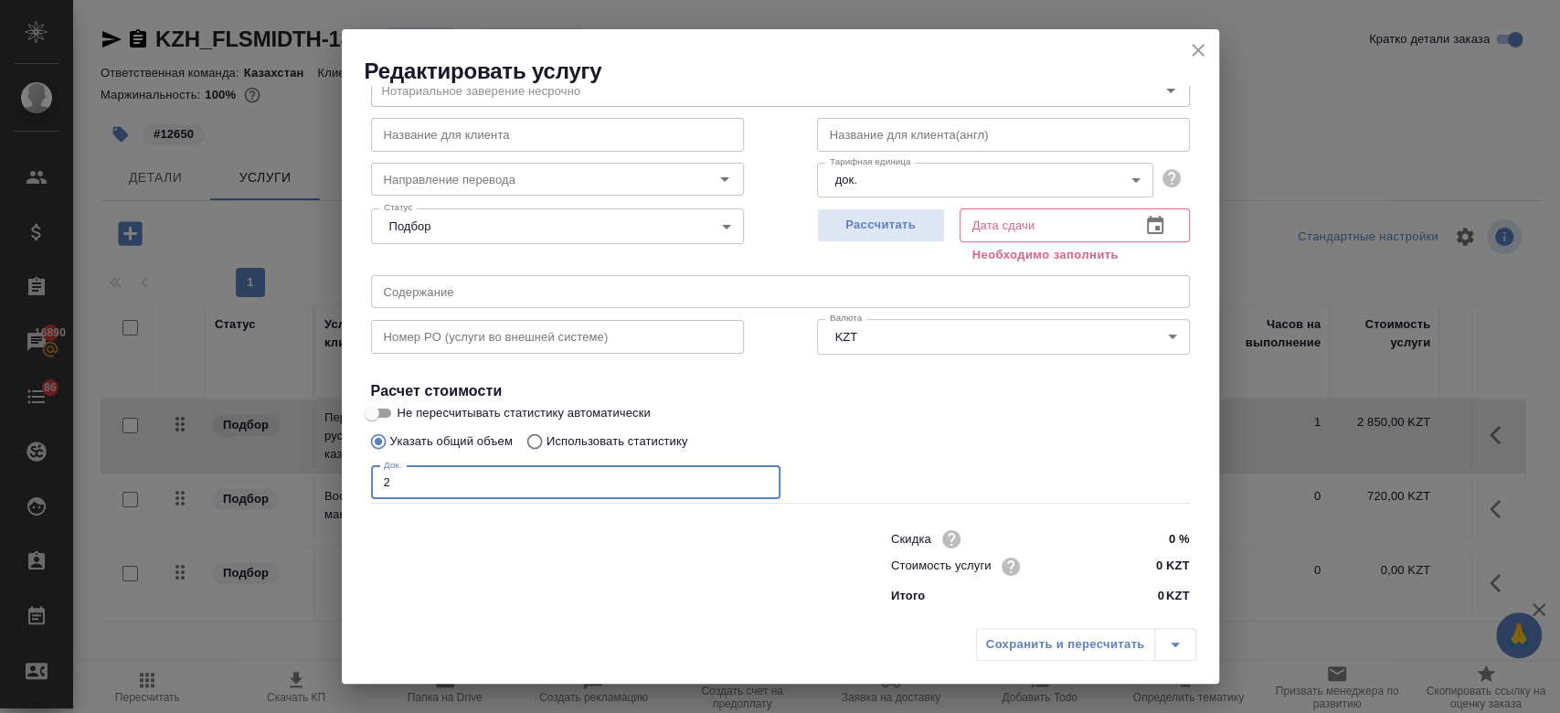
type input "2"
click at [1153, 560] on input "0 KZT" at bounding box center [1154, 567] width 67 height 26
type input "8000 KZT"
click at [867, 223] on span "Рассчитать" at bounding box center [881, 225] width 108 height 21
type input "10.09.2025 10:24"
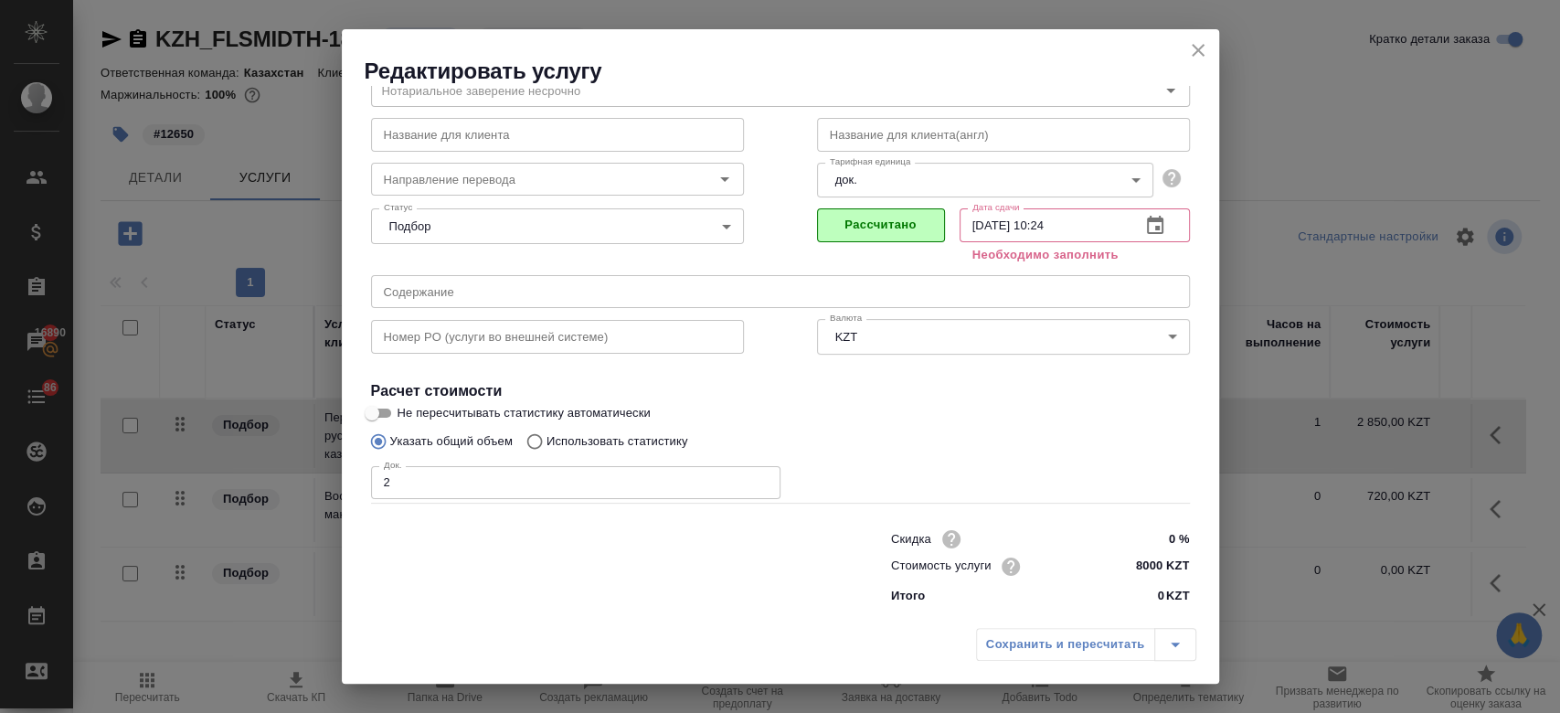
scroll to position [58, 0]
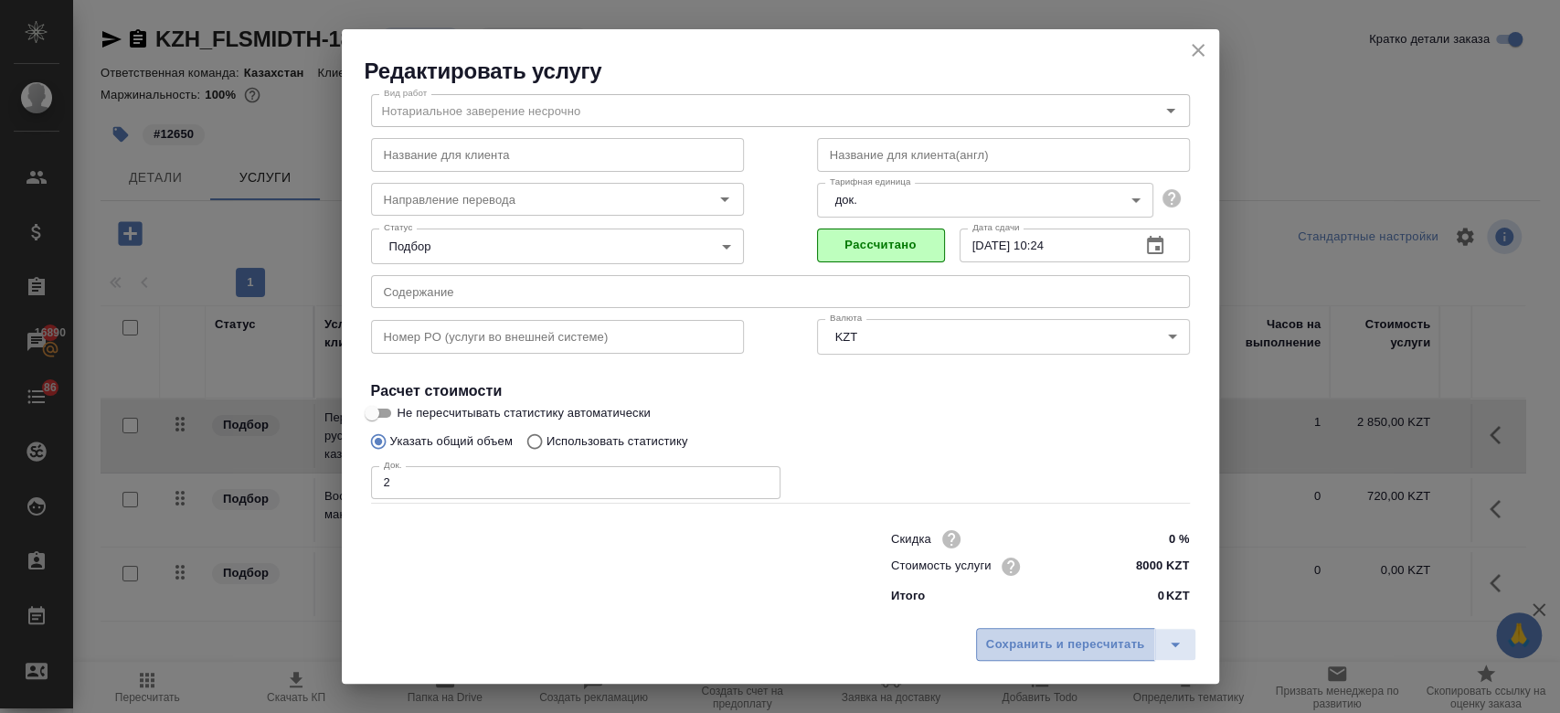
click at [1027, 648] on span "Сохранить и пересчитать" at bounding box center [1065, 644] width 159 height 21
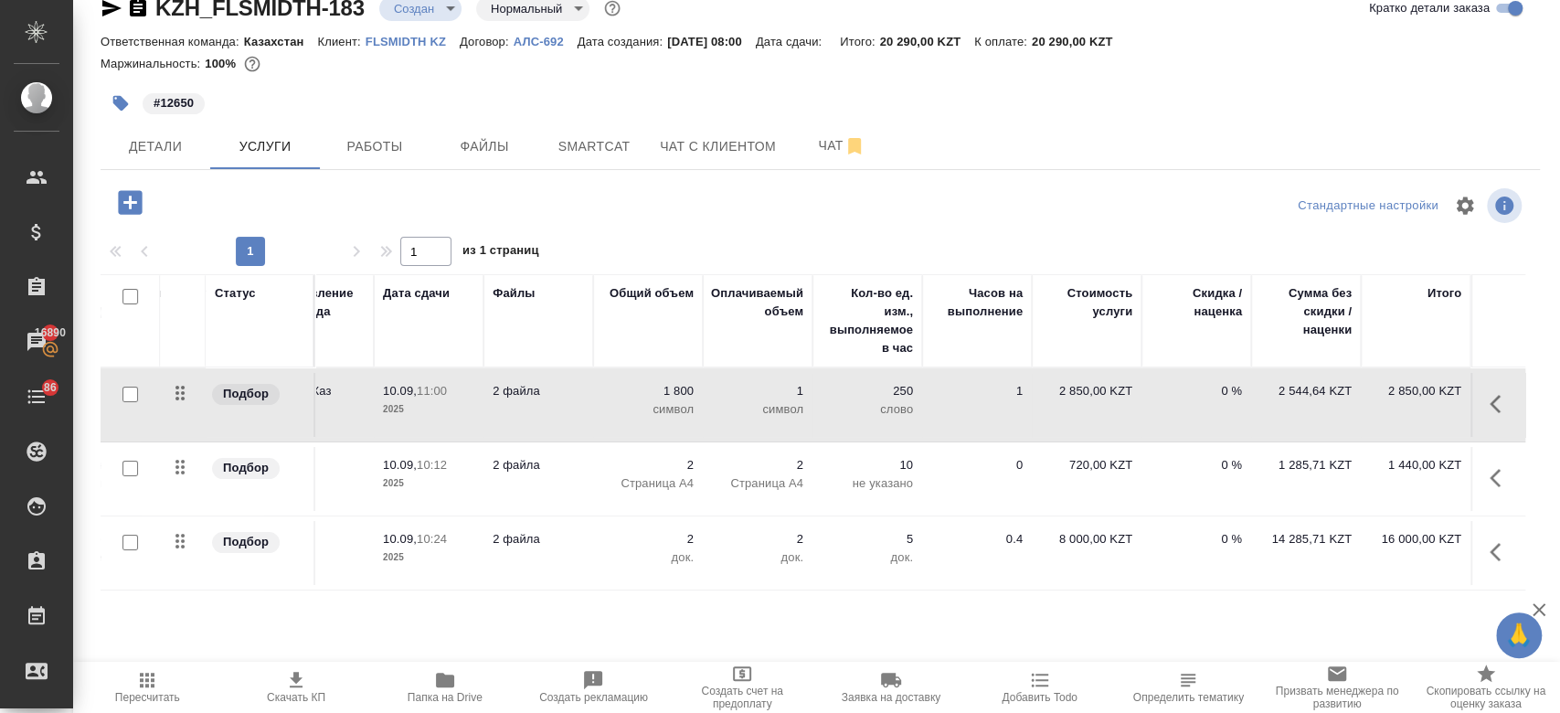
scroll to position [0, 0]
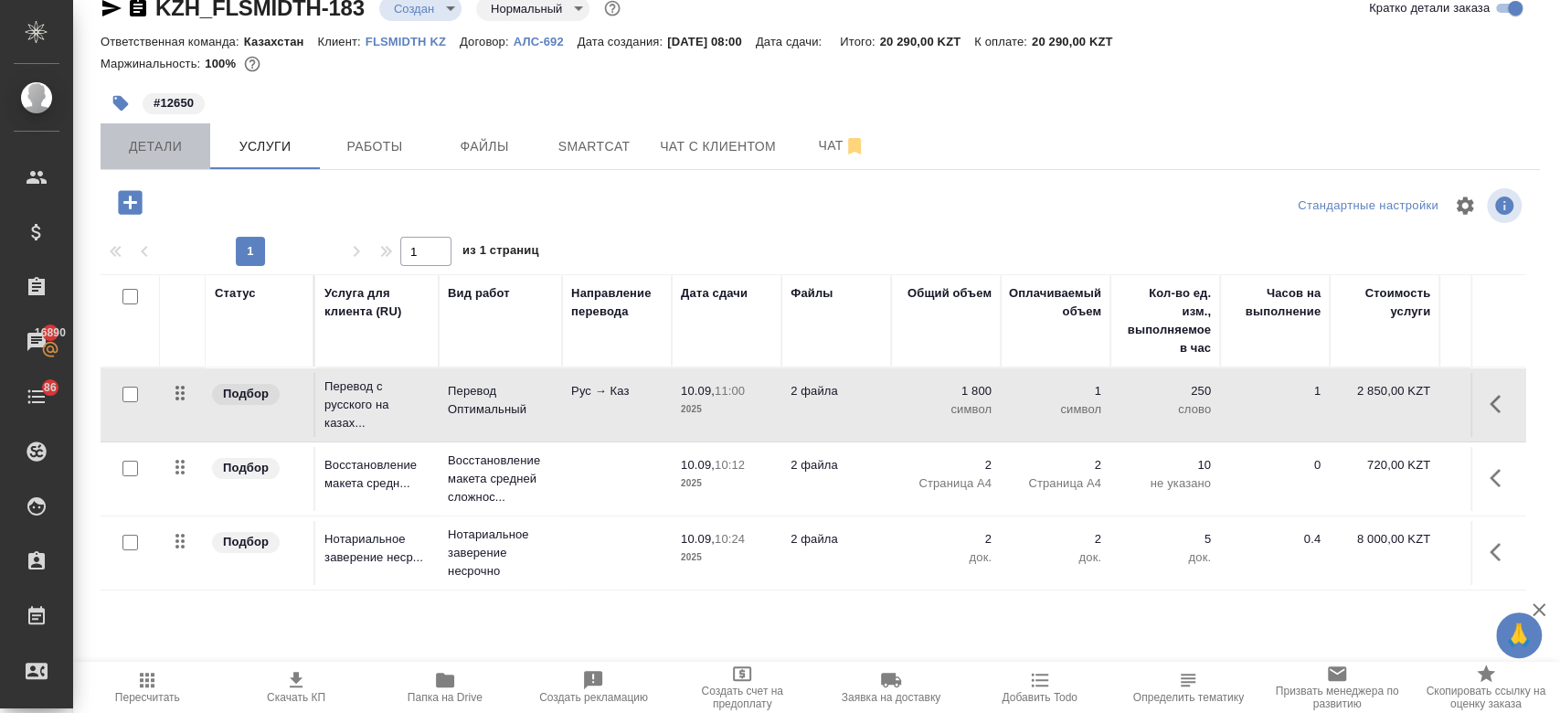
click at [157, 150] on span "Детали" at bounding box center [155, 146] width 88 height 23
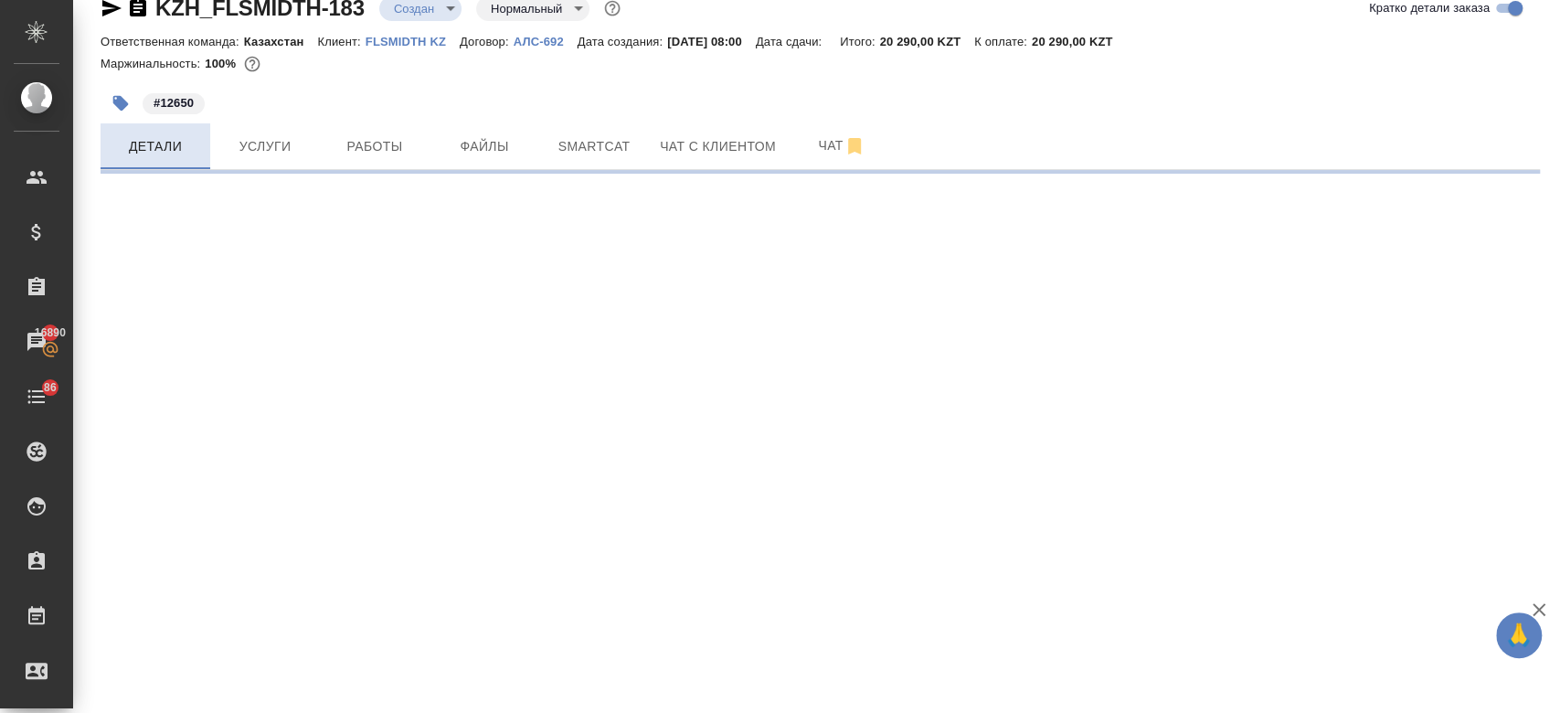
select select "RU"
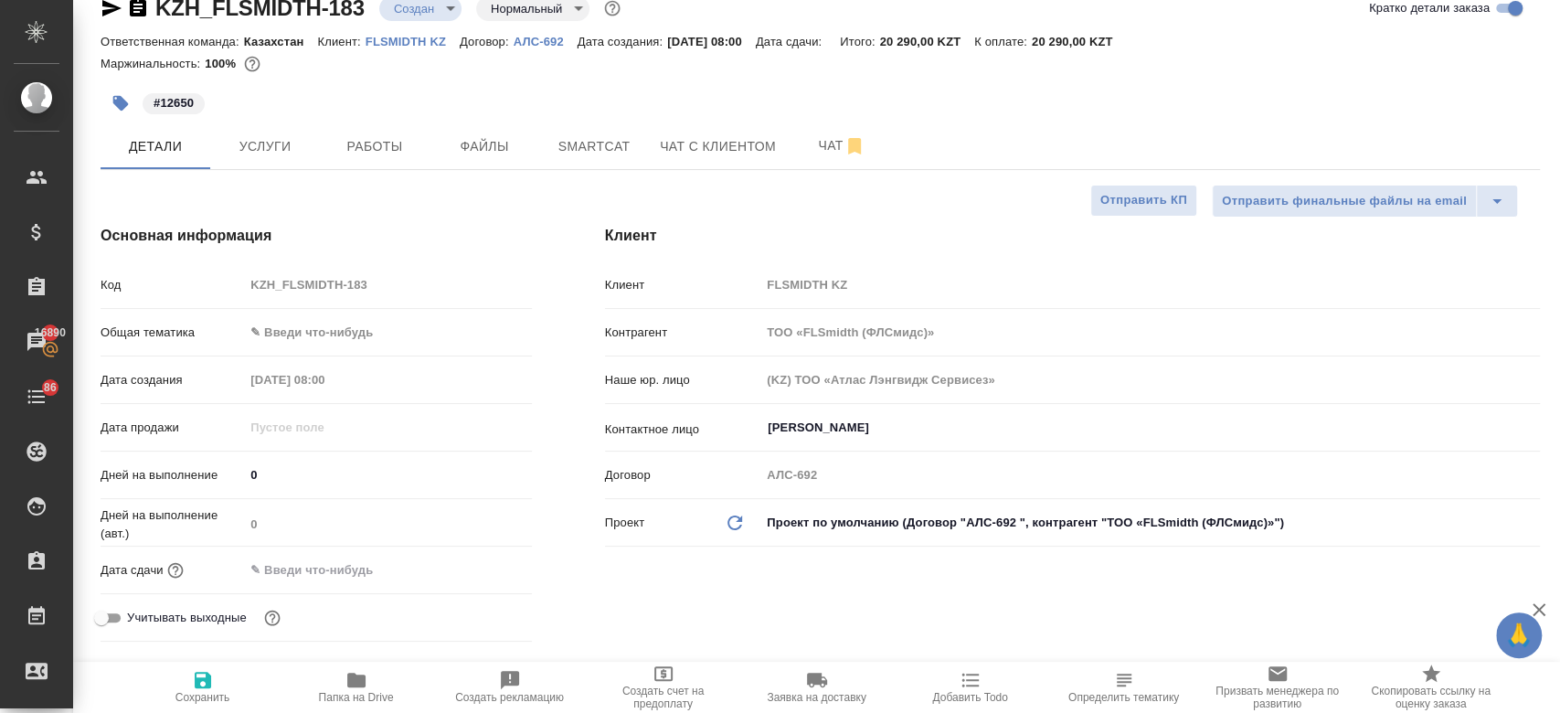
type textarea "x"
type input "Журавлев Денис"
type textarea "x"
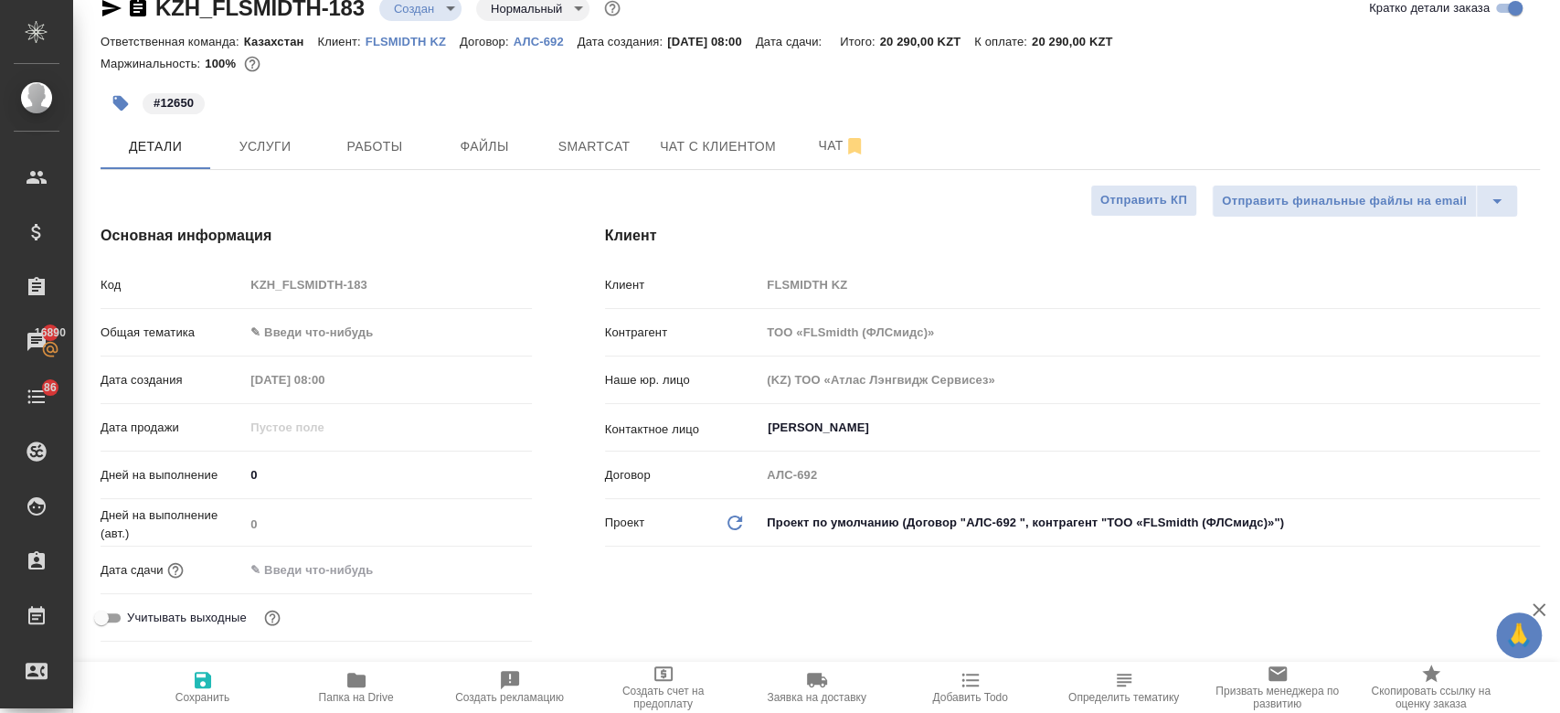
type textarea "x"
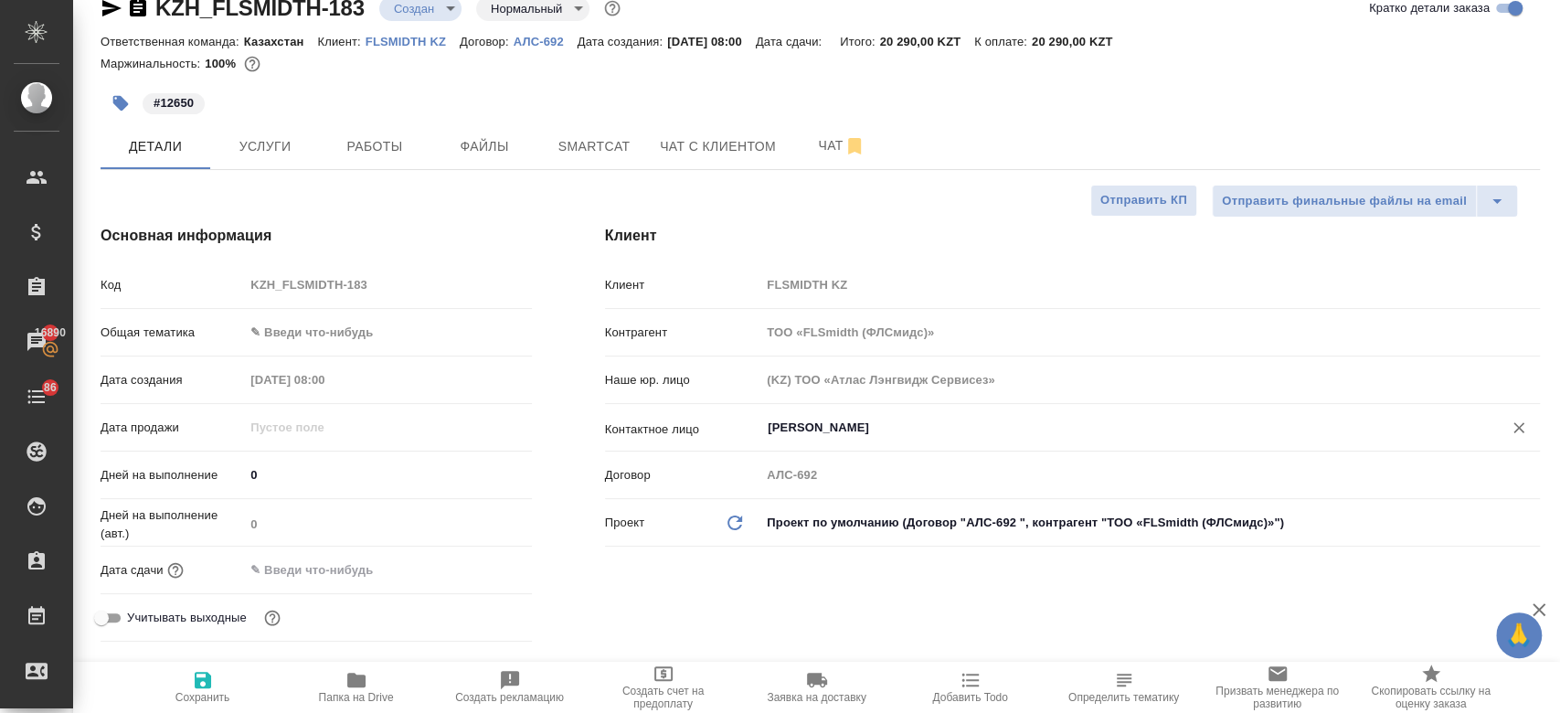
click at [829, 431] on input "Бондарева Анна" at bounding box center [1119, 428] width 707 height 22
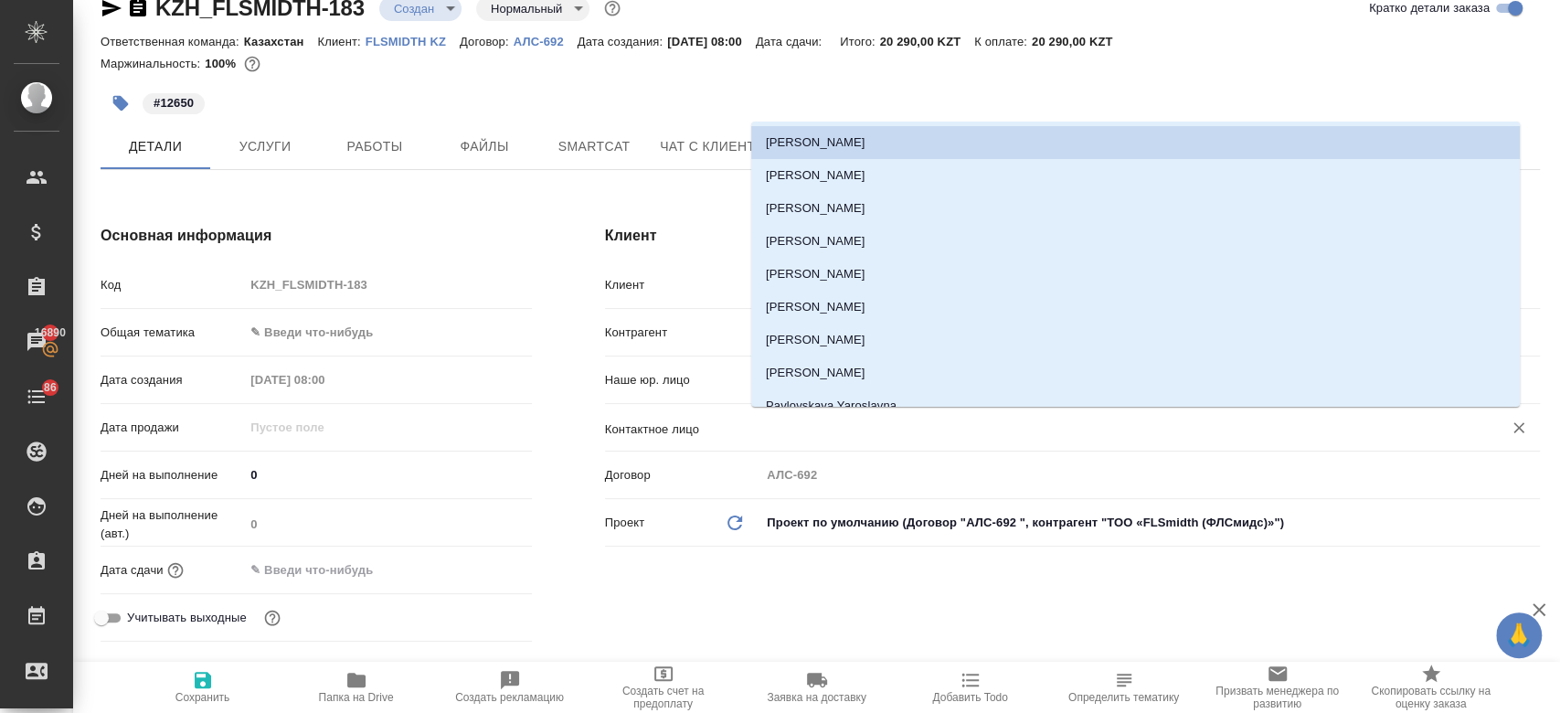
type textarea "x"
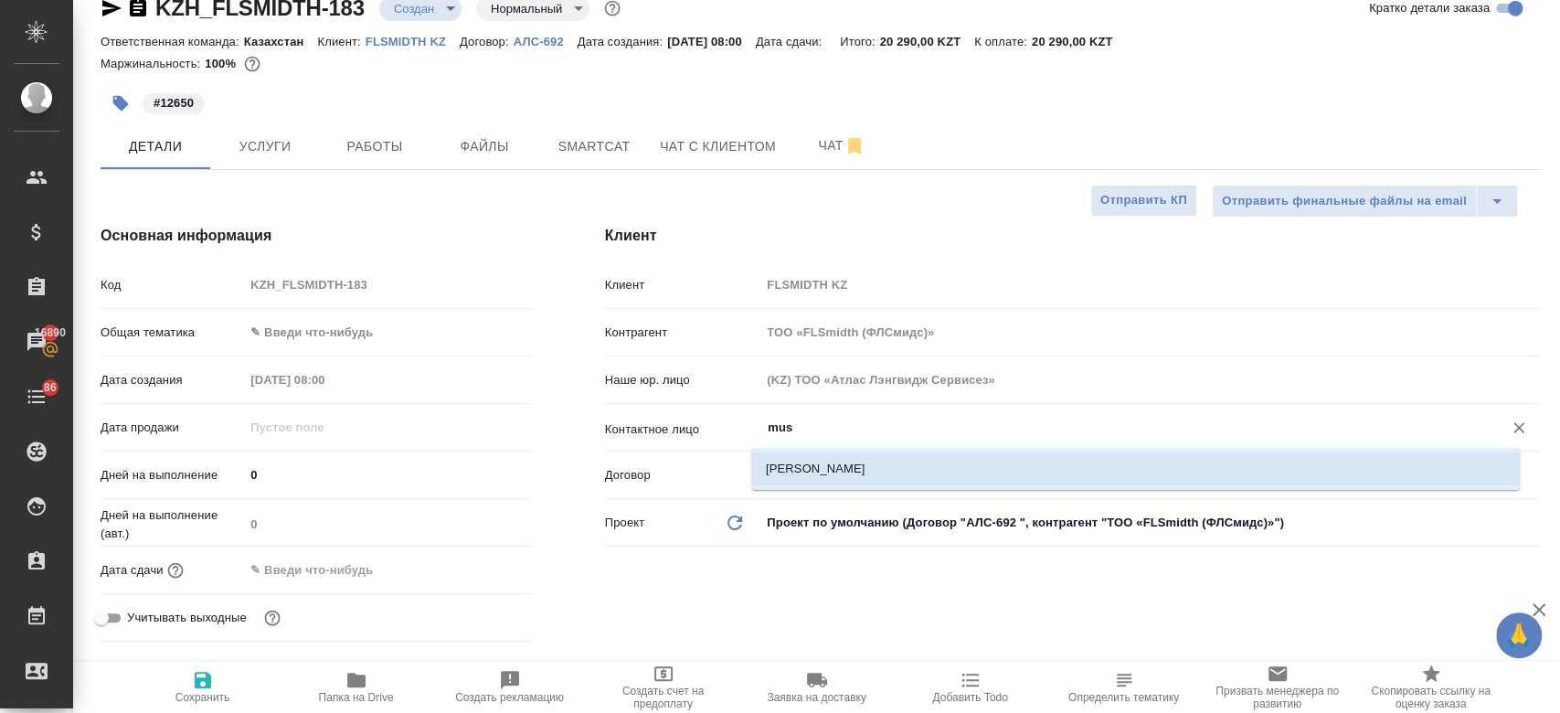
click at [832, 464] on li "Mustafin Yerlan" at bounding box center [1135, 468] width 768 height 33
type input "Mustafin Yerlan"
type textarea "x"
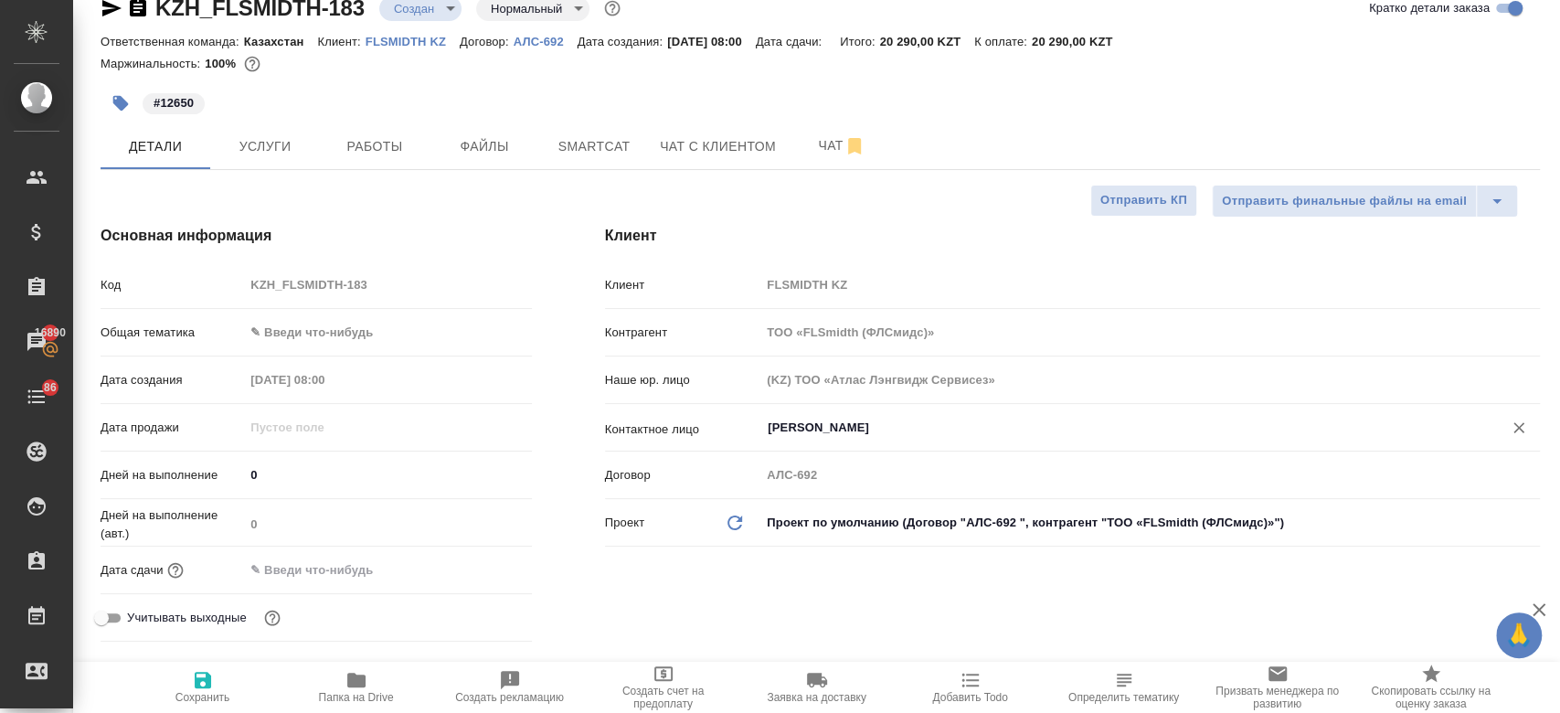
type input "Mustafin Yerlan"
click at [294, 564] on input "text" at bounding box center [325, 569] width 160 height 26
click at [471, 562] on icon "button" at bounding box center [479, 568] width 16 height 18
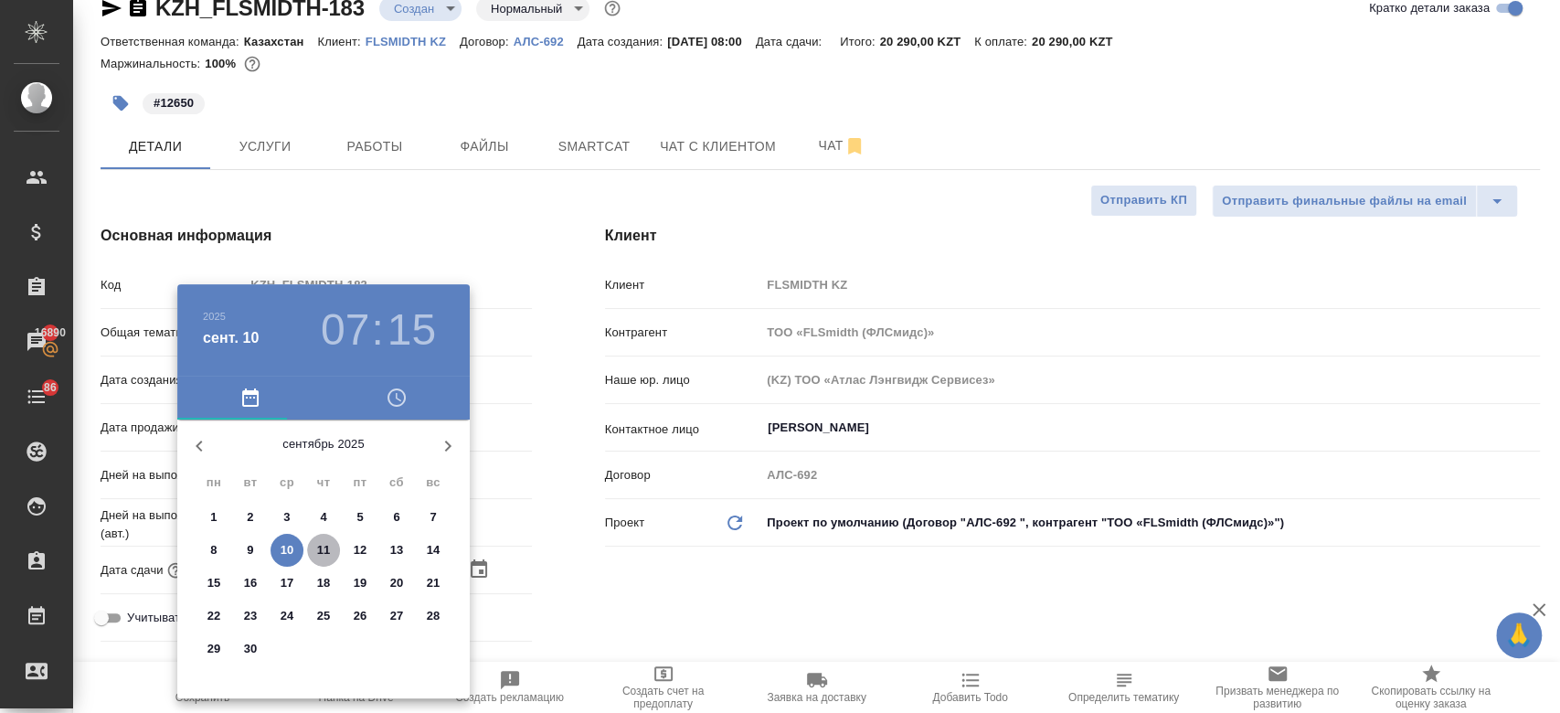
click at [318, 550] on p "11" at bounding box center [324, 550] width 14 height 18
type input "11.09.2025 07:15"
type textarea "x"
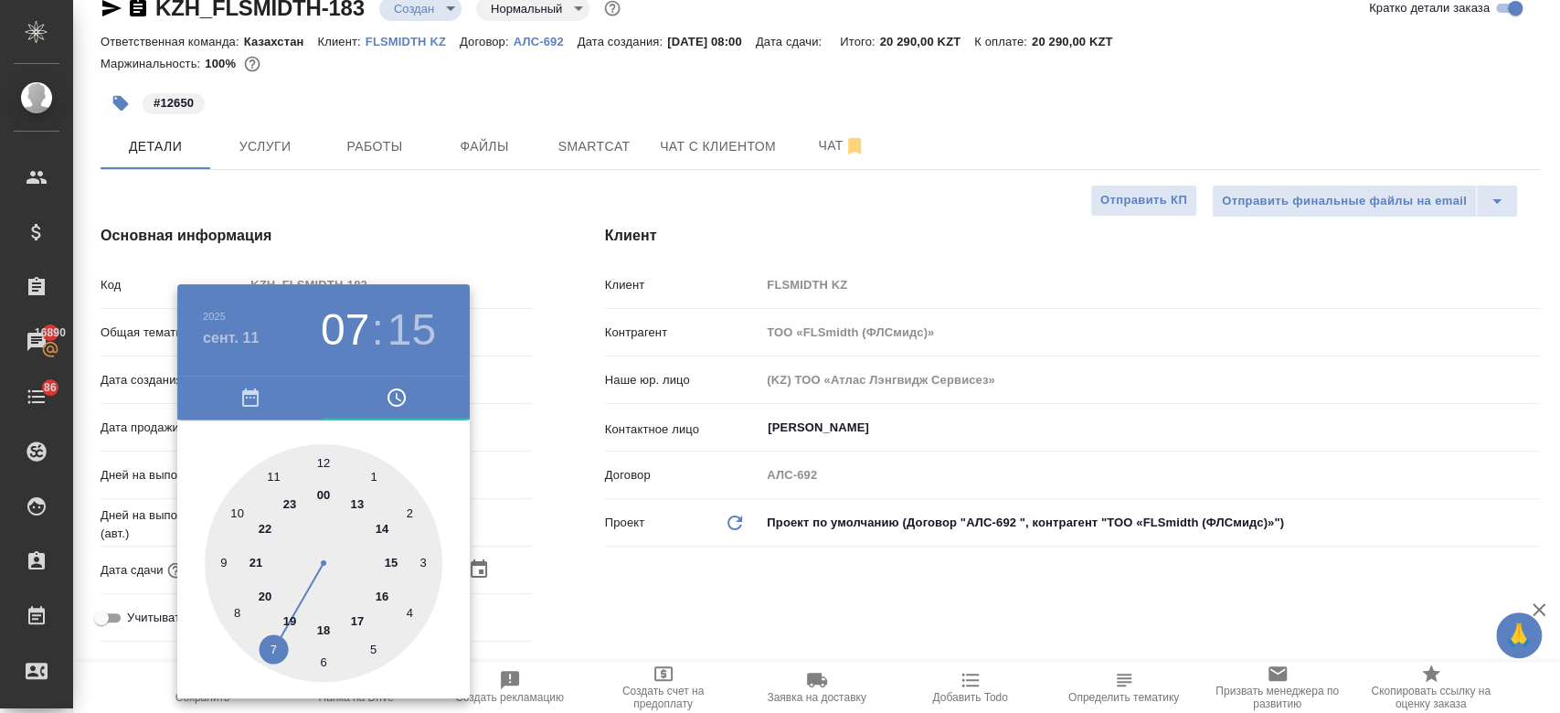
click at [357, 508] on div at bounding box center [324, 563] width 238 height 238
type input "11.09.2025 13:15"
type textarea "x"
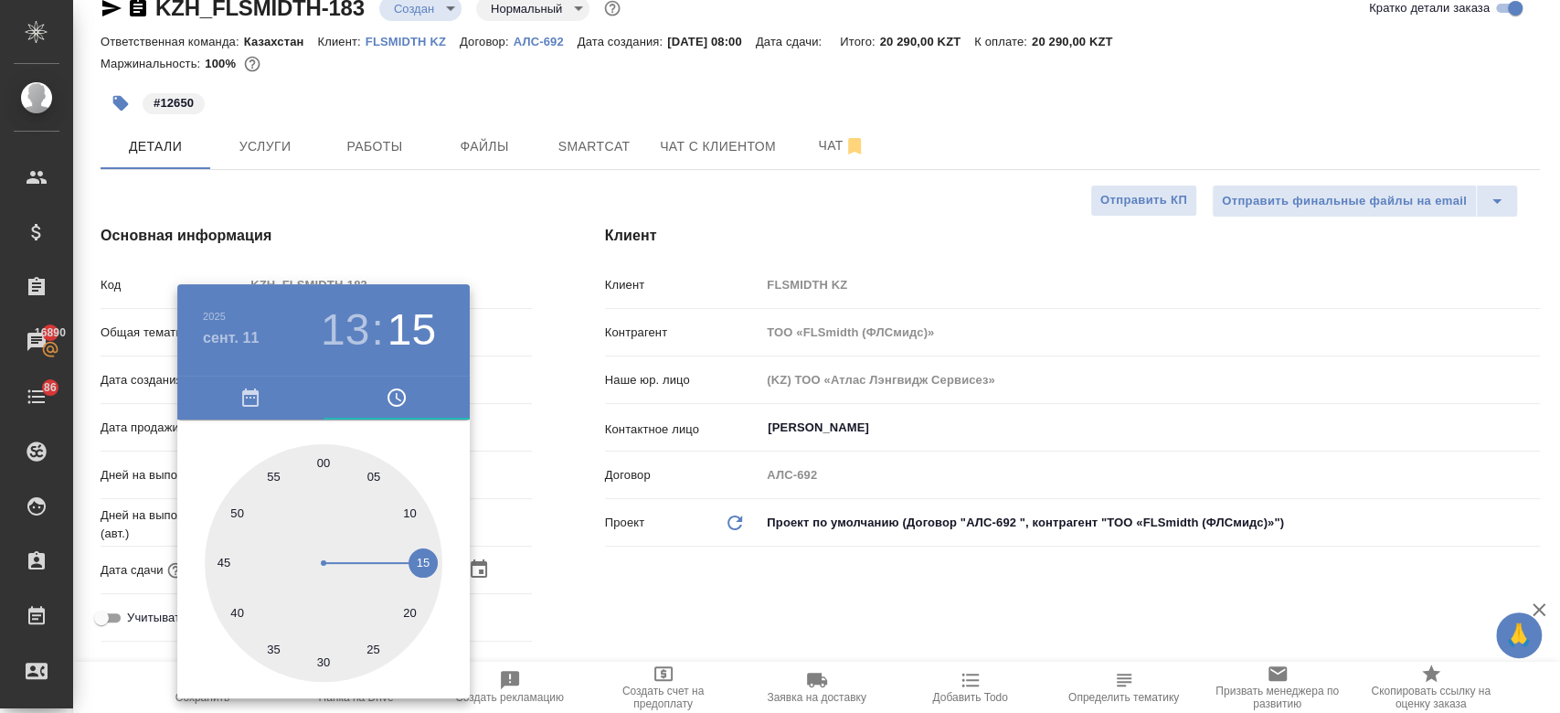
click at [327, 464] on div at bounding box center [324, 563] width 238 height 238
type input "11.09.2025 13:00"
type textarea "x"
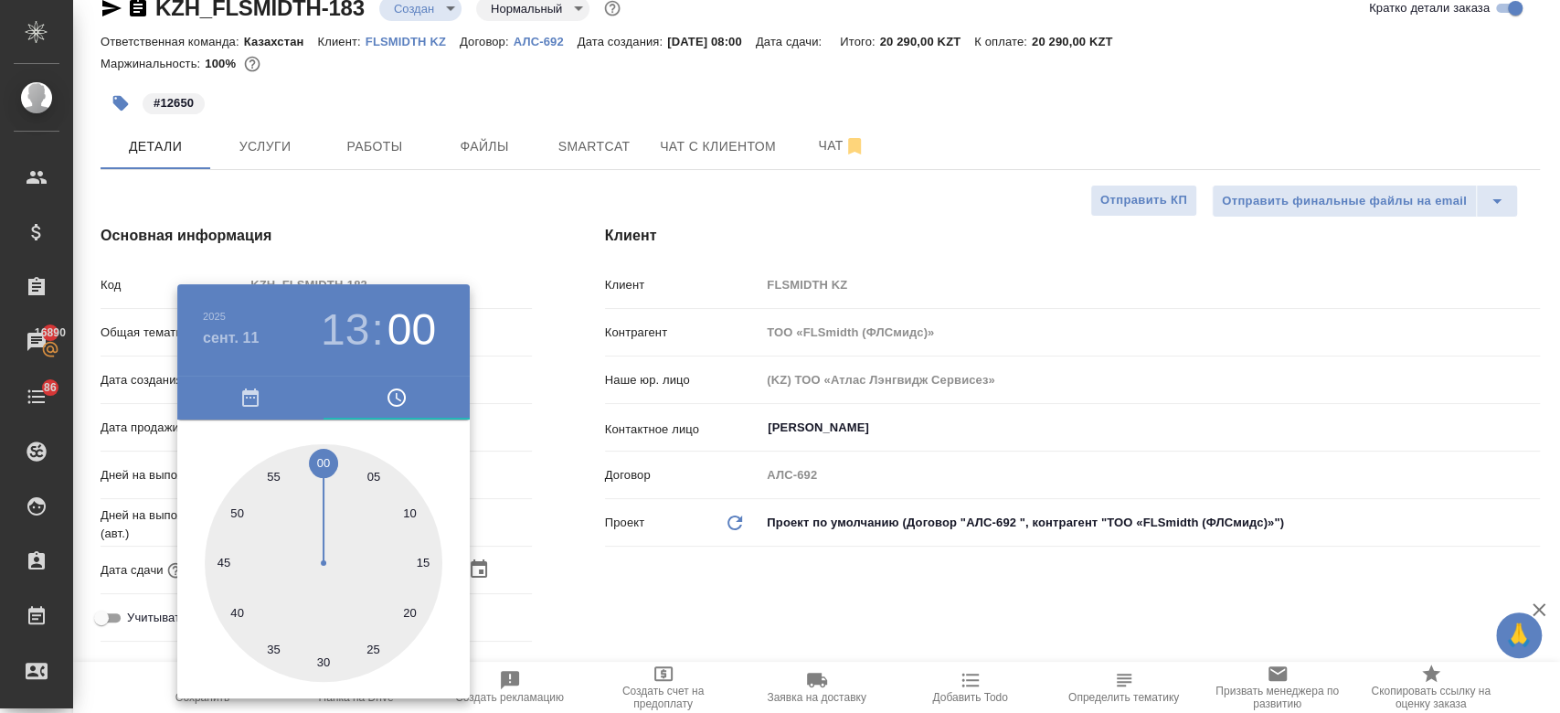
click at [607, 607] on div at bounding box center [780, 356] width 1560 height 713
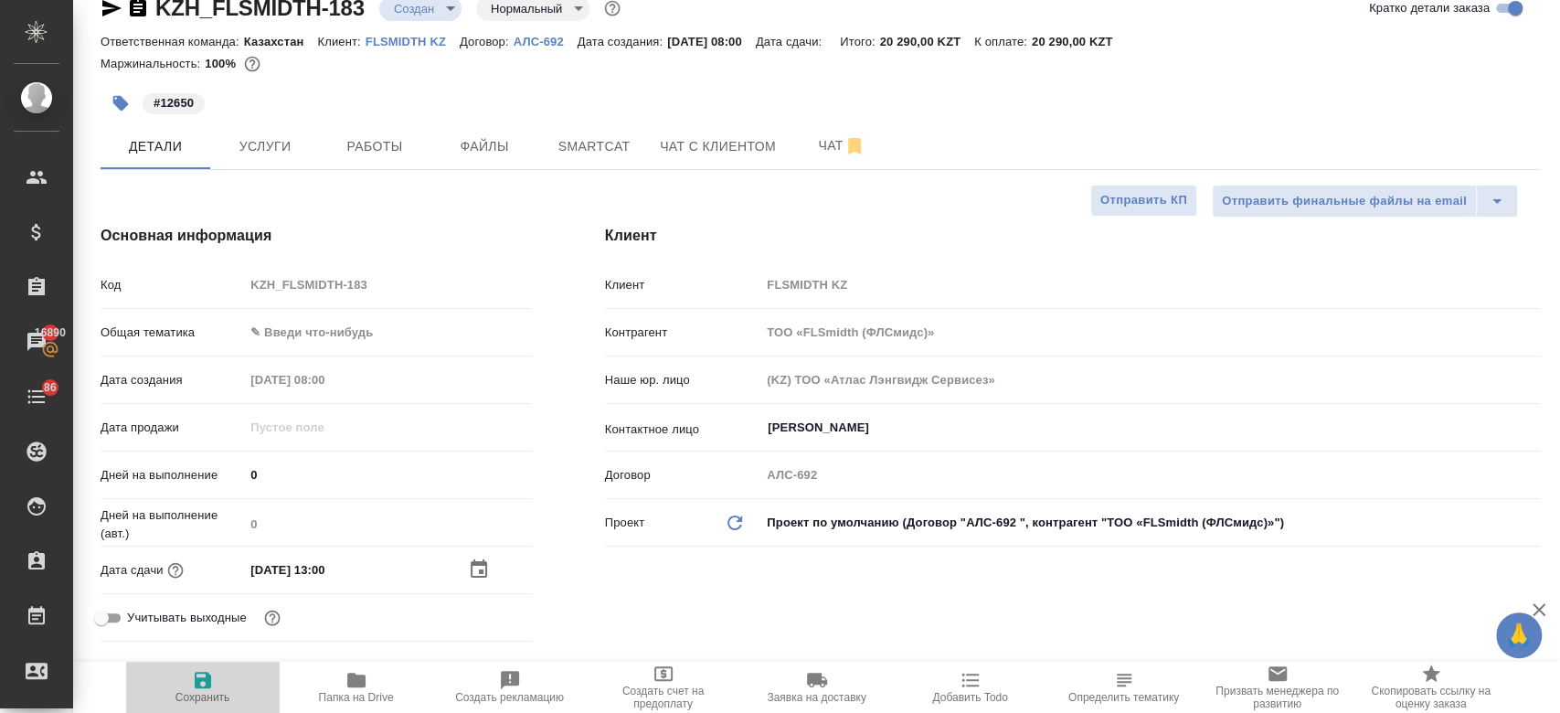
click at [206, 676] on icon "button" at bounding box center [203, 680] width 16 height 16
type textarea "x"
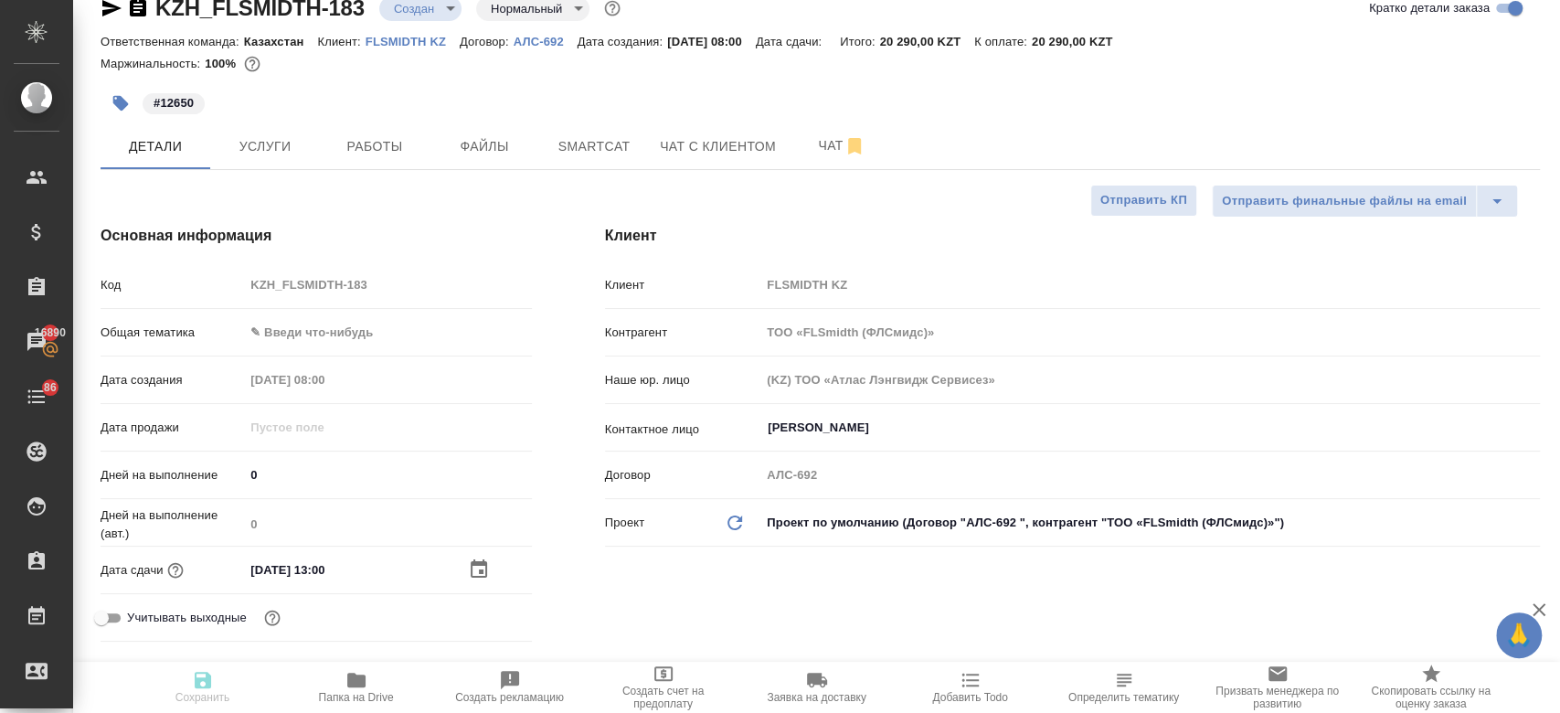
type textarea "x"
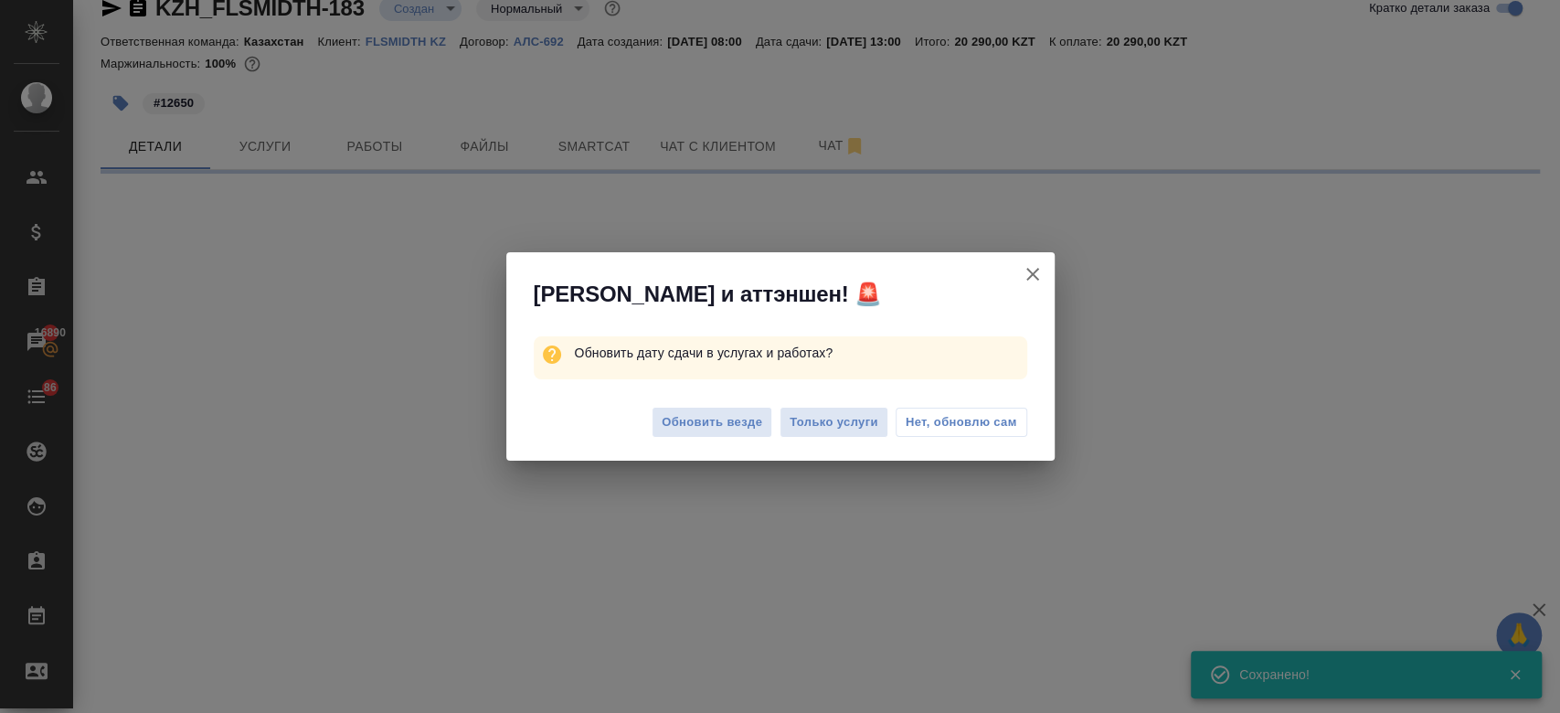
select select "RU"
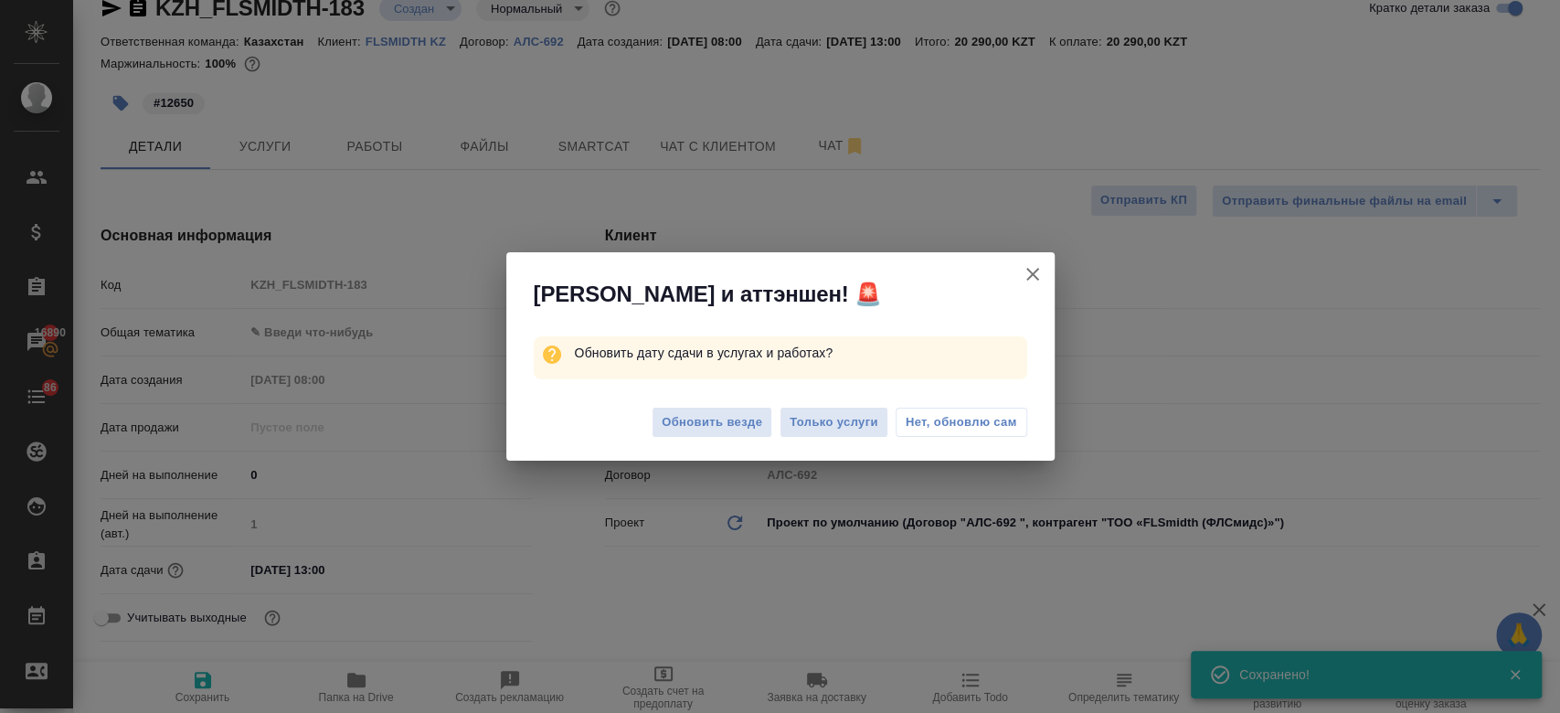
type textarea "x"
click at [823, 429] on span "Только услуги" at bounding box center [833, 422] width 89 height 21
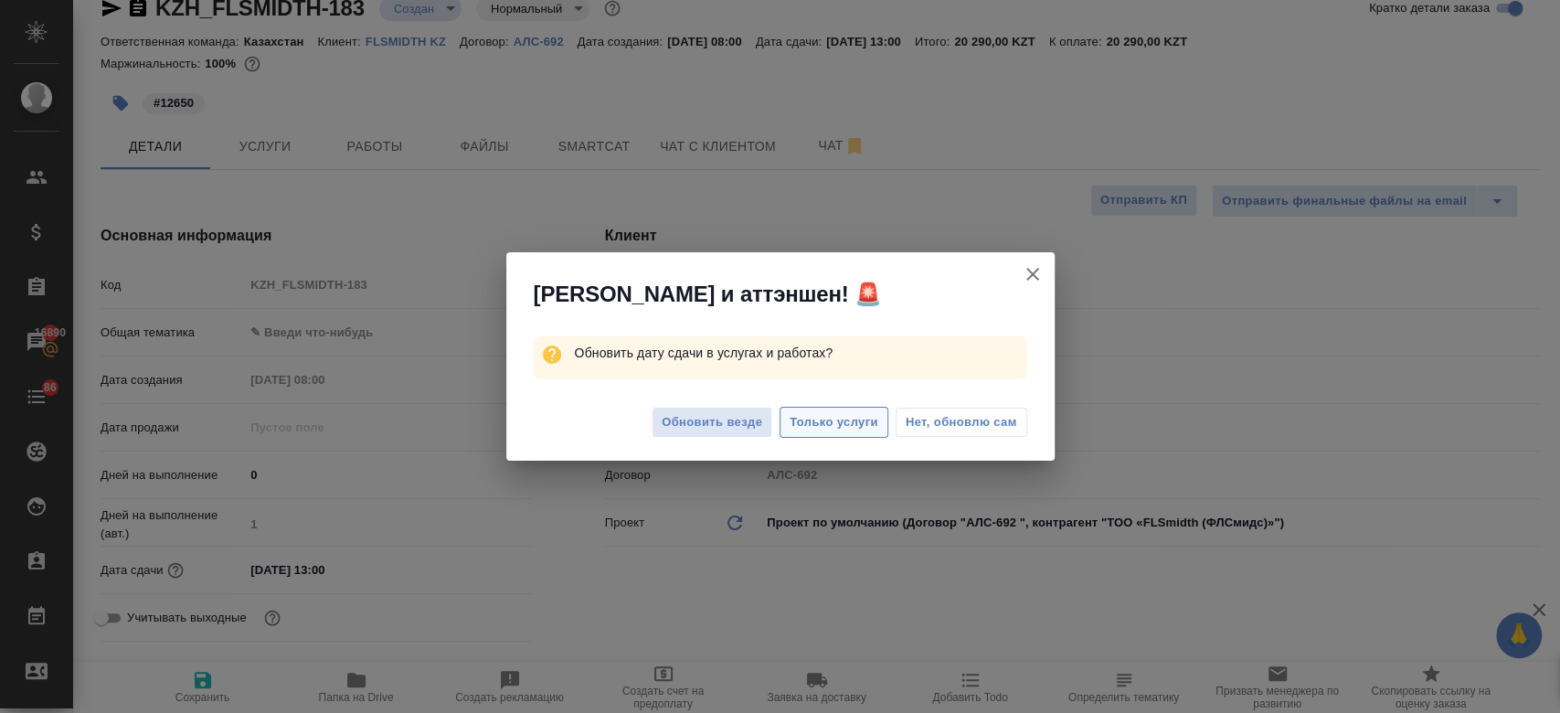
type textarea "x"
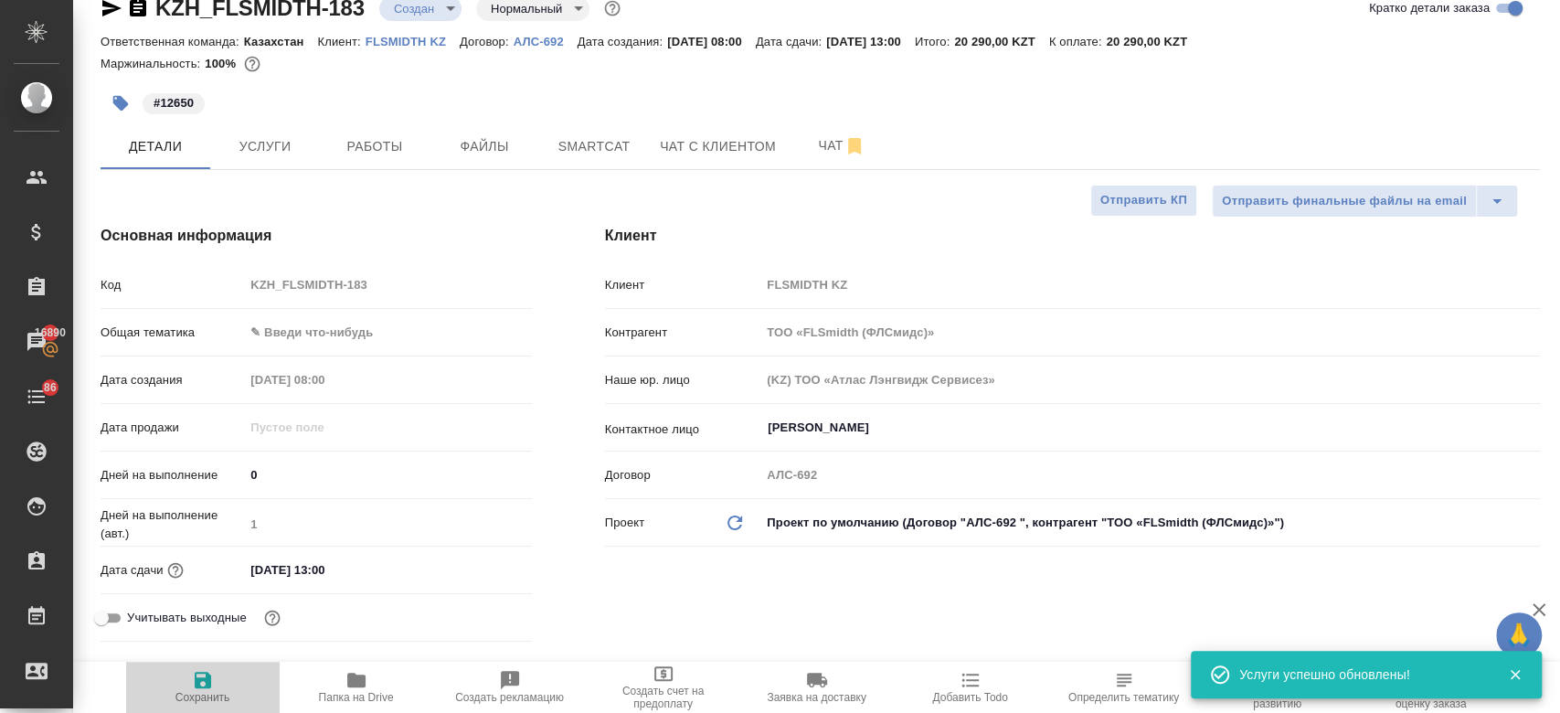
click at [228, 683] on span "Сохранить" at bounding box center [203, 686] width 132 height 35
type textarea "x"
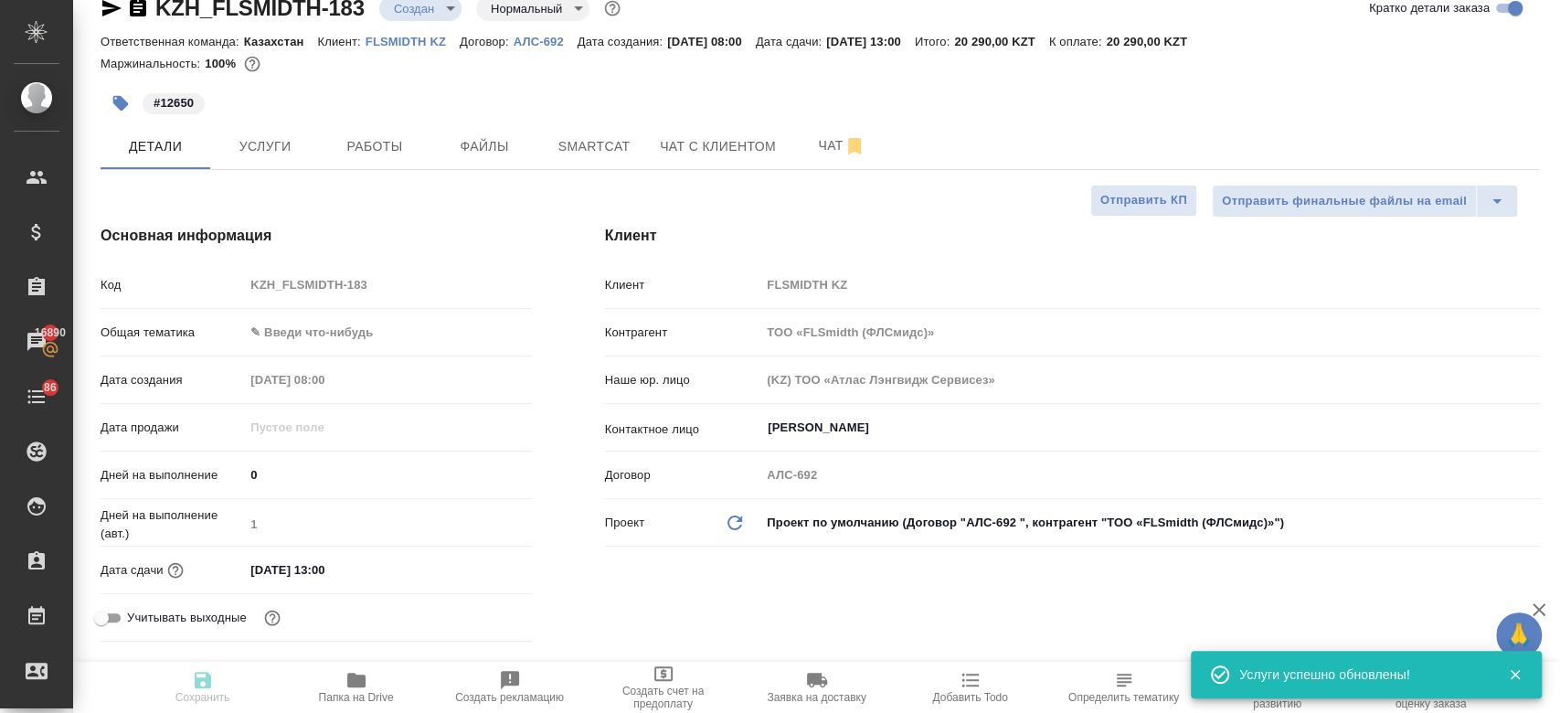
type textarea "x"
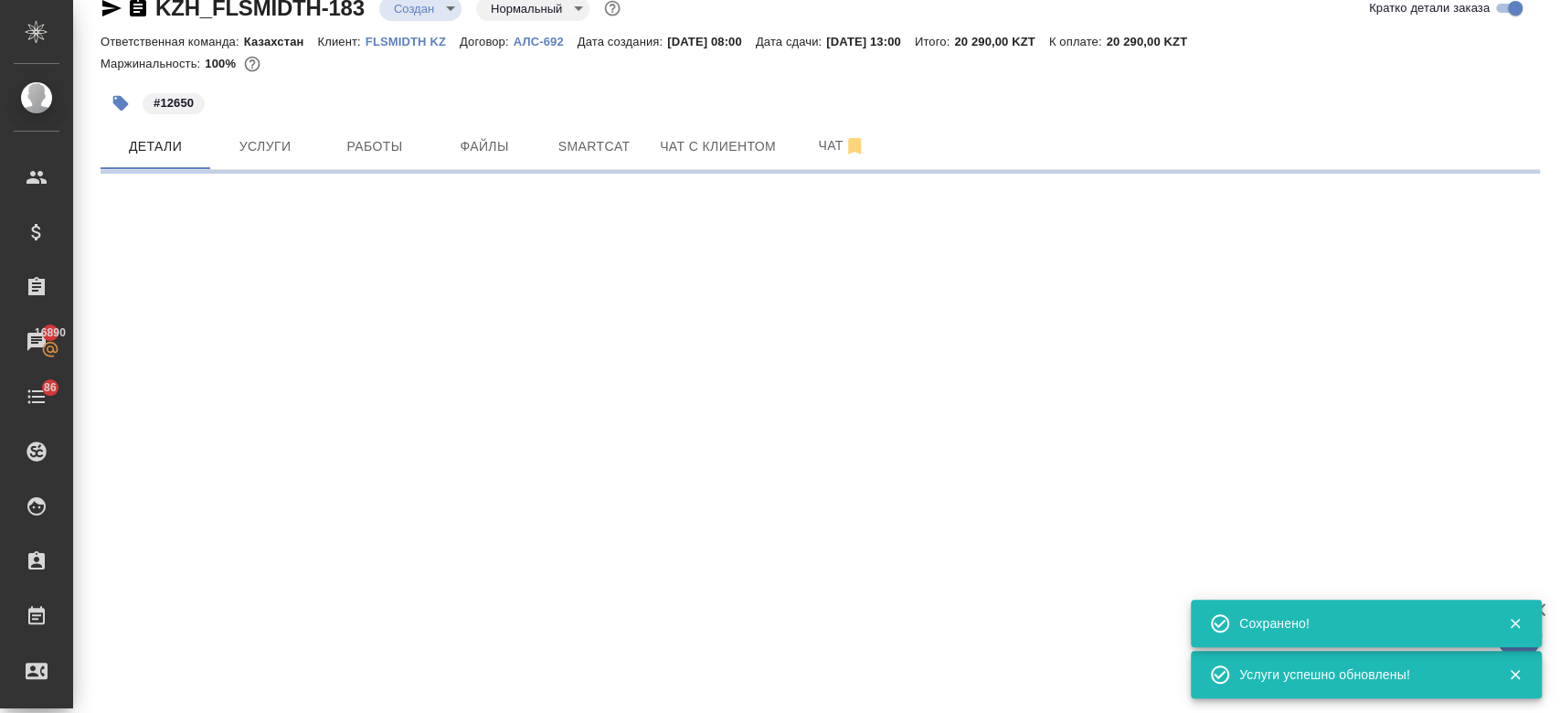
select select "RU"
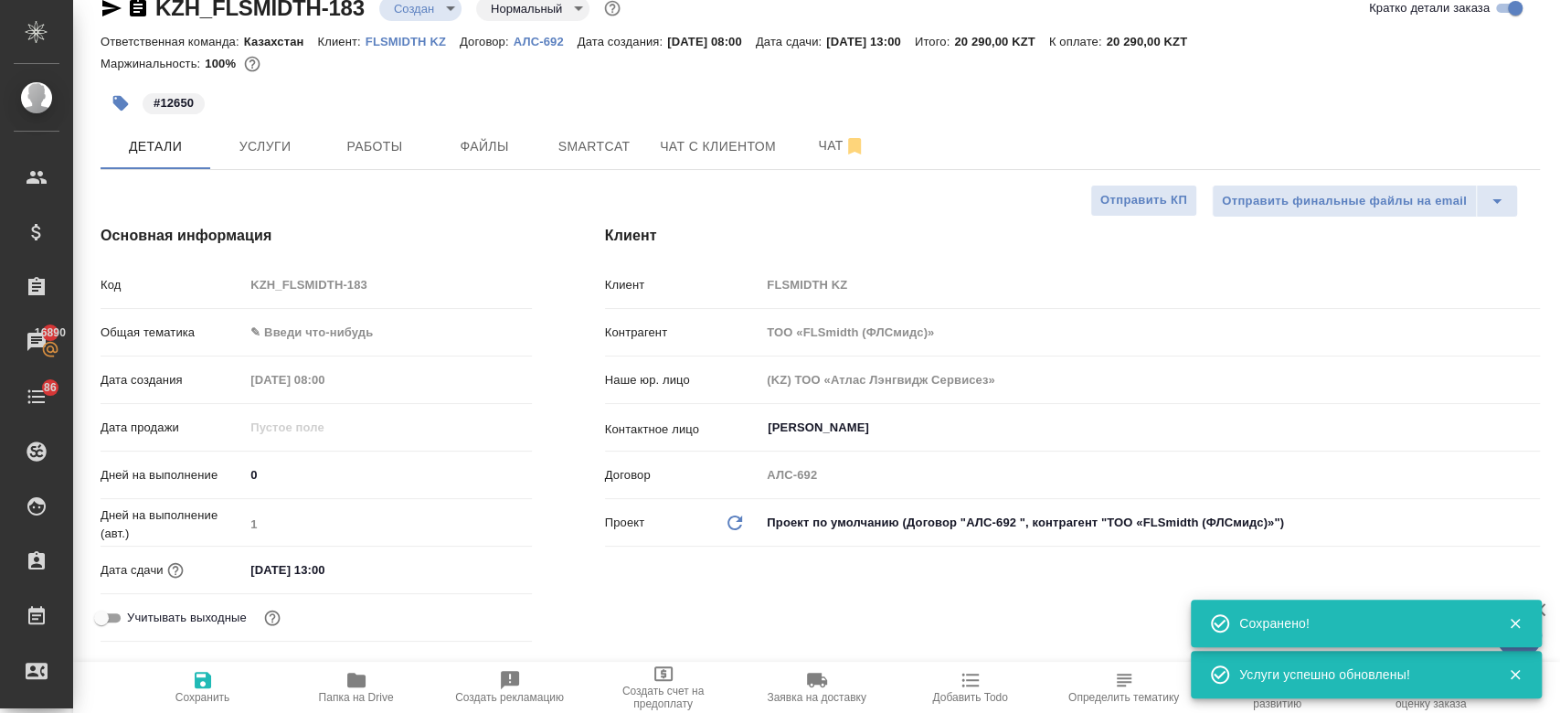
type textarea "x"
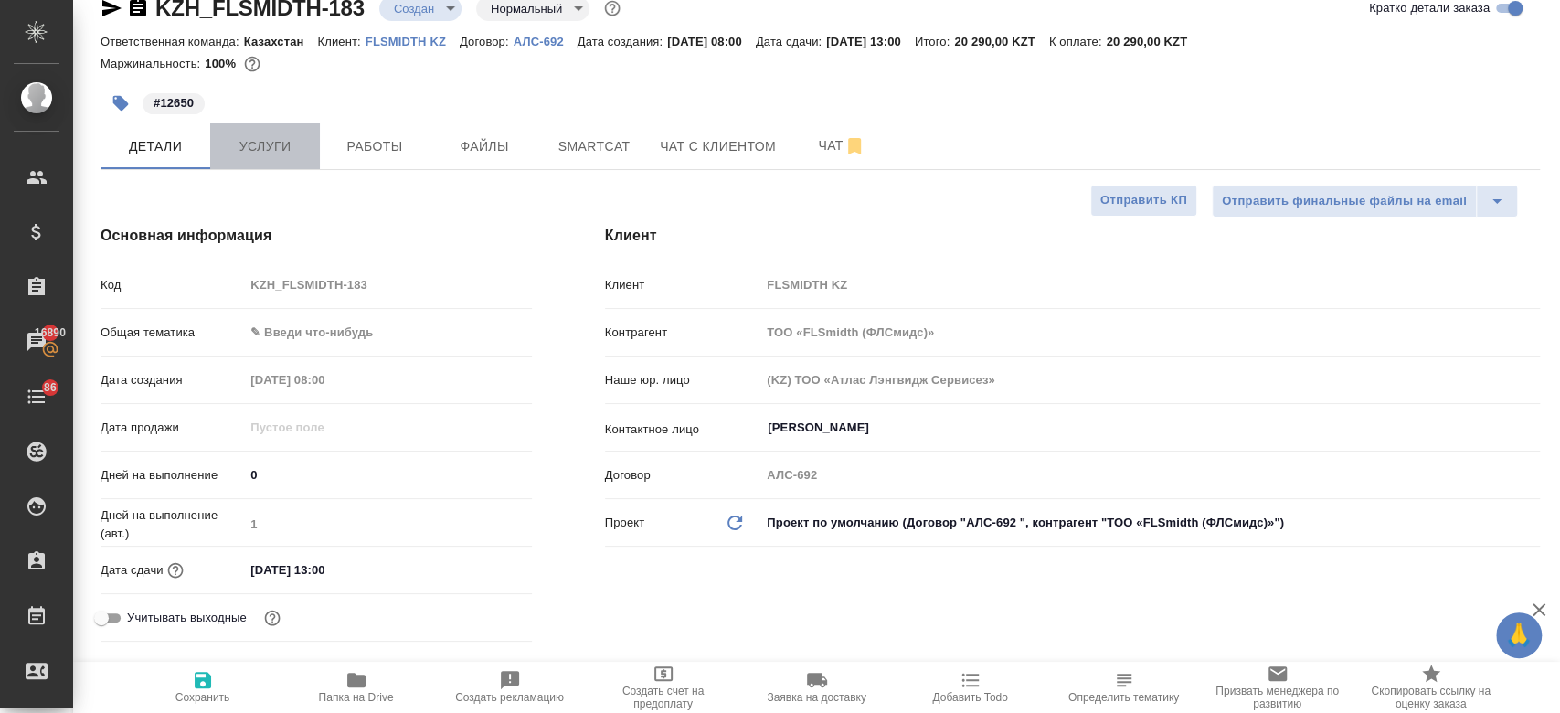
click at [274, 156] on span "Услуги" at bounding box center [265, 146] width 88 height 23
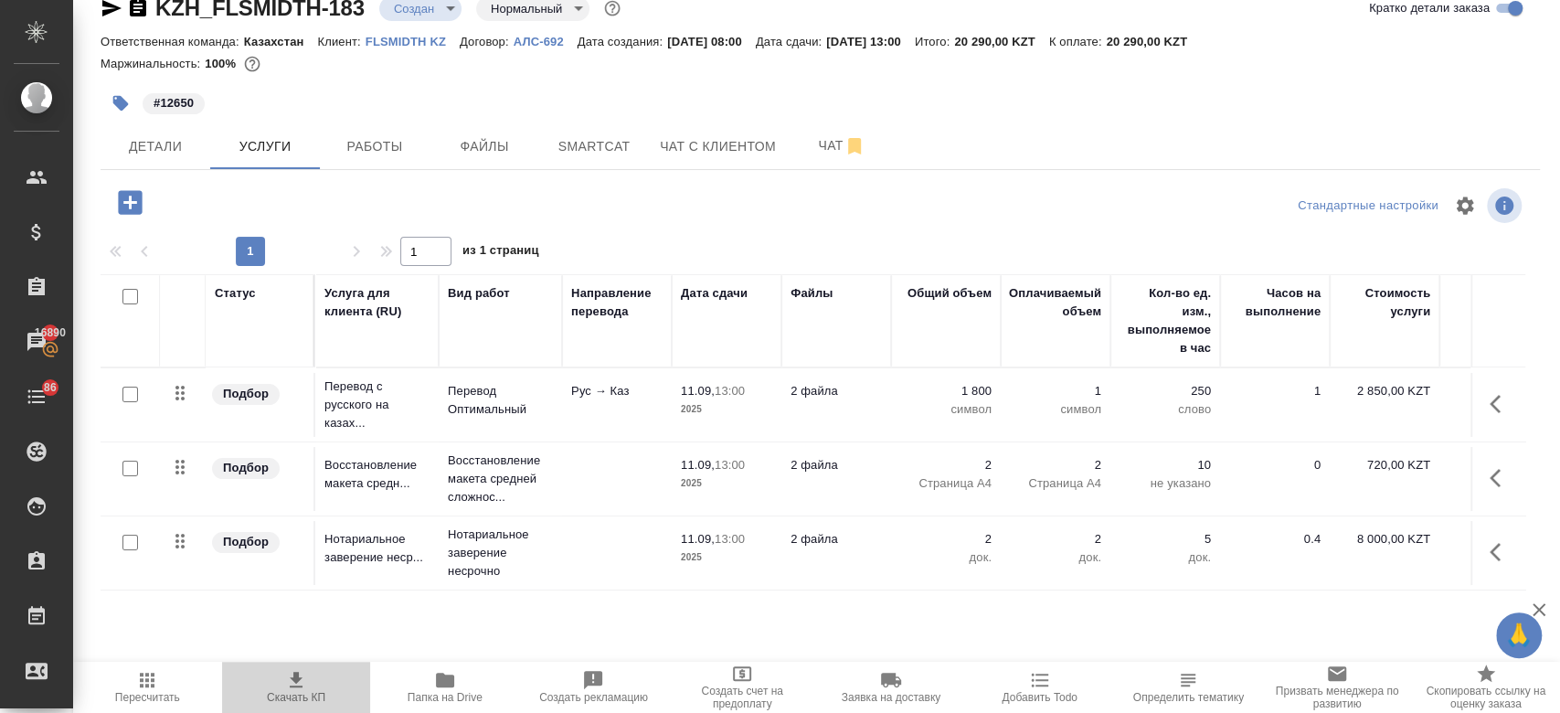
click at [303, 694] on span "Скачать КП" at bounding box center [296, 697] width 58 height 13
